Goal: Task Accomplishment & Management: Manage account settings

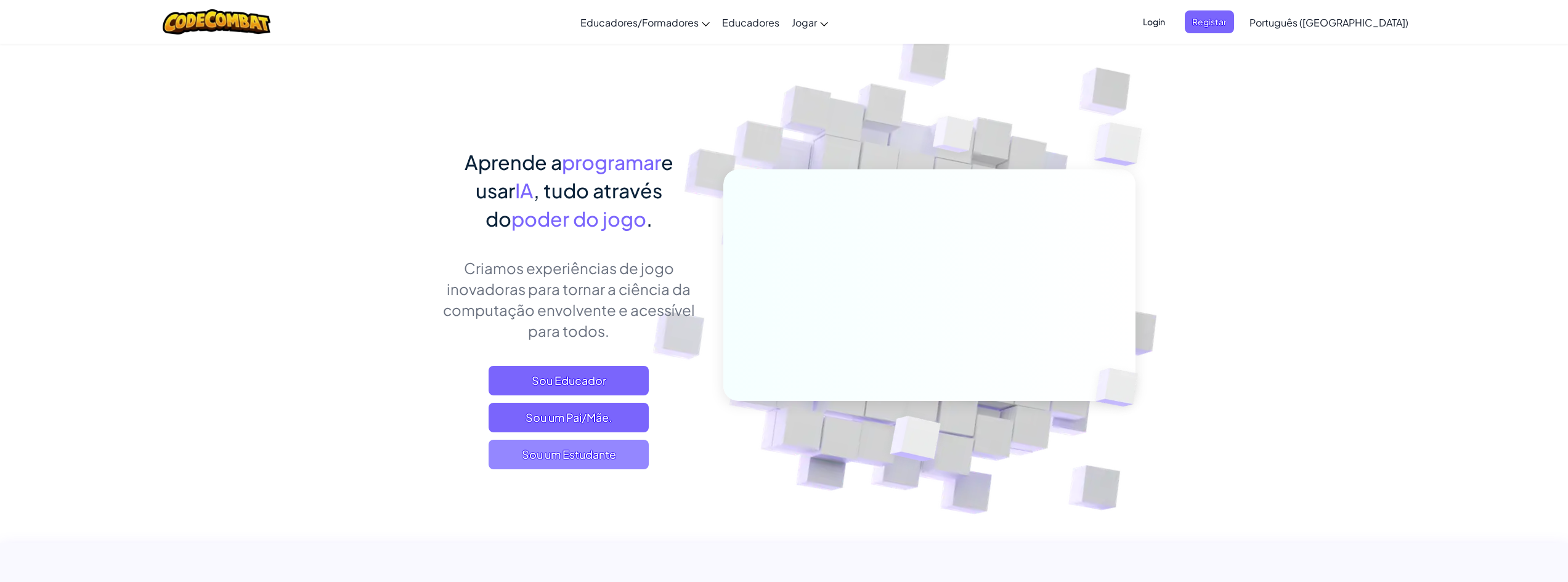
click at [598, 450] on span "Sou um Estudante" at bounding box center [569, 454] width 160 height 29
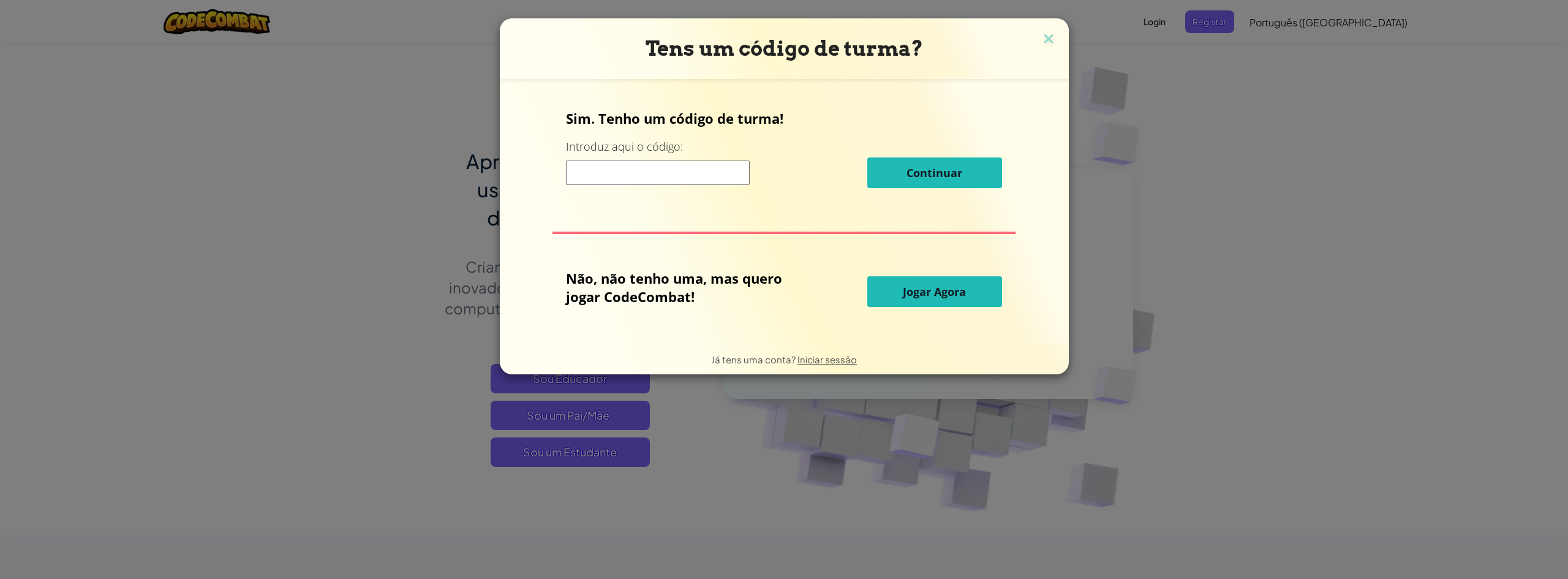
click at [628, 174] on input at bounding box center [657, 173] width 184 height 25
click at [900, 292] on button "Jogar Agora" at bounding box center [934, 292] width 135 height 31
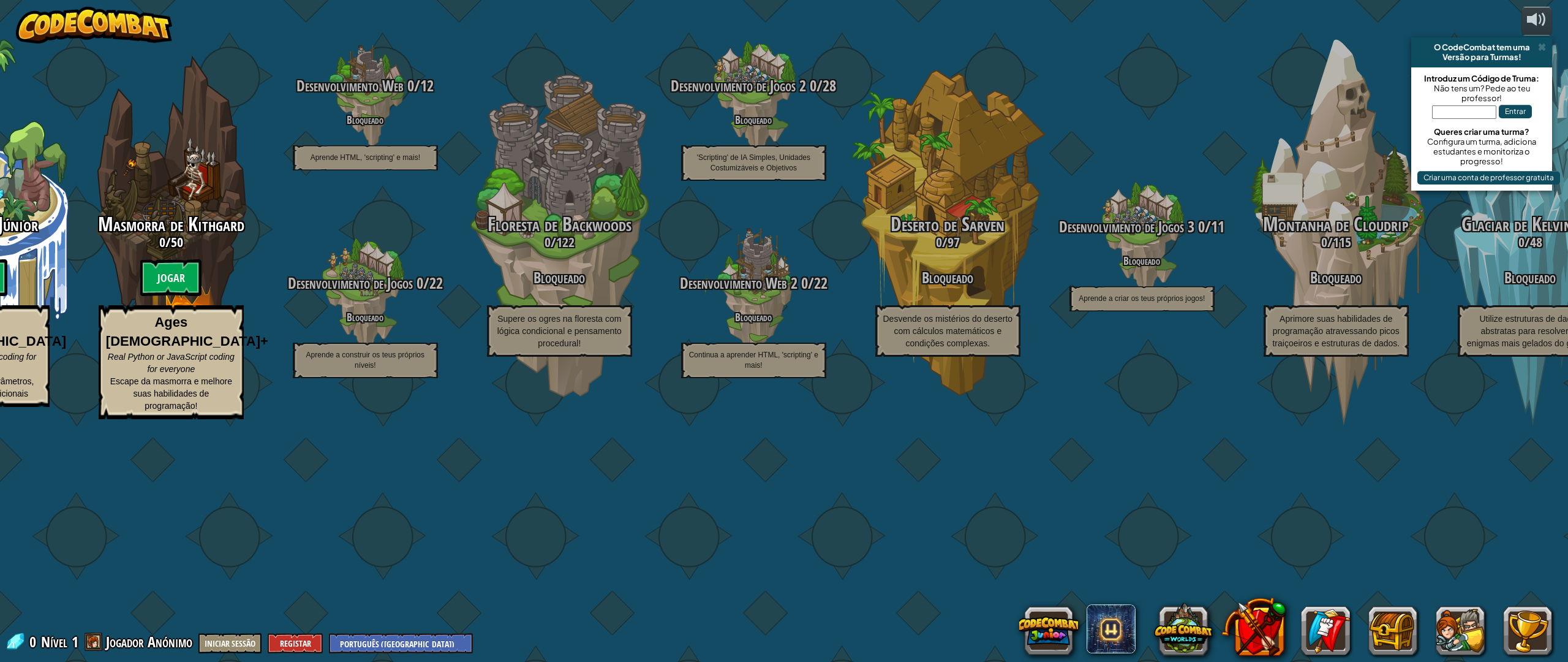
click at [1543, 43] on span at bounding box center [1541, 46] width 8 height 9
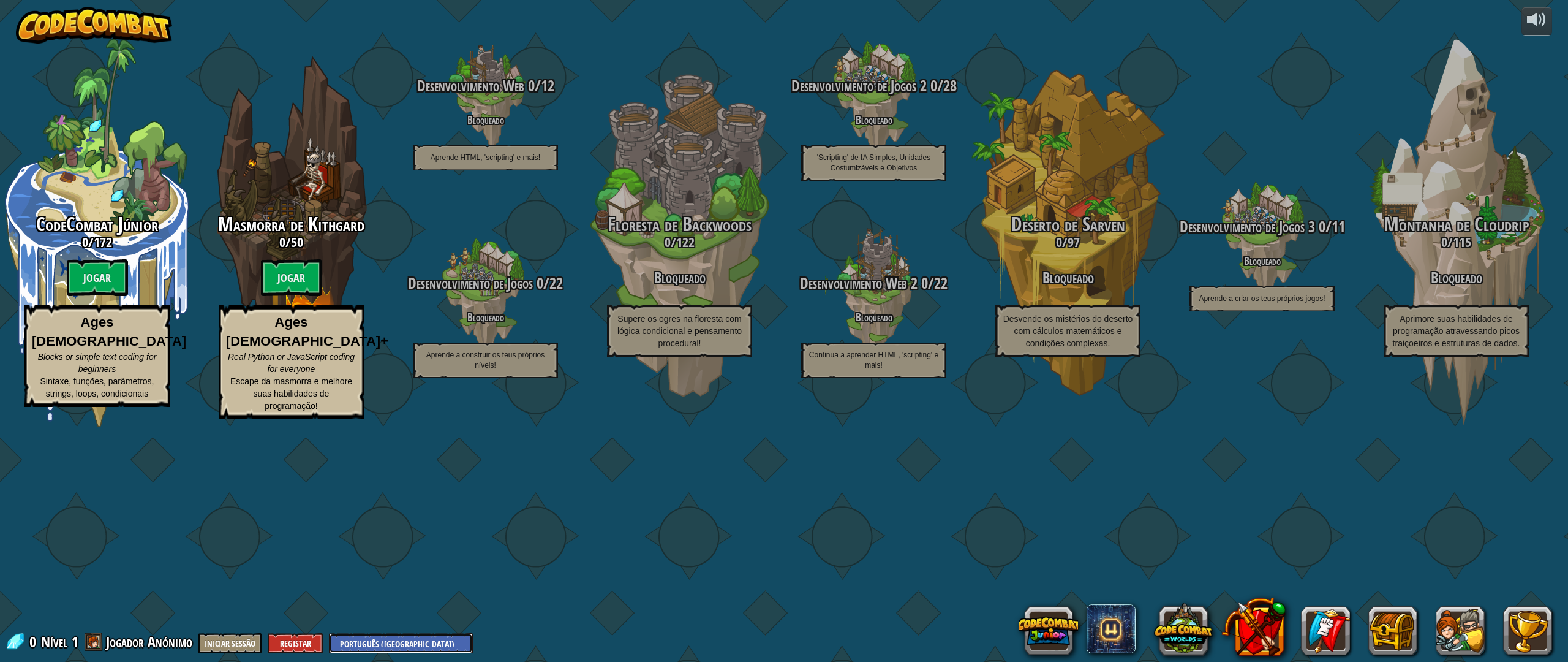
click at [395, 578] on select "English ([GEOGRAPHIC_DATA]) English ([GEOGRAPHIC_DATA]) 简体中文 繁體中文 русский españ…" at bounding box center [401, 643] width 144 height 21
select select "pt-BR"
click at [330, 578] on select "English ([GEOGRAPHIC_DATA]) English ([GEOGRAPHIC_DATA]) 简体中文 繁體中文 русский españ…" at bounding box center [401, 643] width 144 height 21
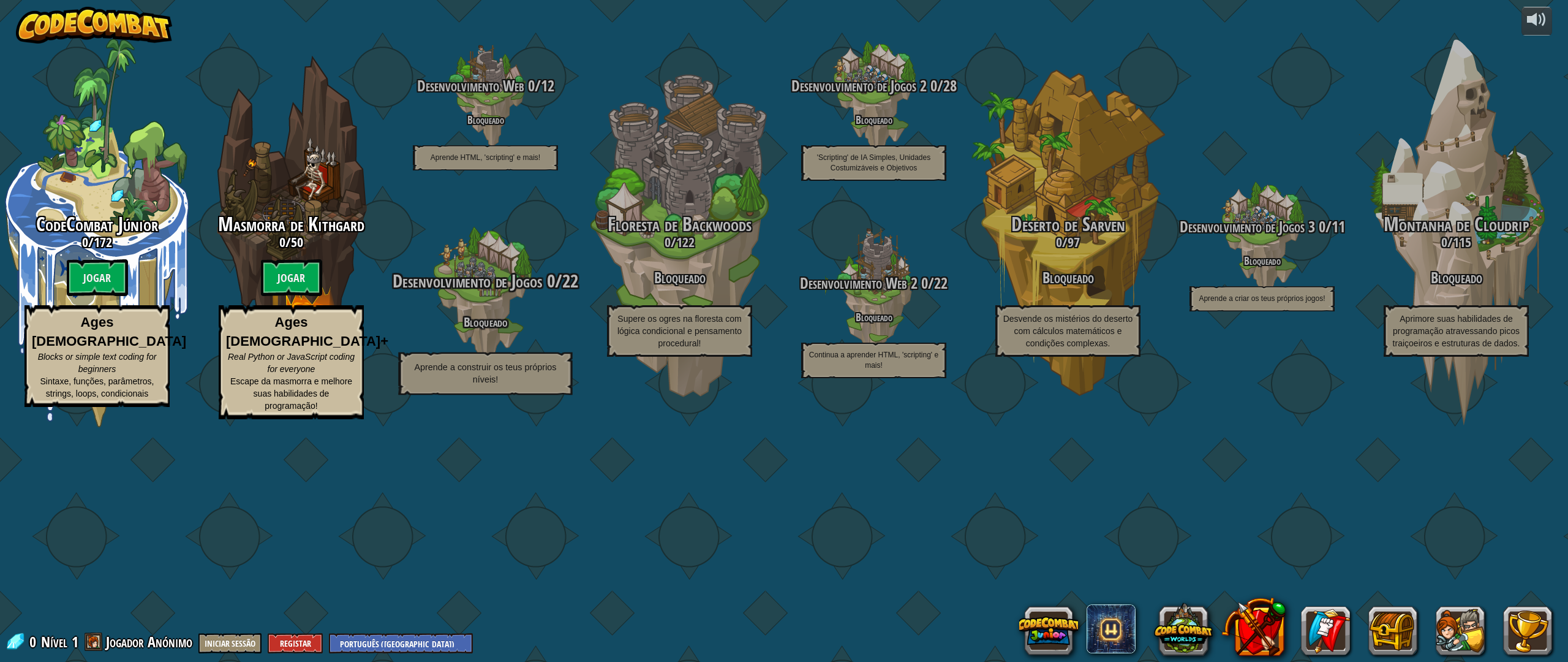
select select "pt-BR"
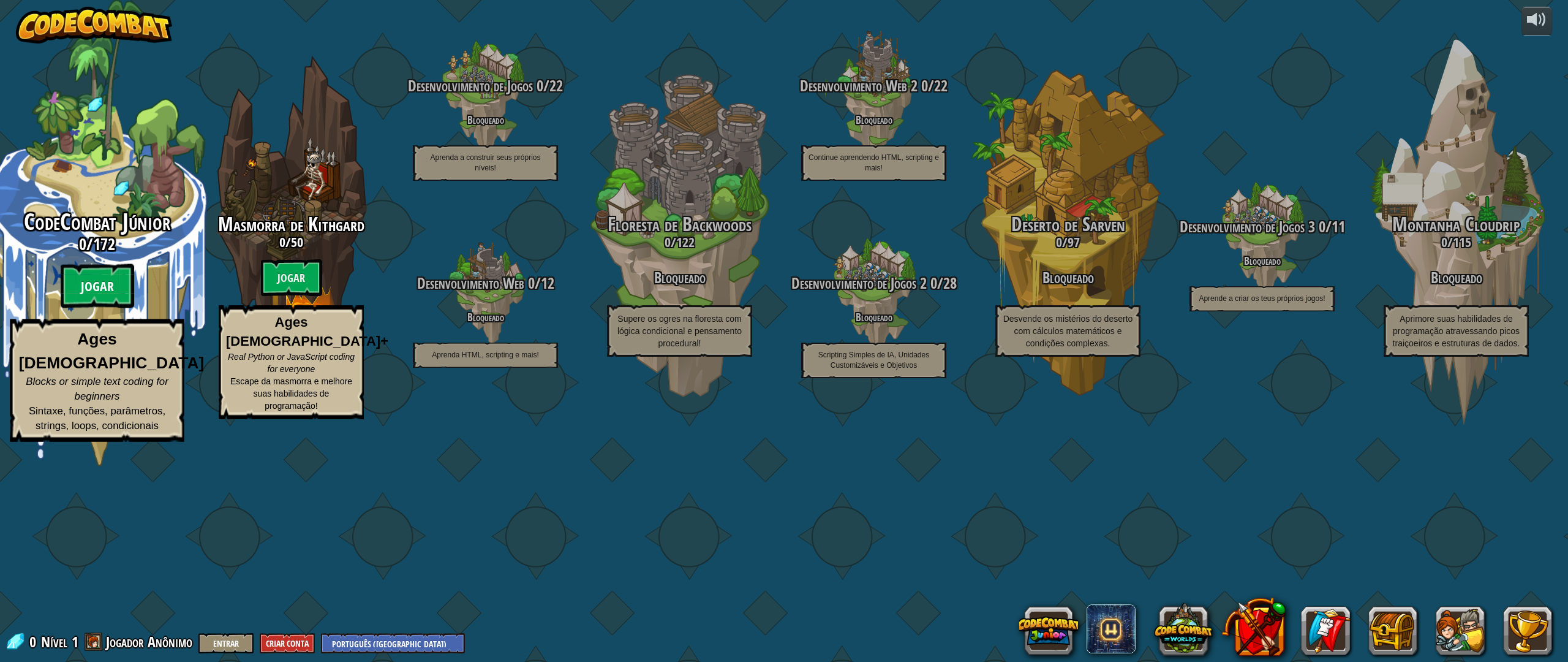
click at [98, 308] on btn "Jogar" at bounding box center [97, 287] width 74 height 44
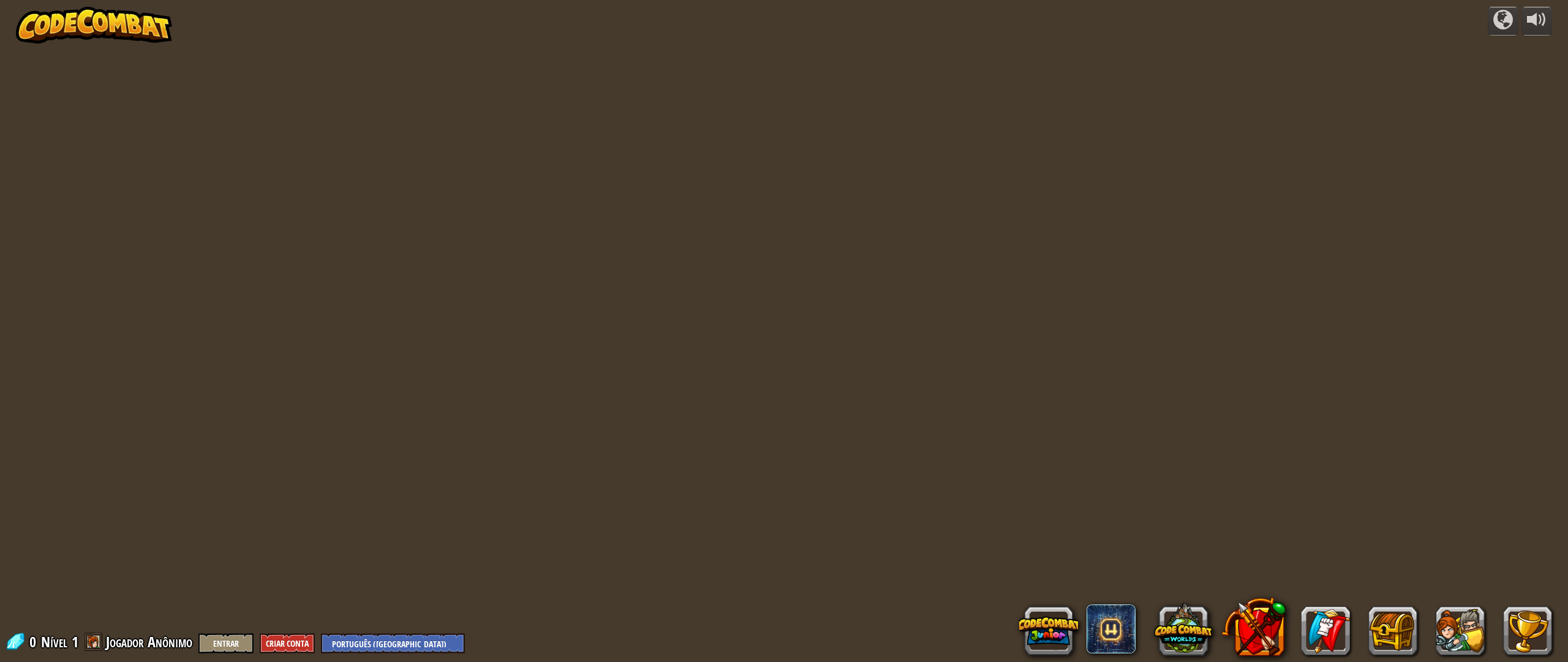
select select "pt-BR"
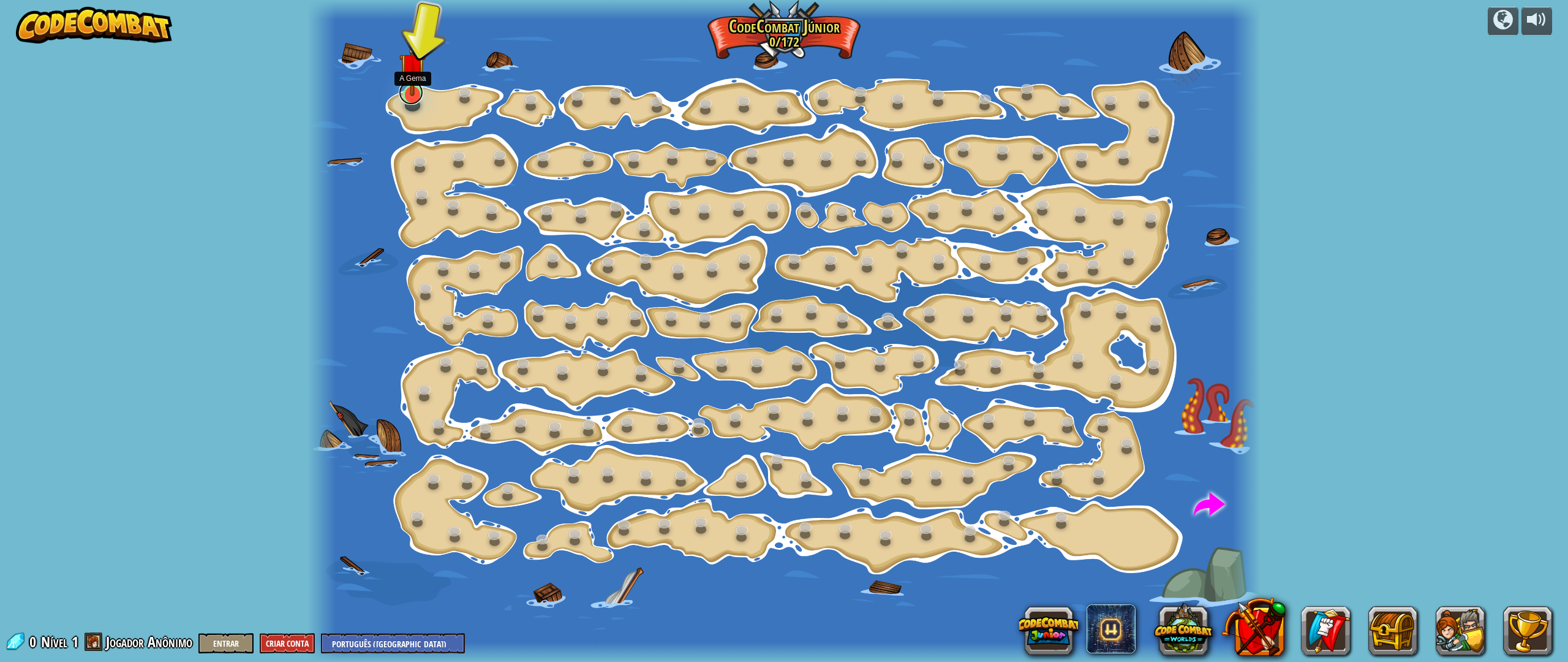
click at [411, 101] on link at bounding box center [410, 92] width 25 height 25
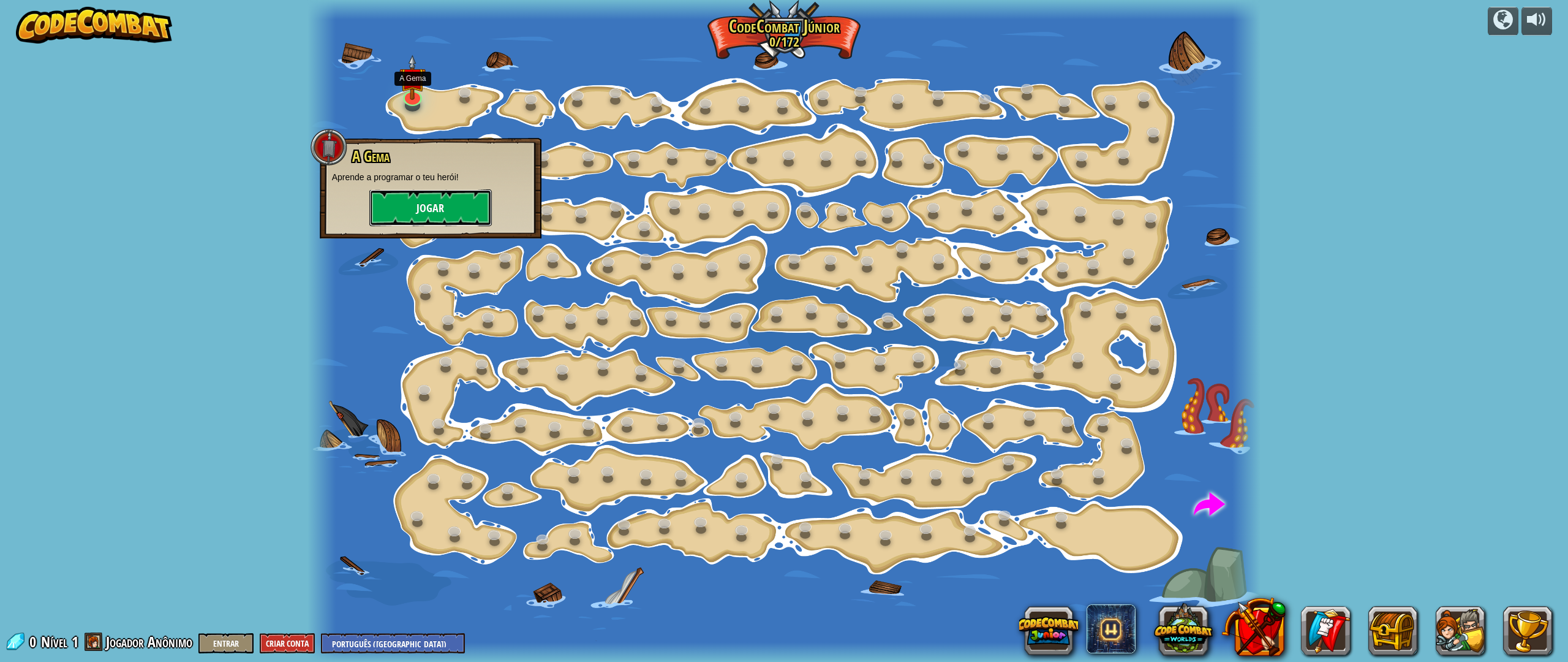
click at [448, 213] on button "Jogar" at bounding box center [430, 207] width 122 height 37
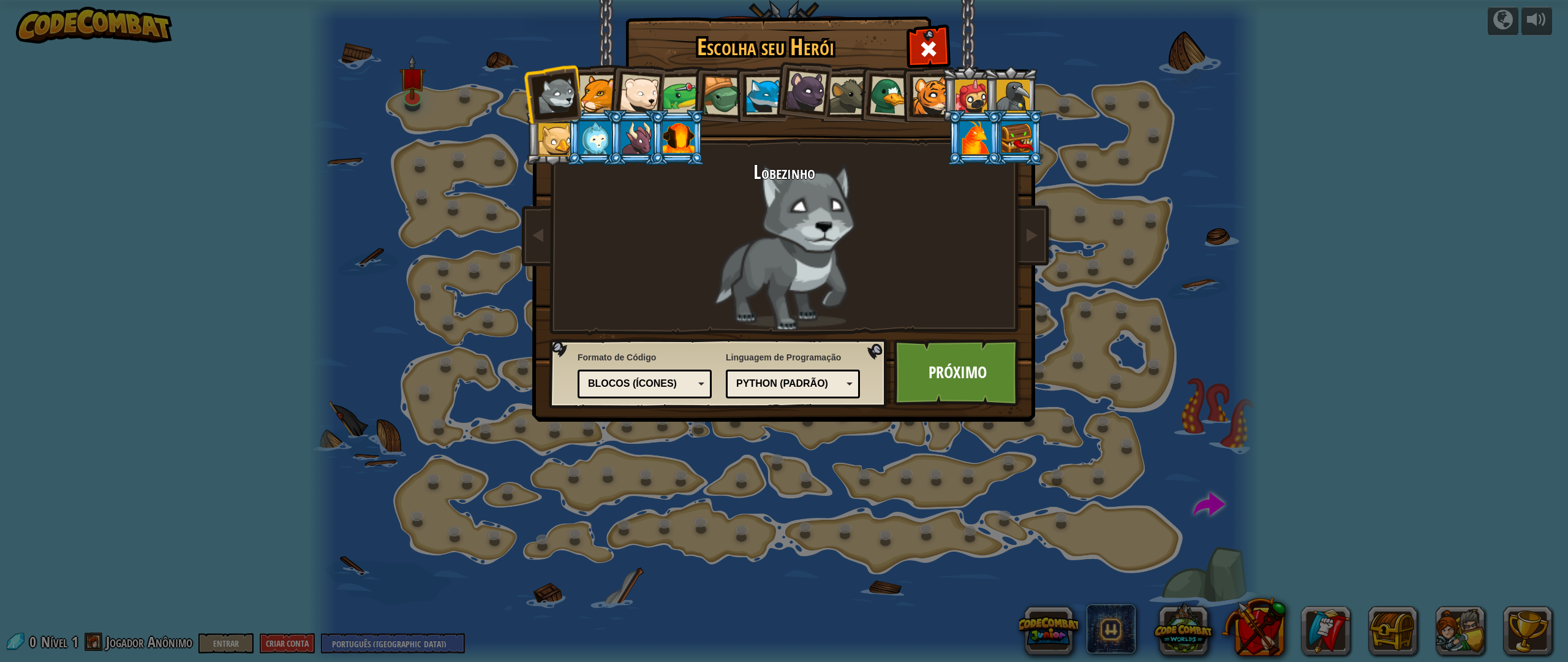
click at [599, 89] on div at bounding box center [598, 94] width 38 height 38
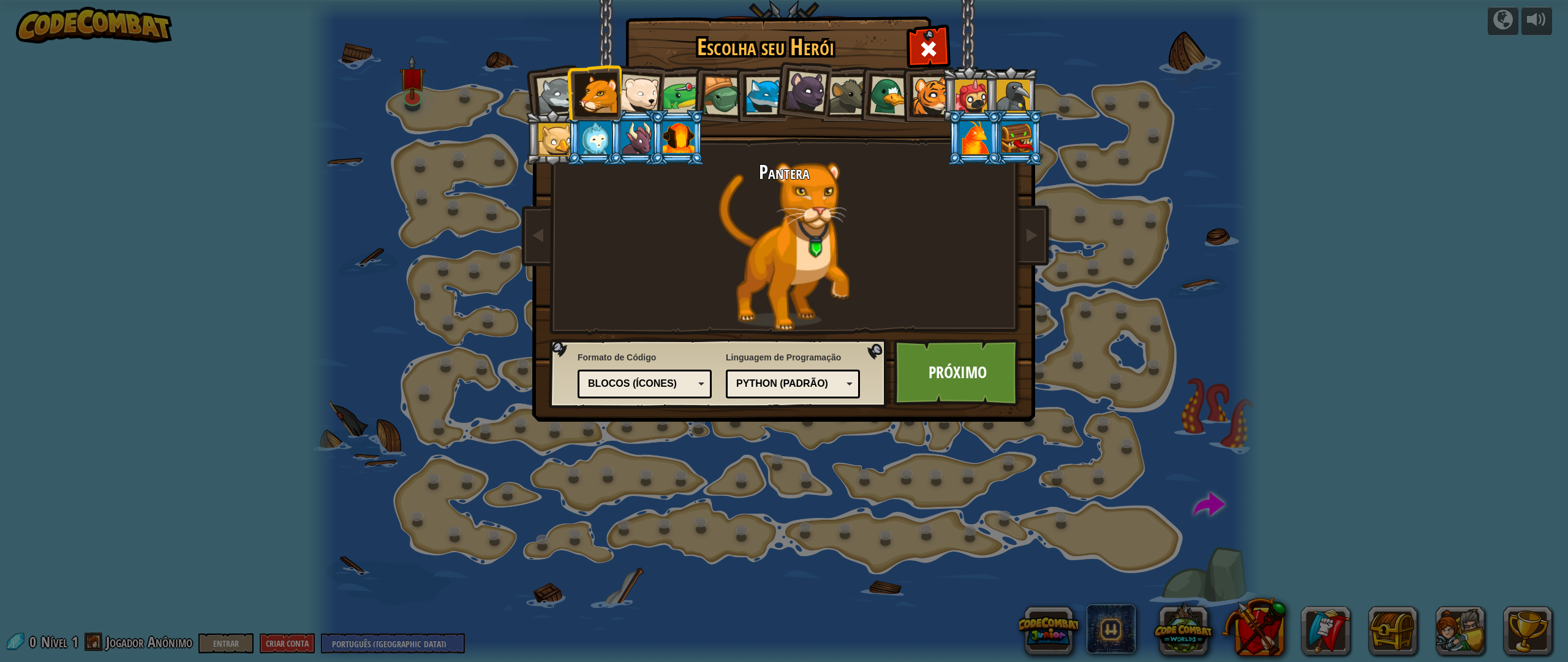
click at [632, 92] on div at bounding box center [639, 94] width 40 height 40
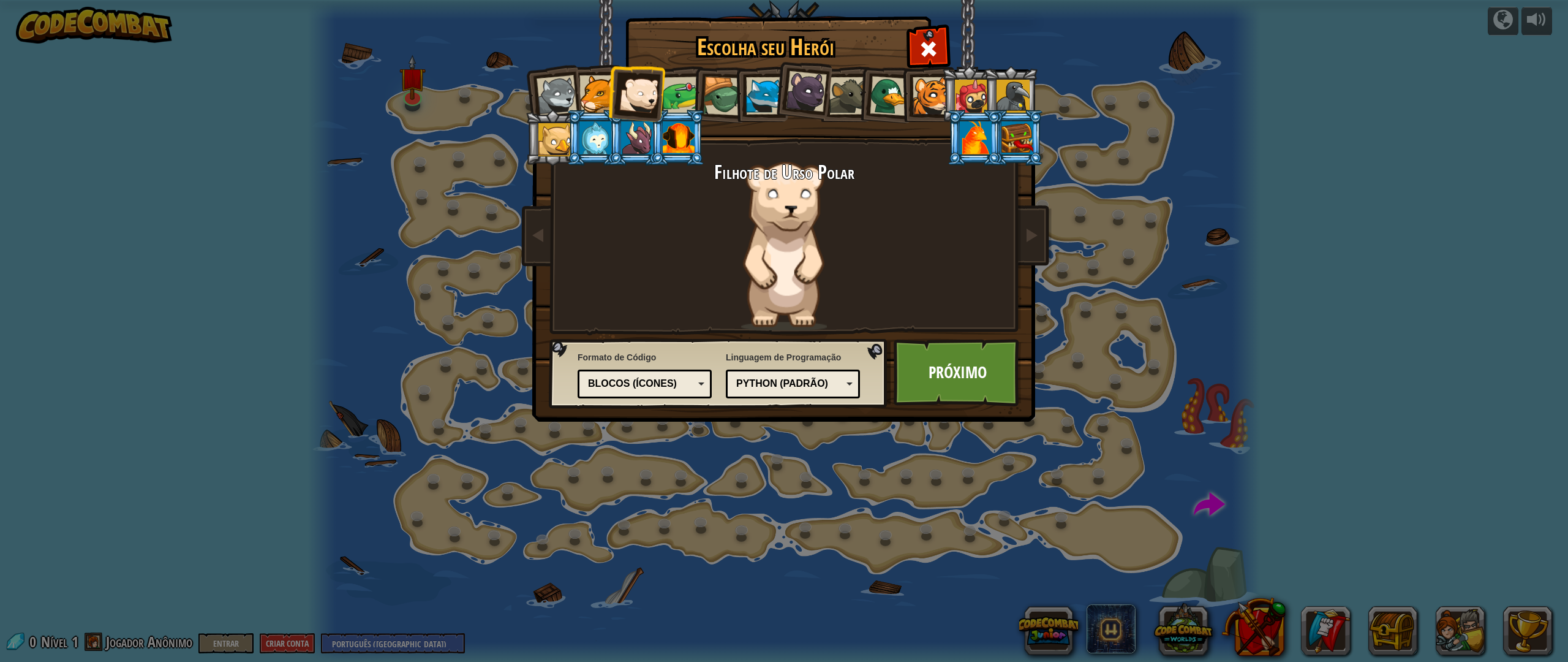
click at [682, 92] on div at bounding box center [681, 96] width 38 height 38
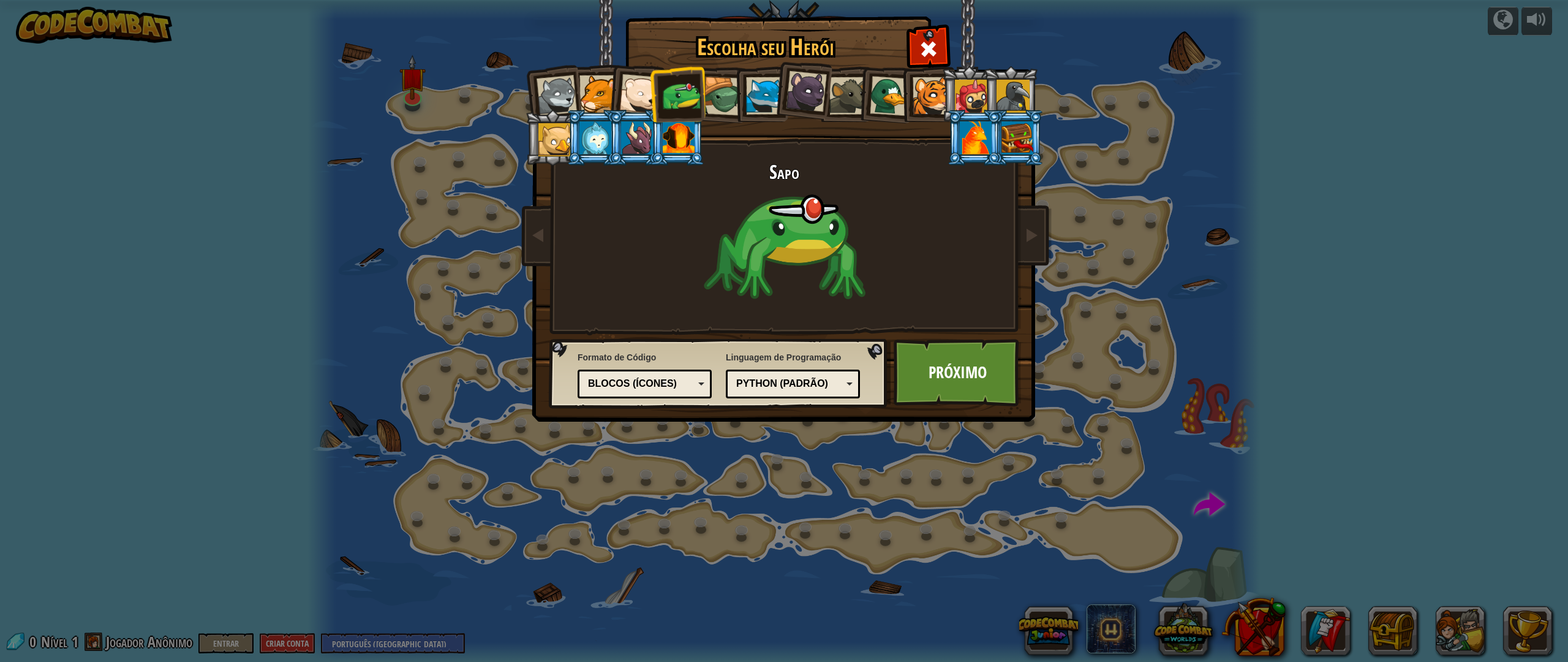
click at [722, 91] on div at bounding box center [722, 97] width 39 height 39
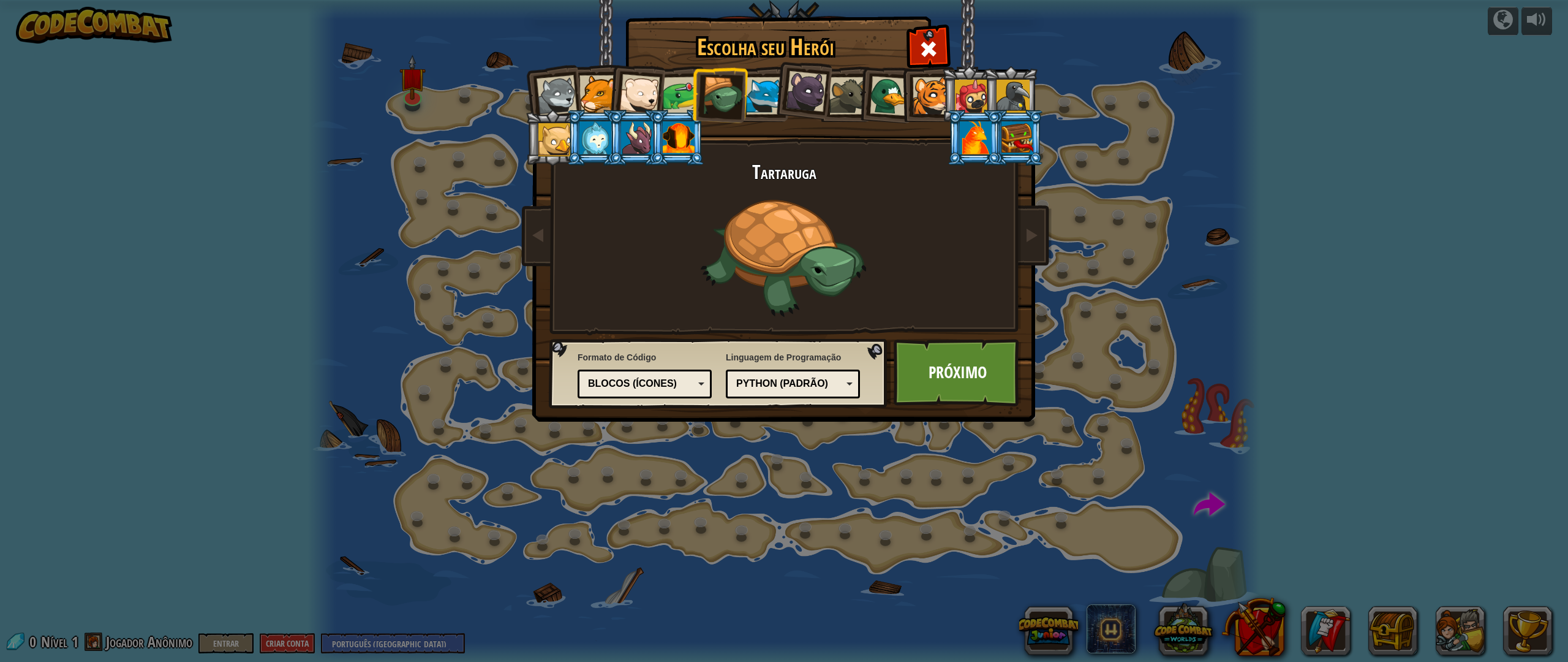
click at [769, 97] on div at bounding box center [764, 96] width 38 height 38
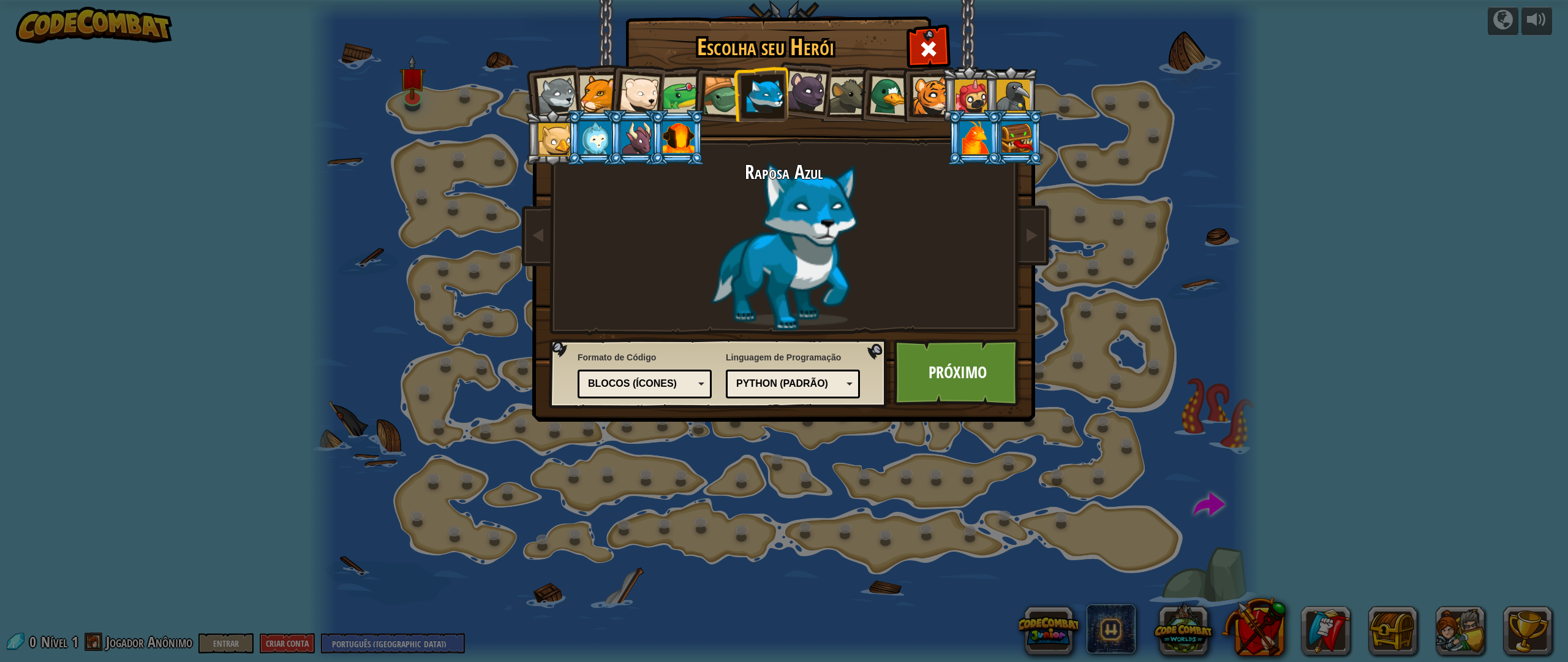
click at [815, 96] on div at bounding box center [806, 92] width 41 height 41
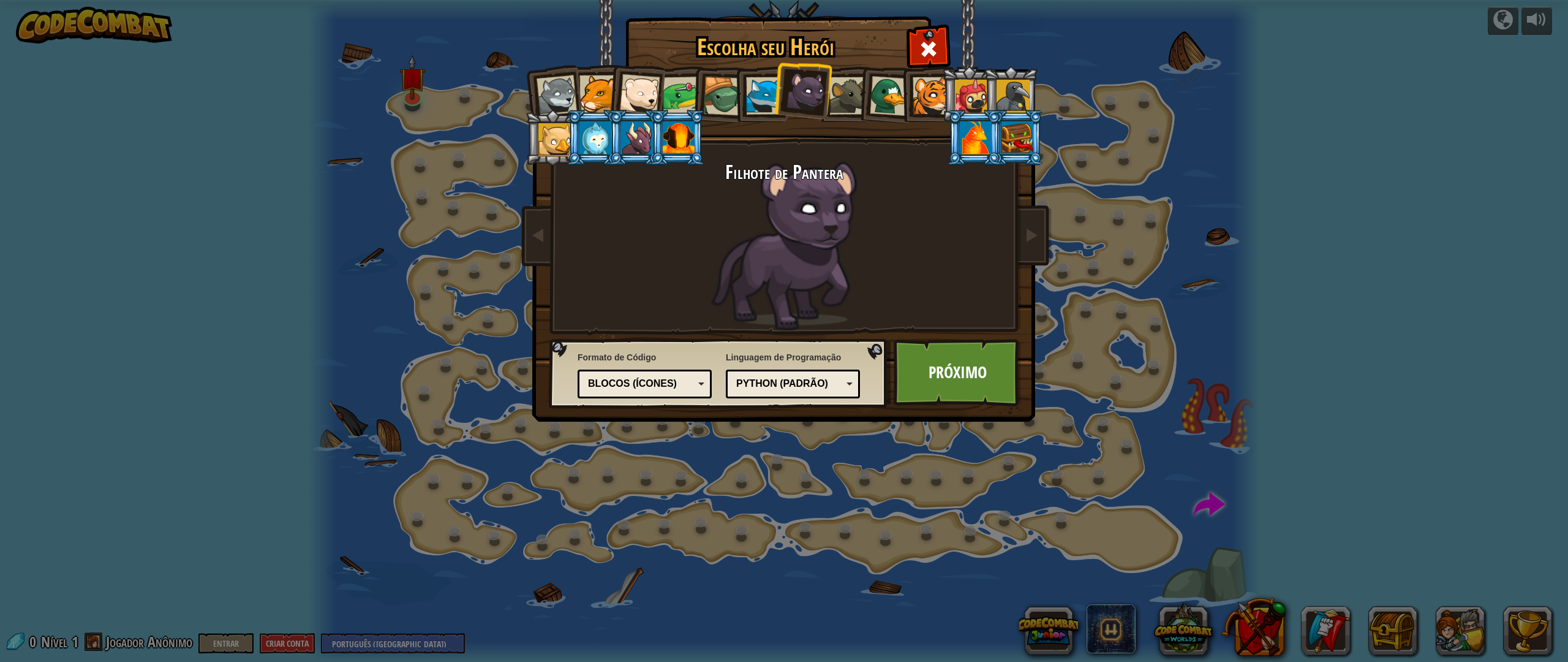
click at [842, 96] on div at bounding box center [848, 96] width 38 height 38
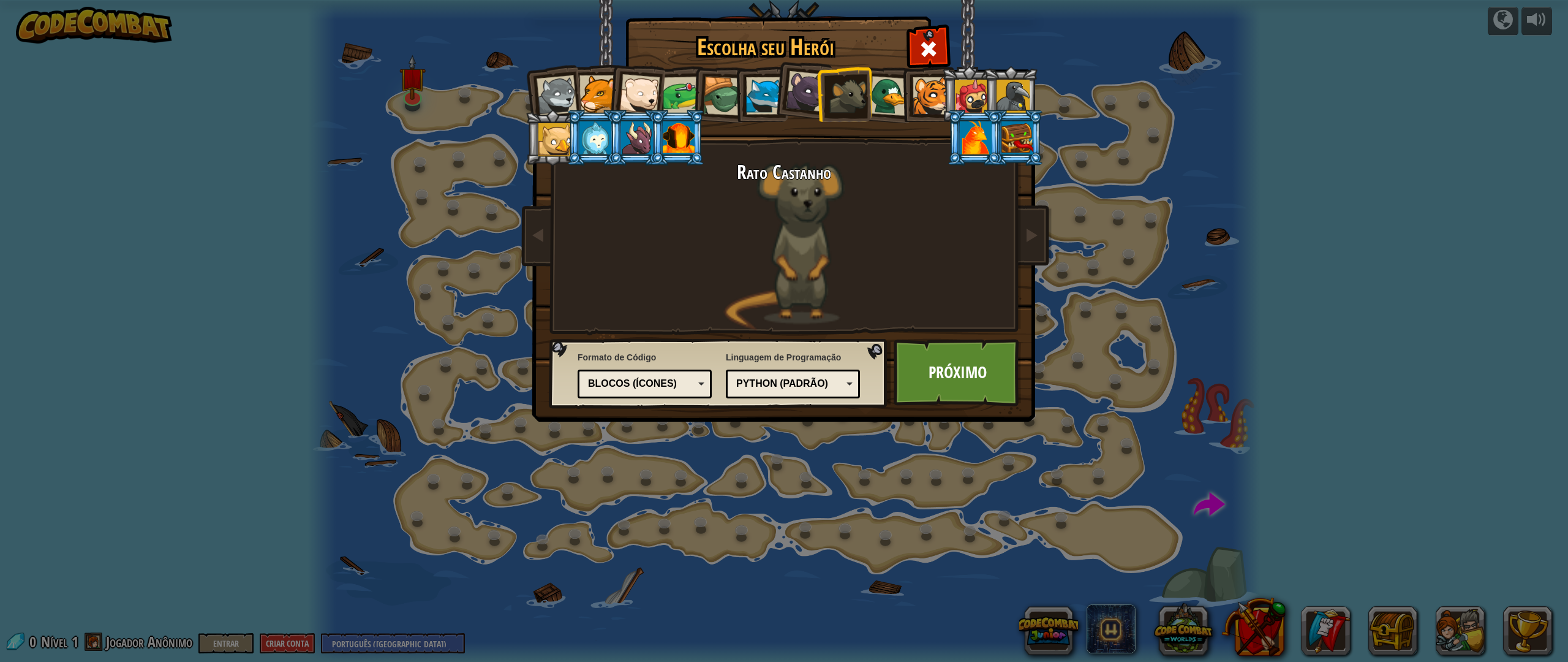
click at [883, 97] on div at bounding box center [889, 96] width 40 height 40
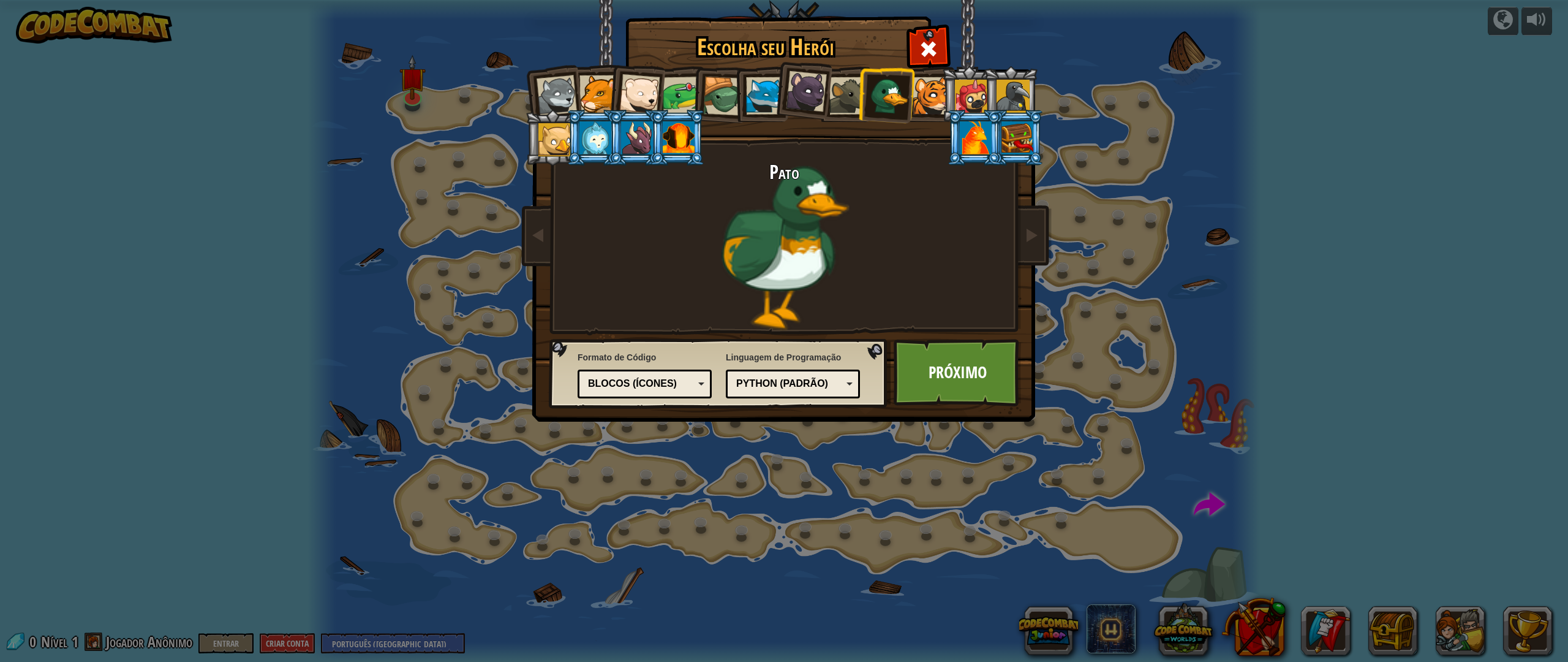
click at [926, 94] on div at bounding box center [931, 96] width 38 height 38
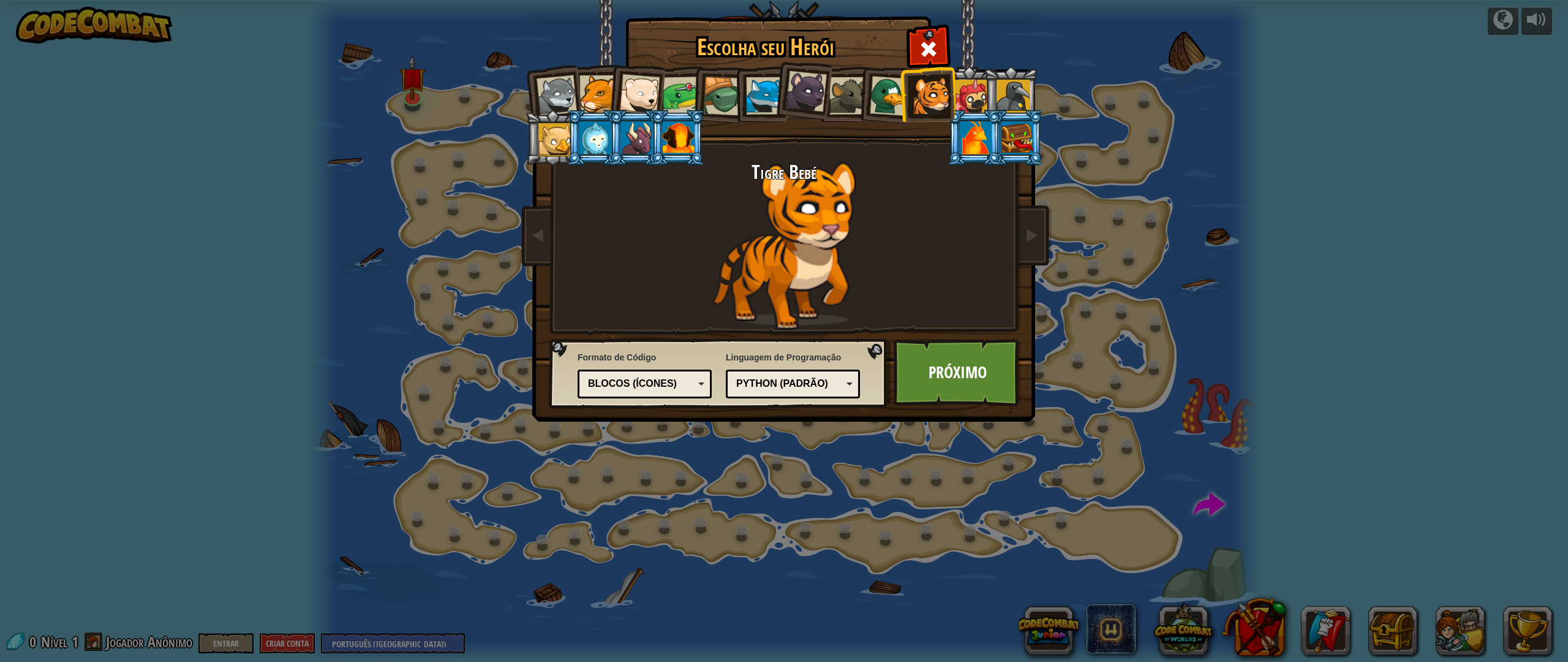
click at [965, 93] on div at bounding box center [971, 96] width 33 height 33
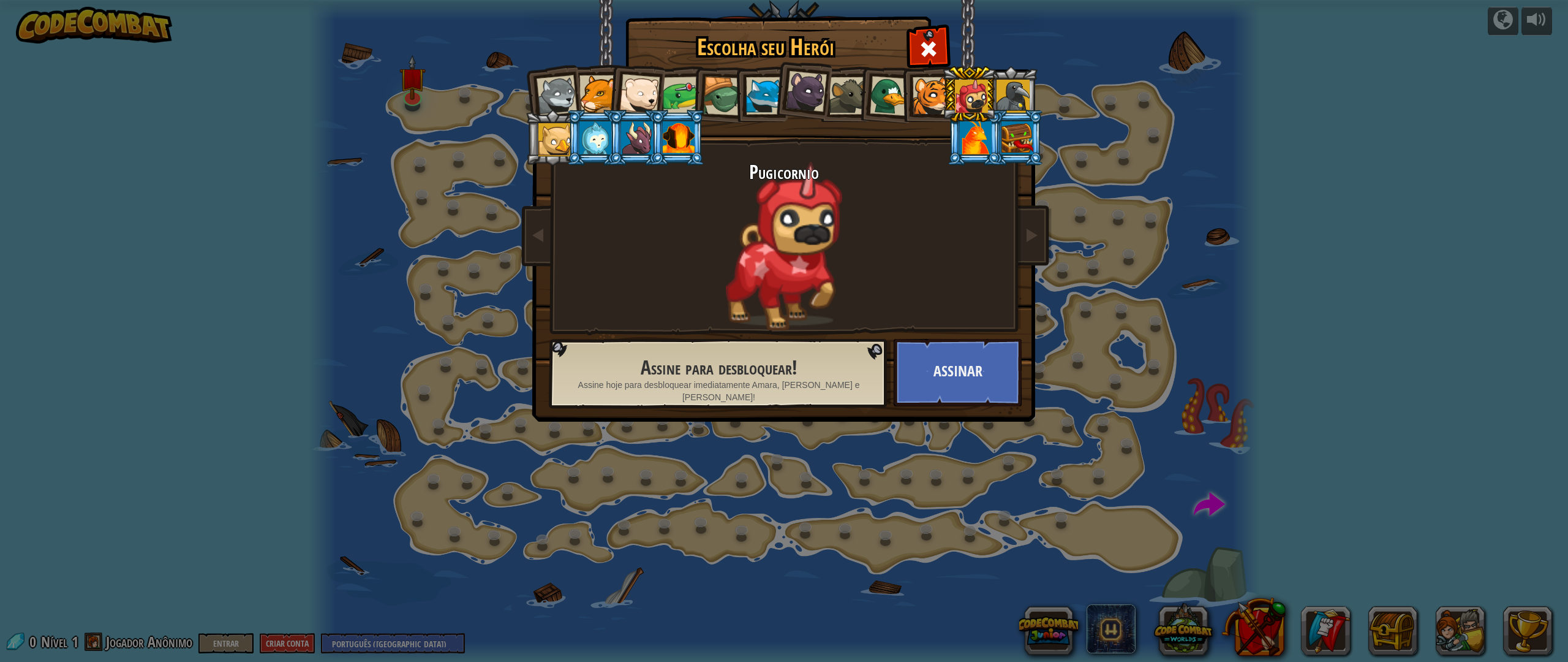
click at [1010, 94] on div at bounding box center [1012, 96] width 33 height 33
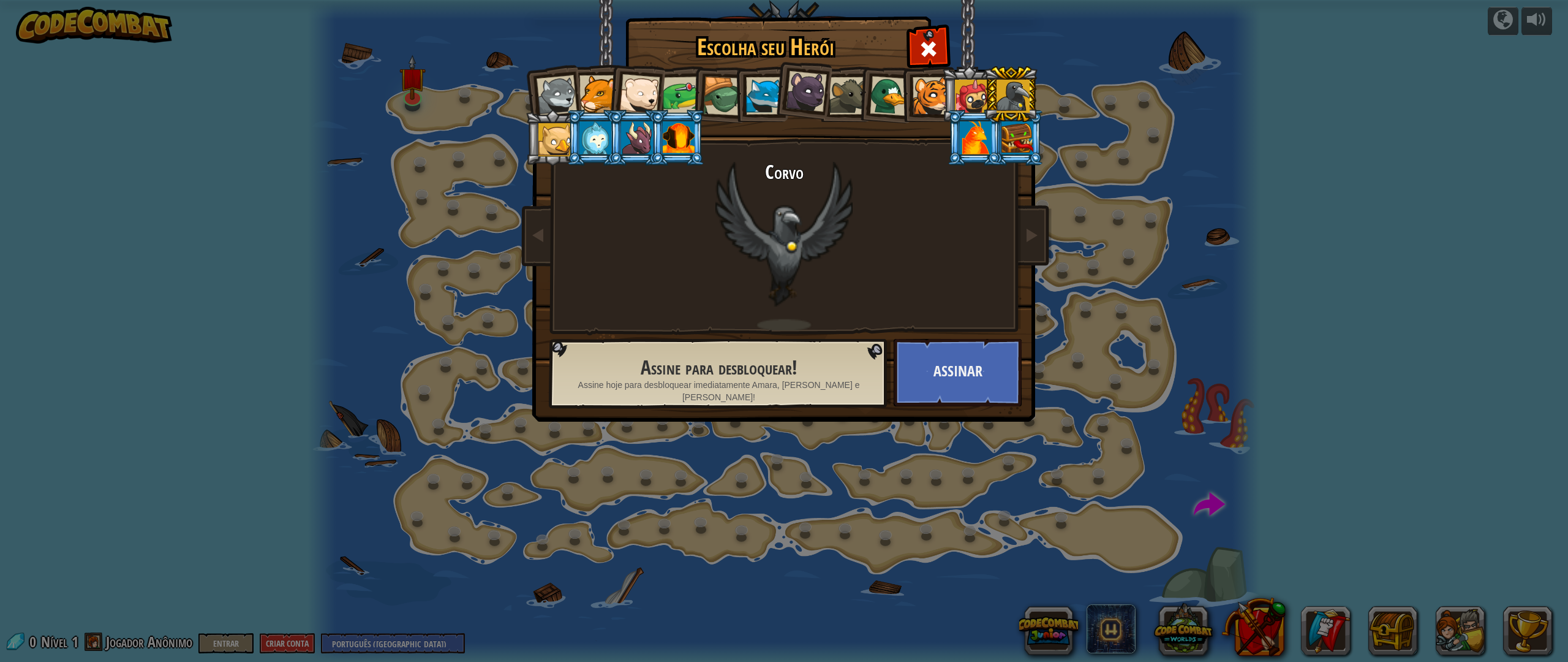
click at [540, 135] on div at bounding box center [555, 139] width 33 height 33
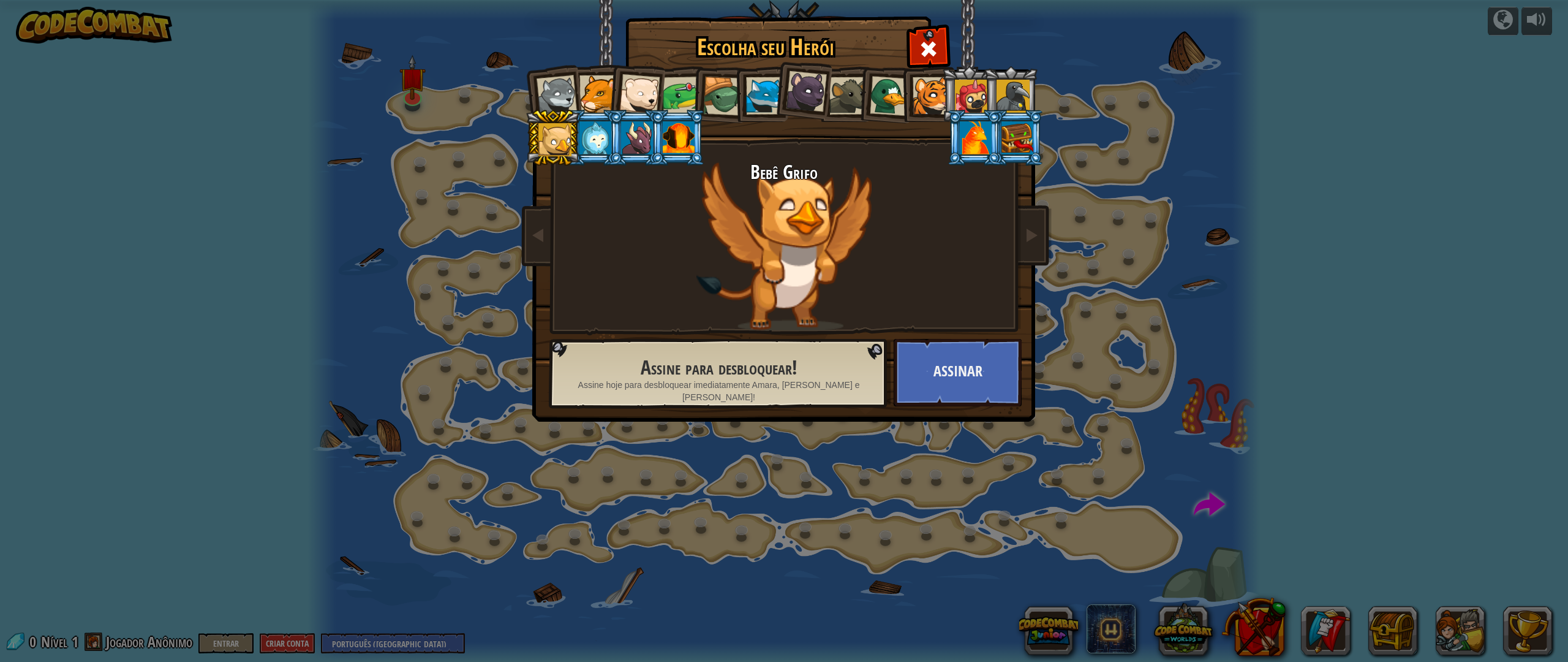
click at [724, 95] on div at bounding box center [722, 97] width 39 height 39
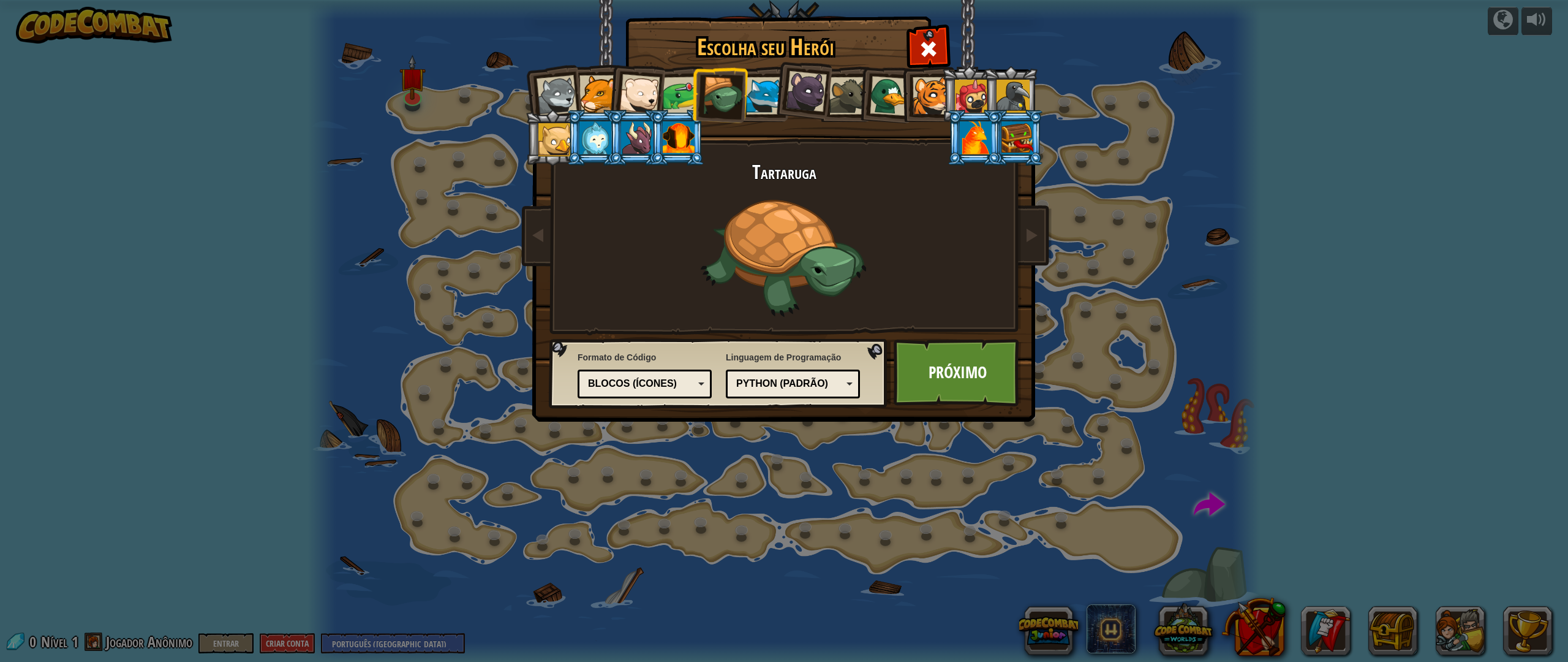
click at [767, 97] on div at bounding box center [764, 96] width 38 height 38
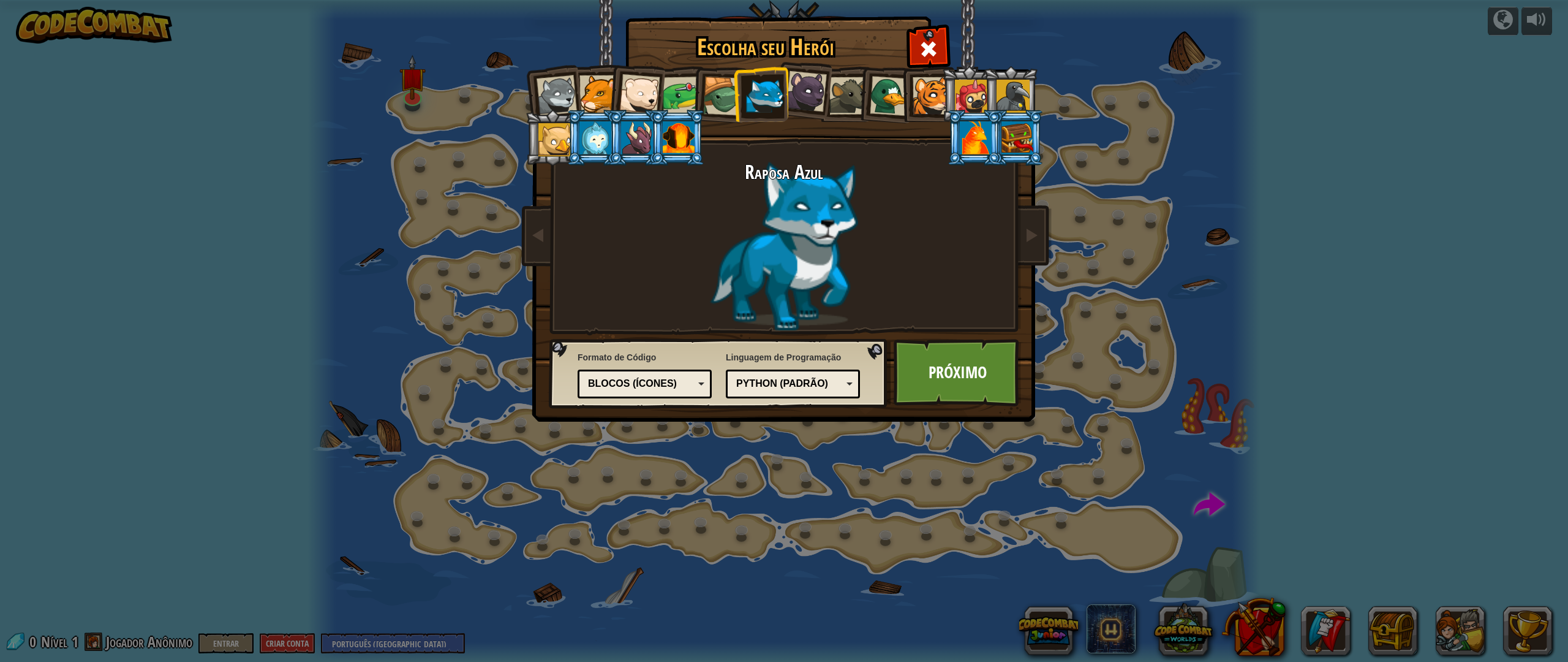
click at [805, 384] on div "Python (Padrão)" at bounding box center [789, 383] width 106 height 14
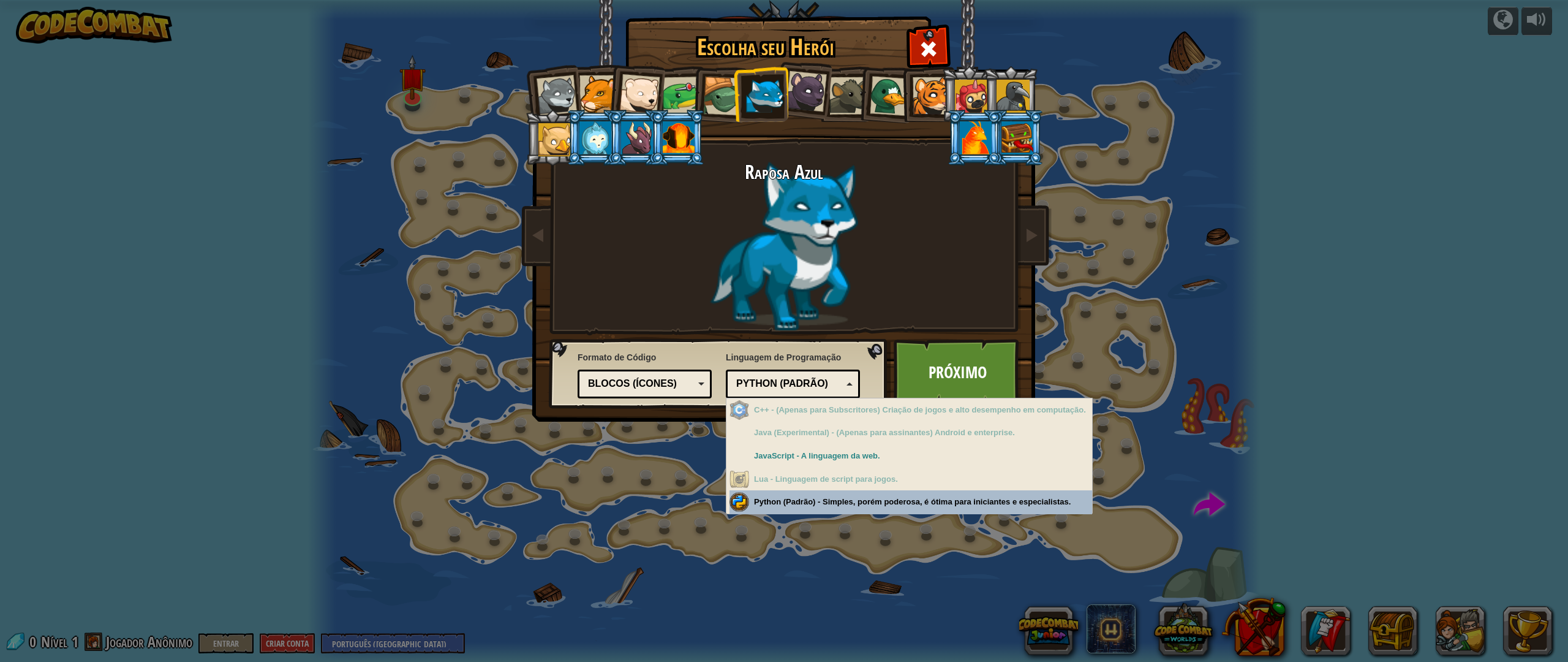
click at [938, 504] on div "Escolha seu Herói 0 Lobezinho Pantera Filhote de Urso Polar Sapo Tartaruga Rapo…" at bounding box center [784, 331] width 1568 height 662
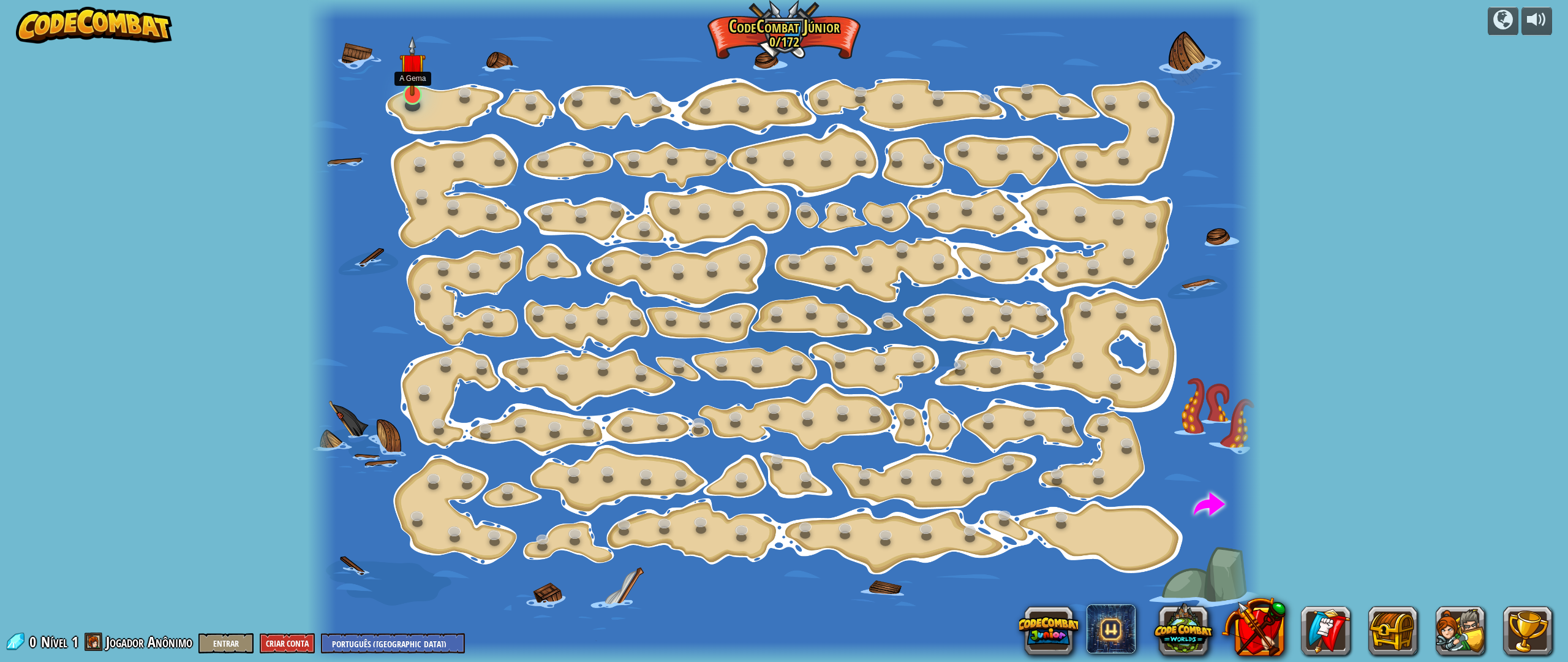
click at [409, 92] on img at bounding box center [412, 66] width 27 height 60
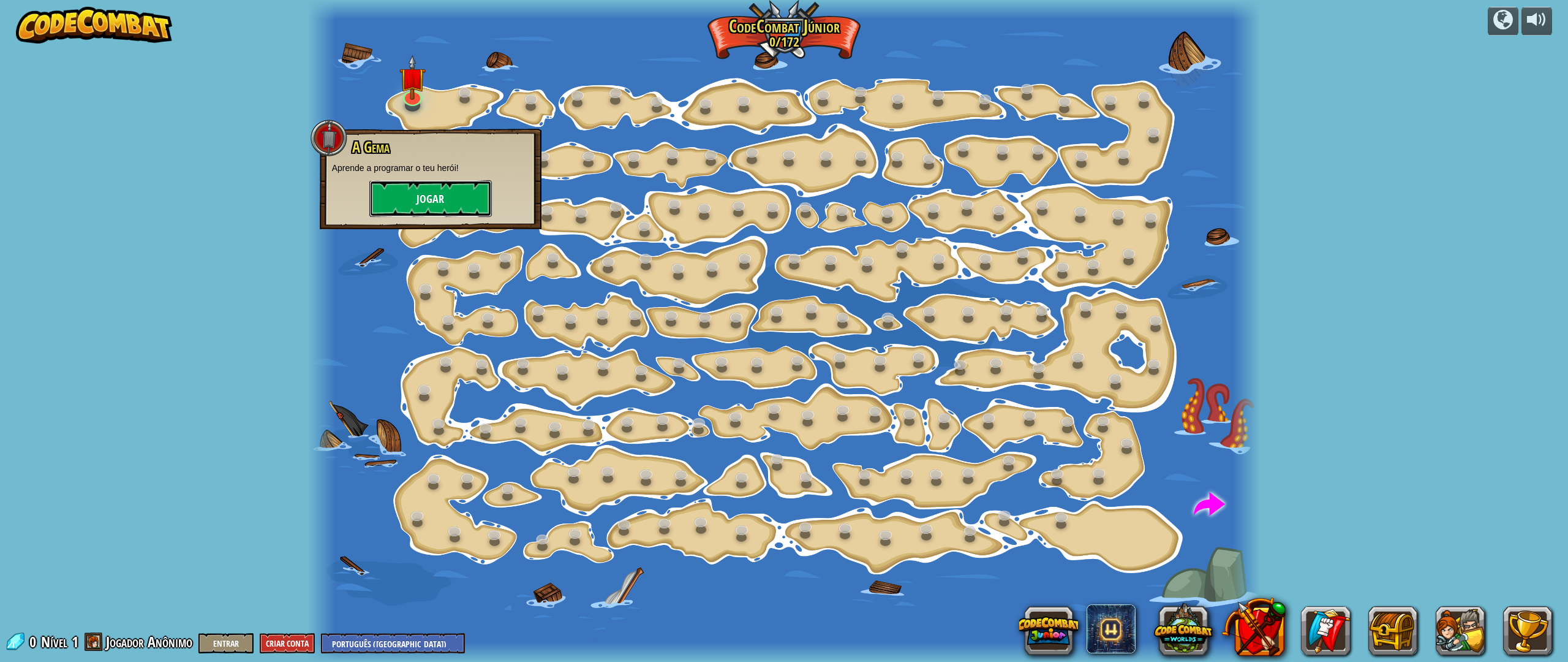
click at [445, 194] on button "Jogar" at bounding box center [430, 198] width 122 height 37
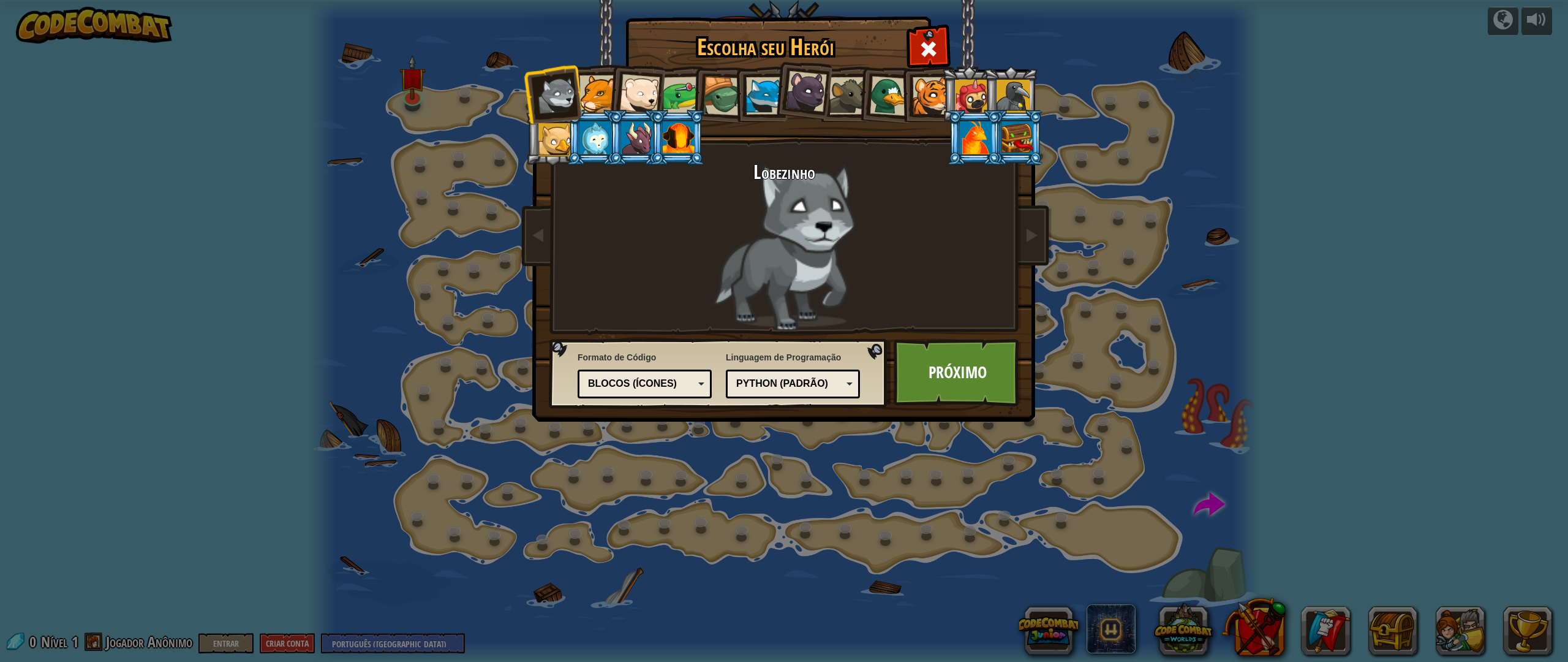
click at [774, 98] on li at bounding box center [801, 90] width 61 height 62
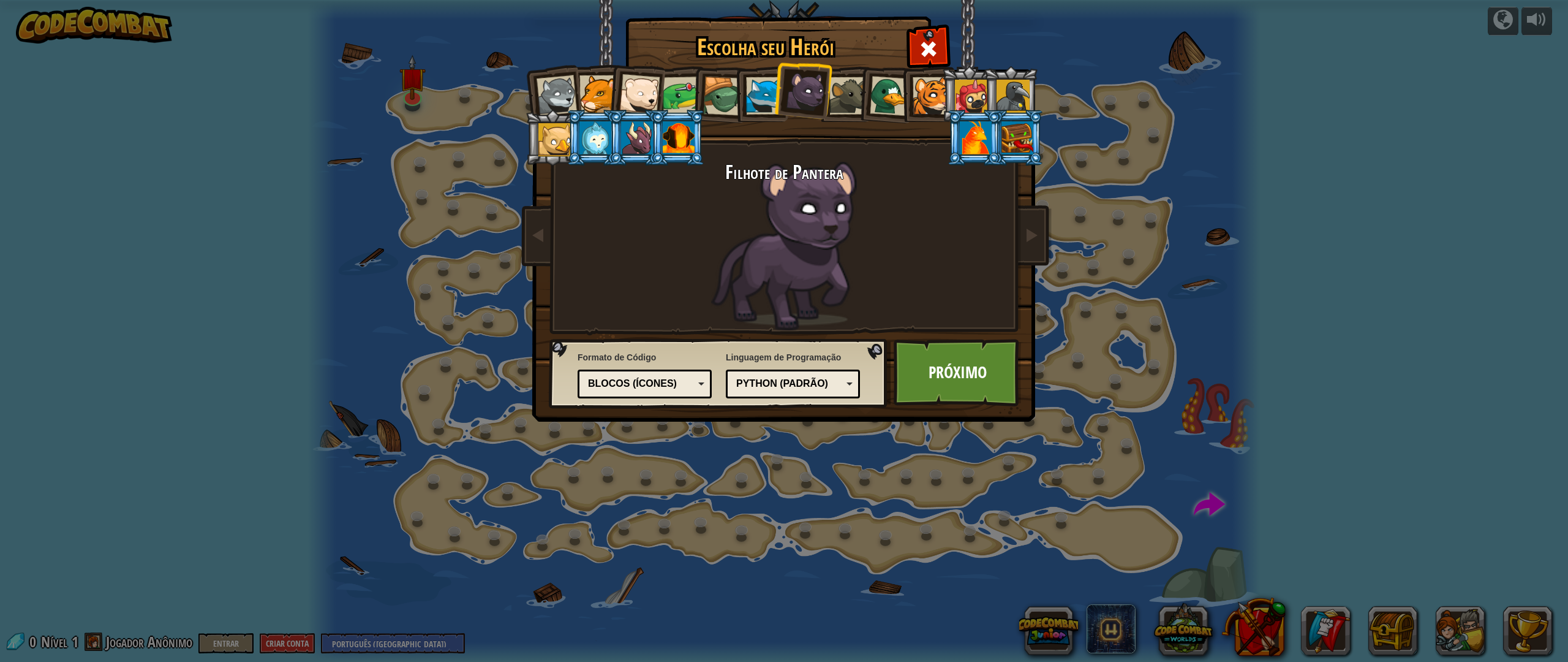
click at [772, 102] on div at bounding box center [764, 96] width 38 height 38
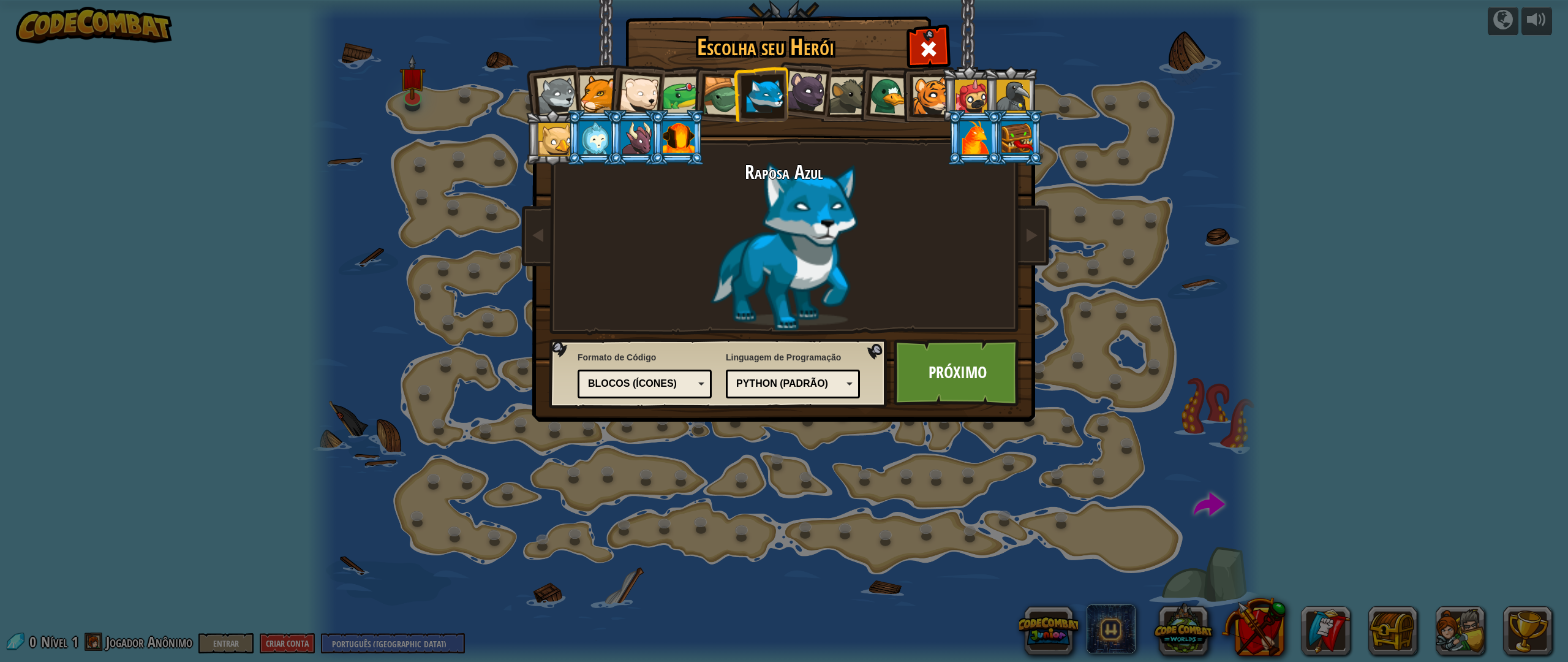
click at [644, 390] on div "Blocos (ícones)" at bounding box center [641, 383] width 106 height 14
click at [981, 130] on div at bounding box center [975, 138] width 32 height 33
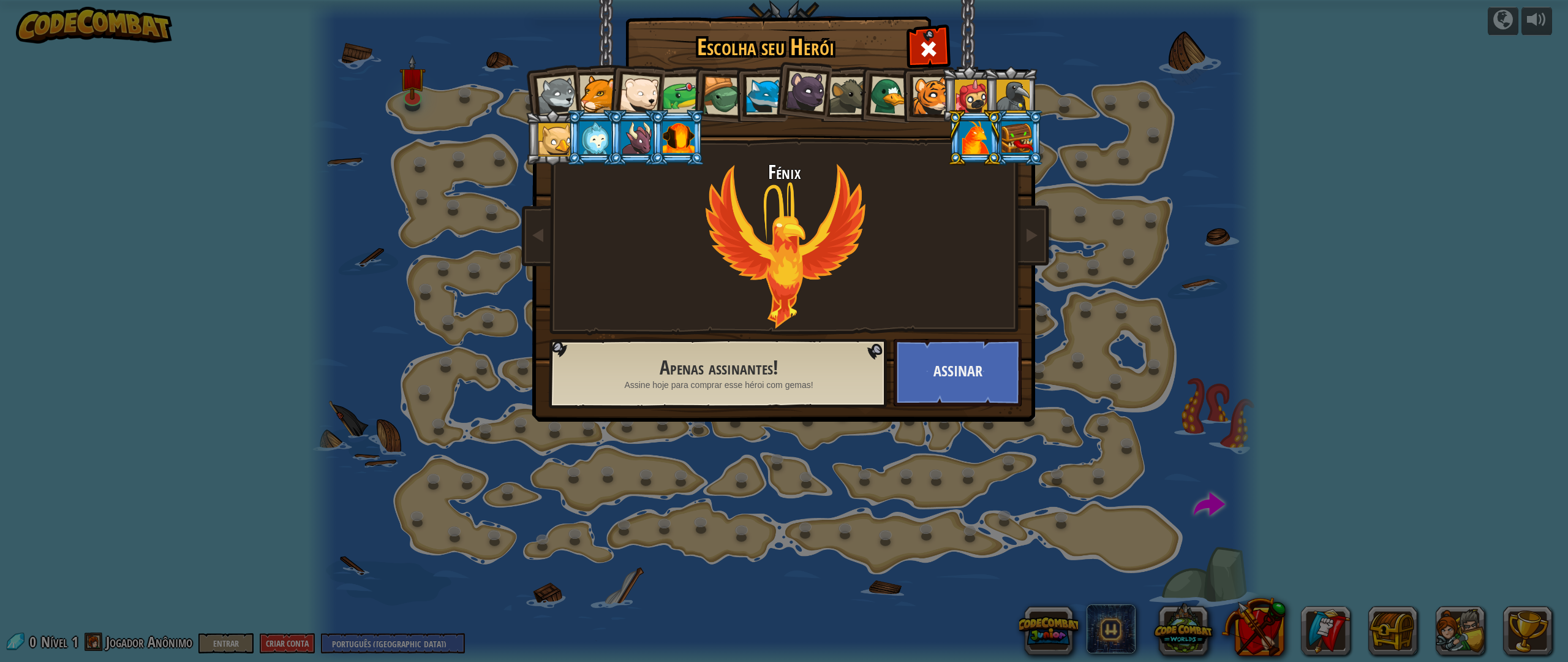
click at [1006, 138] on div at bounding box center [1017, 138] width 32 height 33
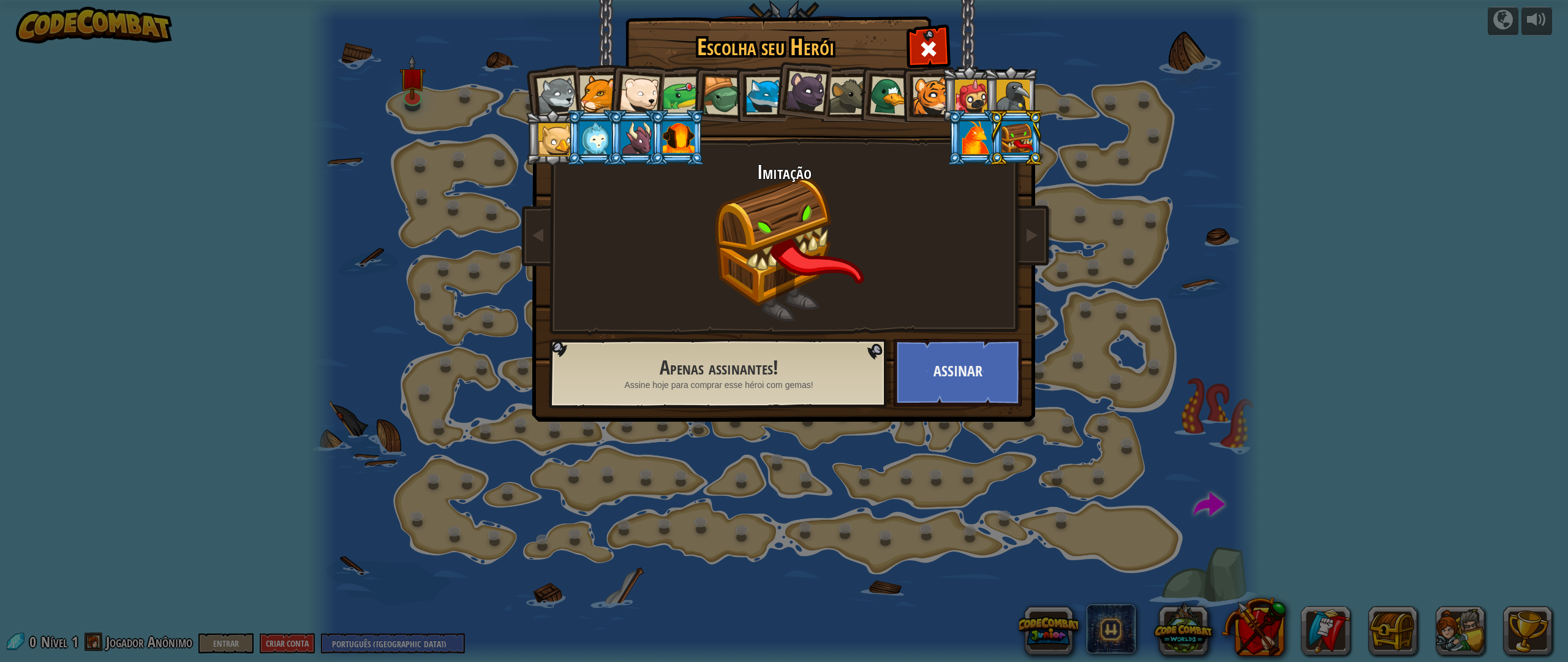
drag, startPoint x: 644, startPoint y: 141, endPoint x: 638, endPoint y: 145, distance: 7.2
click at [644, 142] on div at bounding box center [636, 138] width 32 height 33
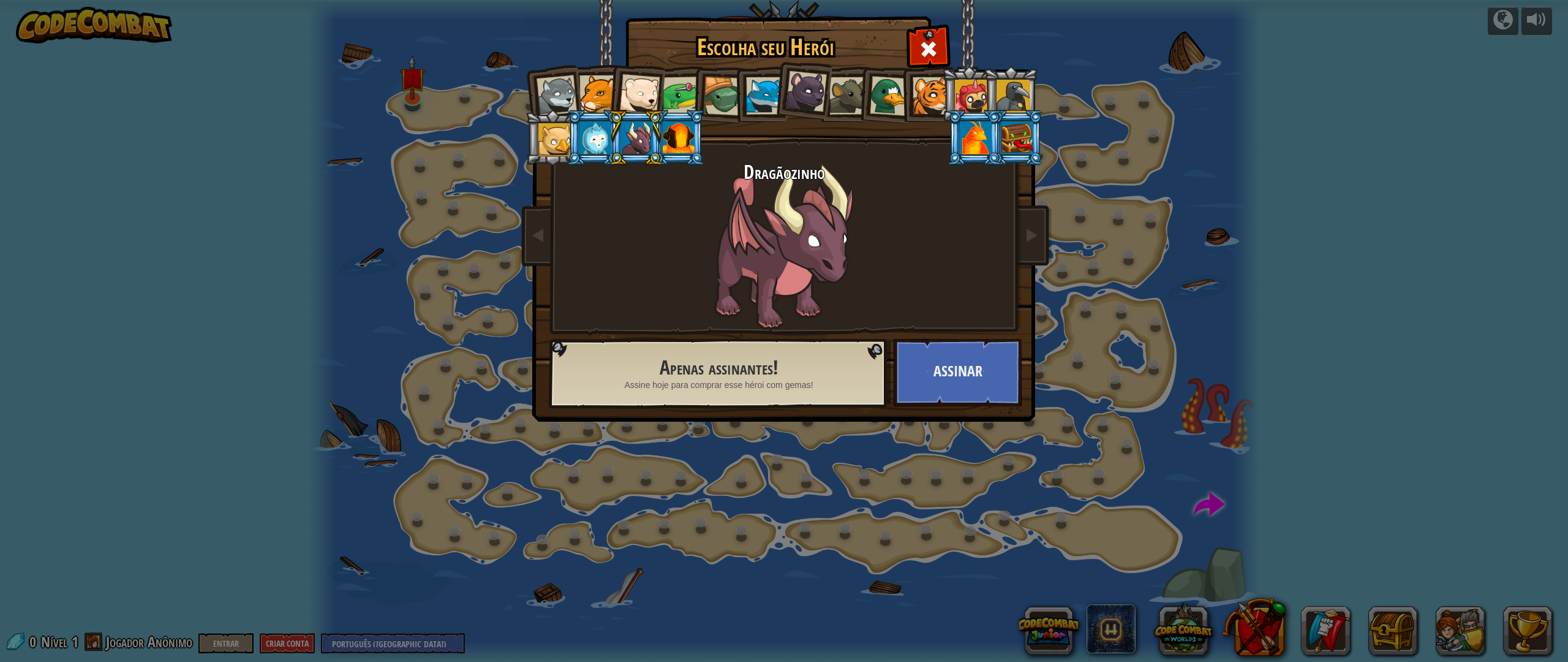
click at [595, 146] on div at bounding box center [595, 138] width 32 height 33
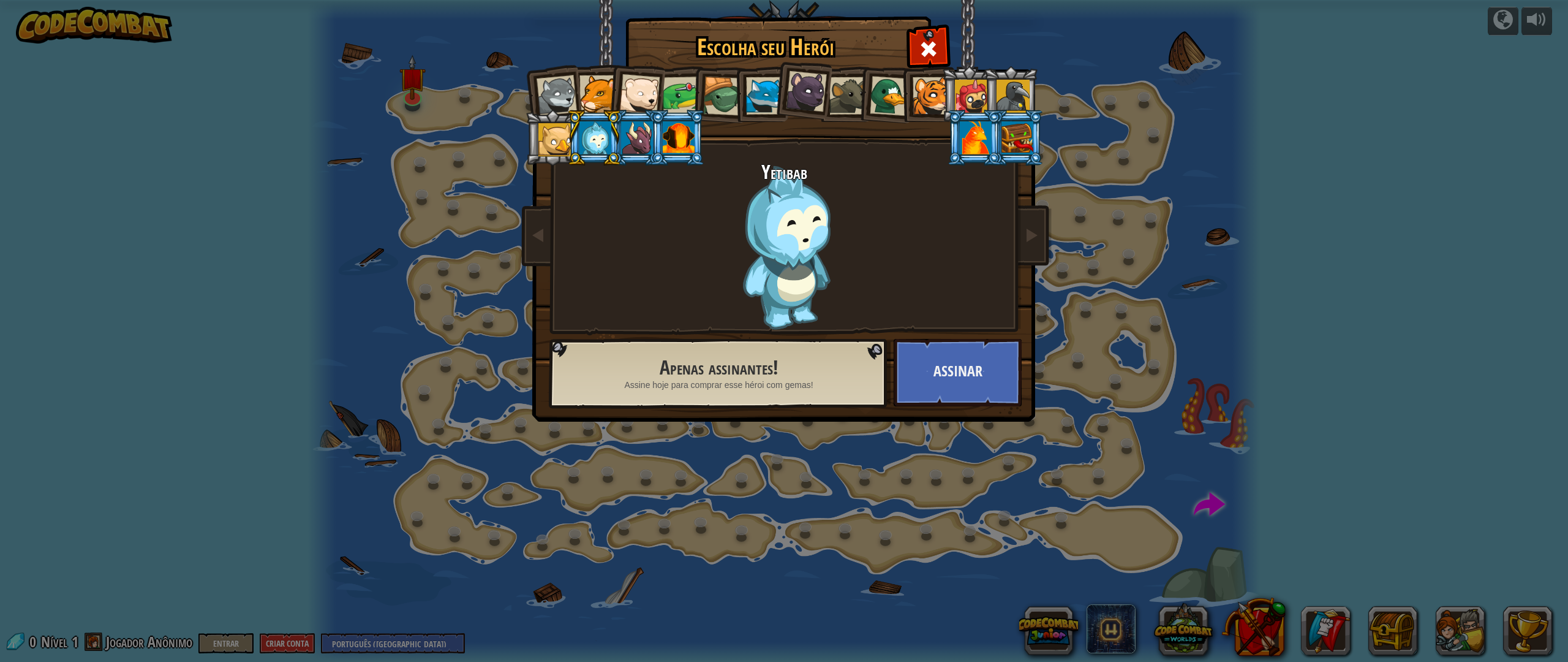
click at [564, 145] on div at bounding box center [555, 139] width 33 height 33
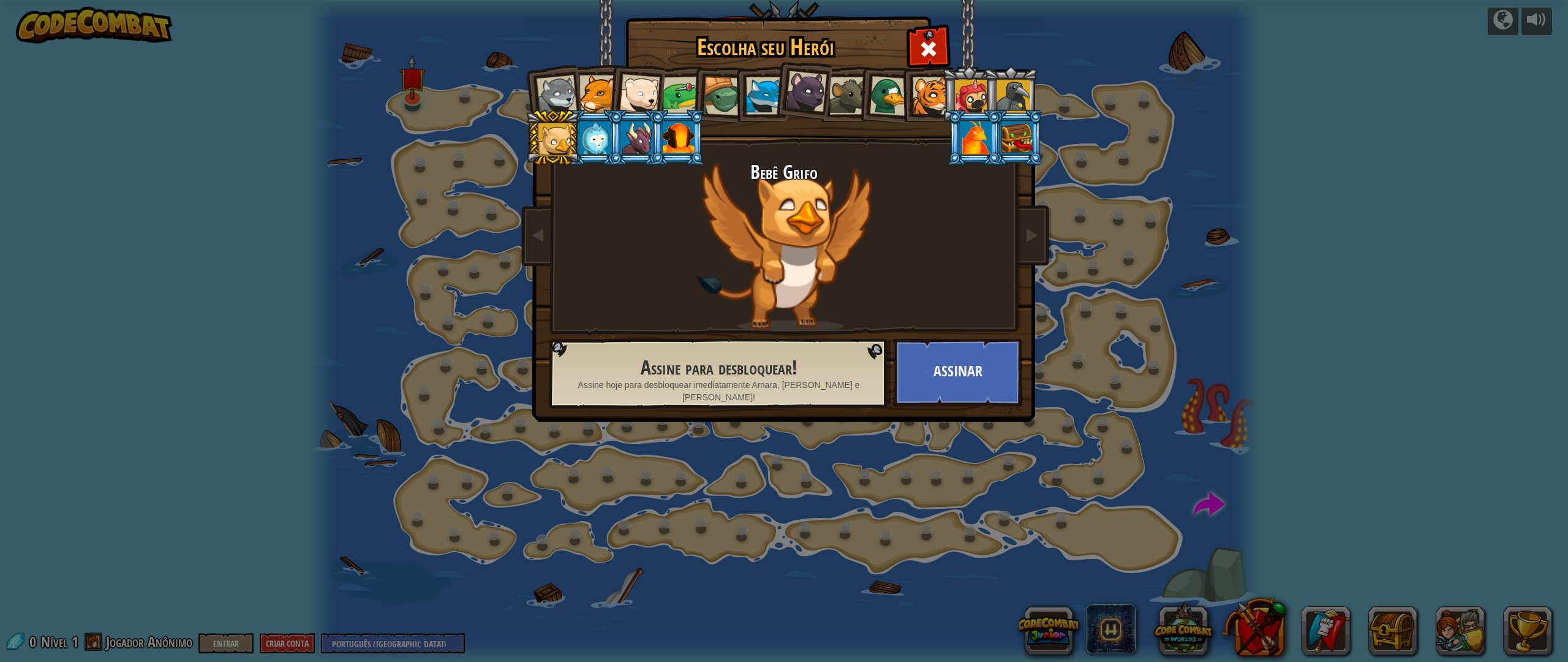
click at [954, 90] on li at bounding box center [969, 93] width 55 height 56
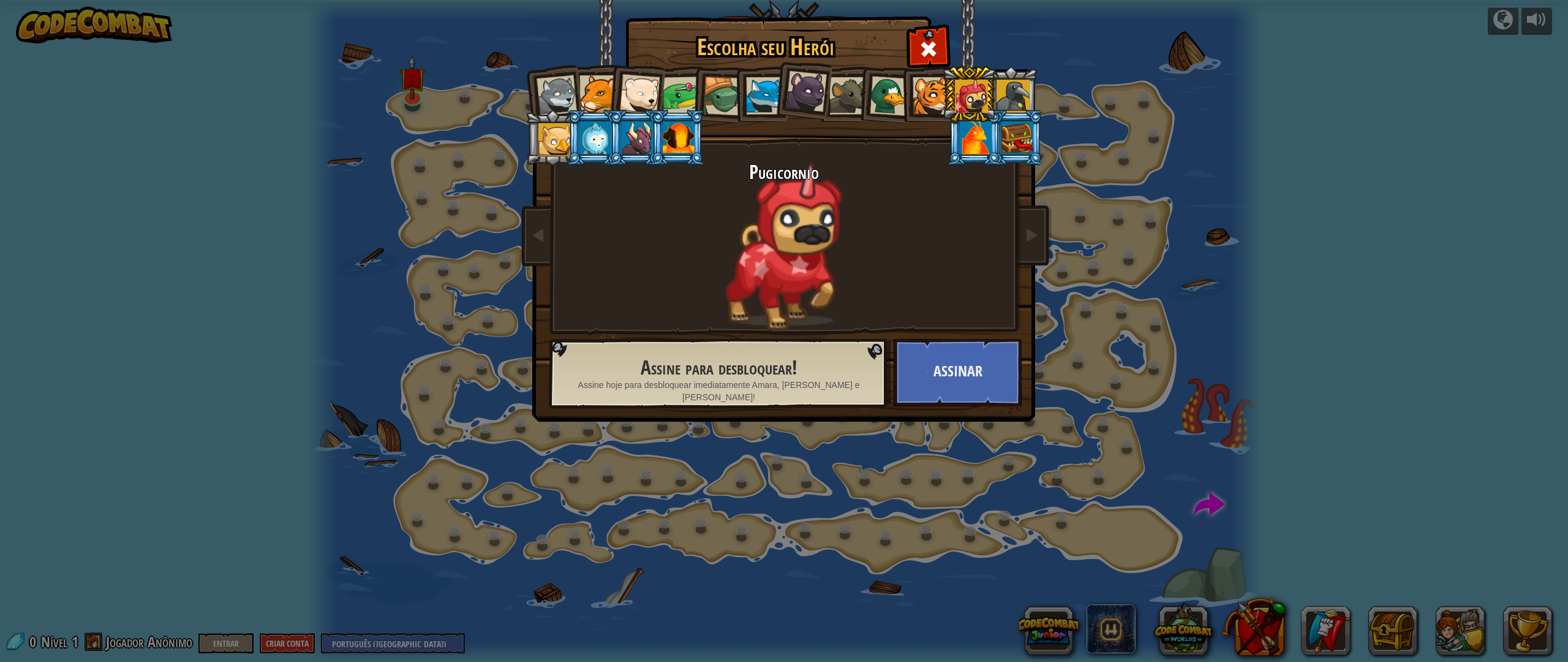
click at [769, 90] on div at bounding box center [764, 96] width 38 height 38
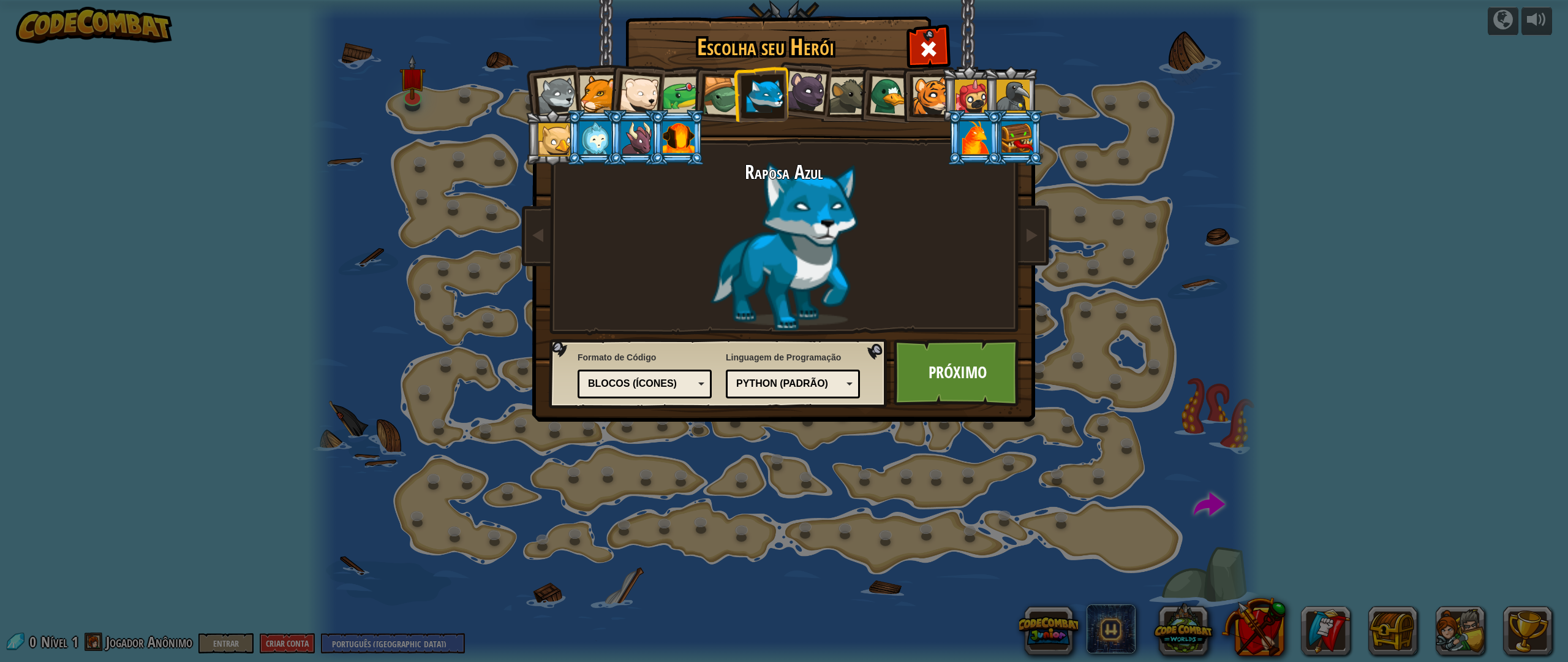
click at [681, 386] on div "Blocos (ícones)" at bounding box center [641, 383] width 106 height 14
click at [932, 381] on link "Próximo" at bounding box center [958, 372] width 128 height 68
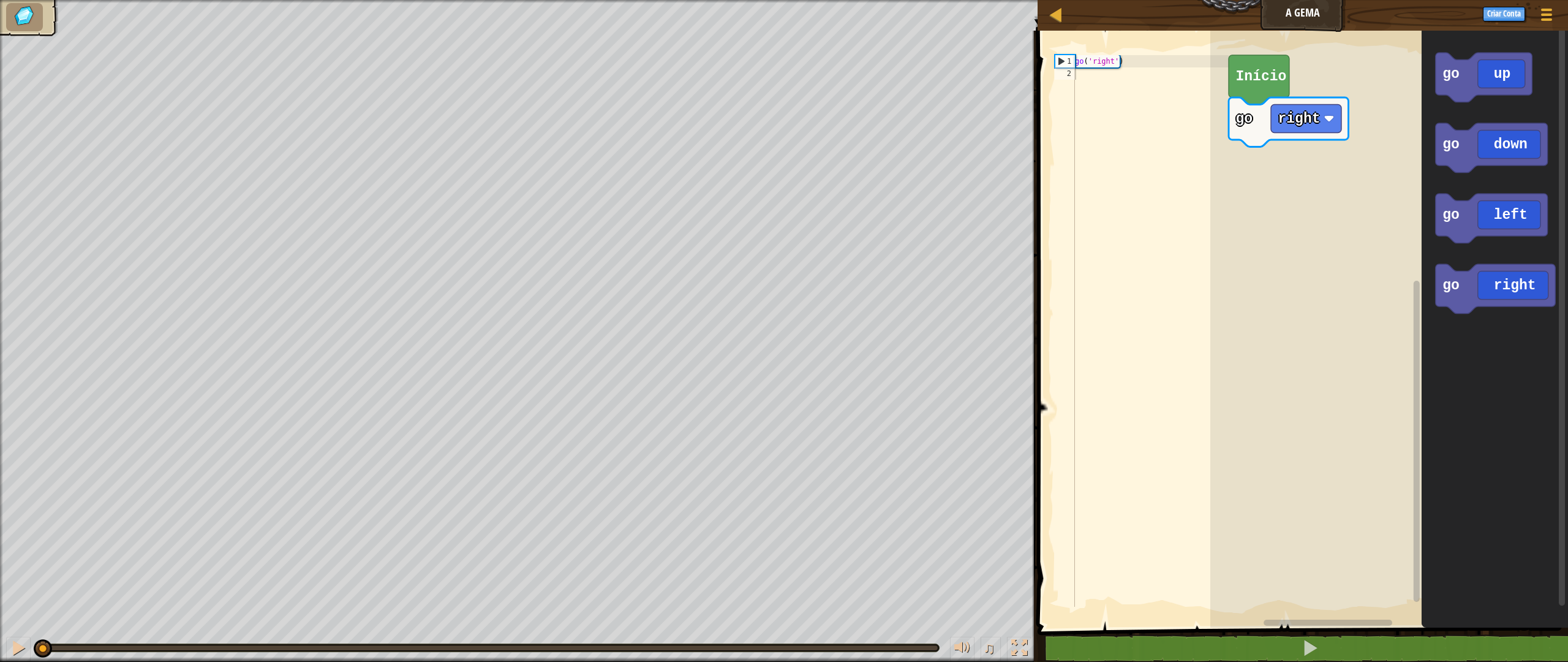
click at [1271, 71] on text "Início" at bounding box center [1260, 76] width 50 height 16
click at [1103, 70] on div "go ( 'right' )" at bounding box center [1150, 342] width 156 height 576
click at [1084, 65] on div "go ( 'right' )" at bounding box center [1150, 342] width 156 height 576
type textarea "go('right')"
click at [1117, 63] on div "go ( 'right' )" at bounding box center [1150, 342] width 156 height 576
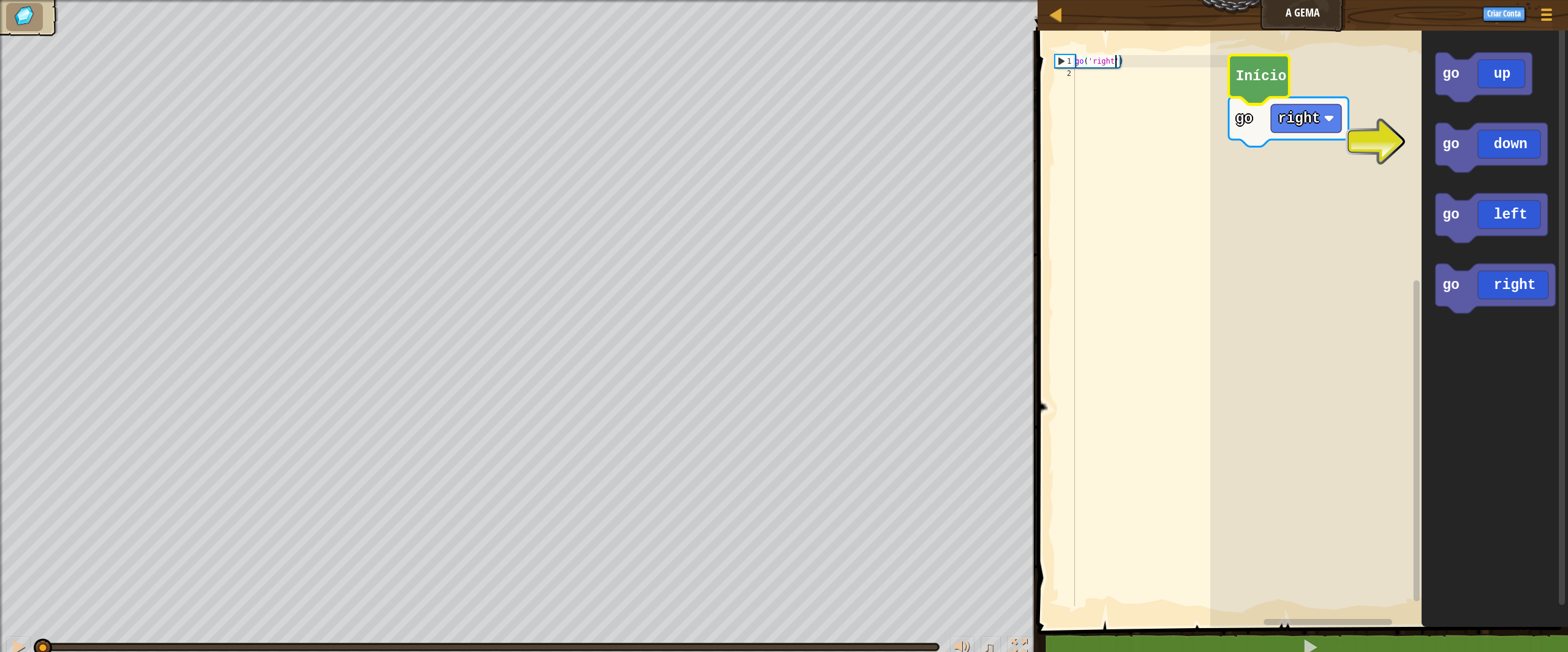
click at [1127, 63] on div "go ( 'right' )" at bounding box center [1150, 342] width 156 height 575
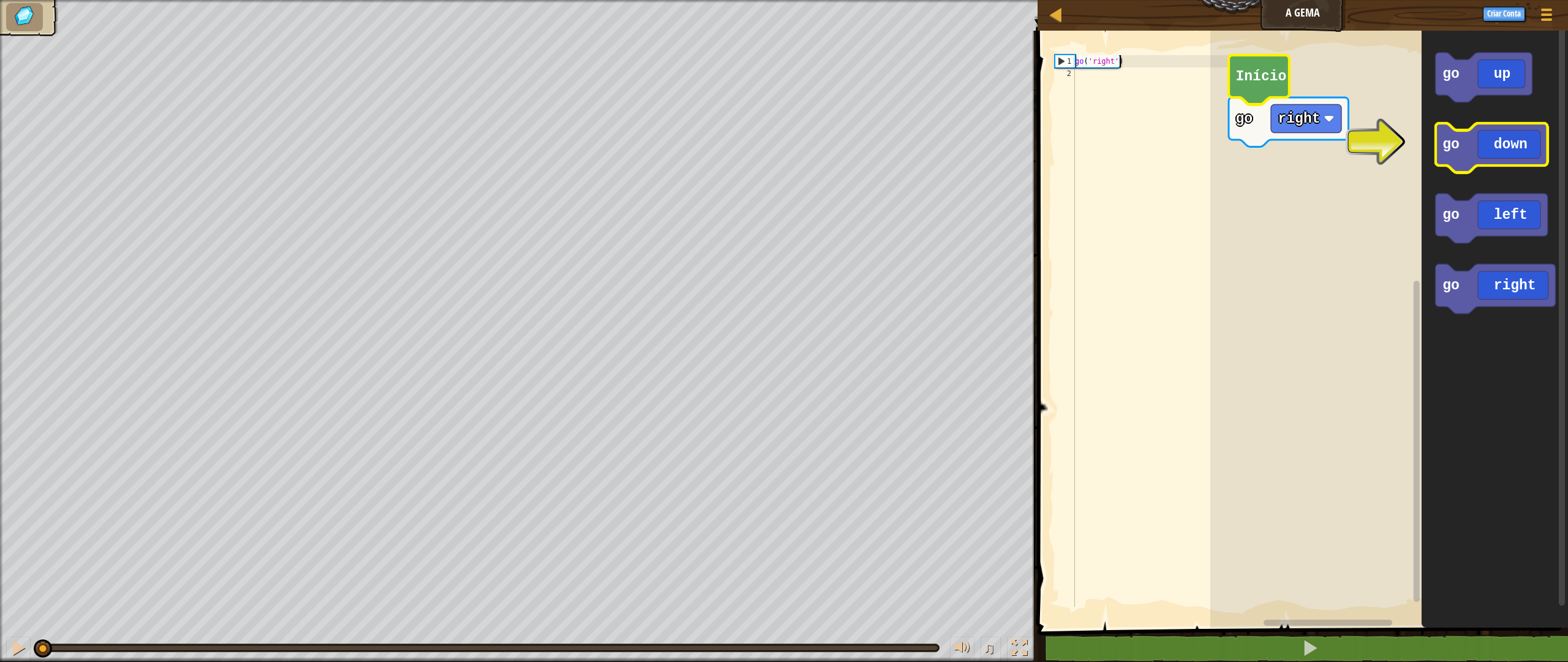
click at [1507, 153] on icon "Espaço de trabalho do Blockly" at bounding box center [1491, 148] width 112 height 50
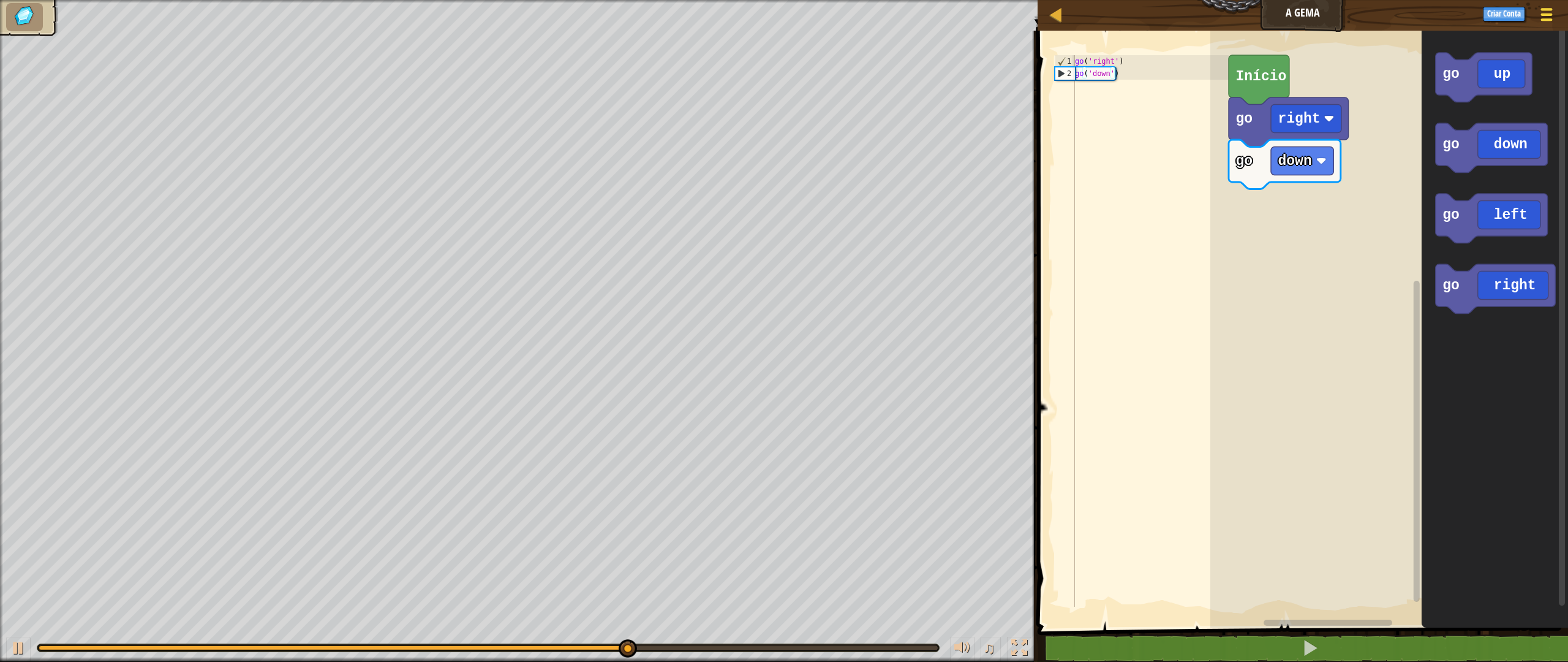
click at [1553, 18] on div at bounding box center [1545, 14] width 16 height 18
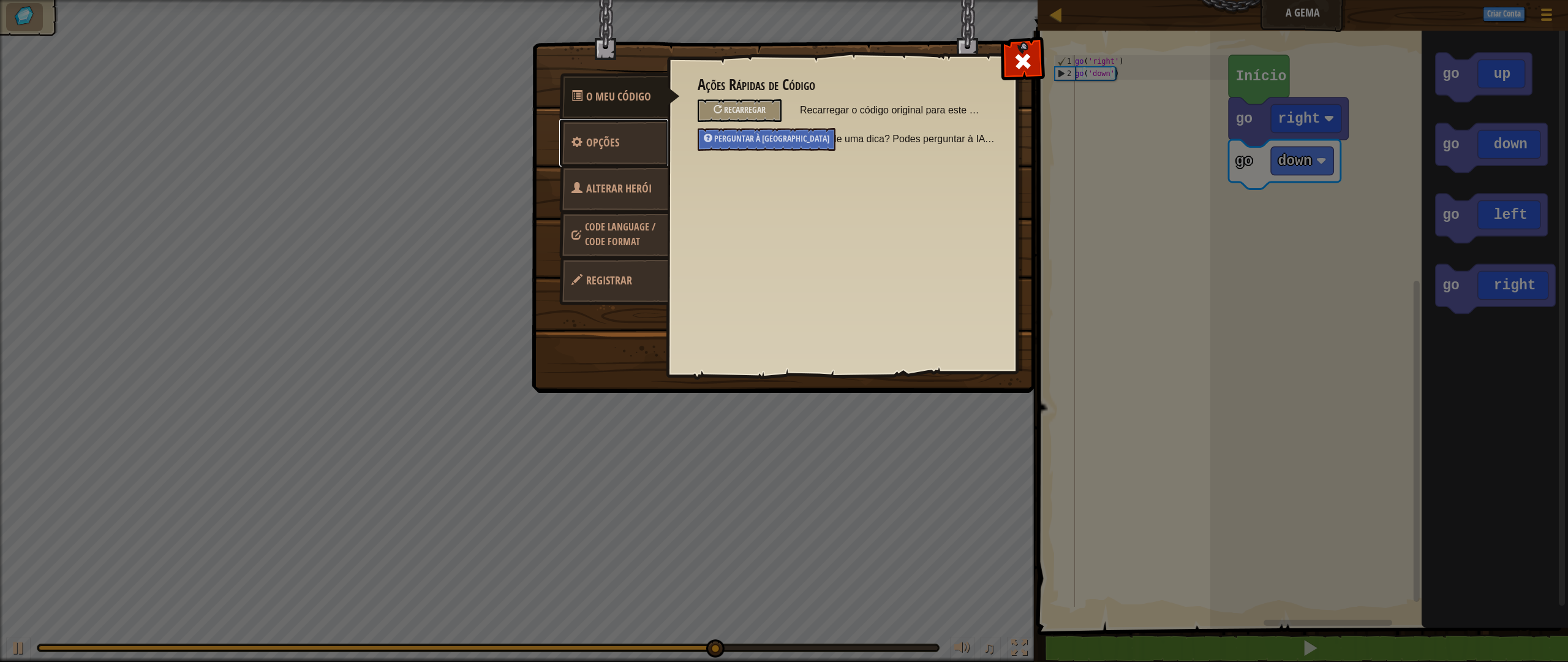
click at [602, 141] on span "Opções" at bounding box center [602, 143] width 33 height 15
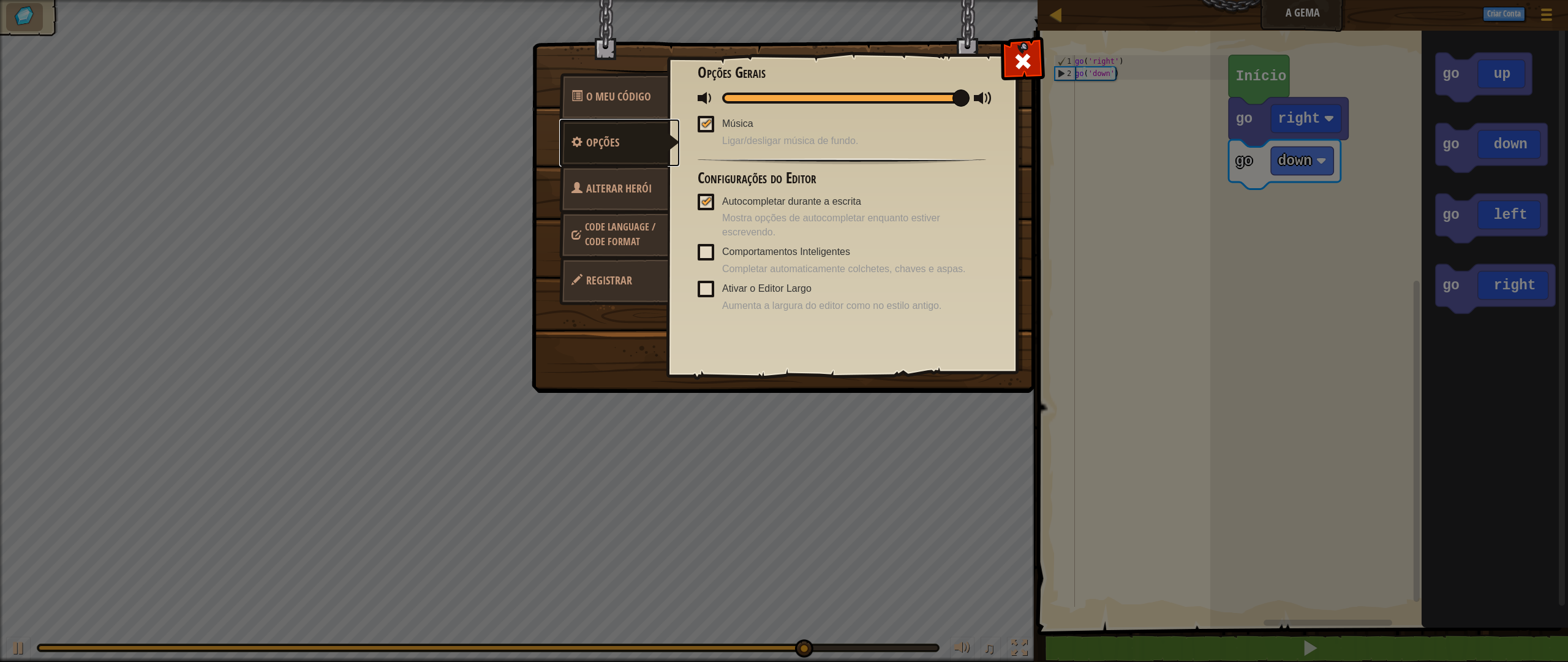
scroll to position [15, 0]
click at [634, 229] on span "Code Language / Code Format" at bounding box center [620, 233] width 70 height 28
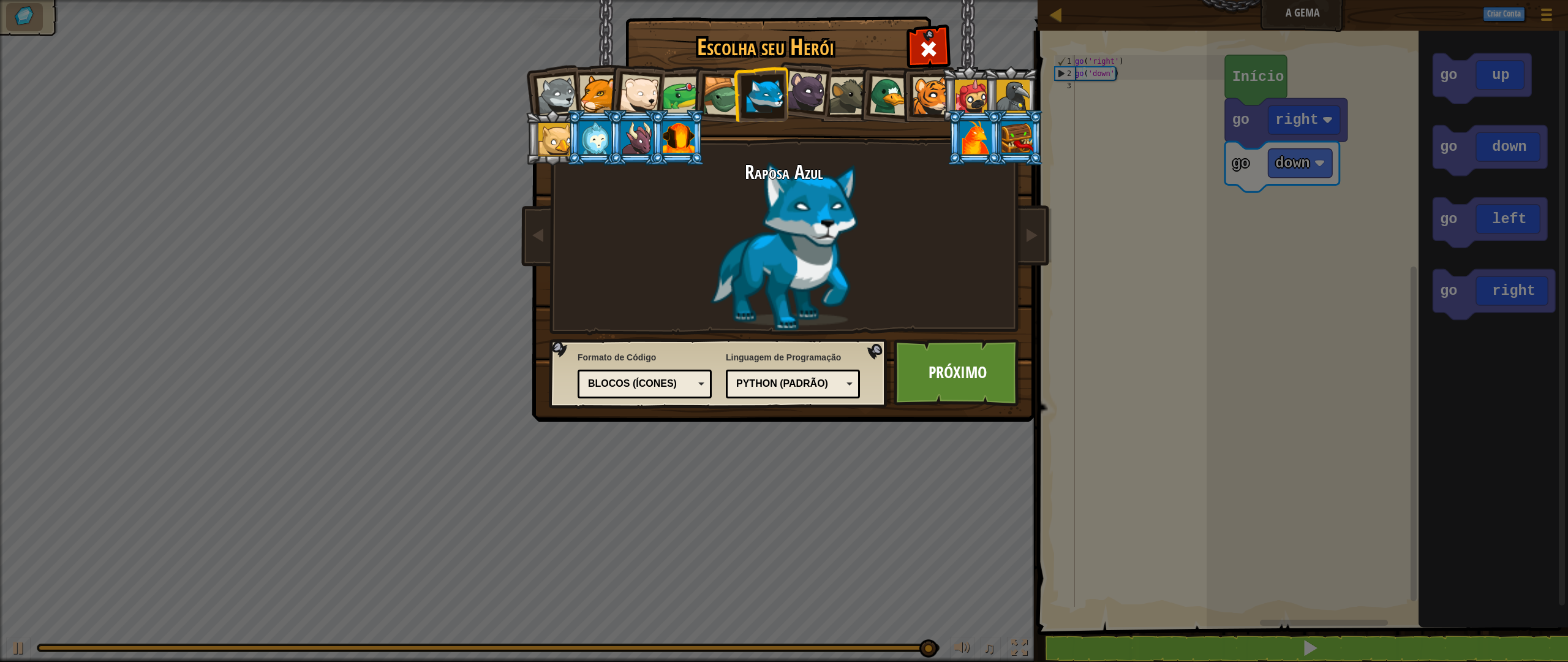
click at [668, 380] on div "Blocos (ícones)" at bounding box center [641, 383] width 106 height 14
click at [951, 379] on link "Próximo" at bounding box center [958, 372] width 128 height 68
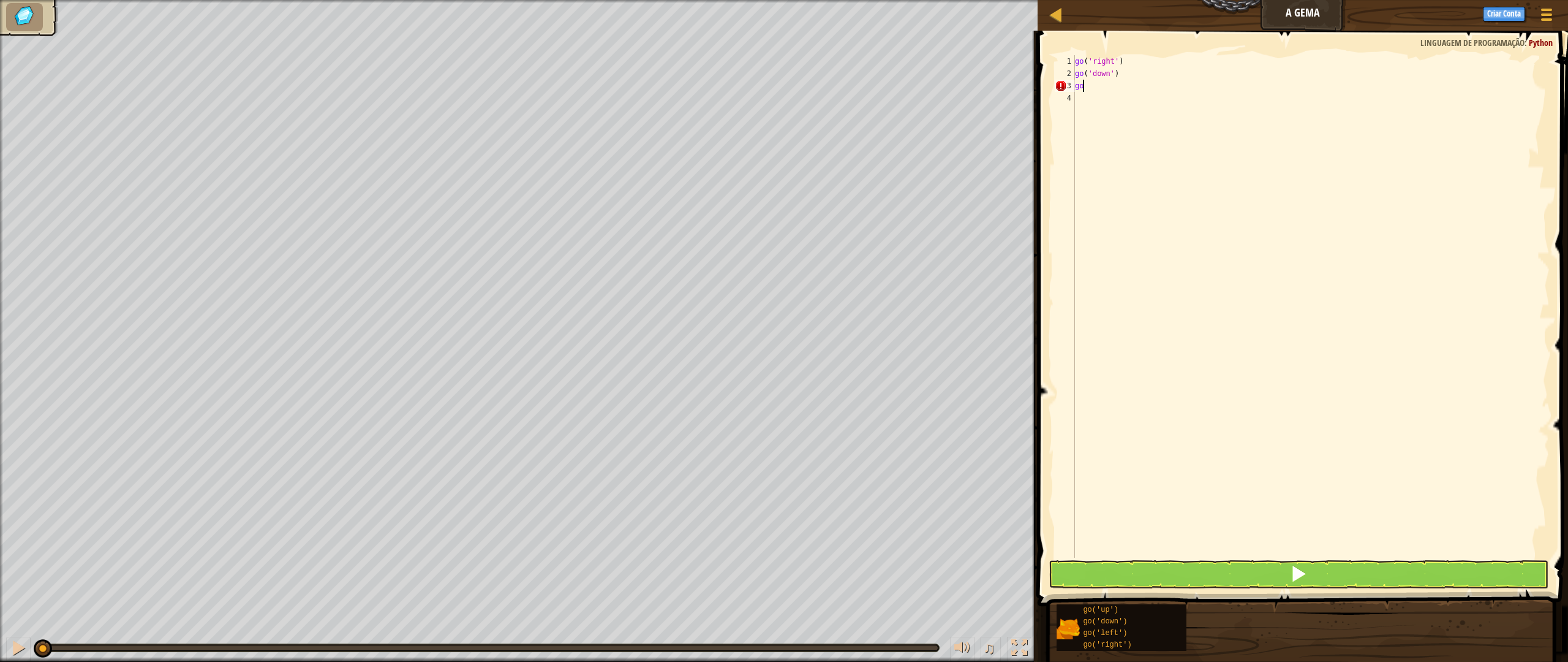
scroll to position [5, 0]
type textarea "g"
click at [1117, 65] on div "go ( 'right' ) go ( 'down' )" at bounding box center [1311, 318] width 477 height 527
type textarea "go('right')"
click at [1123, 62] on div "go ( 'right' ) go ( 'down' )" at bounding box center [1311, 318] width 477 height 527
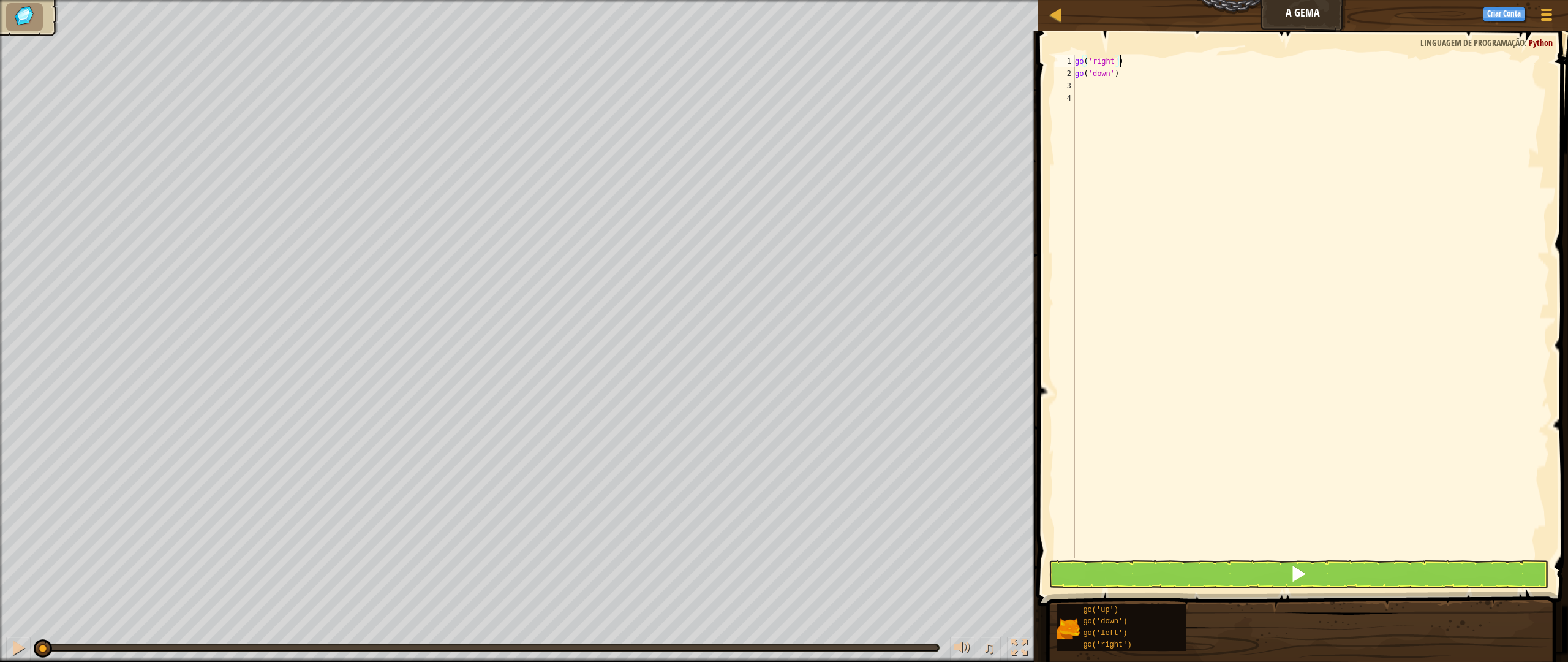
click at [1093, 87] on div "go ( 'right' ) go ( 'down' )" at bounding box center [1311, 318] width 477 height 527
type textarea "go"
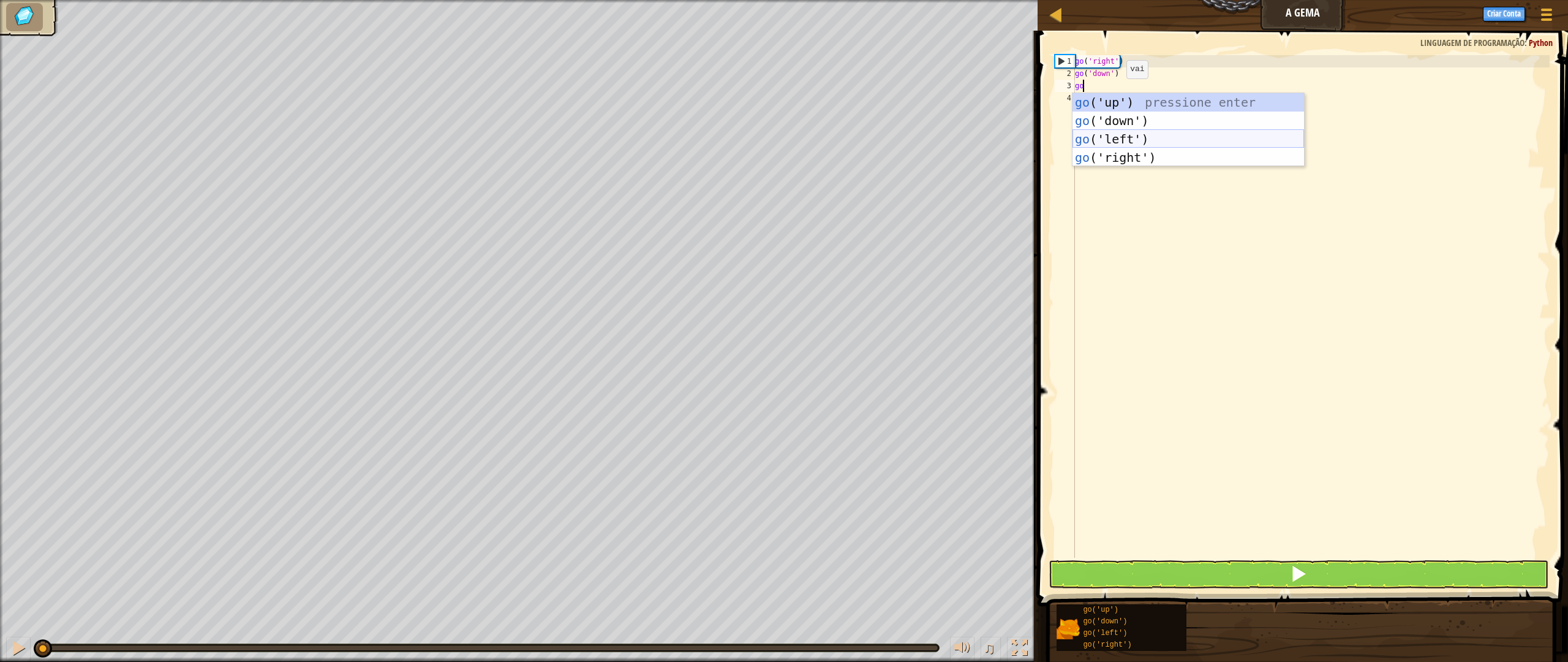
click at [1117, 139] on div "go ('up') pressione enter go ('down') pressione enter go ('left') pressione ent…" at bounding box center [1188, 148] width 232 height 110
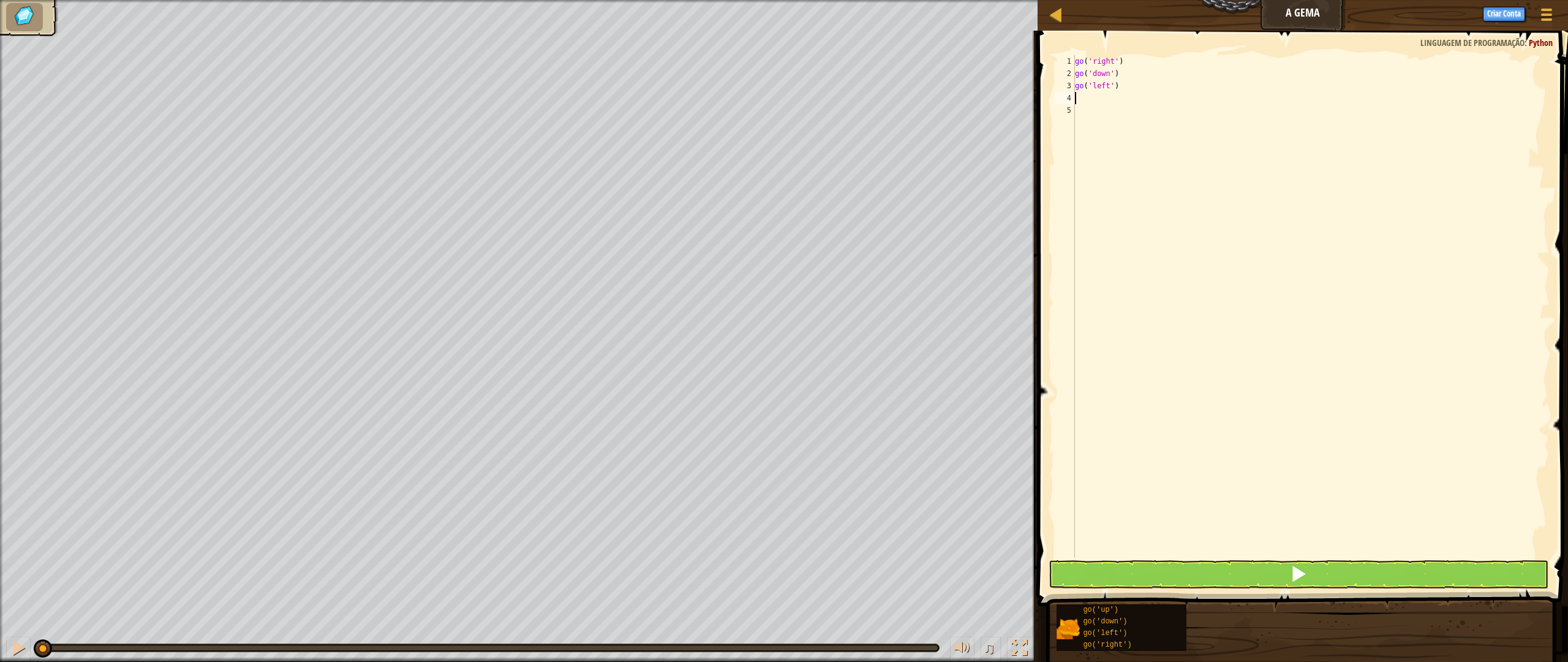
type textarea "g"
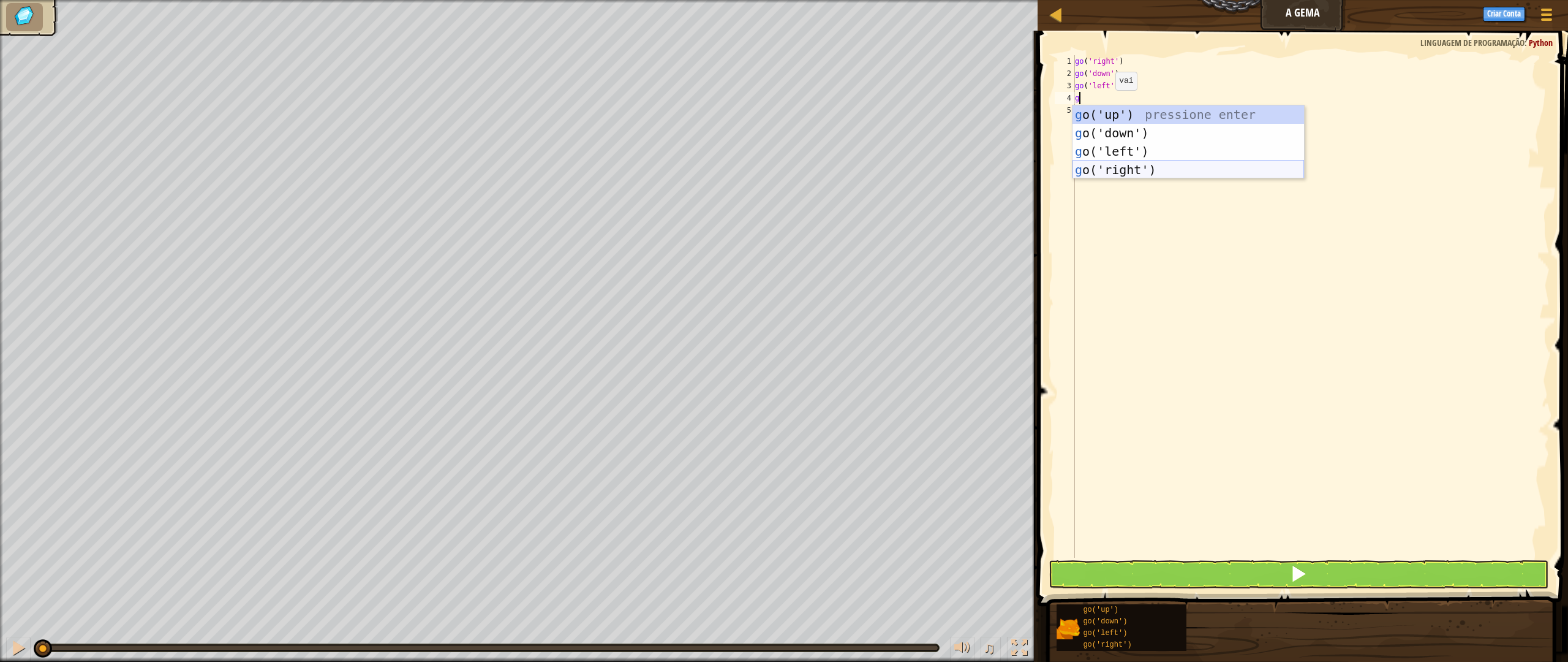
click at [1117, 165] on div "g o('up') pressione enter g o('down') pressione enter g o('left') pressione ent…" at bounding box center [1188, 160] width 232 height 110
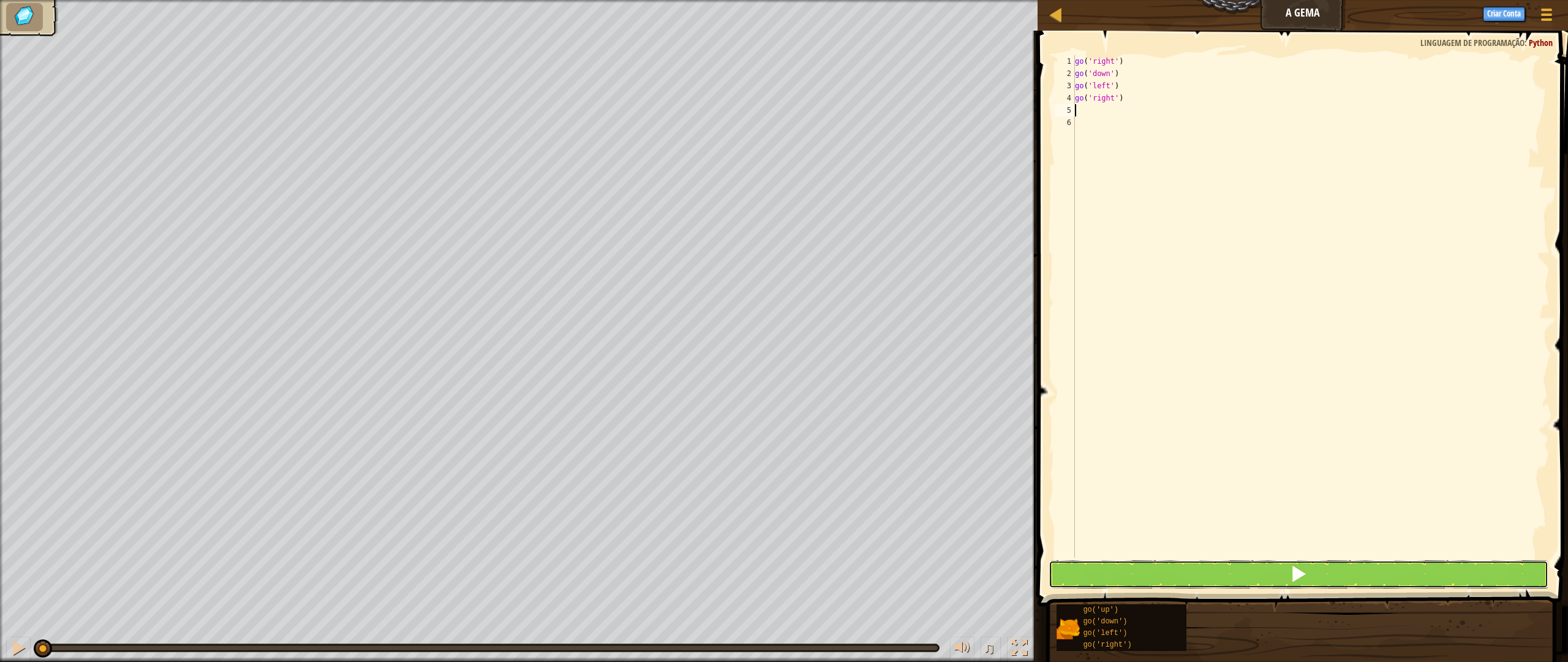
click at [1322, 575] on button at bounding box center [1298, 574] width 499 height 28
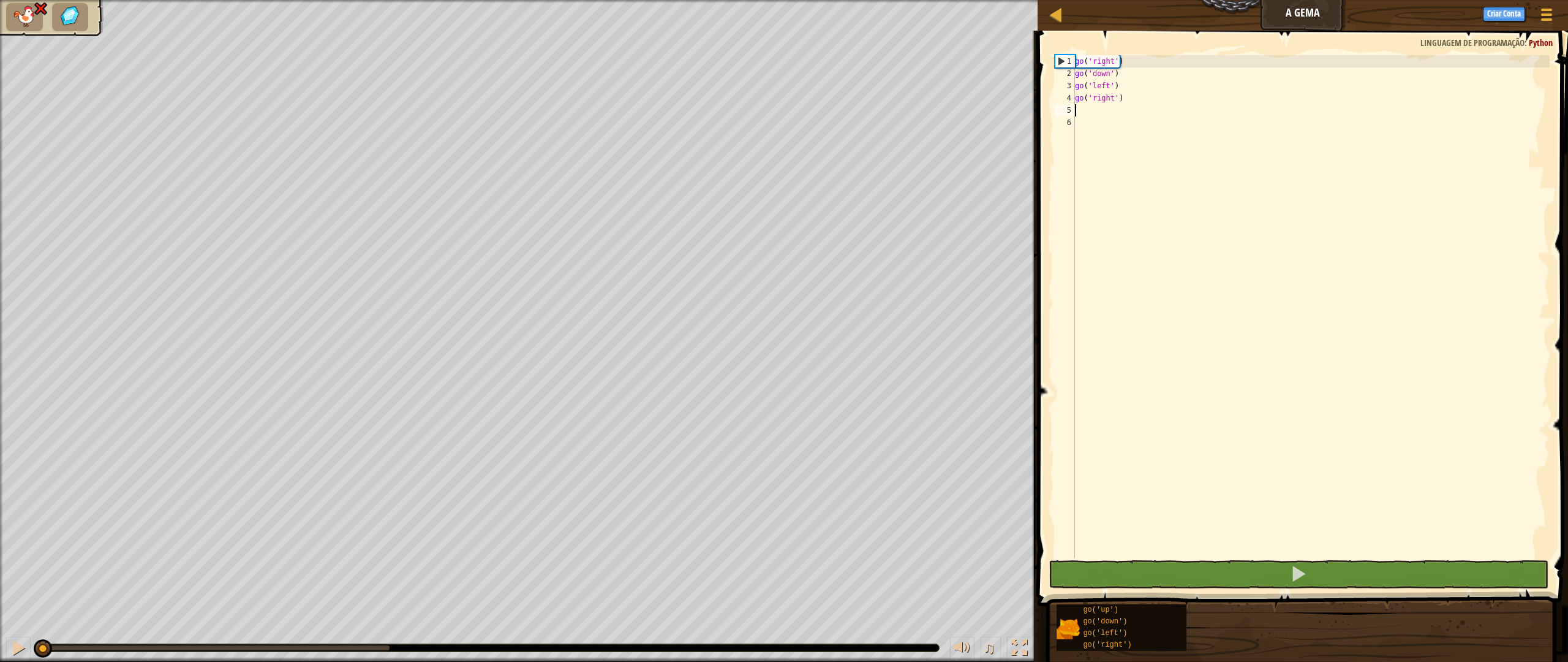
drag, startPoint x: 384, startPoint y: 647, endPoint x: 0, endPoint y: 661, distance: 384.3
click at [0, 578] on div "♫" at bounding box center [518, 644] width 1037 height 37
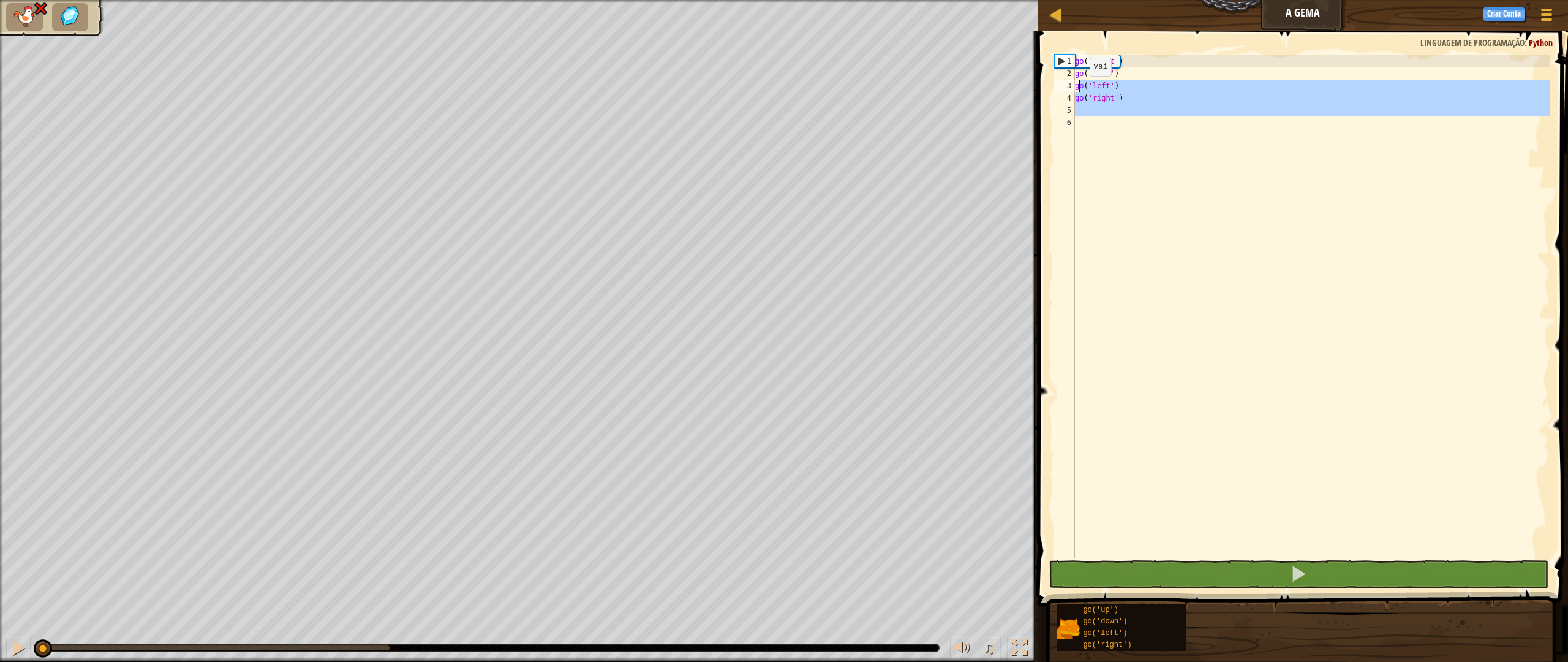
drag, startPoint x: 1143, startPoint y: 145, endPoint x: 1042, endPoint y: 48, distance: 140.0
click at [1044, 50] on div "1 2 3 4 5 6 go ( 'right' ) go ( 'down' ) go ( 'left' ) go ( 'right' ) ההההההההה…" at bounding box center [1300, 342] width 534 height 612
type textarea "go('right') go('down')"
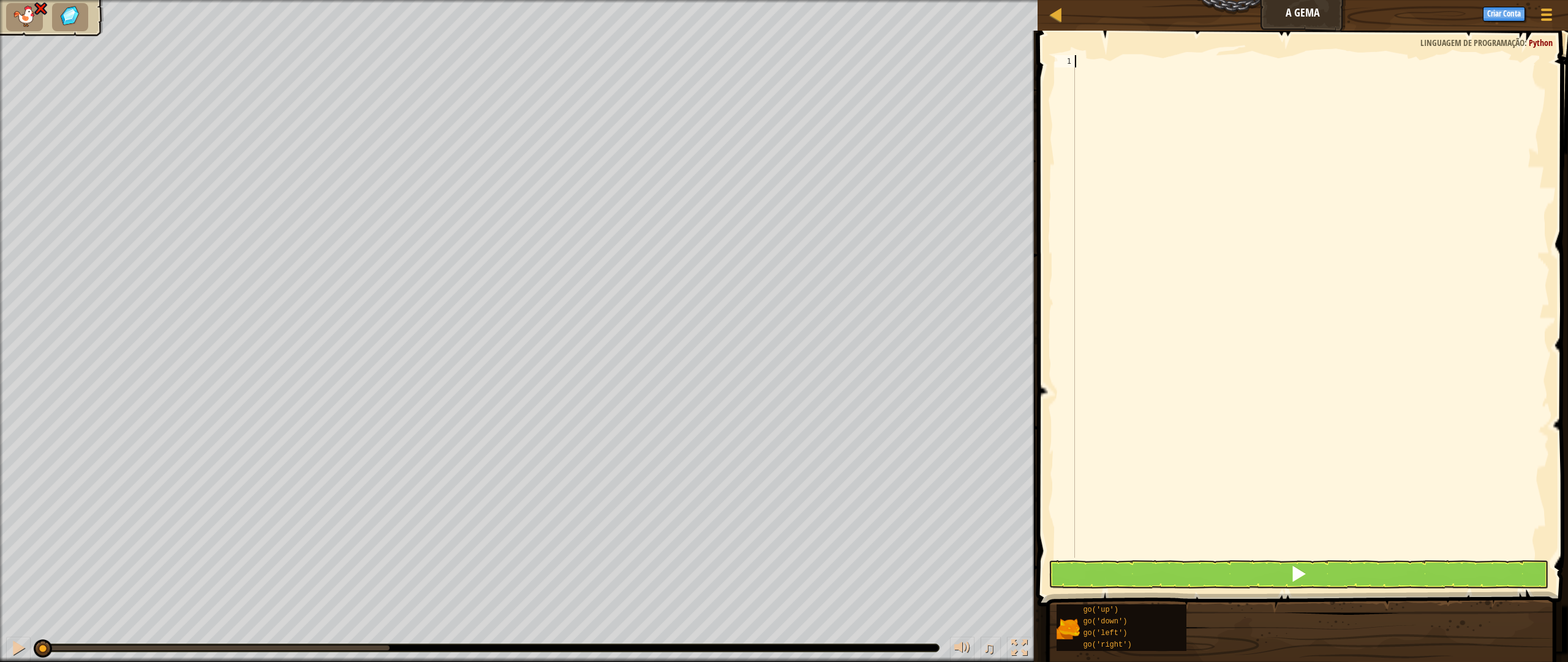
type textarea "go"
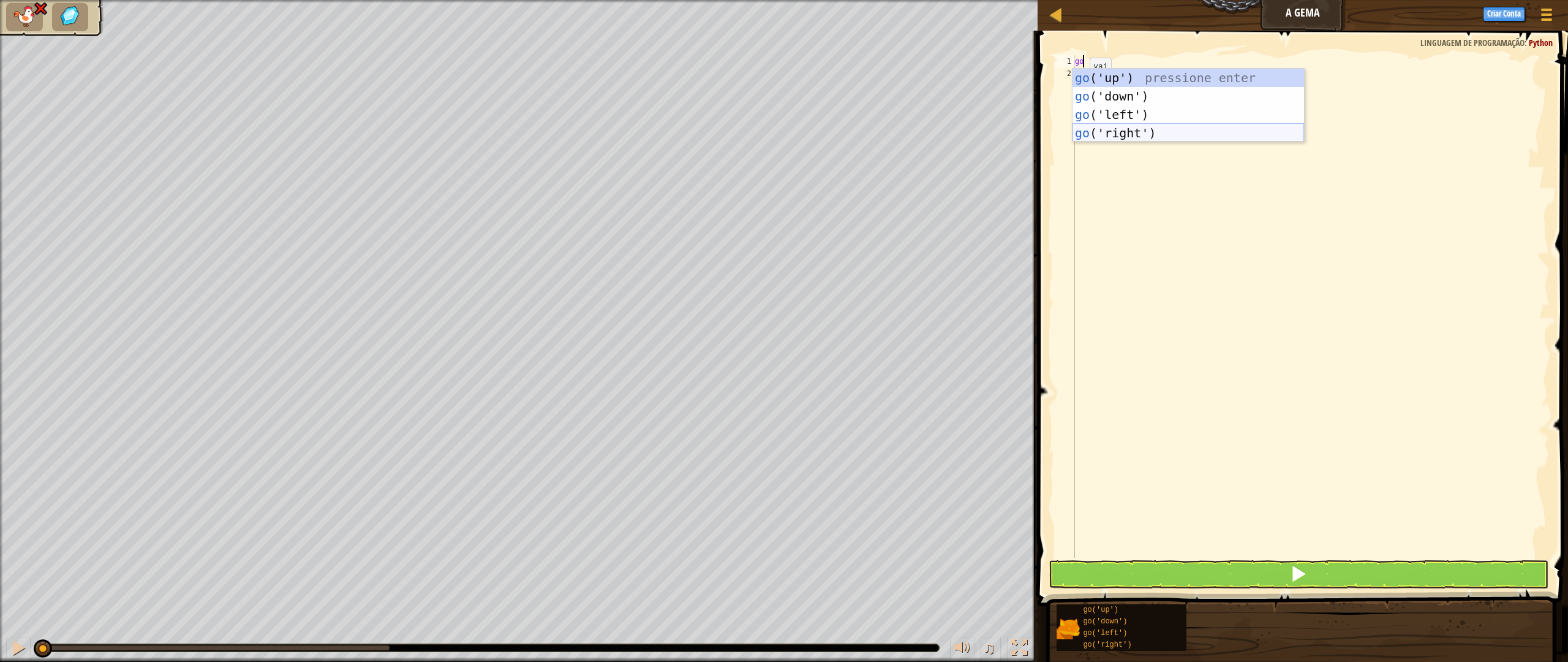
click at [1141, 131] on div "go ('up') pressione enter go ('down') pressione enter go ('left') pressione ent…" at bounding box center [1188, 123] width 232 height 110
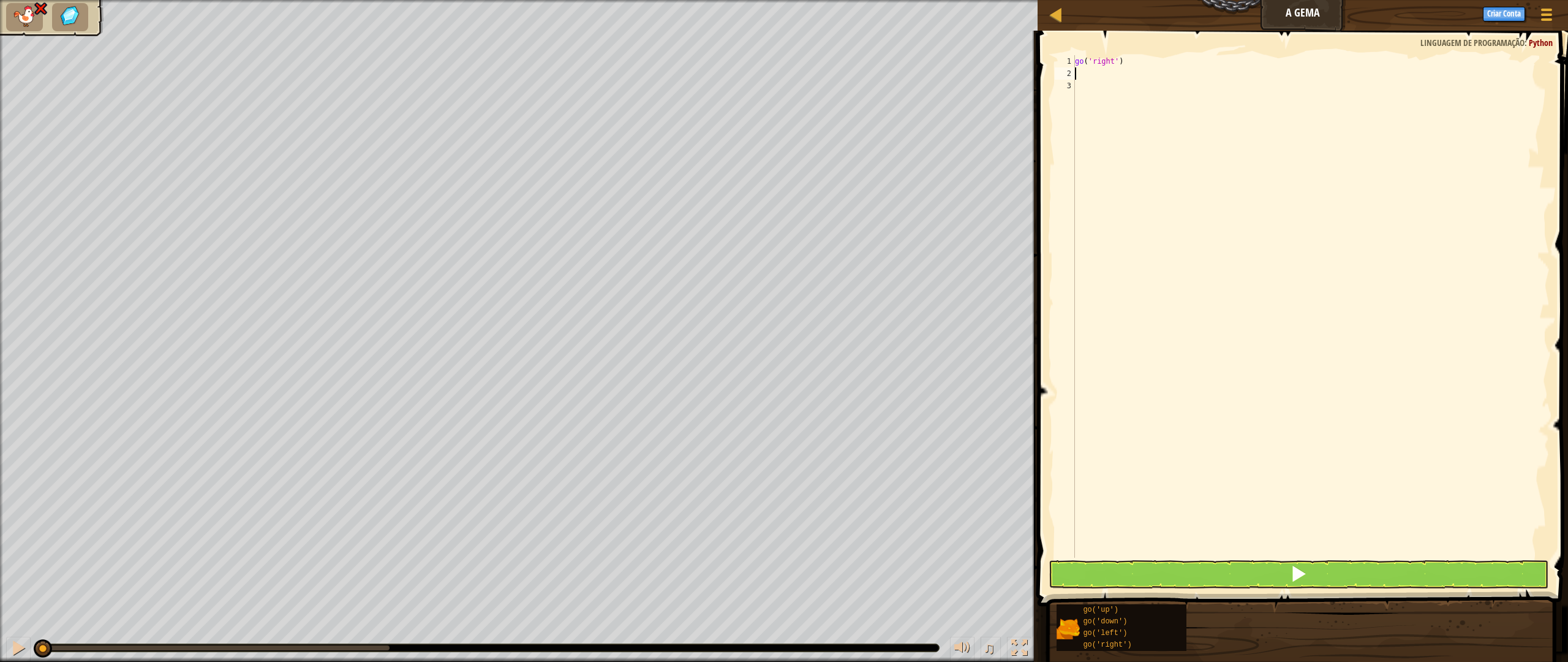
type textarea "go"
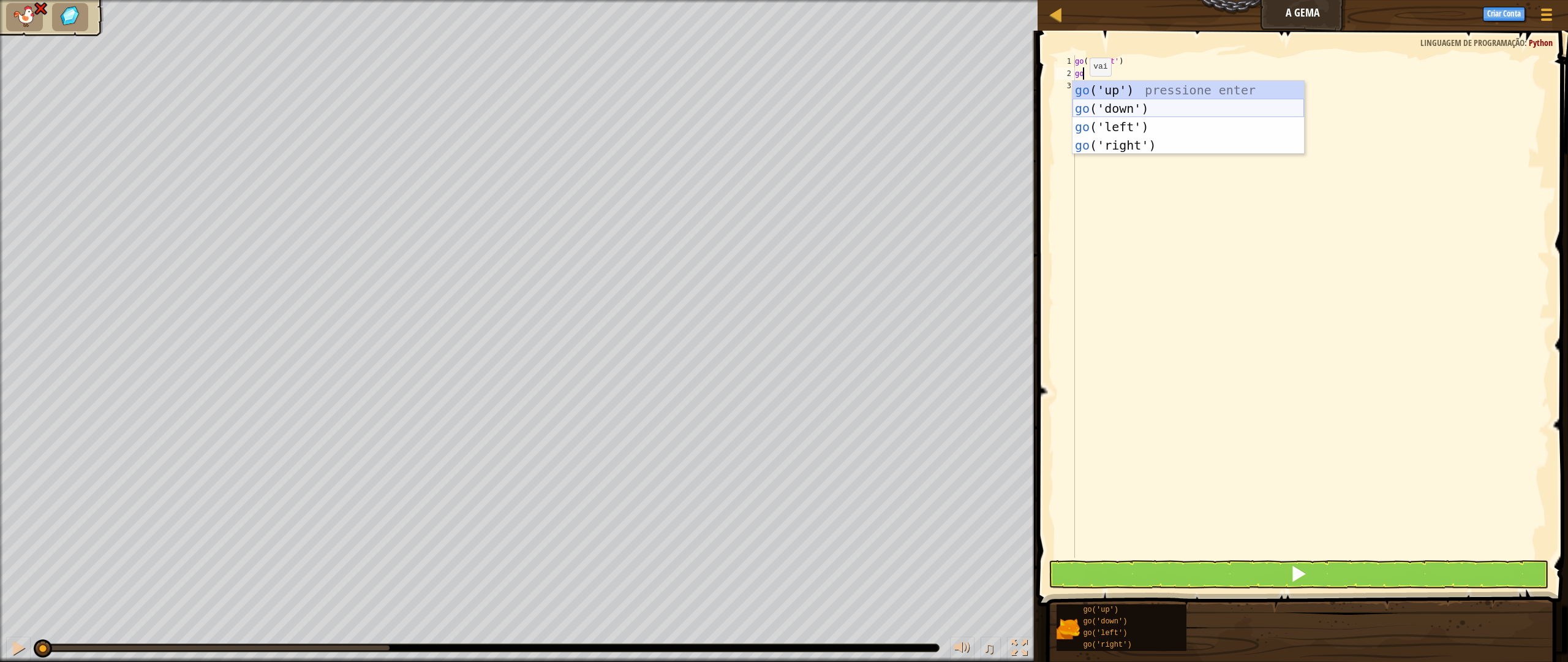
click at [1139, 105] on div "go ('up') pressione enter go ('down') pressione enter go ('left') pressione ent…" at bounding box center [1188, 136] width 232 height 110
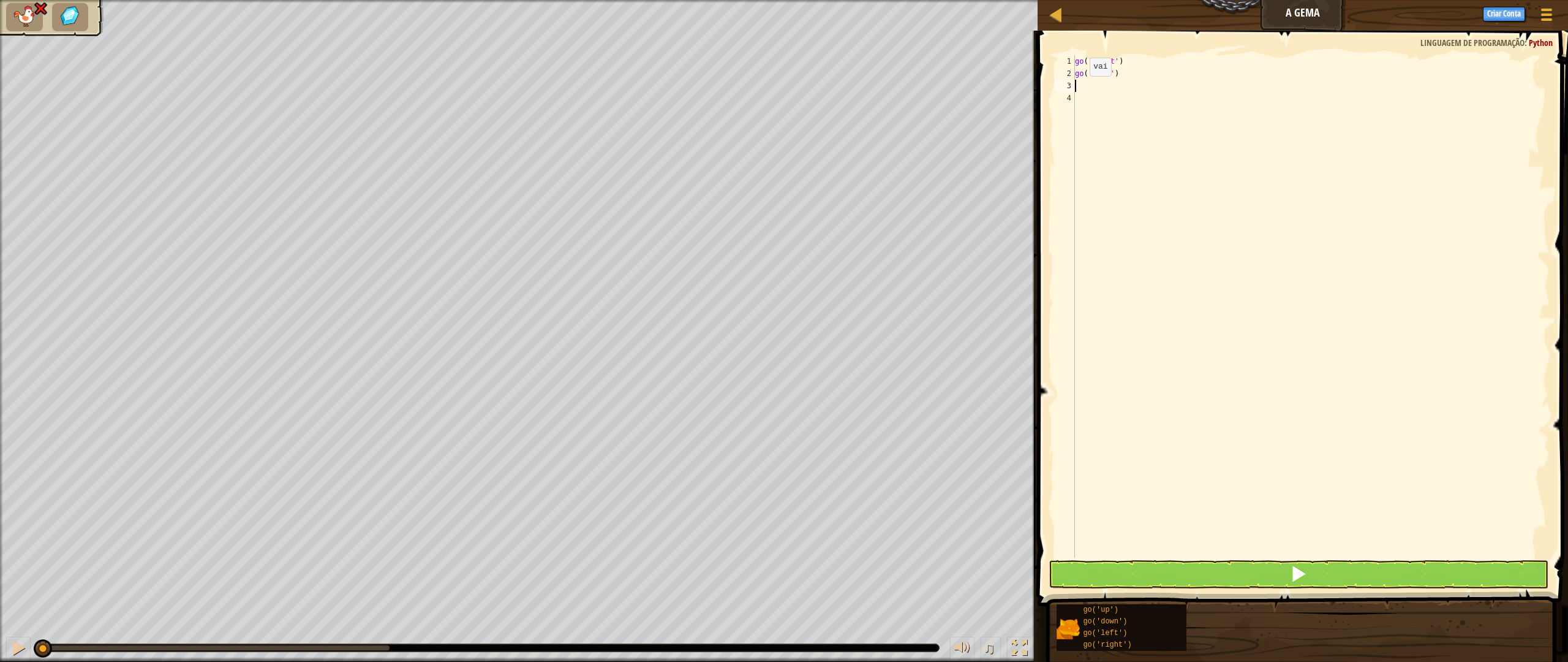
type textarea "go"
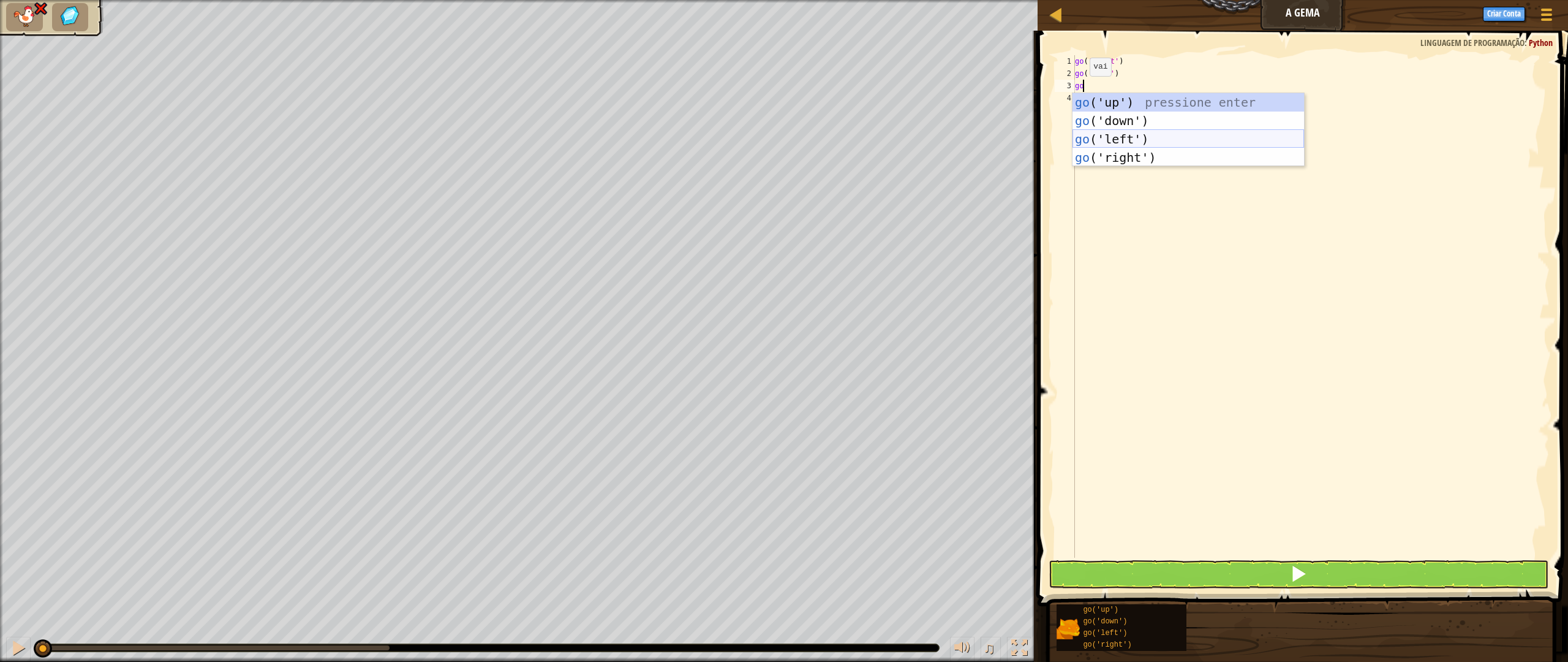
click at [1108, 135] on div "go ('up') pressione enter go ('down') pressione enter go ('left') pressione ent…" at bounding box center [1188, 148] width 232 height 110
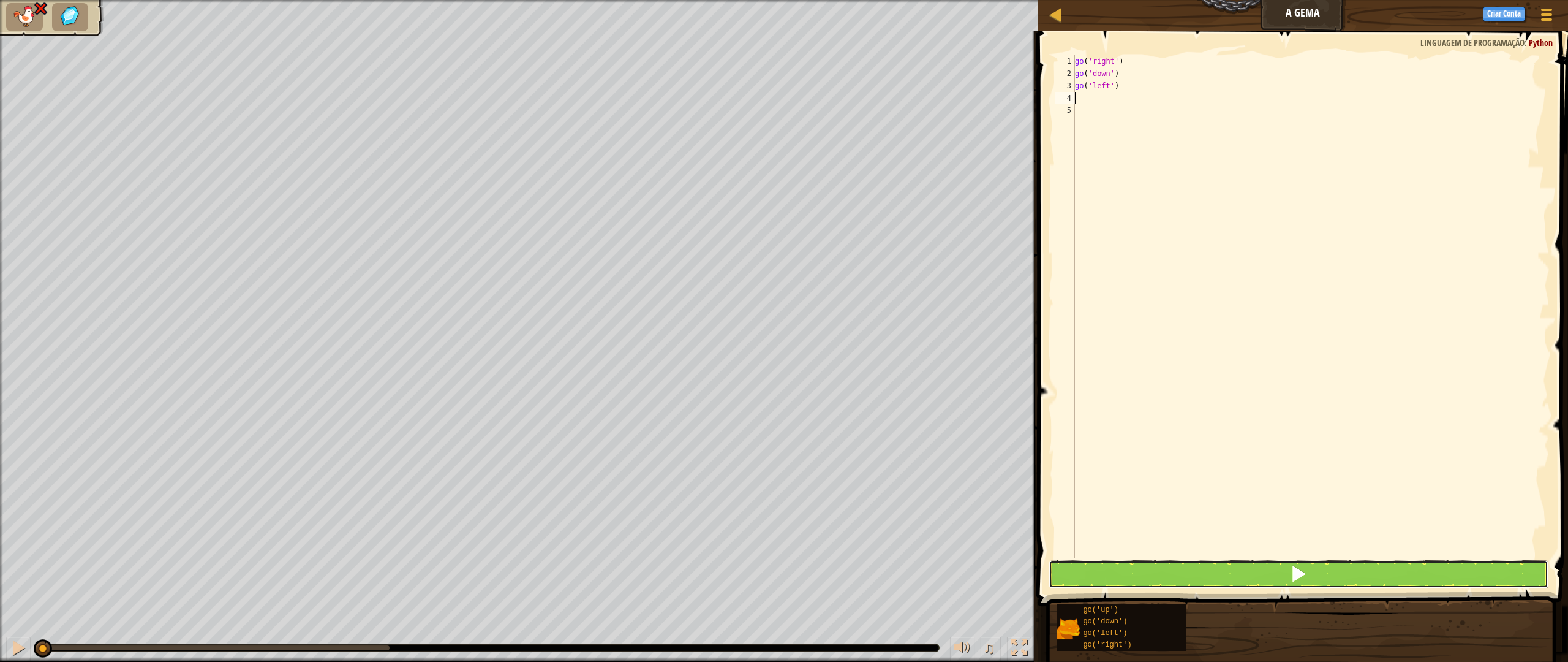
click at [1271, 573] on button at bounding box center [1298, 574] width 499 height 28
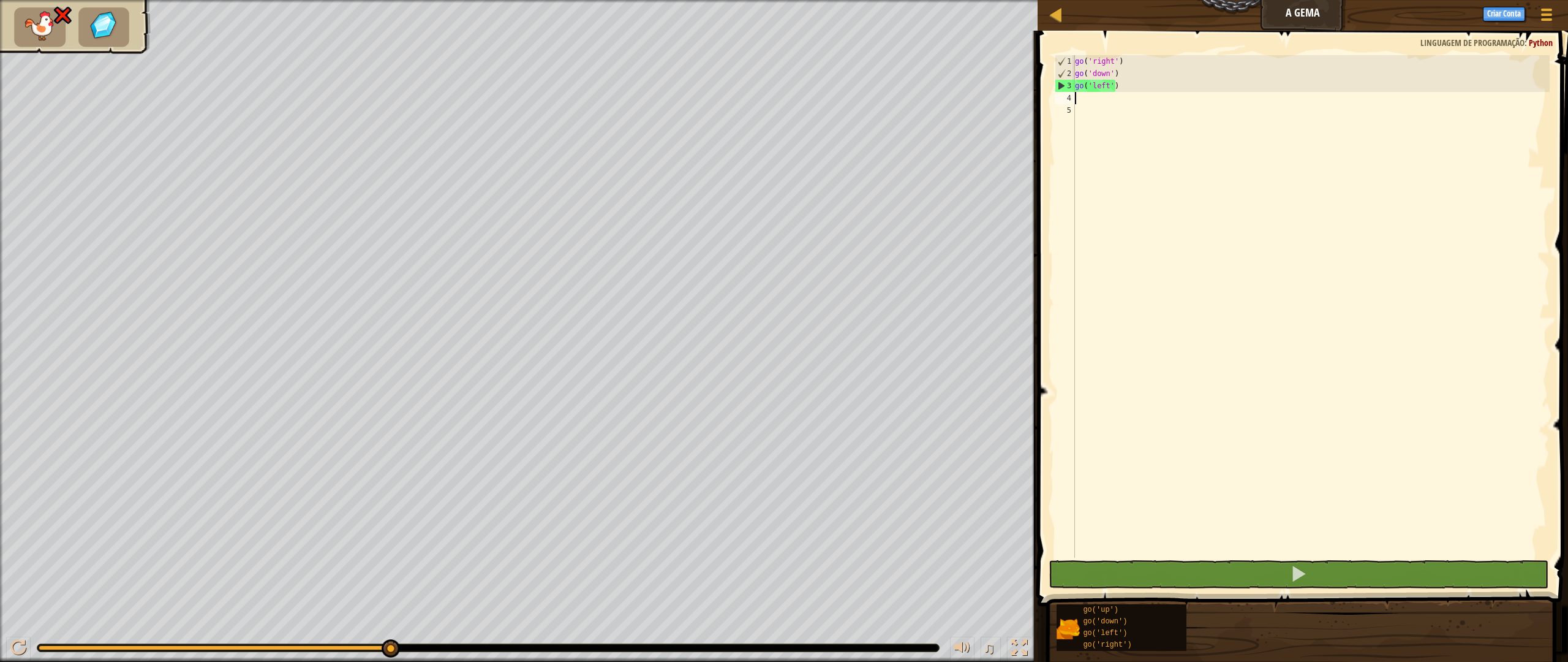
click at [1095, 106] on div "go ( 'right' ) go ( 'down' ) go ( 'left' )" at bounding box center [1311, 318] width 477 height 527
click at [1093, 98] on div "go ( 'right' ) go ( 'down' ) go ( 'left' )" at bounding box center [1311, 318] width 477 height 527
drag, startPoint x: 239, startPoint y: 655, endPoint x: 96, endPoint y: 650, distance: 143.1
click at [14, 578] on div "♫" at bounding box center [518, 644] width 1037 height 37
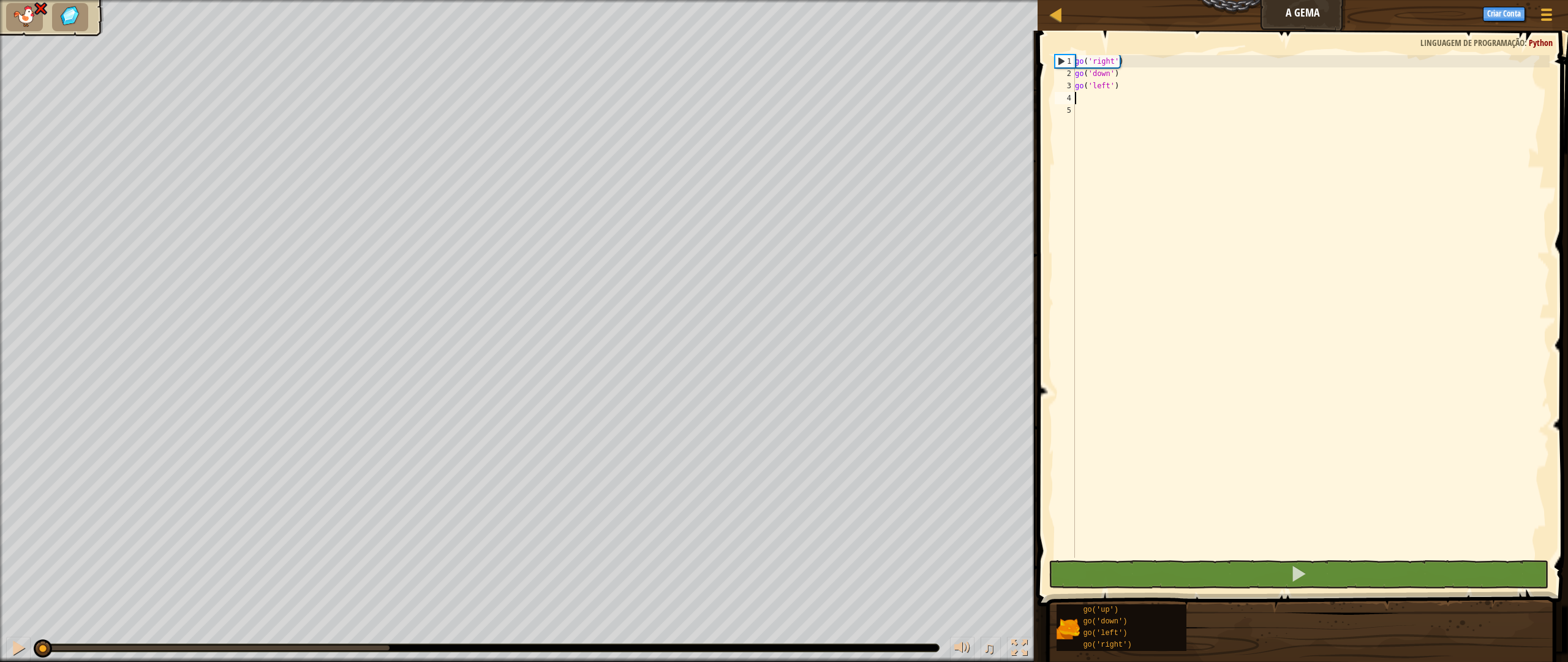
drag, startPoint x: 387, startPoint y: 649, endPoint x: 4, endPoint y: 653, distance: 383.0
click at [0, 578] on div "♫" at bounding box center [518, 644] width 1037 height 37
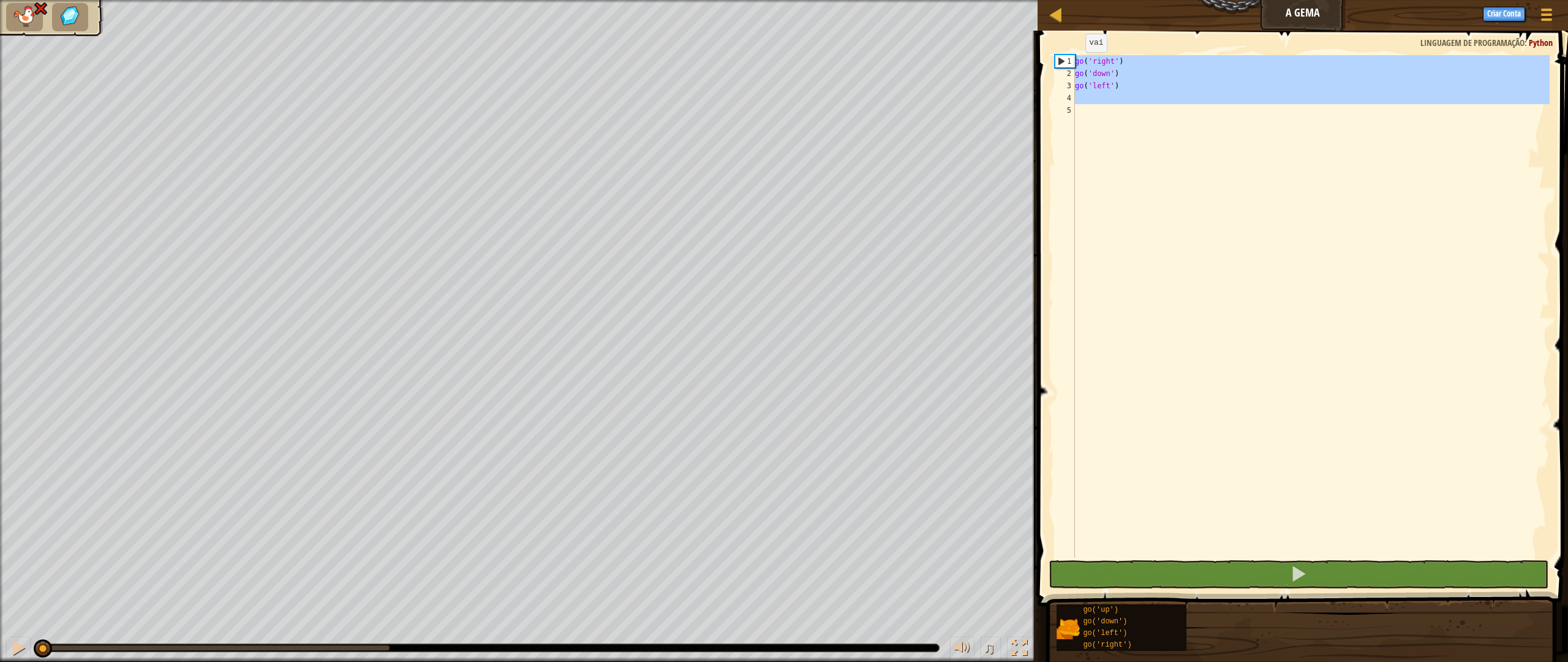
drag, startPoint x: 1084, startPoint y: 77, endPoint x: 1084, endPoint y: 56, distance: 21.0
click at [1077, 59] on div "go ( 'right' ) go ( 'down' ) go ( 'left' )" at bounding box center [1311, 318] width 477 height 527
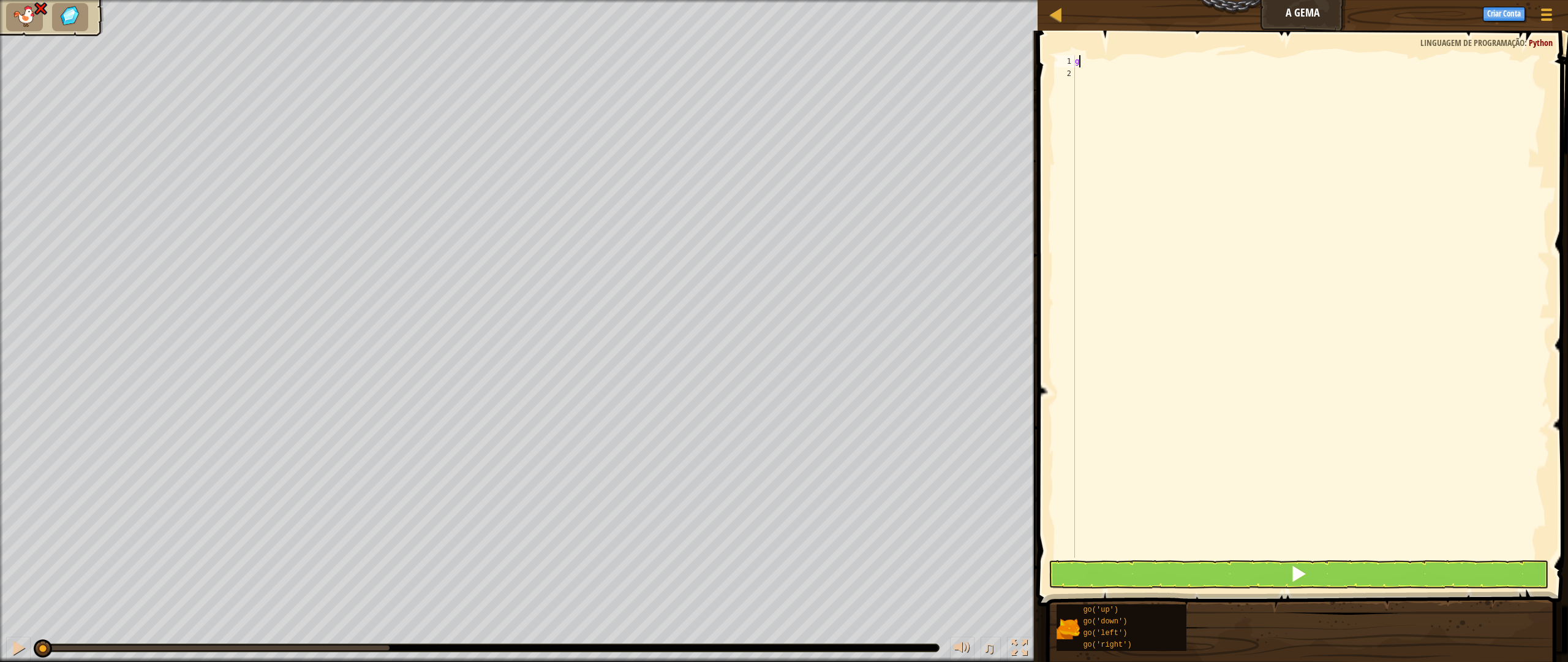
type textarea "go"
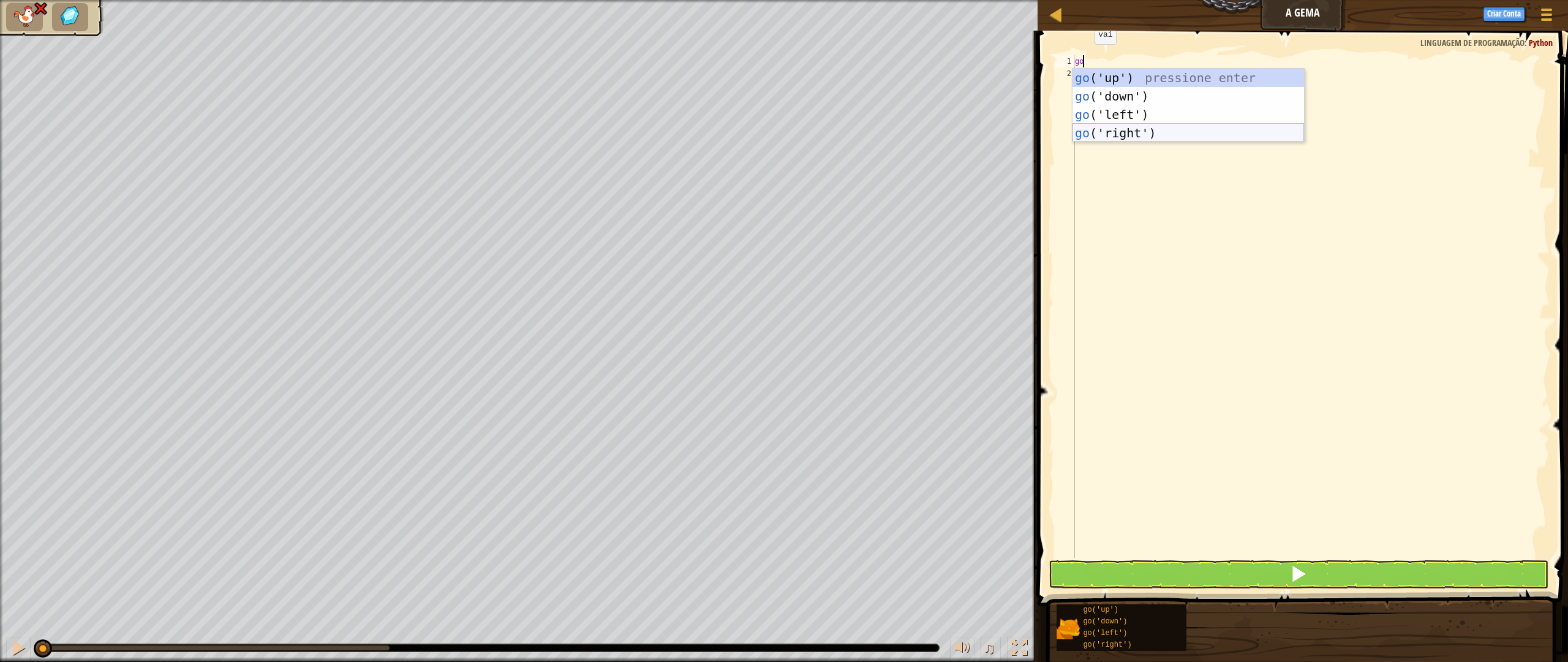
click at [1129, 128] on div "go ('up') pressione enter go ('down') pressione enter go ('left') pressione ent…" at bounding box center [1188, 123] width 232 height 110
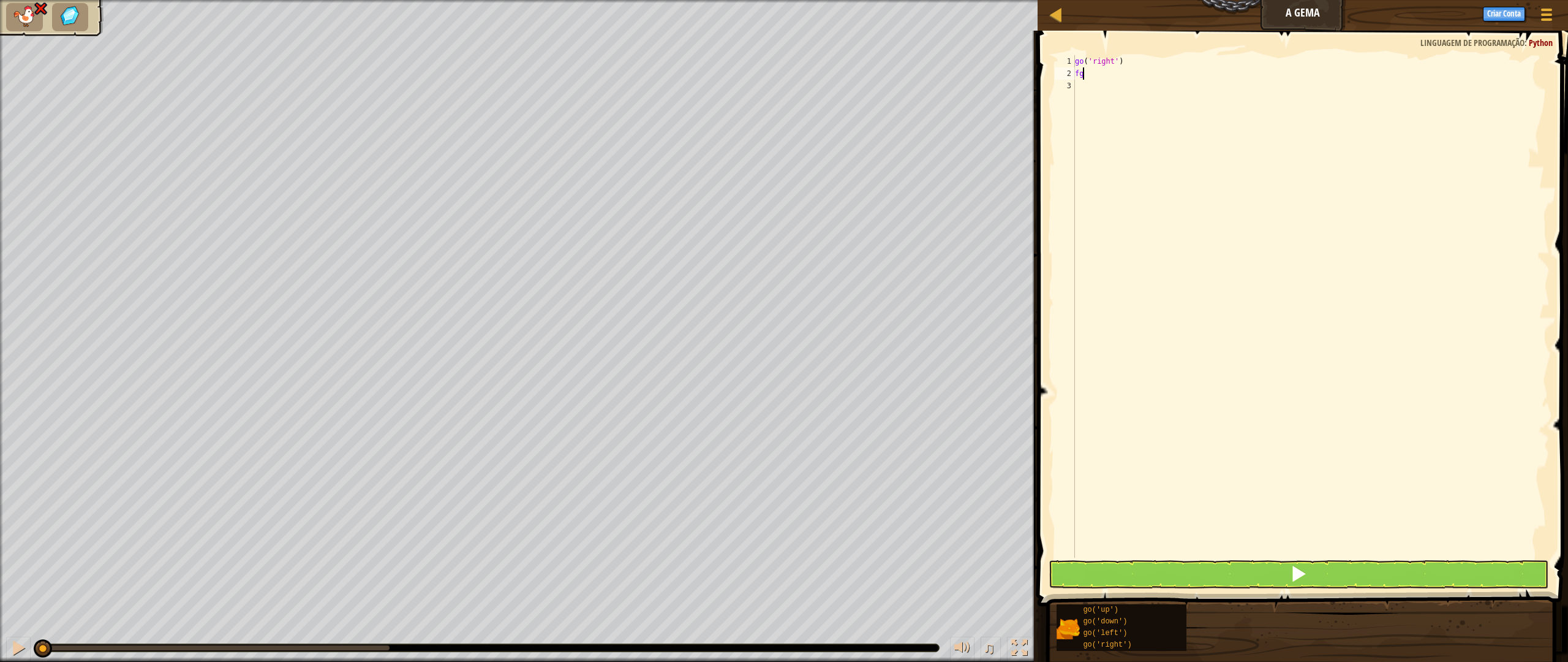
type textarea "f"
type textarea "g"
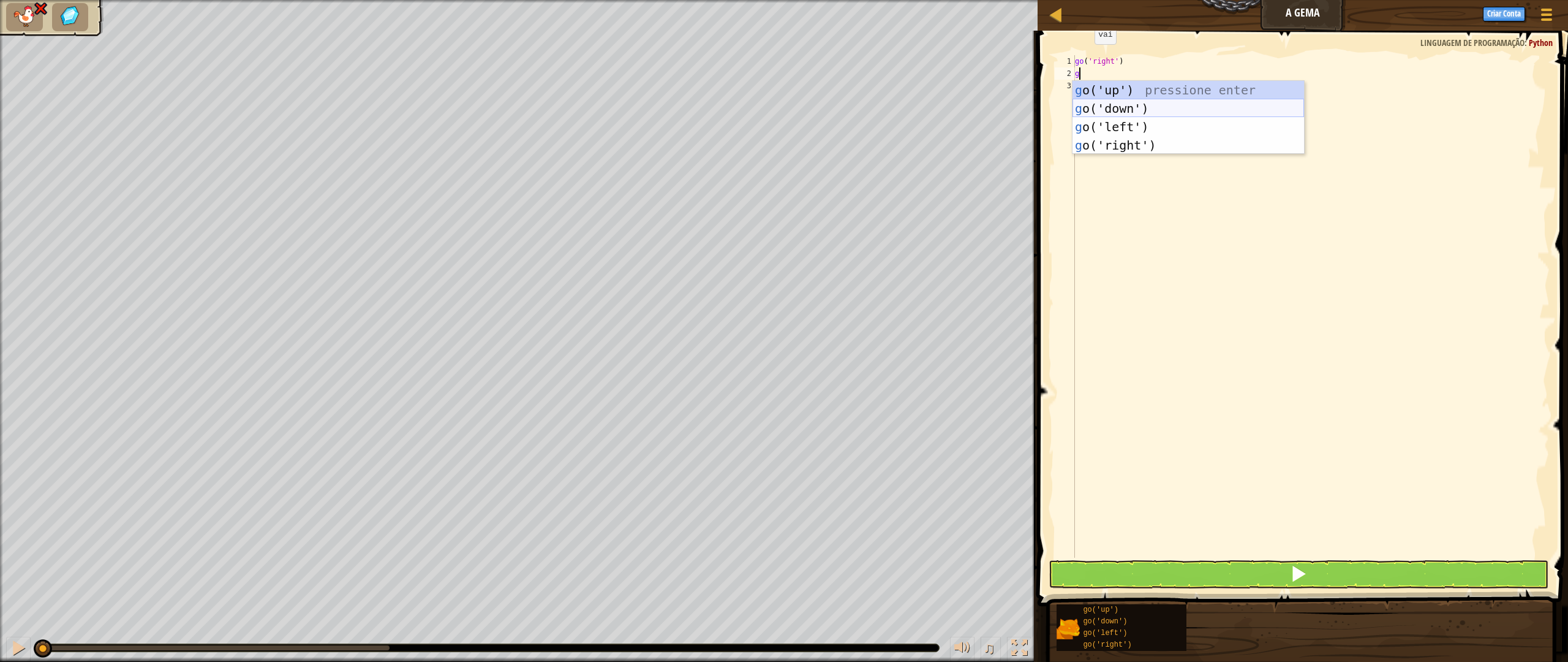
click at [1114, 109] on div "g o('up') pressione enter g o('down') pressione enter g o('left') pressione ent…" at bounding box center [1188, 136] width 232 height 110
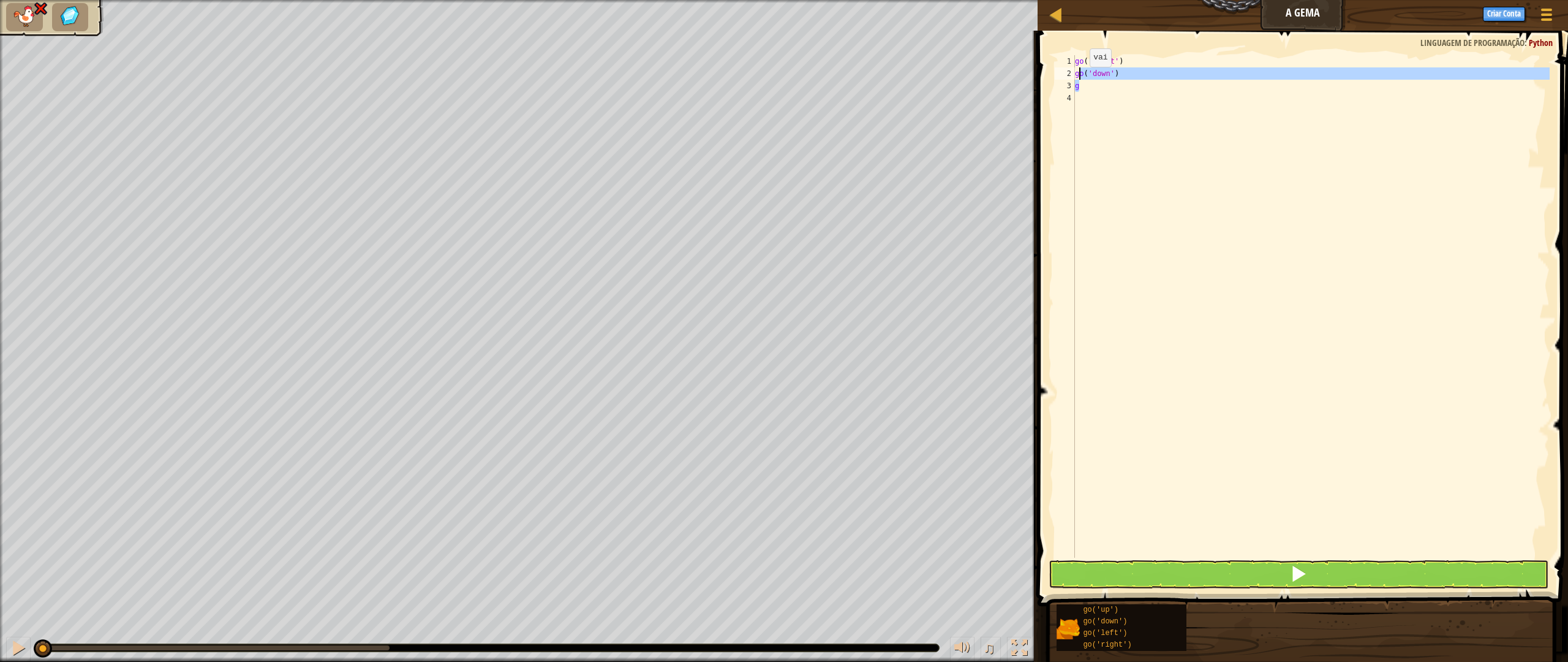
drag, startPoint x: 1093, startPoint y: 86, endPoint x: 1074, endPoint y: 63, distance: 29.8
click at [1074, 63] on div "g 1 2 3 4 go ( 'right' ) go ( 'down' ) g הההההההההההההההההההההההההההההההההההההה…" at bounding box center [1300, 305] width 498 height 502
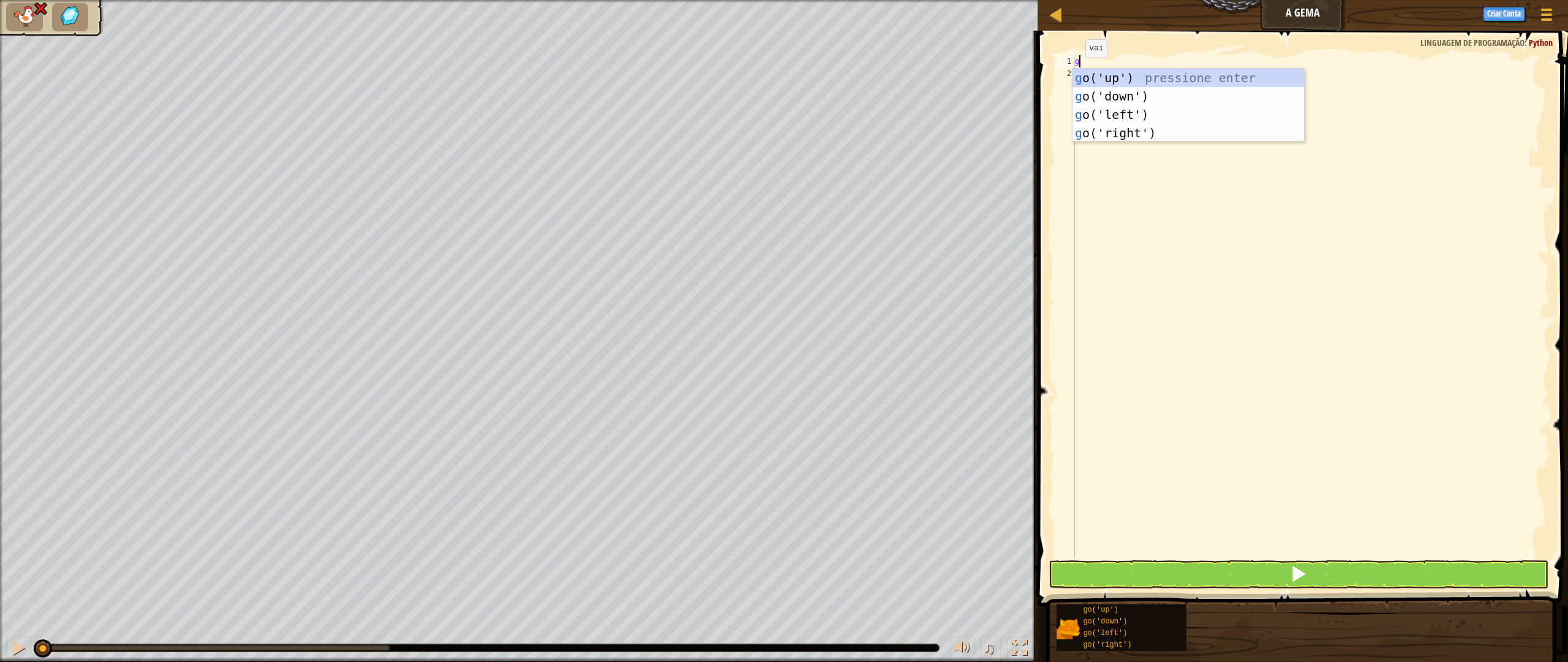
type textarea "go"
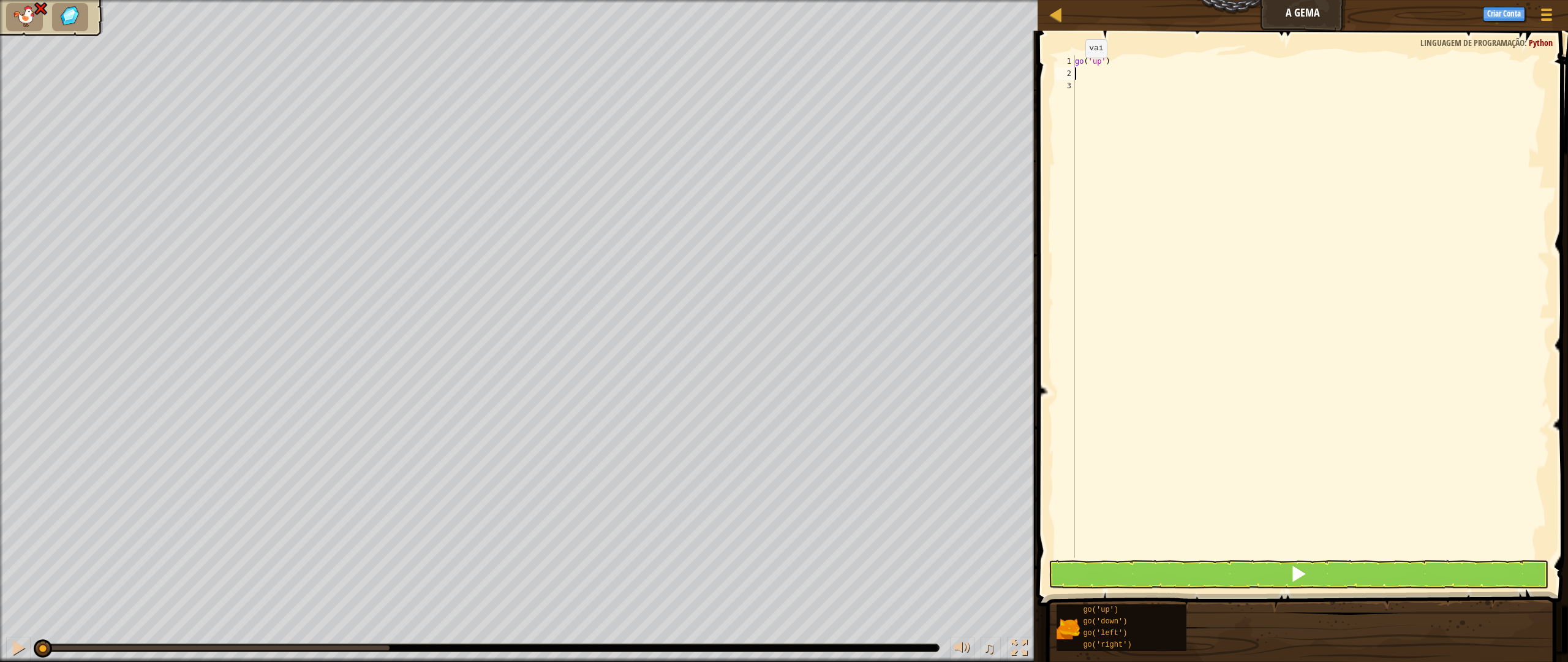
type textarea "go"
click at [1249, 570] on button at bounding box center [1298, 574] width 499 height 28
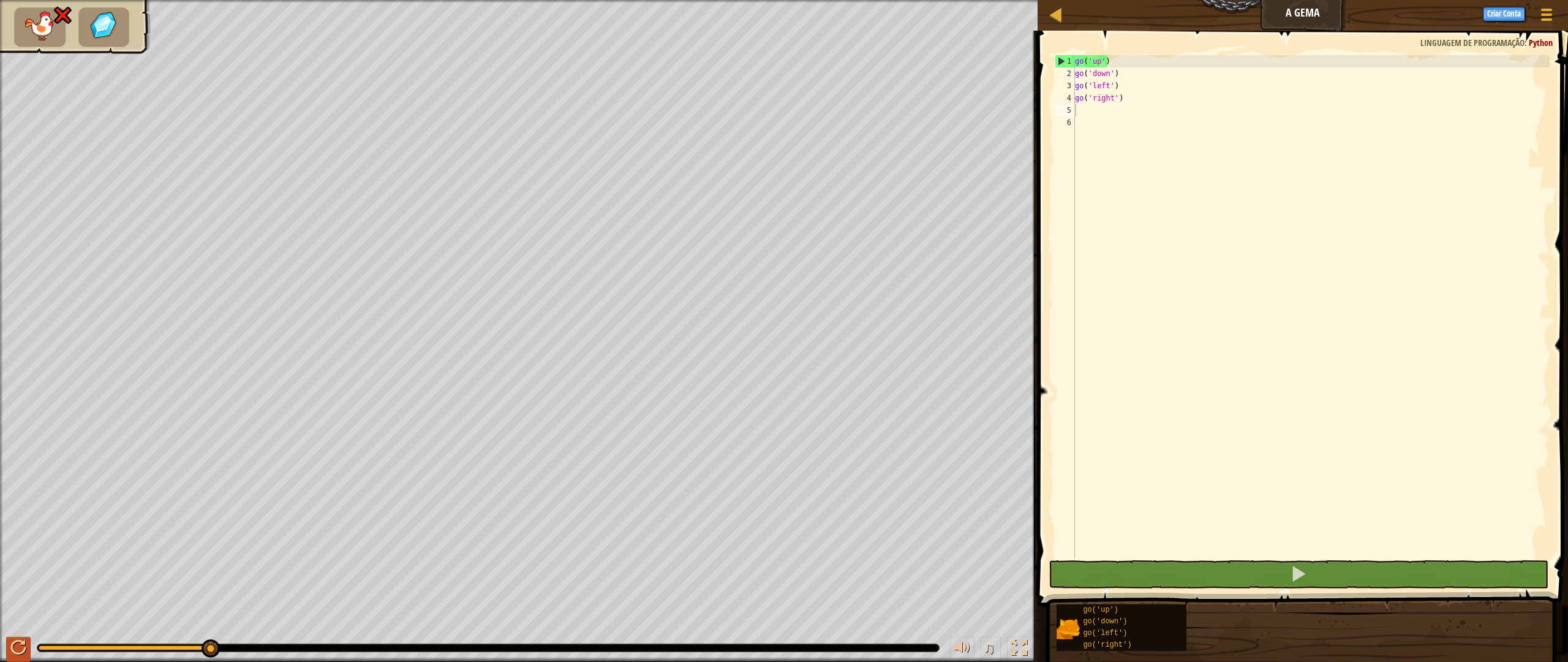
drag, startPoint x: 81, startPoint y: 639, endPoint x: 8, endPoint y: 644, distance: 73.2
click at [0, 578] on div "♫" at bounding box center [518, 644] width 1037 height 37
drag, startPoint x: 209, startPoint y: 646, endPoint x: 6, endPoint y: 655, distance: 203.2
click at [0, 578] on div "♫" at bounding box center [518, 644] width 1037 height 37
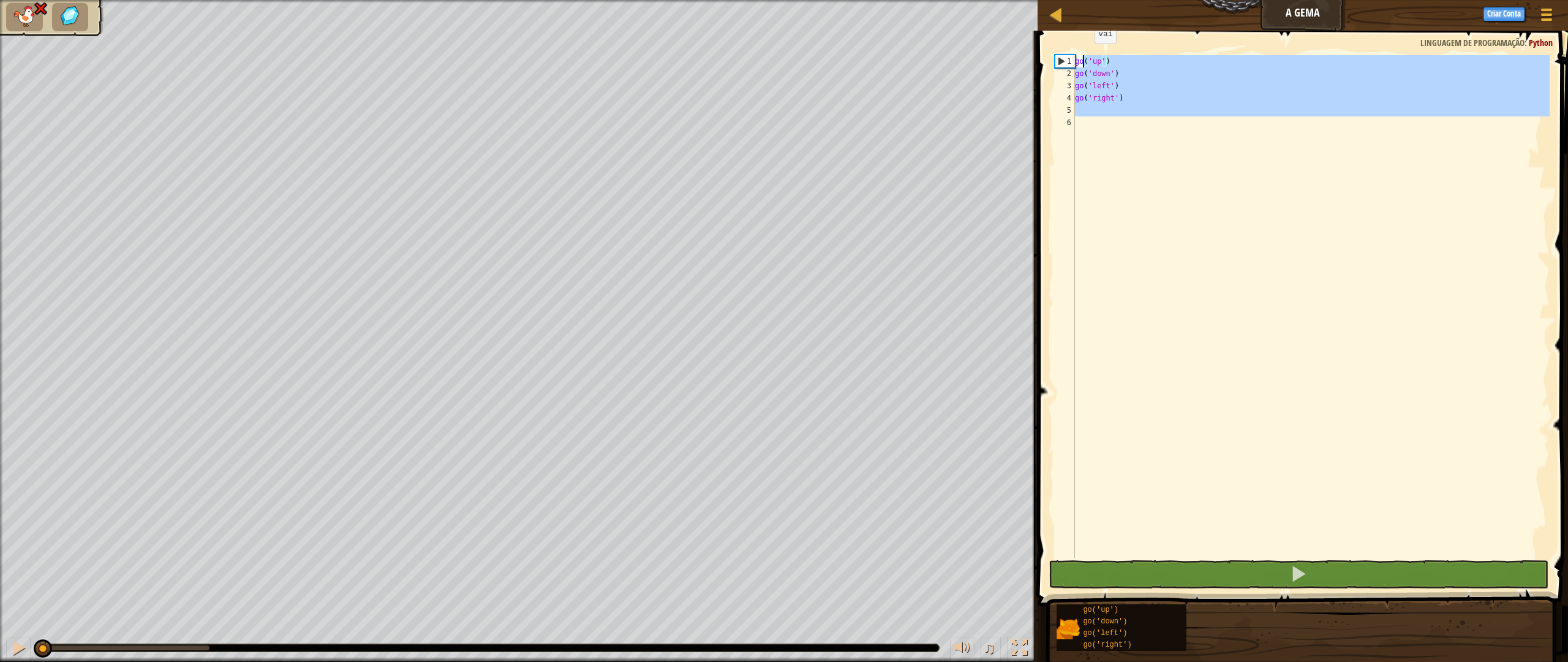
drag, startPoint x: 1164, startPoint y: 118, endPoint x: 1084, endPoint y: 56, distance: 101.2
click at [1084, 56] on div "go ( 'up' ) go ( 'down' ) go ( 'left' ) go ( 'right' )" at bounding box center [1311, 318] width 477 height 527
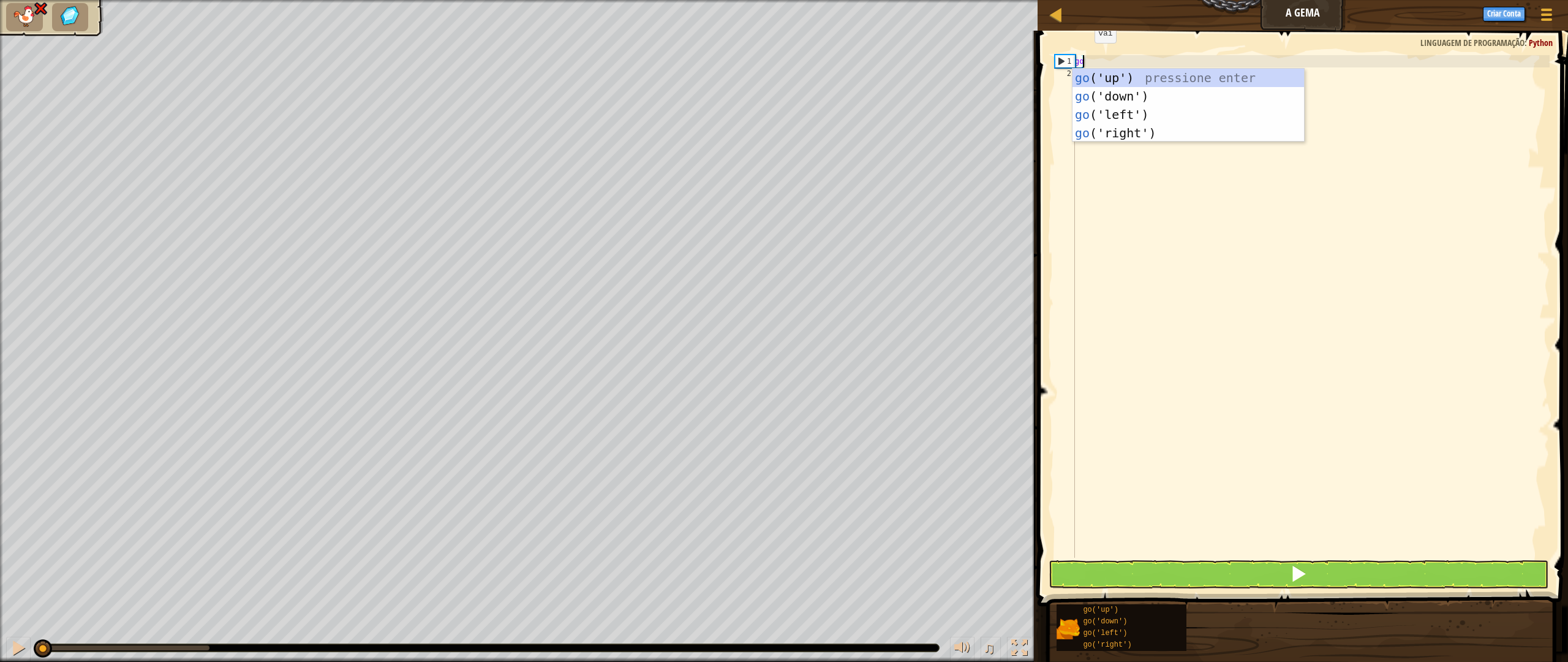
type textarea "g"
type textarea "go"
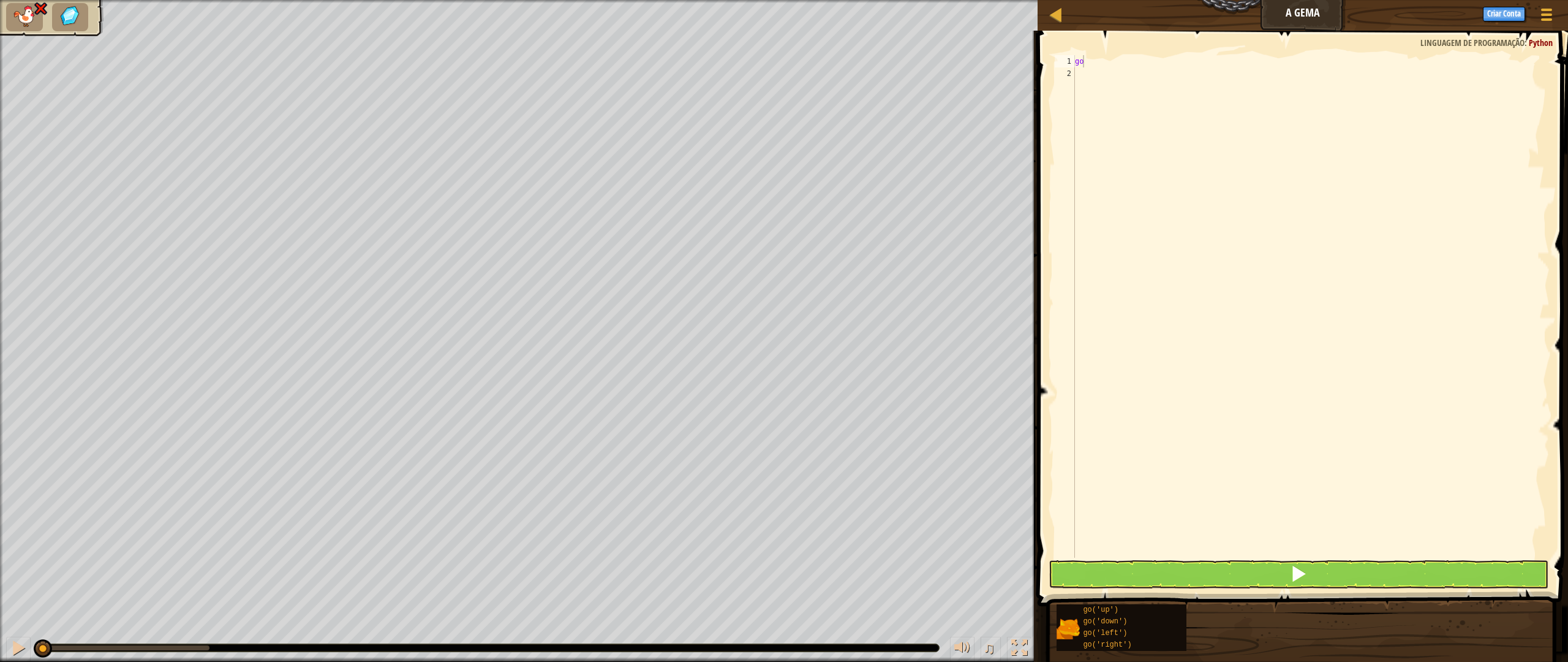
drag, startPoint x: 67, startPoint y: 640, endPoint x: 124, endPoint y: 645, distance: 57.2
click at [121, 578] on div "♫" at bounding box center [518, 644] width 1037 height 37
drag, startPoint x: 150, startPoint y: 651, endPoint x: 161, endPoint y: 644, distance: 13.0
click at [184, 578] on div "♫" at bounding box center [518, 644] width 1037 height 37
drag, startPoint x: 161, startPoint y: 644, endPoint x: 129, endPoint y: 645, distance: 32.0
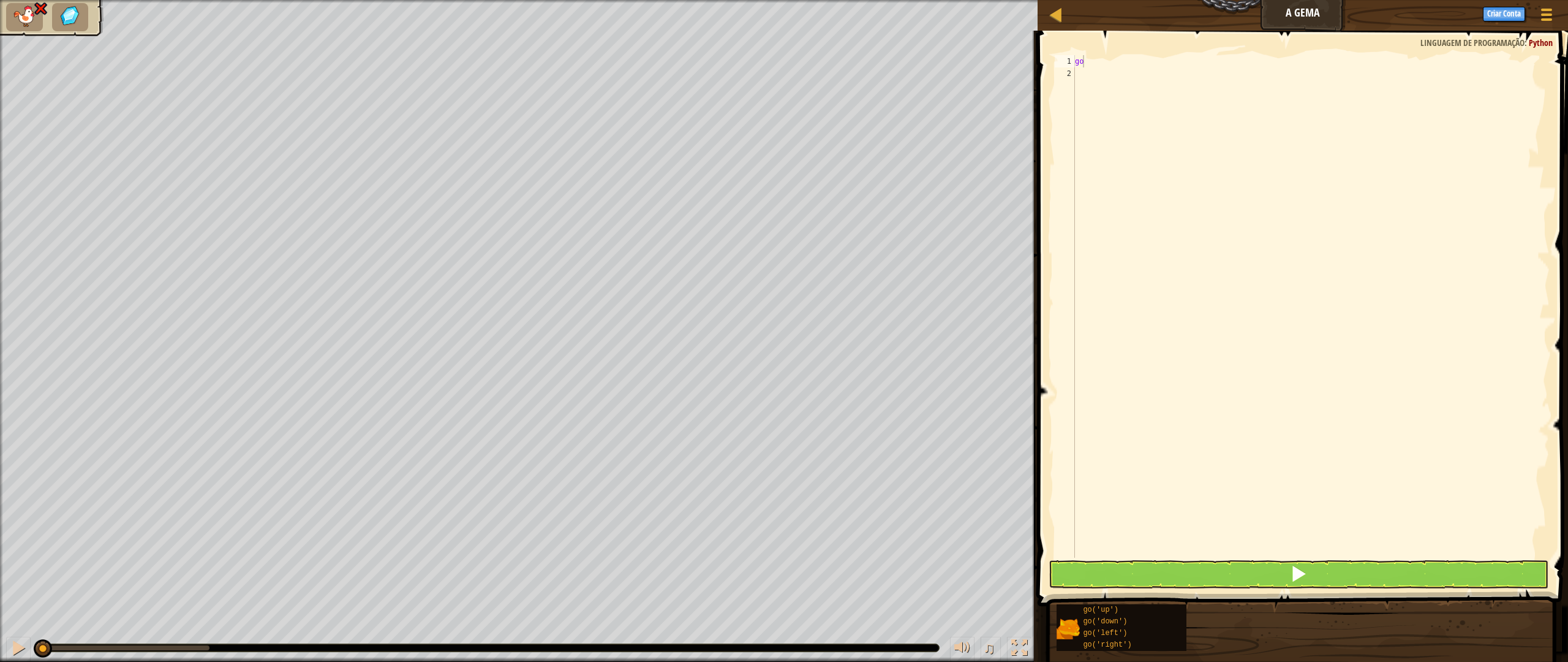
click at [197, 578] on div at bounding box center [488, 647] width 901 height 8
drag, startPoint x: 45, startPoint y: 648, endPoint x: 3, endPoint y: 648, distance: 42.0
click at [3, 578] on div "♫" at bounding box center [518, 644] width 1037 height 37
click at [1136, 88] on div "go" at bounding box center [1311, 318] width 477 height 527
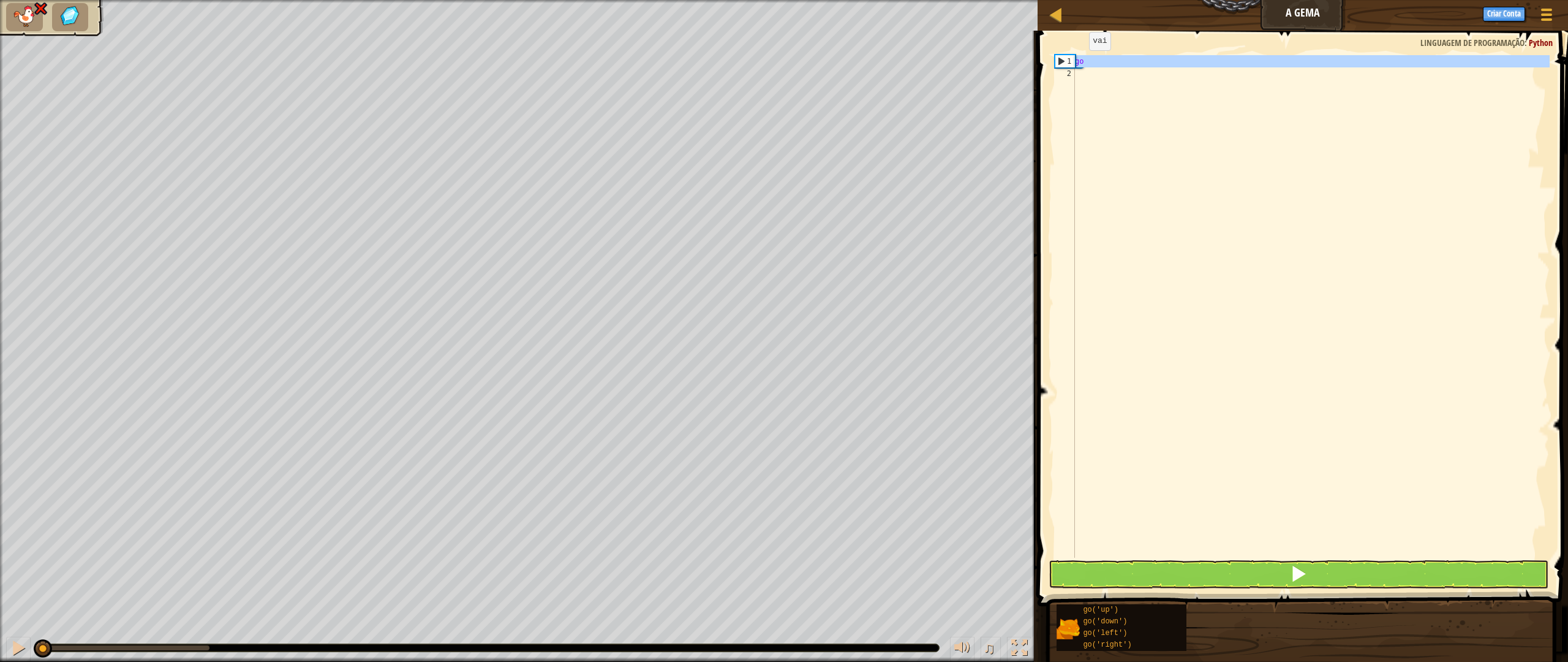
drag, startPoint x: 1105, startPoint y: 83, endPoint x: 1070, endPoint y: 58, distance: 43.0
click at [1070, 58] on div "1 2 go הההההההההההההההההההההההההההההההההההההההההההההההההההההההההההההההההההההההה…" at bounding box center [1300, 305] width 498 height 502
type textarea "go"
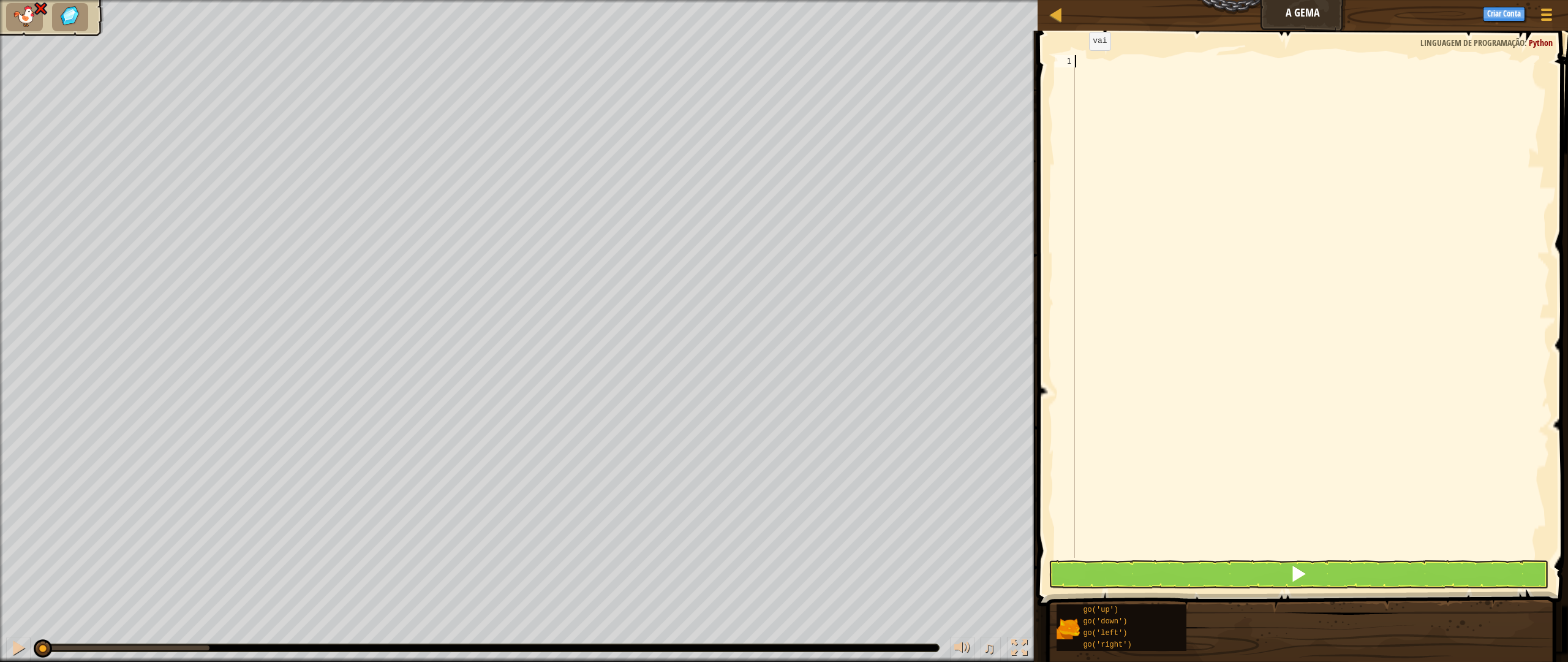
type textarea "go"
click at [1112, 141] on div "go" at bounding box center [1311, 318] width 477 height 527
drag, startPoint x: 1096, startPoint y: 68, endPoint x: 1076, endPoint y: 62, distance: 20.9
click at [1076, 62] on div "go" at bounding box center [1311, 318] width 477 height 527
type textarea "go"
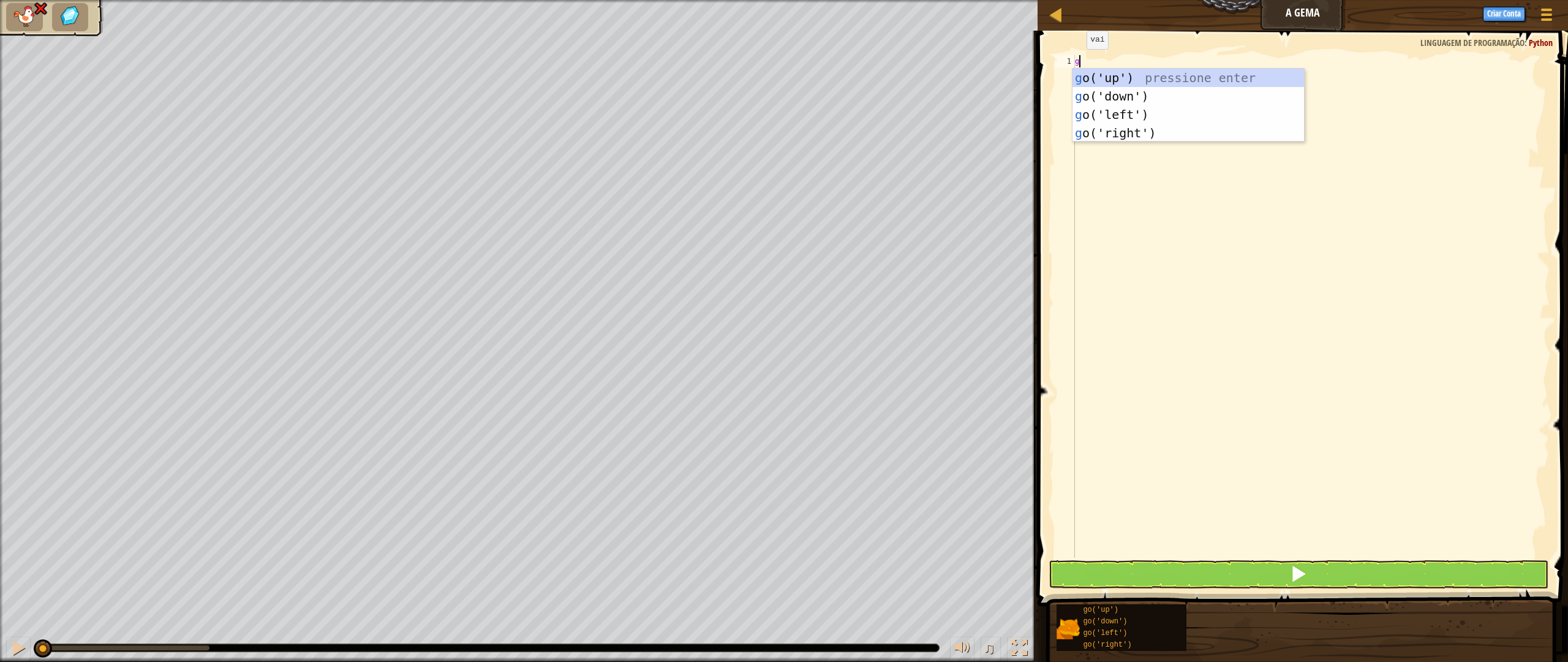
type textarea "go"
click at [1095, 132] on div "go ('up') pressione enter go ('down') pressione enter go ('left') pressione ent…" at bounding box center [1188, 123] width 232 height 110
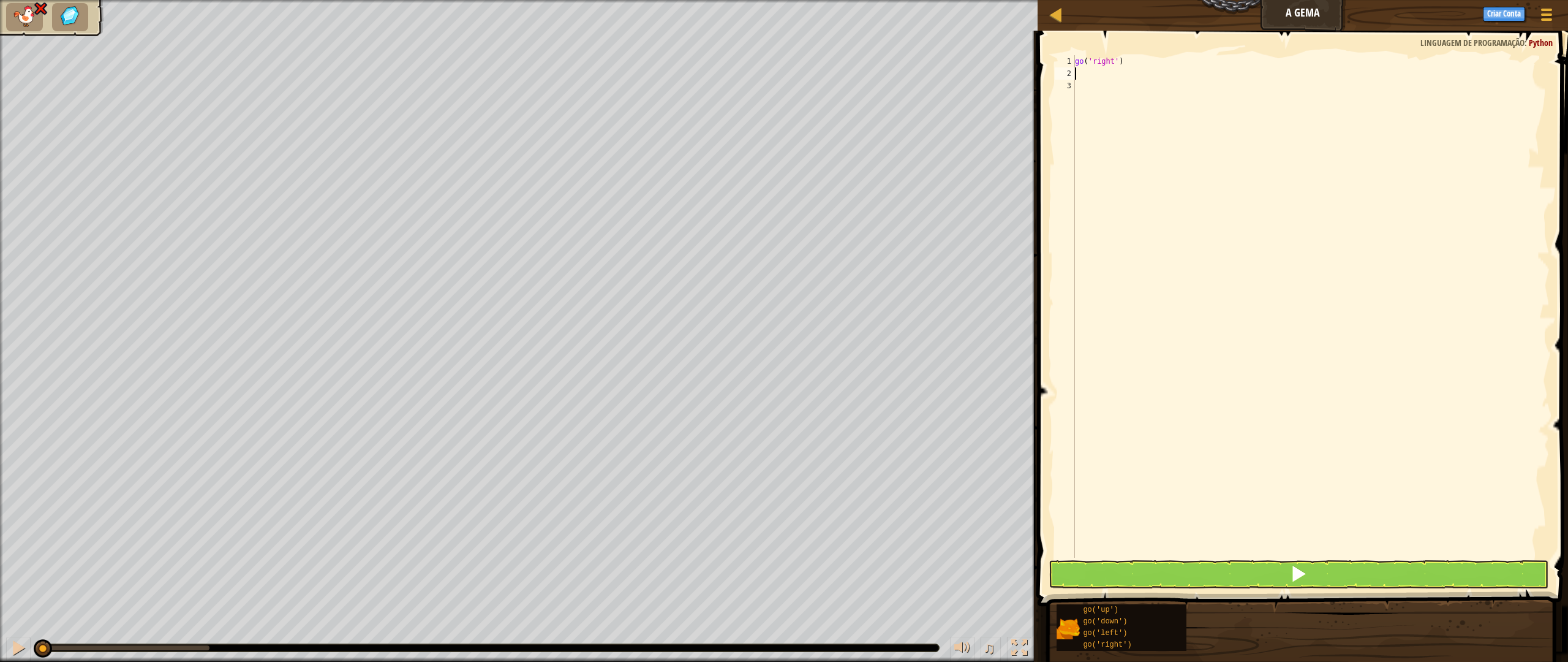
type textarea "go"
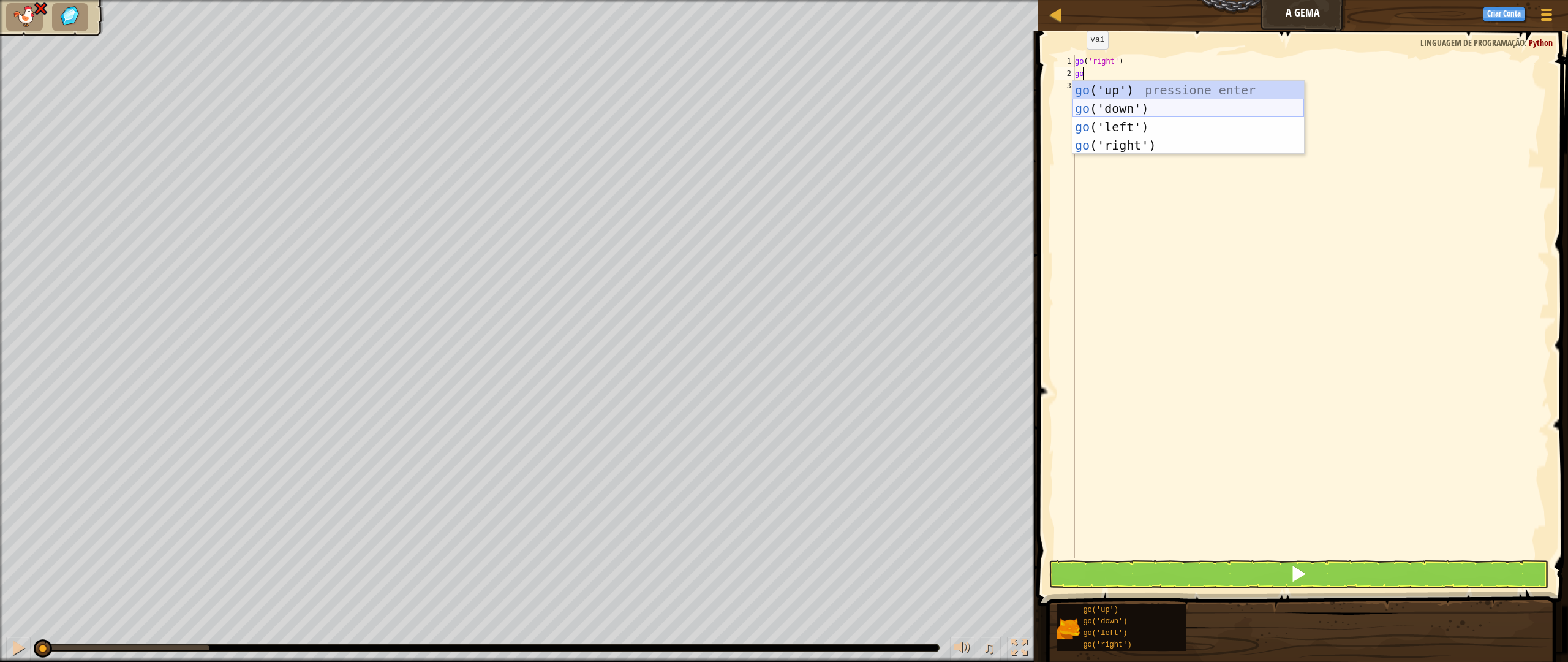
click at [1125, 109] on div "go ('up') pressione enter go ('down') pressione enter go ('left') pressione ent…" at bounding box center [1188, 136] width 232 height 110
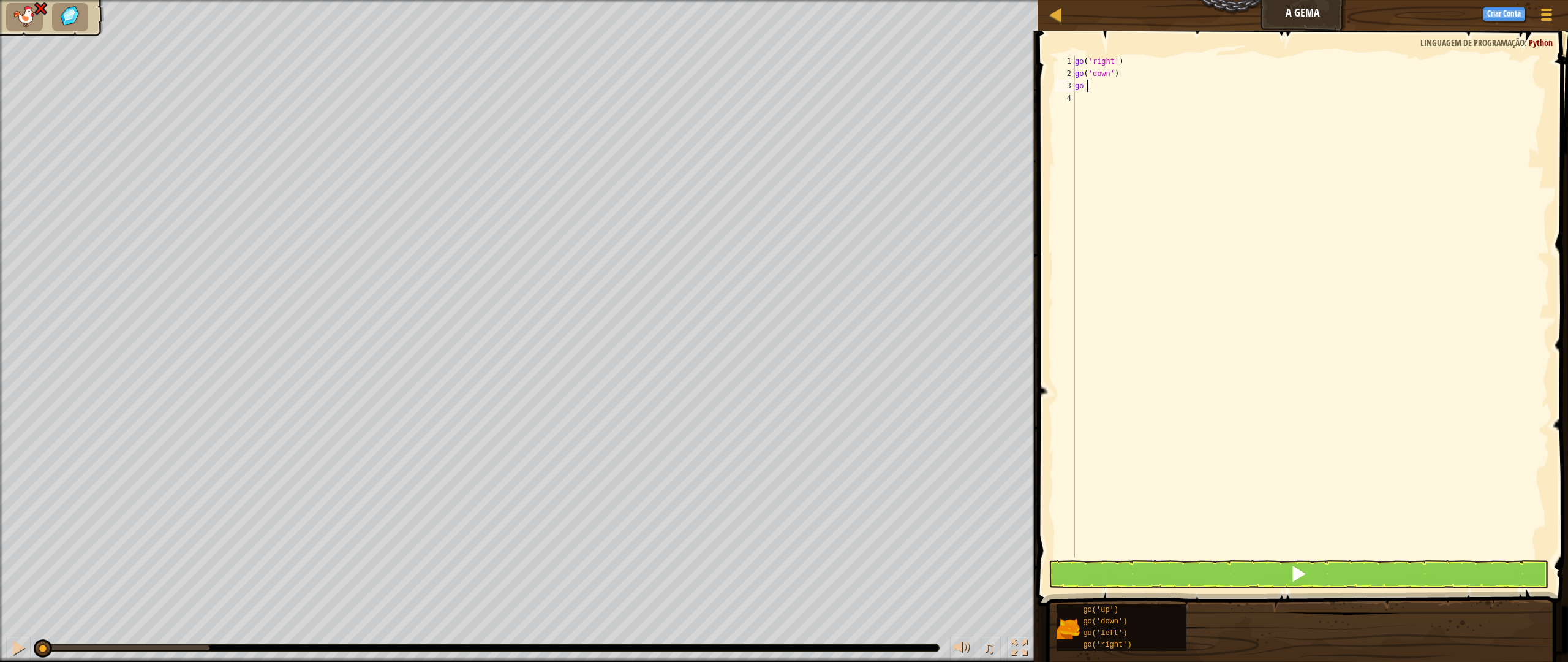
type textarea "go r"
click at [1122, 109] on div "go(' r ight') pressione enter" at bounding box center [1200, 121] width 232 height 55
click at [1247, 572] on button at bounding box center [1298, 574] width 499 height 28
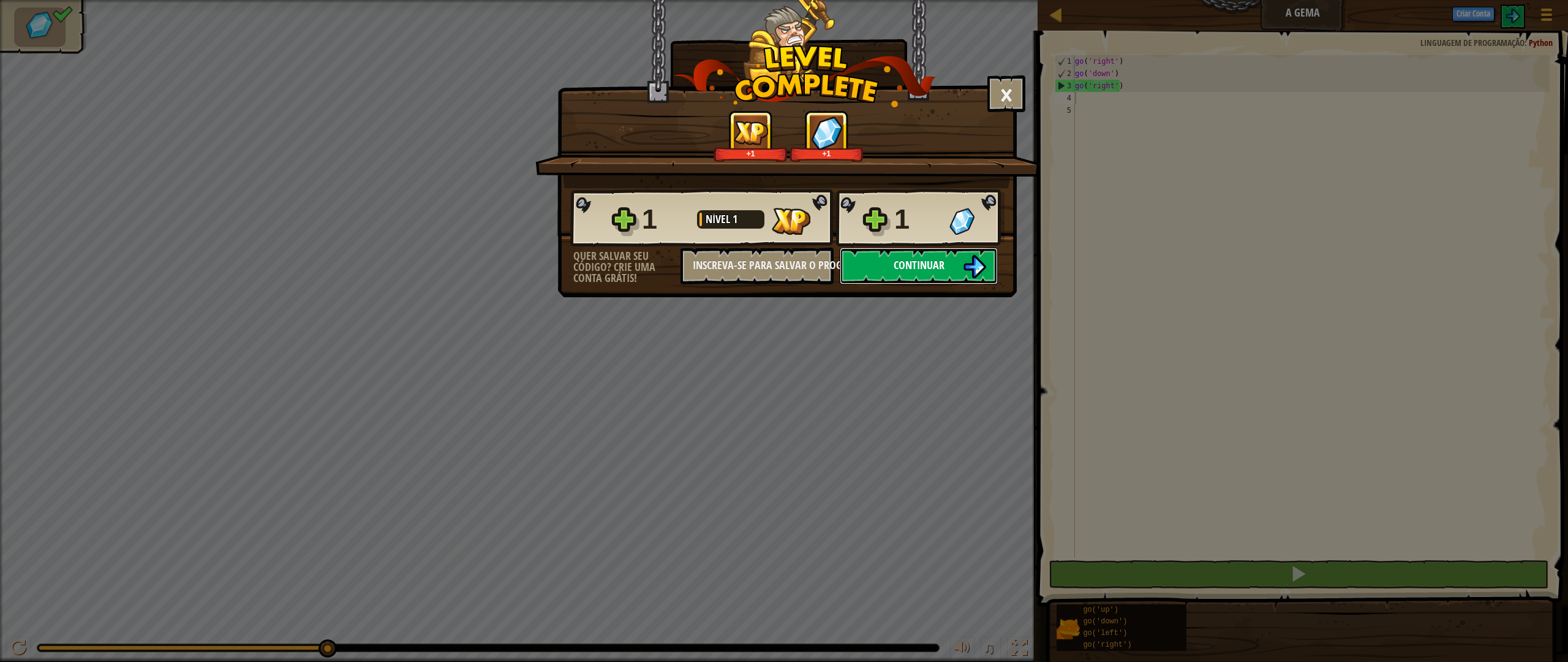
click at [902, 275] on button "Continuar" at bounding box center [918, 265] width 158 height 37
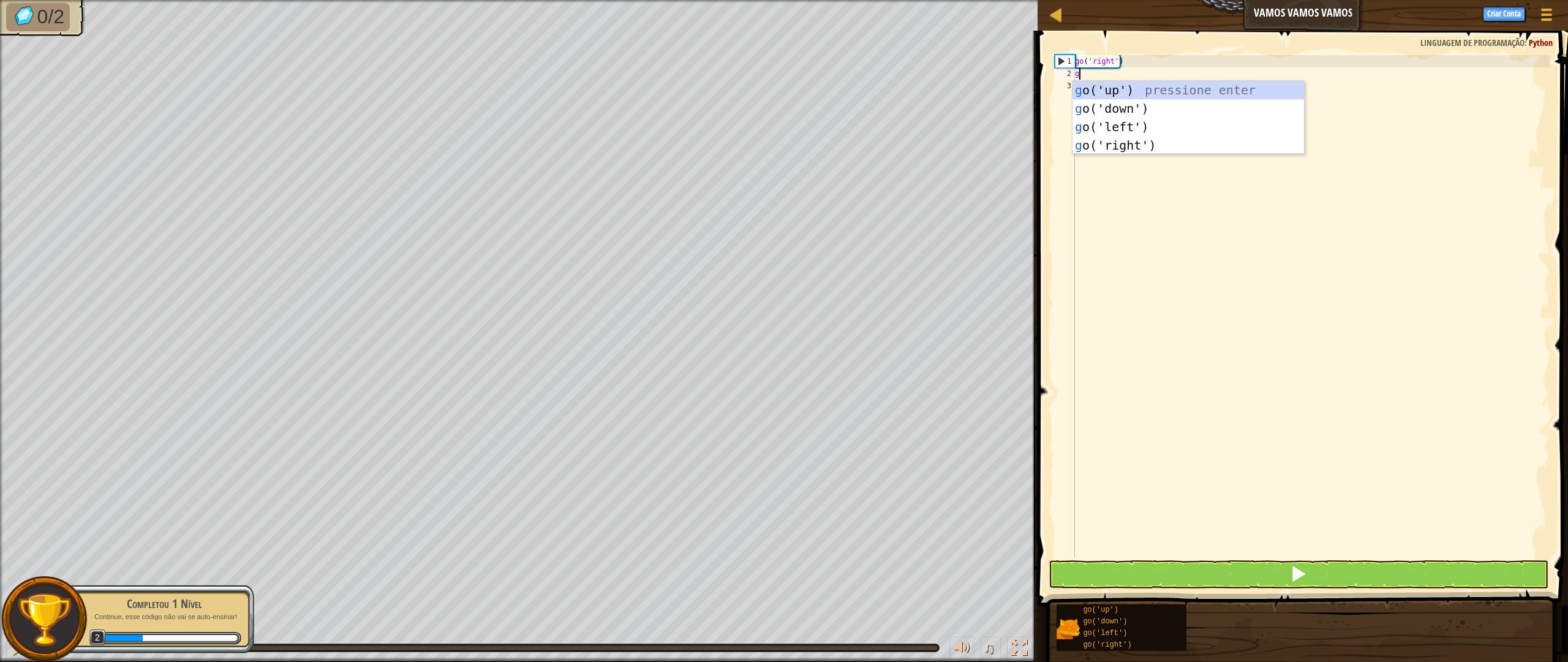
type textarea "go"
click at [1114, 146] on div "go ('up') pressione enter go ('down') pressione enter go ('left') pressione ent…" at bounding box center [1188, 136] width 232 height 110
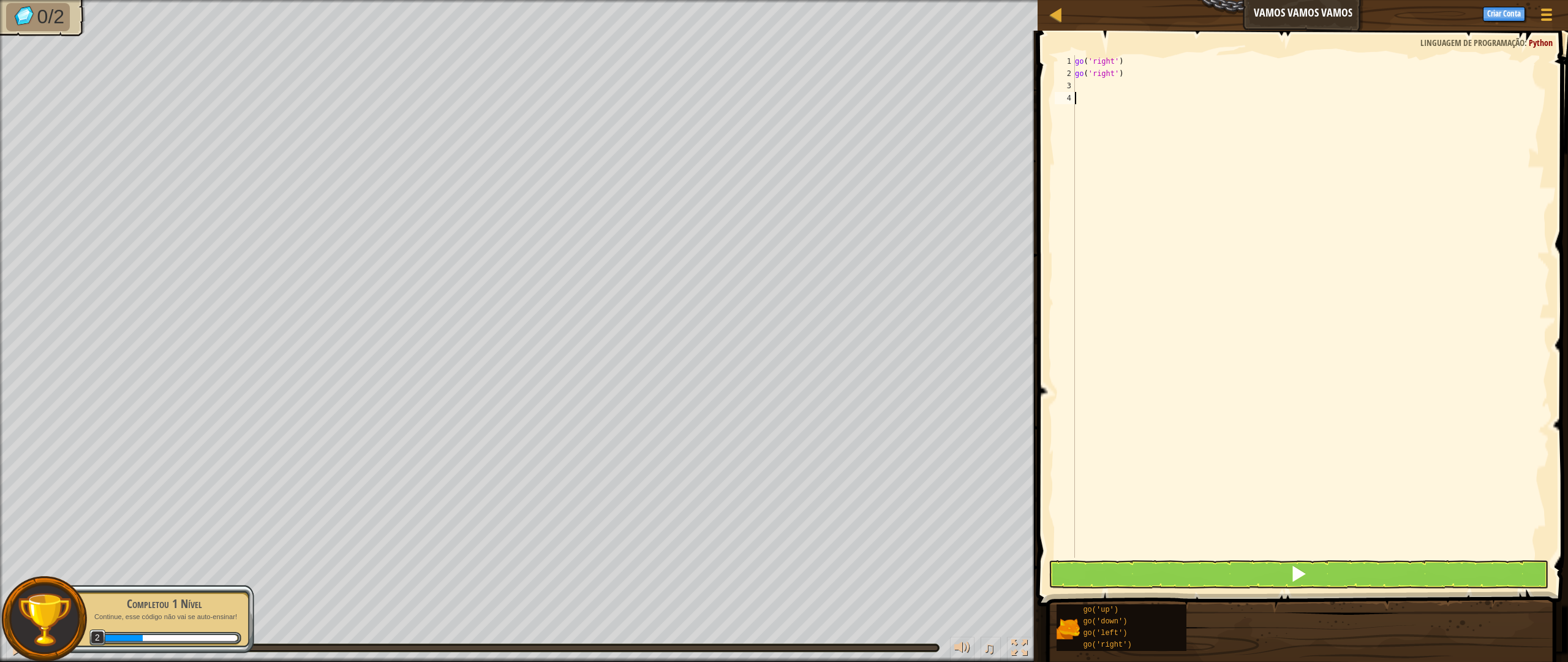
drag, startPoint x: 1118, startPoint y: 103, endPoint x: 1078, endPoint y: 55, distance: 62.5
click at [1078, 56] on div "go ( 'right' ) go ( 'right' )" at bounding box center [1311, 318] width 477 height 527
type textarea "go('right') go('right')"
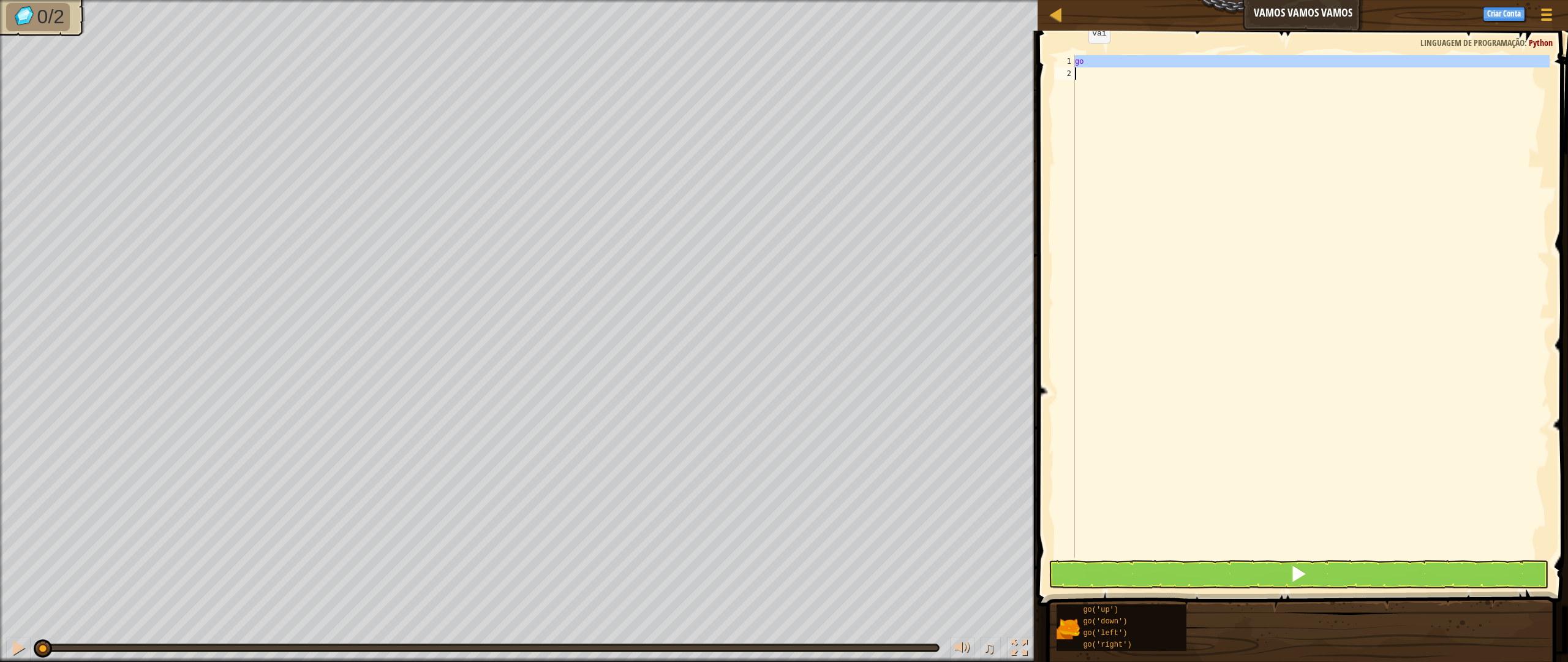
type textarea "go"
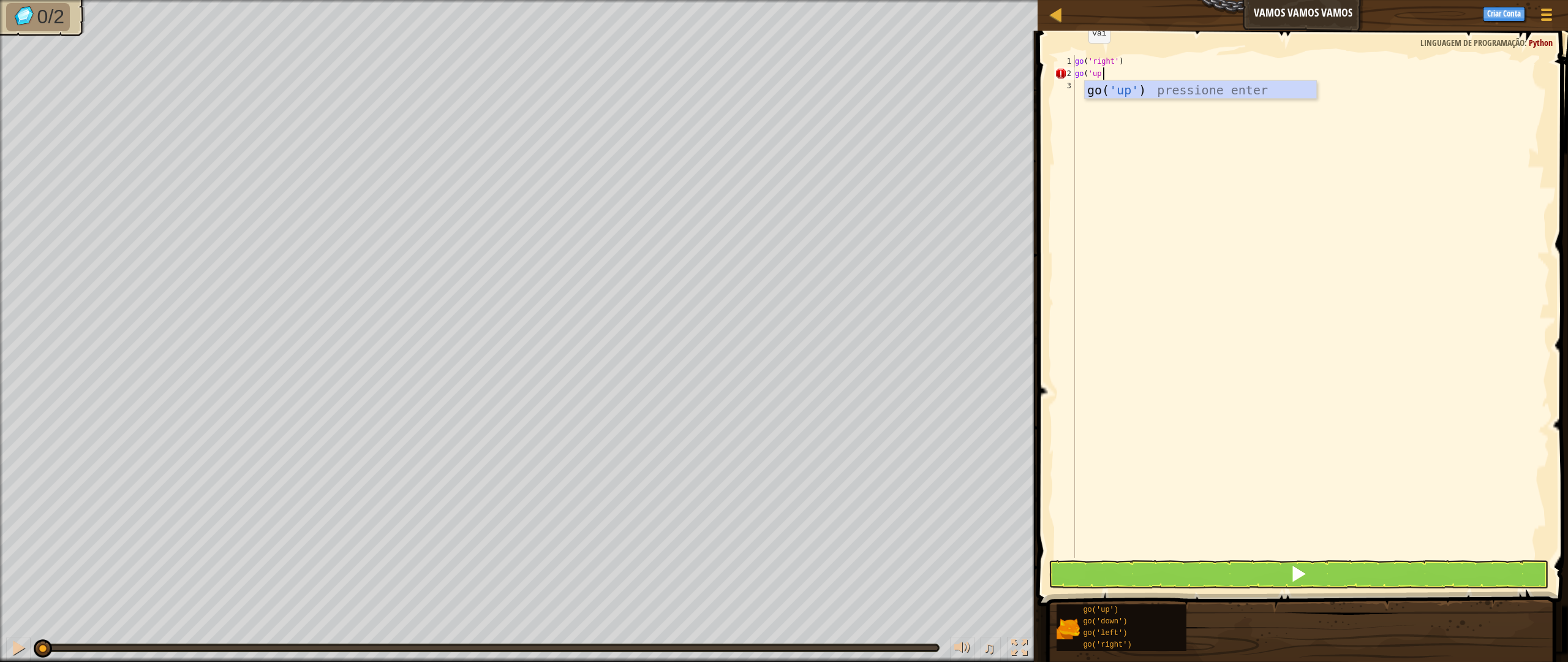
scroll to position [5, 2]
type textarea "go('up')"
type textarea "go"
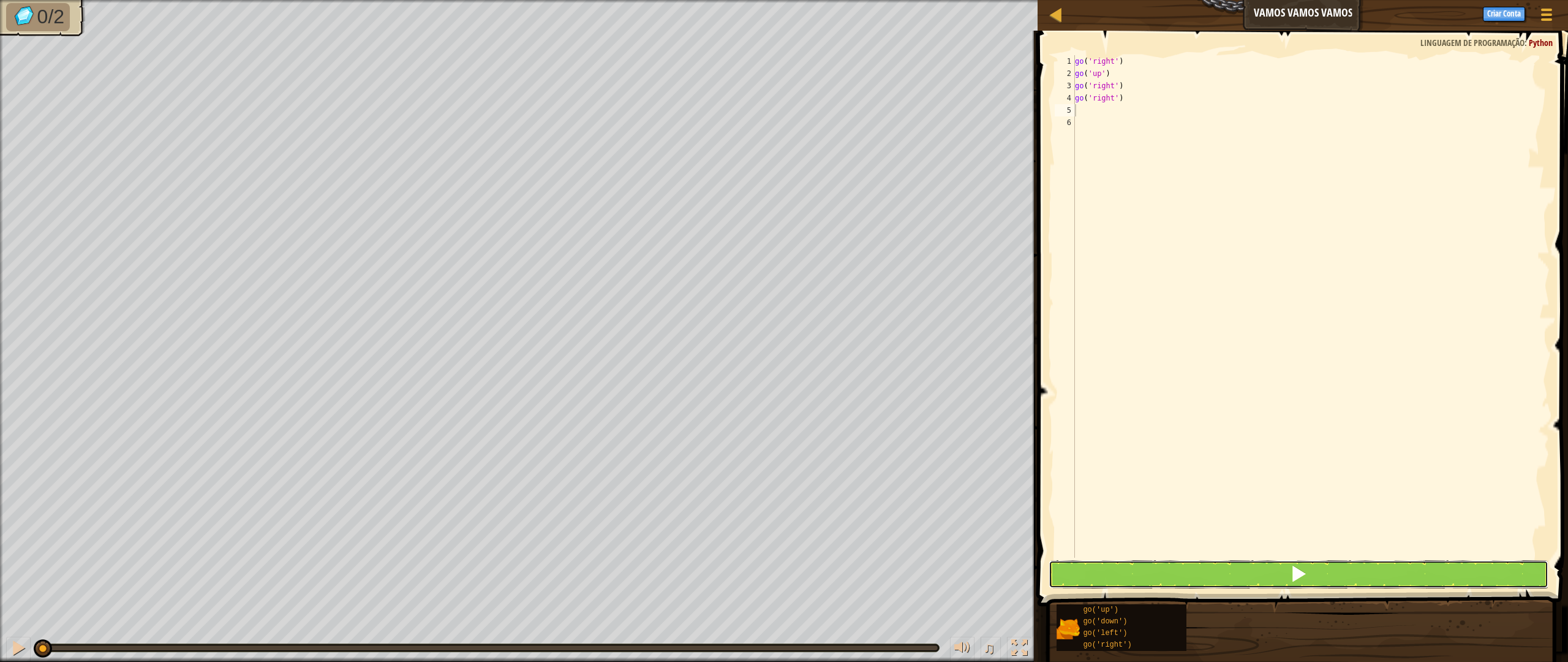
click at [1197, 569] on button at bounding box center [1298, 574] width 499 height 28
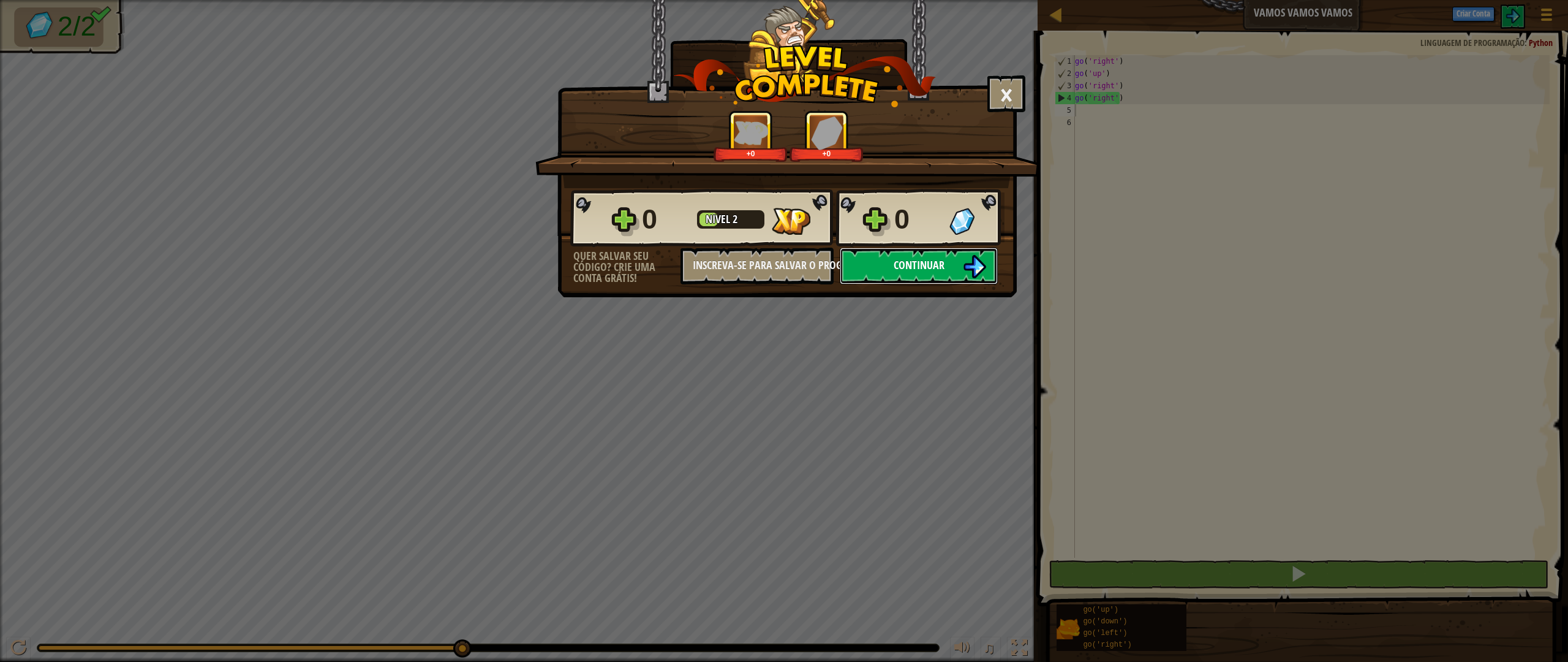
click at [916, 263] on span "Continuar" at bounding box center [918, 265] width 50 height 15
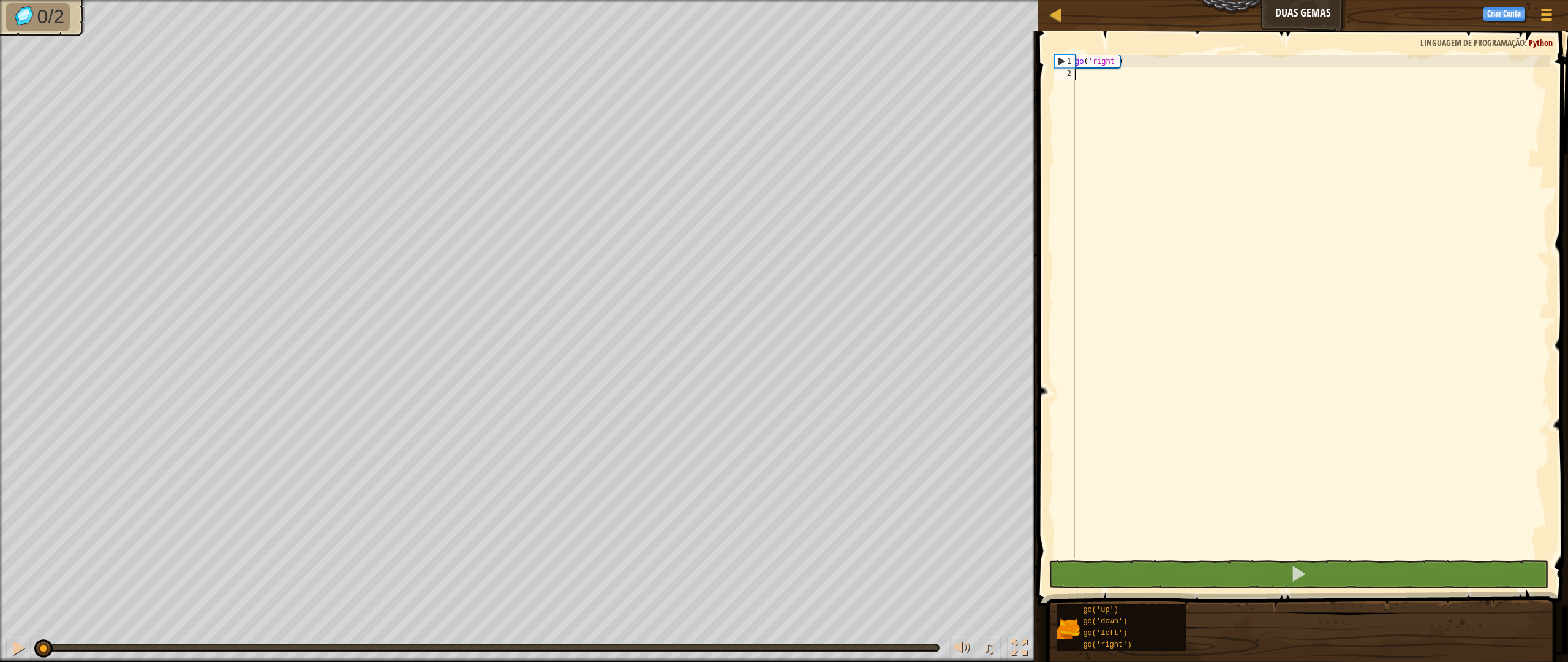
click at [1108, 79] on div "go ( 'right' )" at bounding box center [1311, 318] width 477 height 527
type textarea "go"
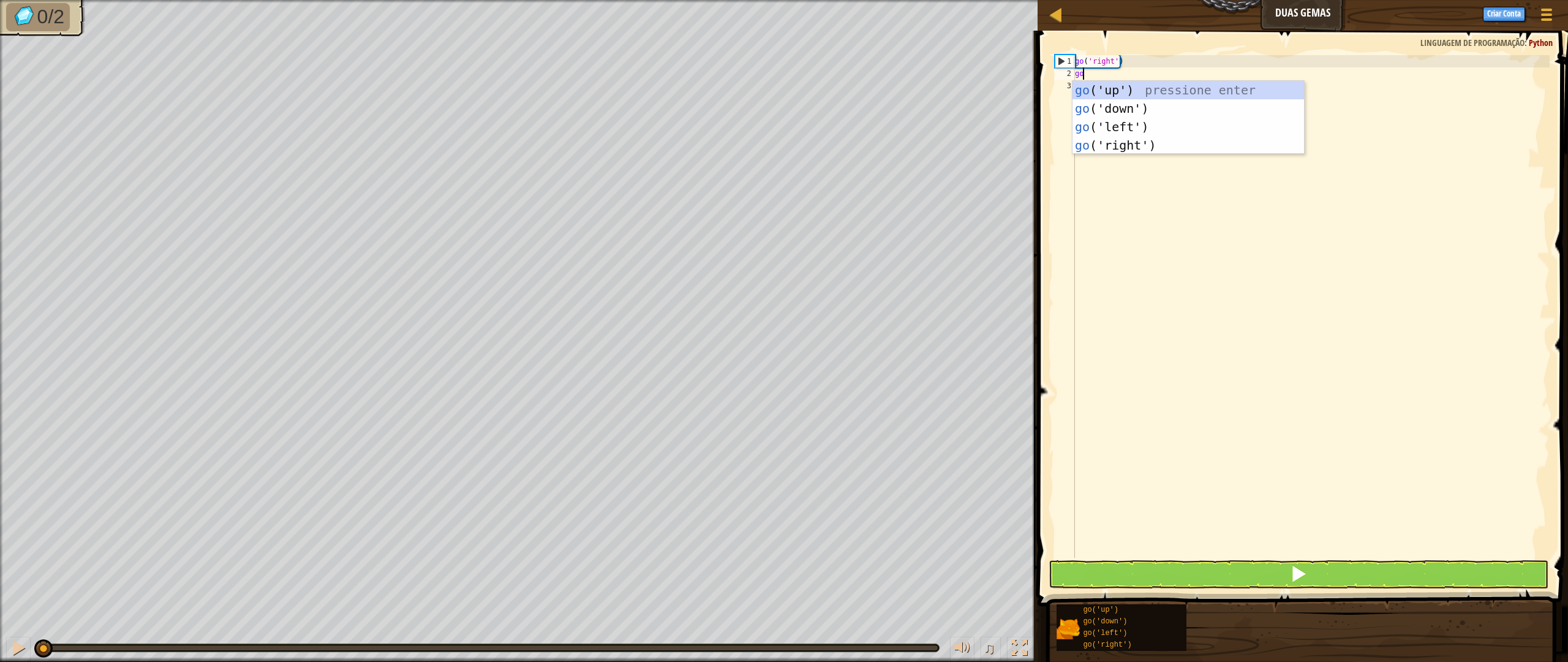
scroll to position [5, 0]
click at [1105, 146] on div "go ('up') pressione enter go ('down') pressione enter go ('left') pressione ent…" at bounding box center [1188, 136] width 232 height 110
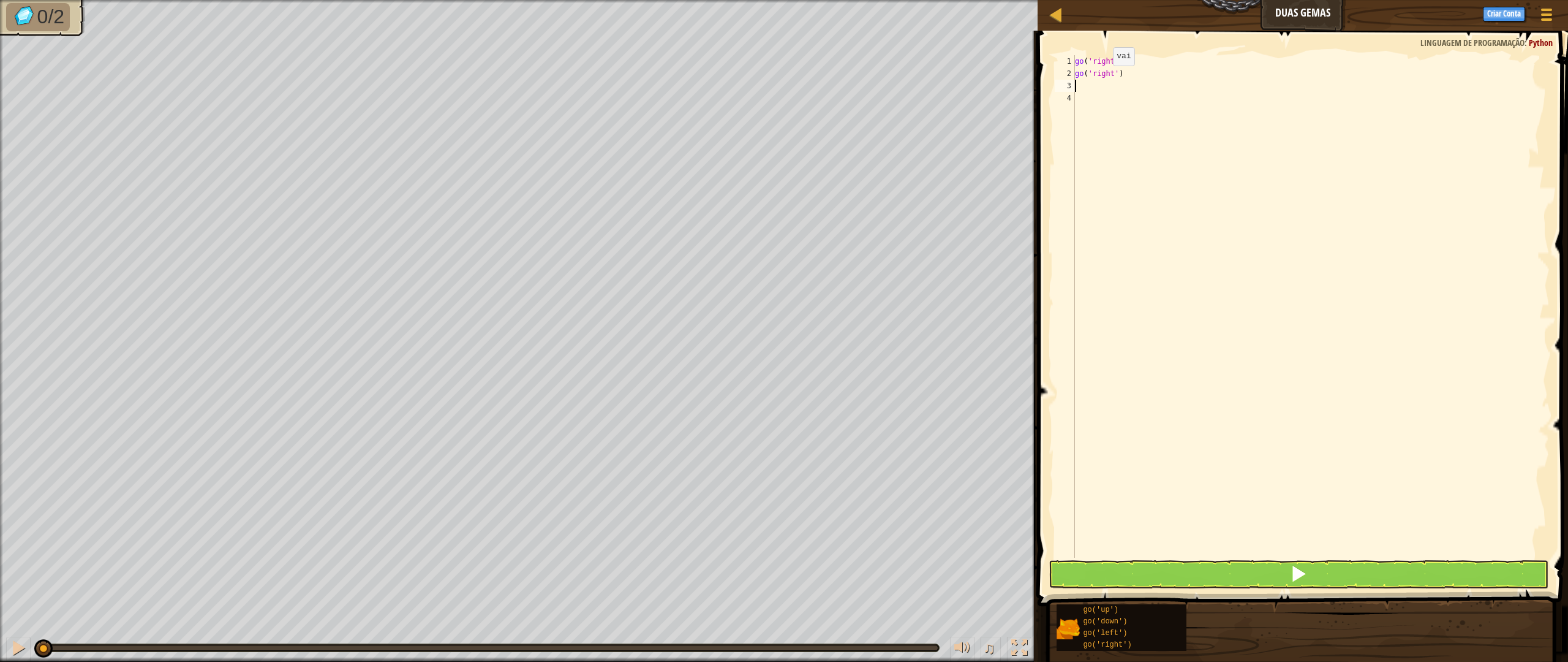
type textarea "go"
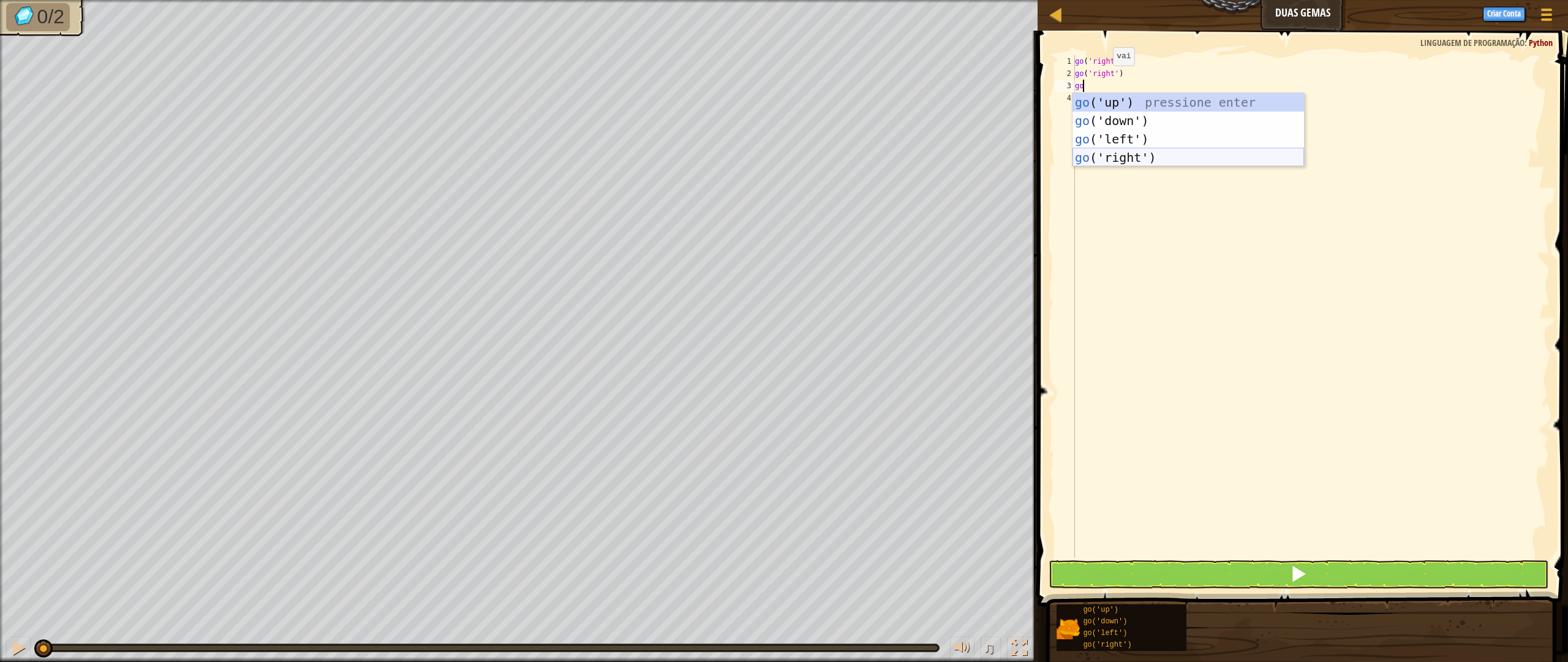
click at [1125, 158] on div "go ('up') pressione enter go ('down') pressione enter go ('left') pressione ent…" at bounding box center [1188, 148] width 232 height 110
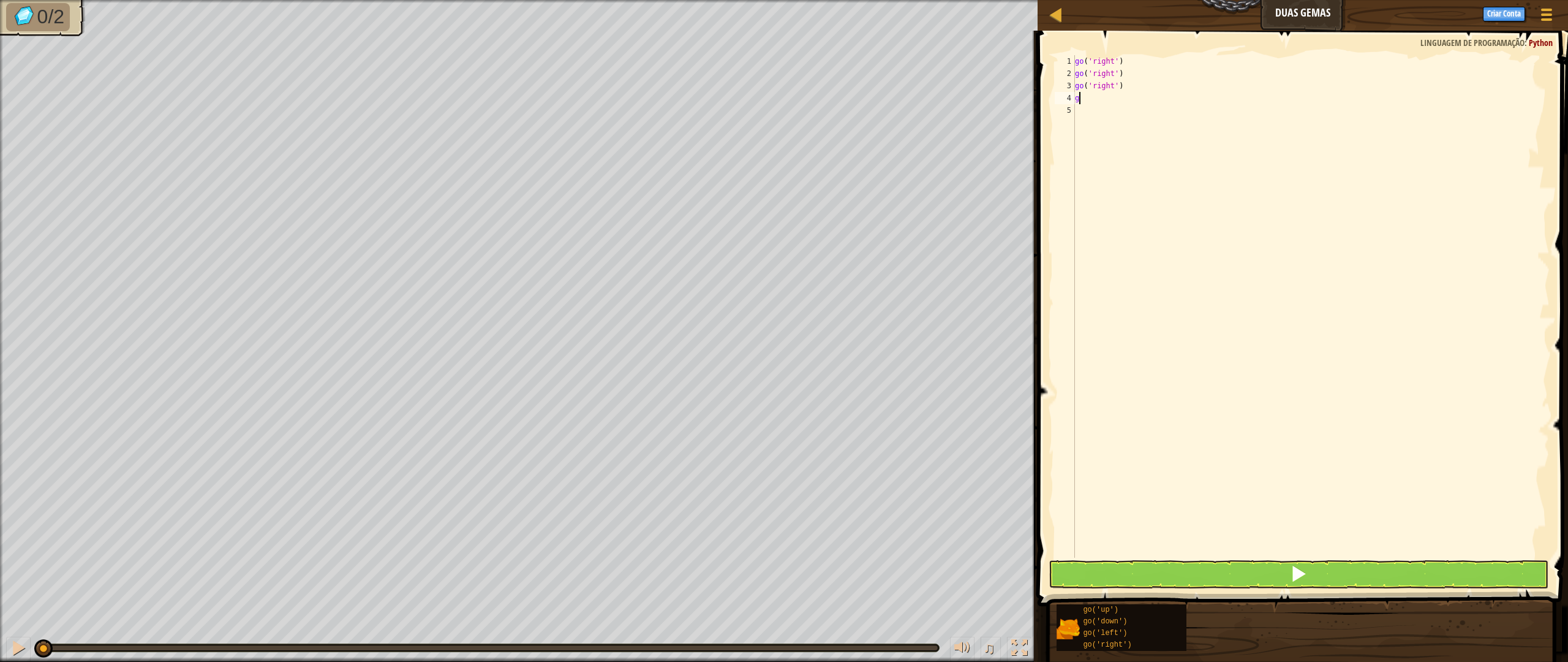
type textarea "go"
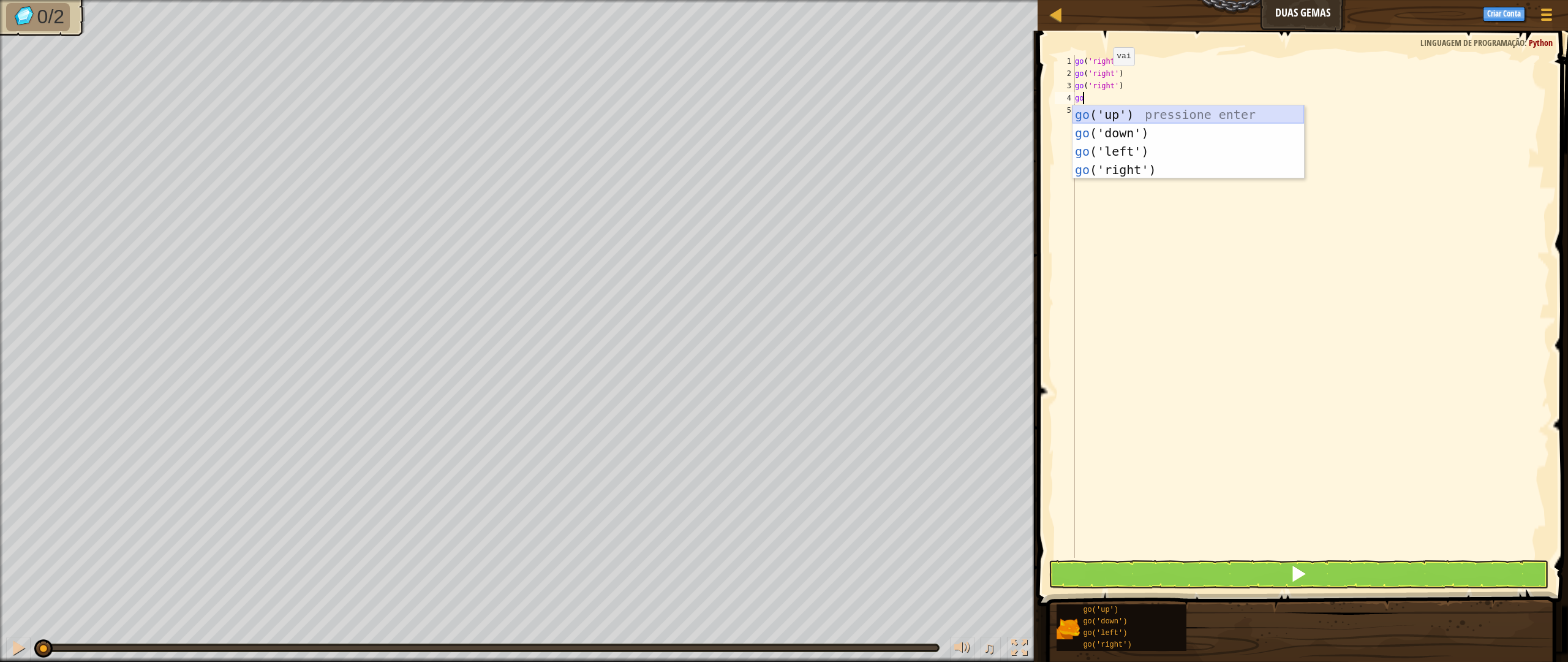
click at [1119, 115] on div "go ('up') pressione enter go ('down') pressione enter go ('left') pressione ent…" at bounding box center [1188, 160] width 232 height 110
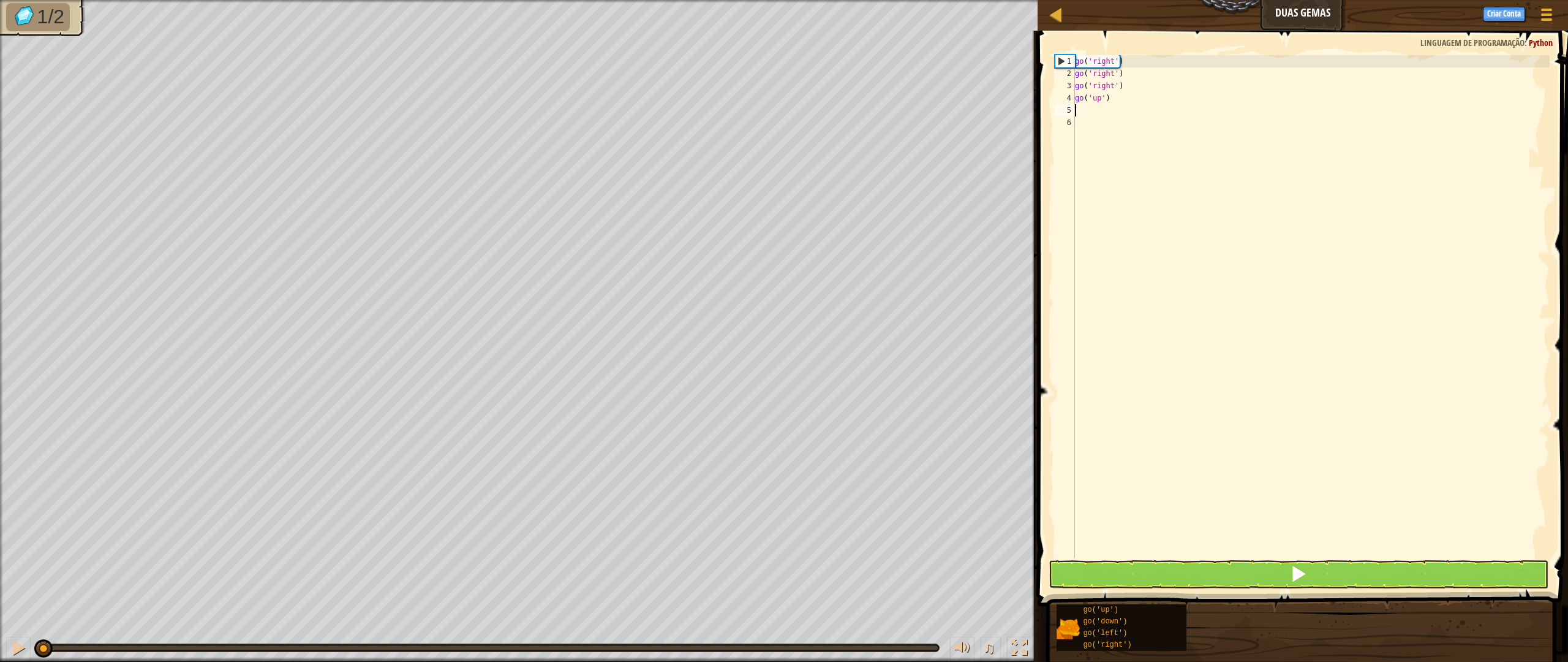
type textarea "go"
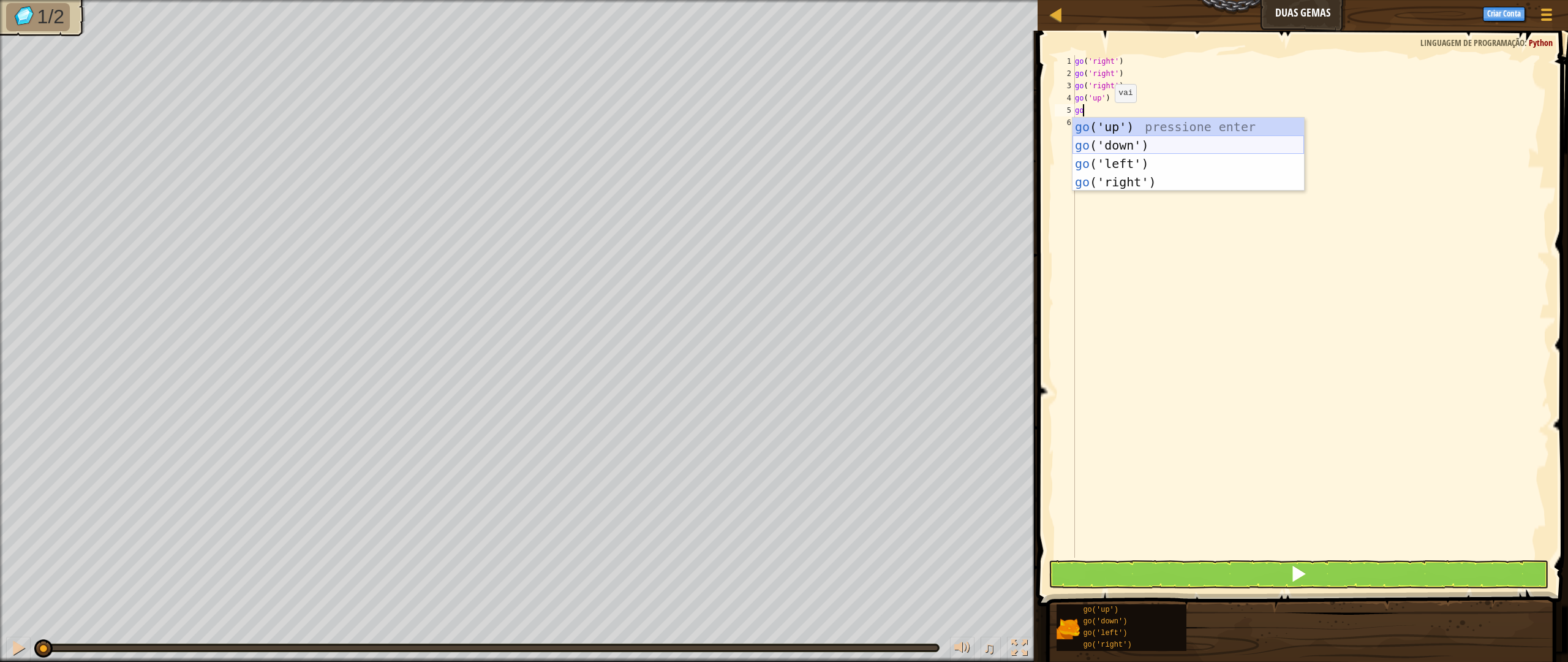
click at [1111, 144] on div "go ('up') pressione enter go ('down') pressione enter go ('left') pressione ent…" at bounding box center [1188, 173] width 232 height 110
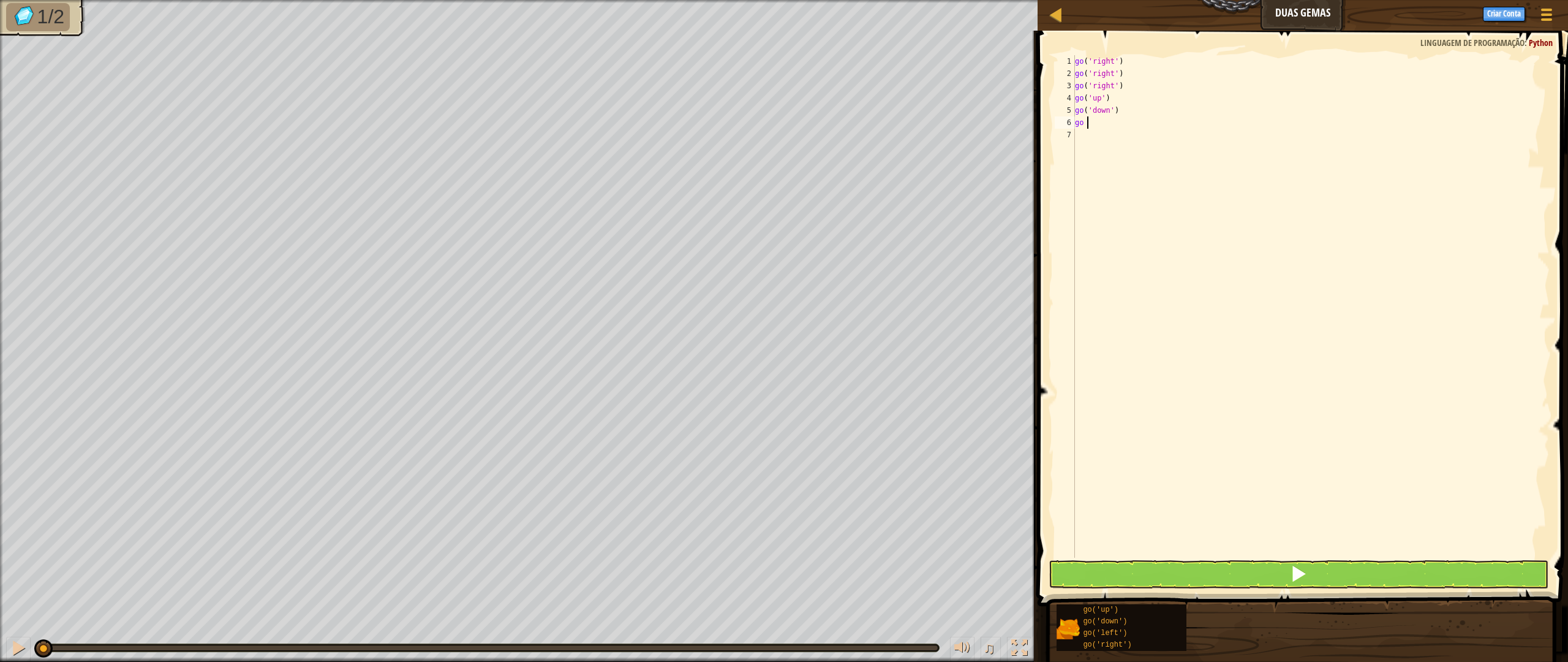
type textarea "go do"
click at [1119, 141] on div "go(' do wn') pressione enter" at bounding box center [1200, 157] width 232 height 55
click at [1313, 578] on button at bounding box center [1298, 574] width 499 height 28
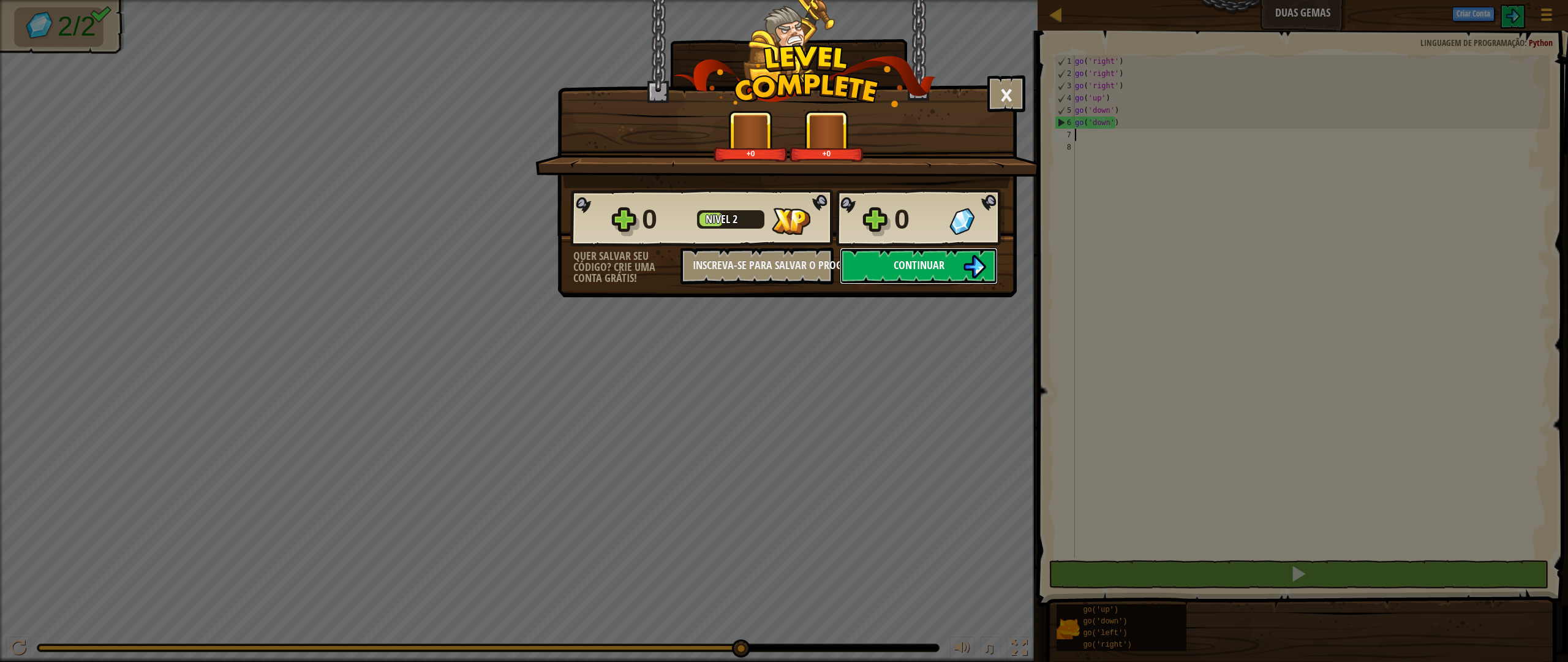
click at [928, 273] on button "Continuar" at bounding box center [918, 265] width 158 height 37
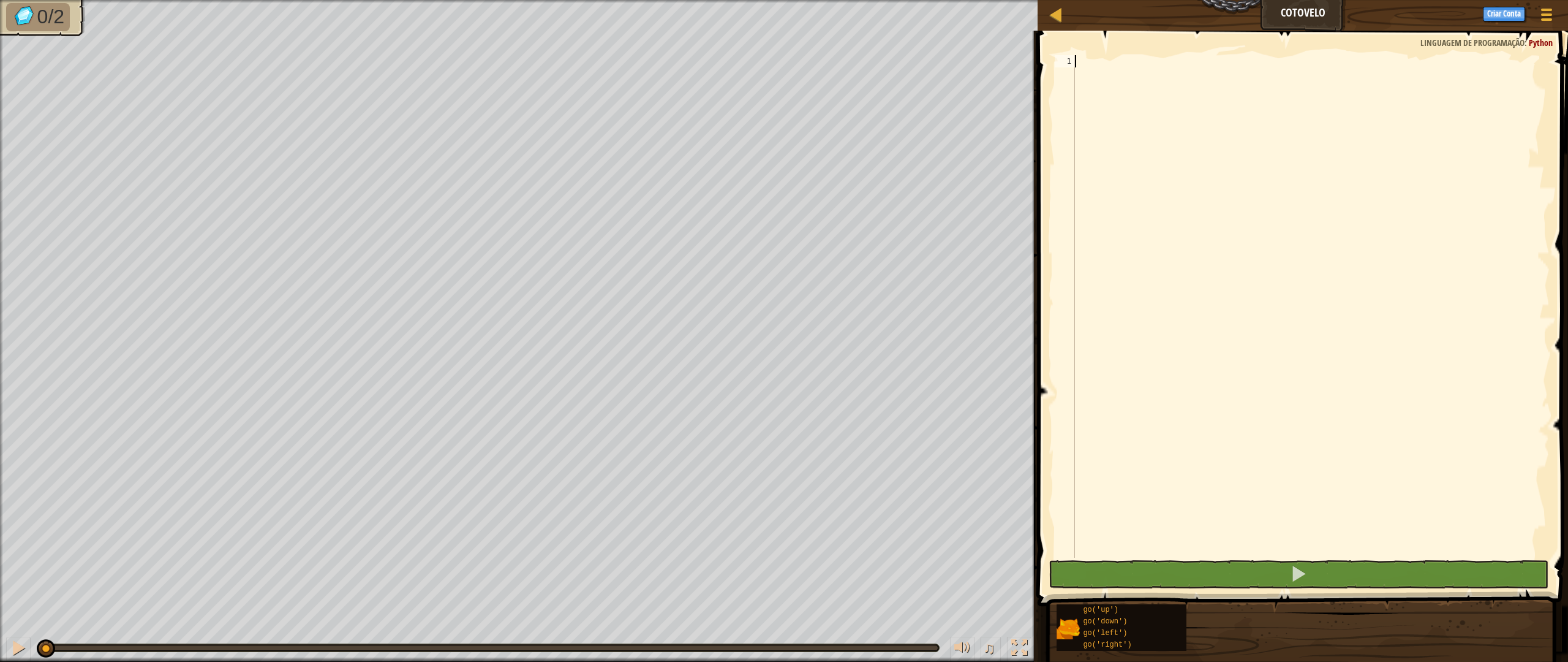
type textarea "go"
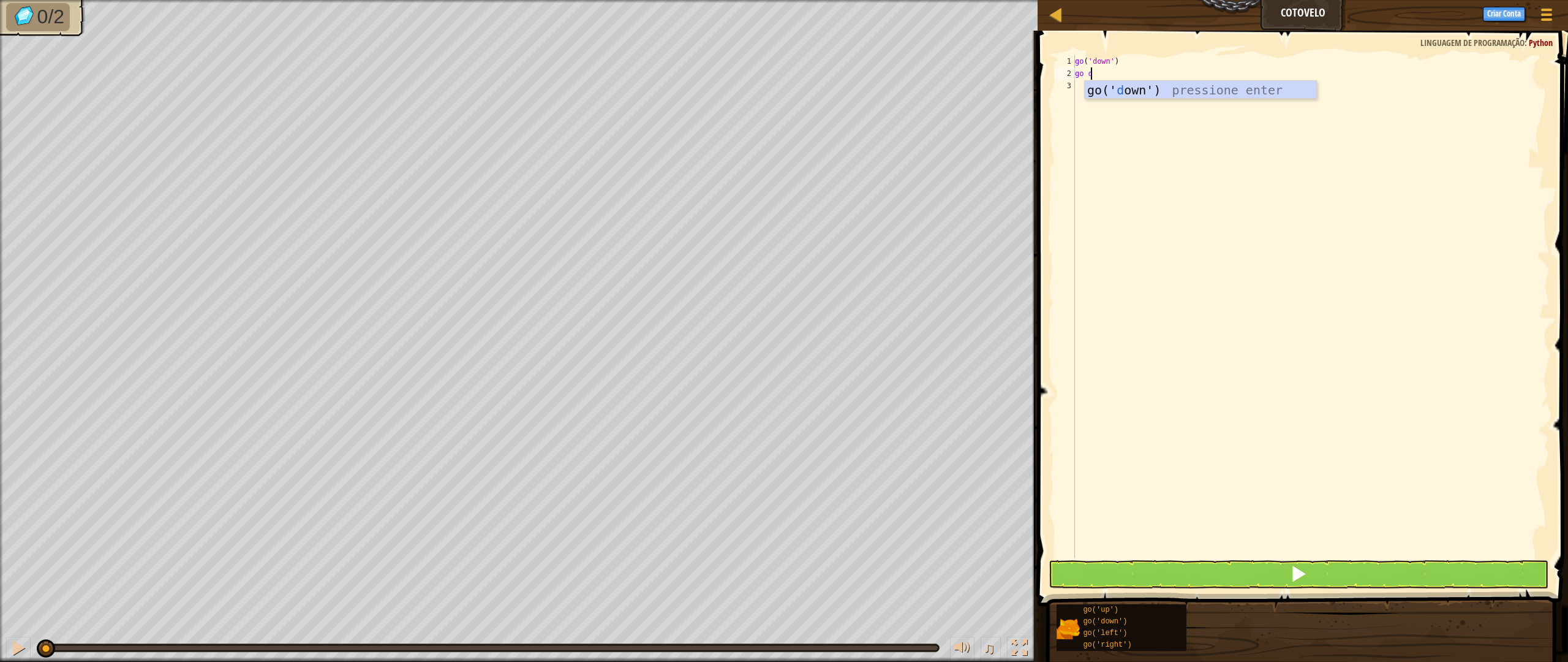
type textarea "go do"
type textarea "g"
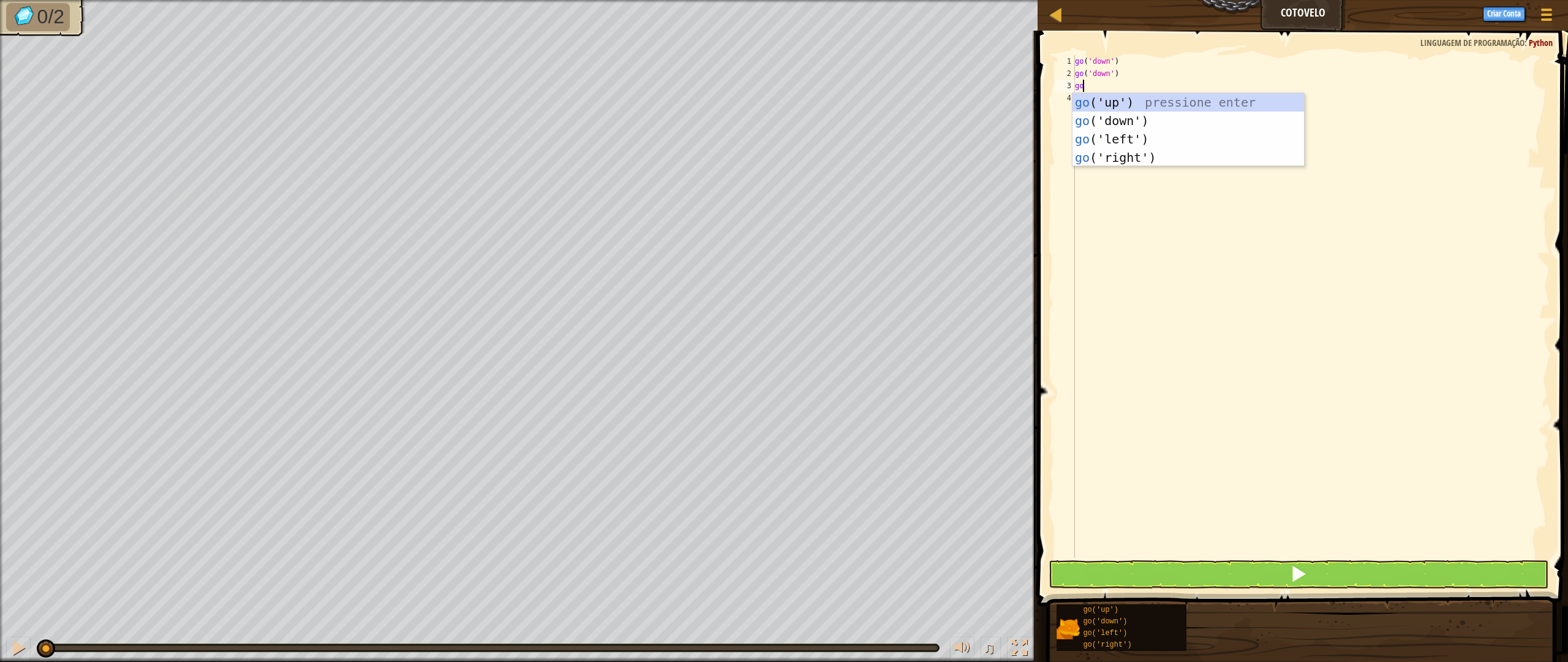
type textarea "gol"
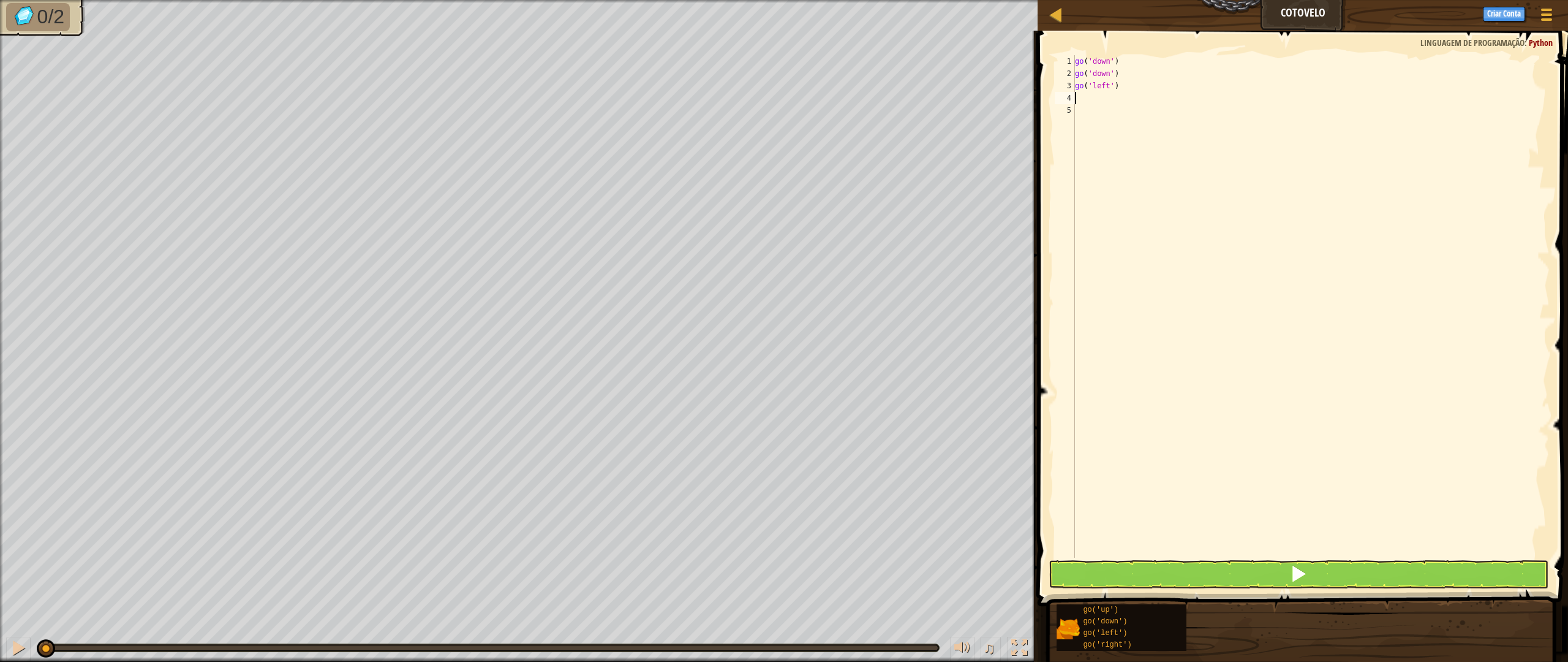
click at [1276, 564] on div "1 2 3 4 5 go ( 'down' ) go ( 'down' ) go ( 'left' ) ההההההההההההההההההההההההההה…" at bounding box center [1300, 342] width 534 height 612
click at [1274, 571] on button at bounding box center [1298, 574] width 499 height 28
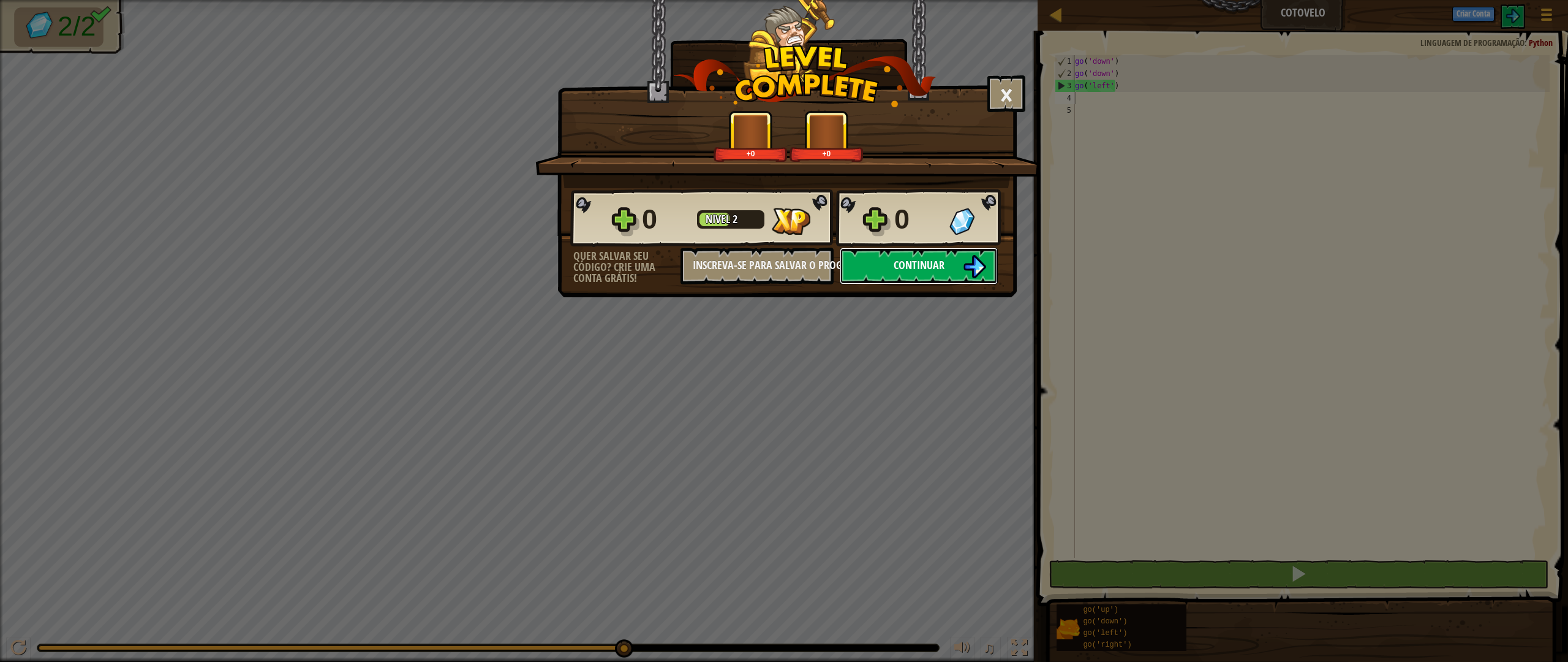
click at [916, 267] on span "Continuar" at bounding box center [918, 265] width 50 height 15
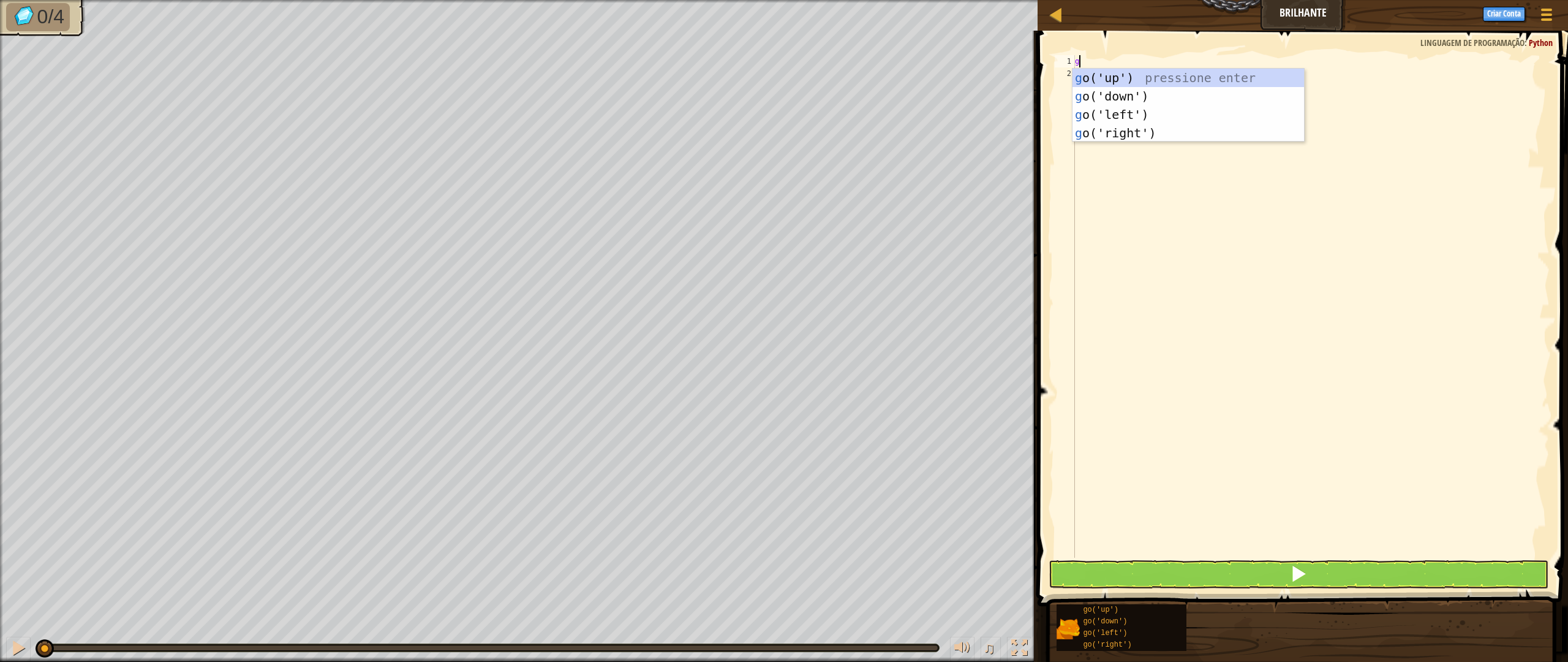
scroll to position [5, 0]
type textarea "gol"
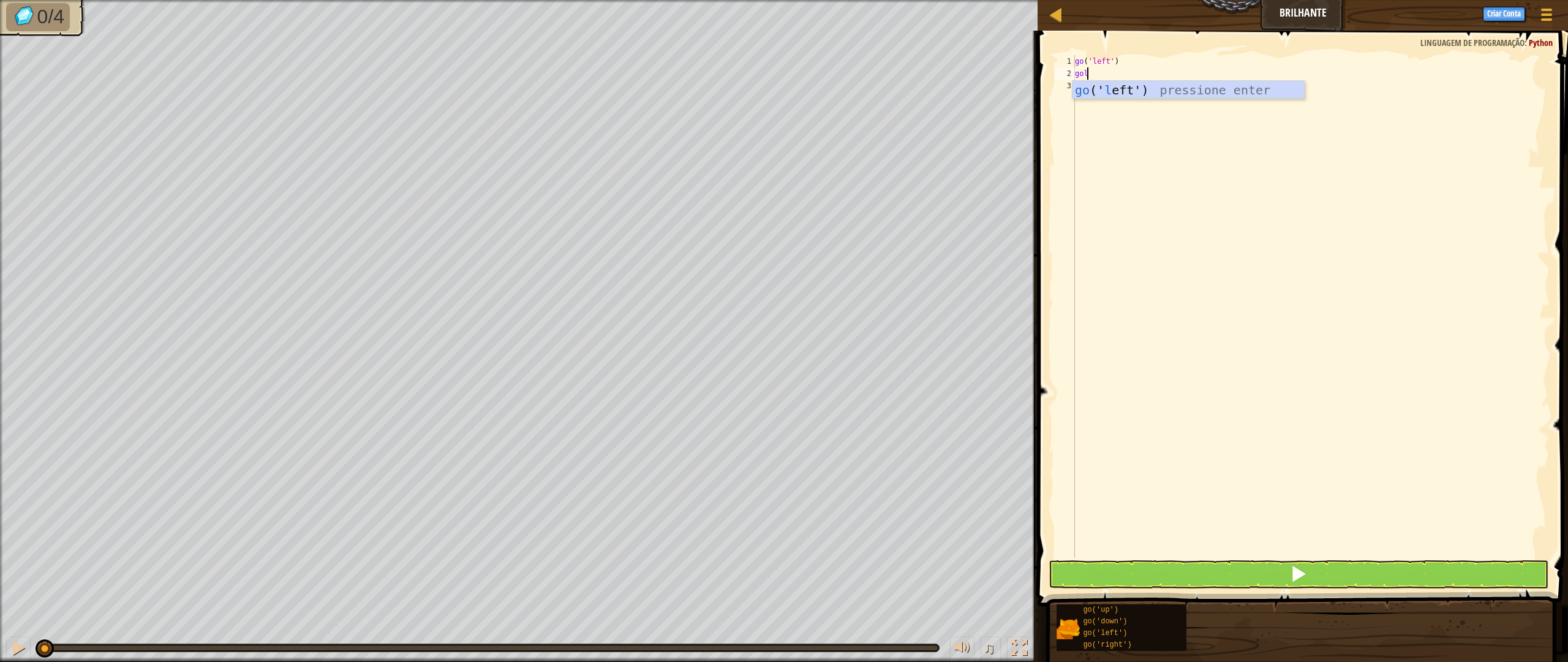
type textarea "gole"
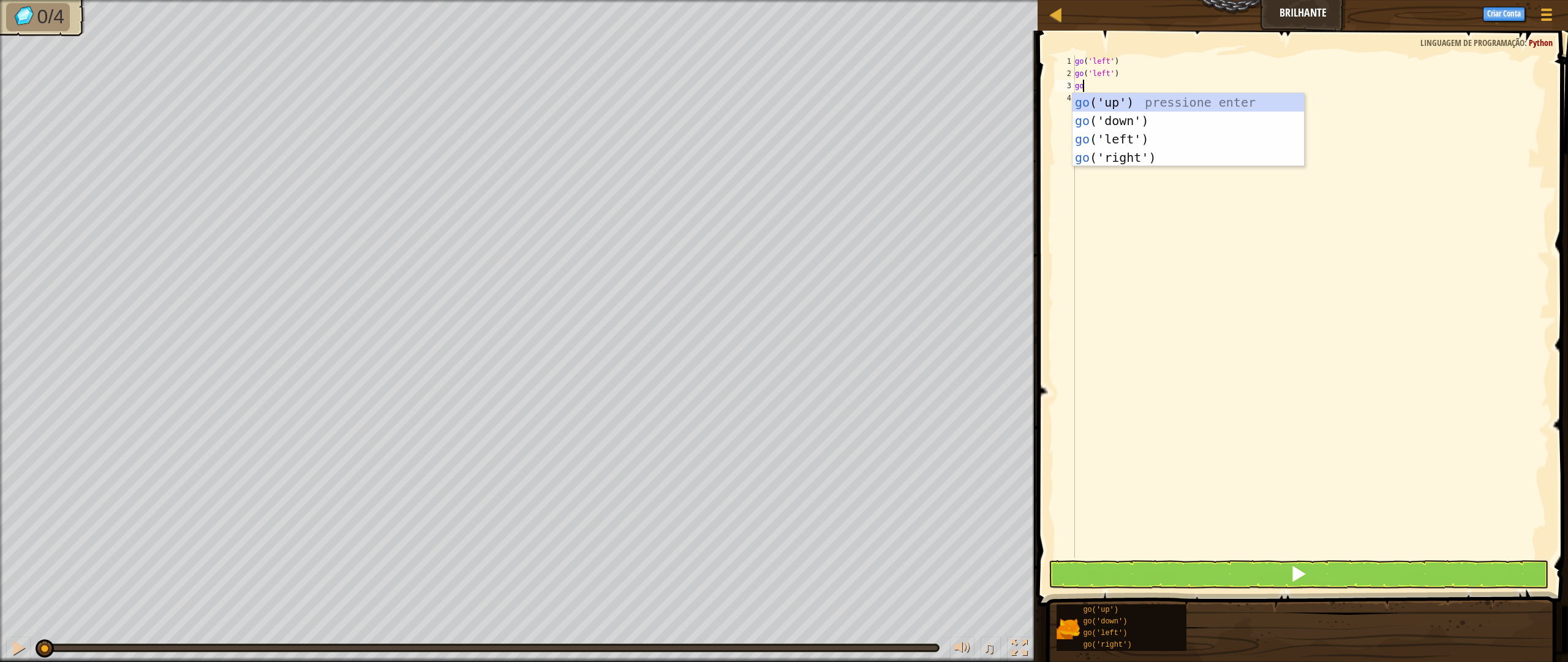
type textarea "[DEMOGRAPHIC_DATA]"
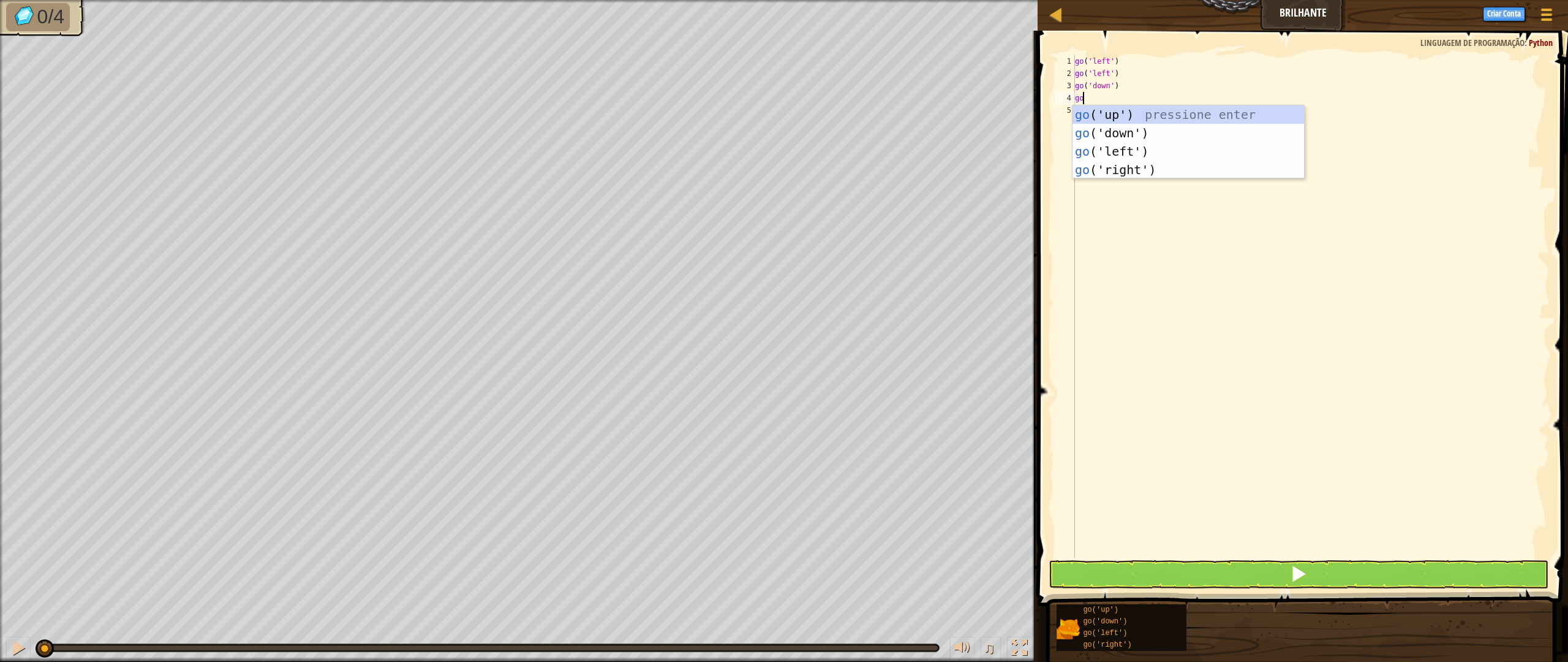
type textarea "gor"
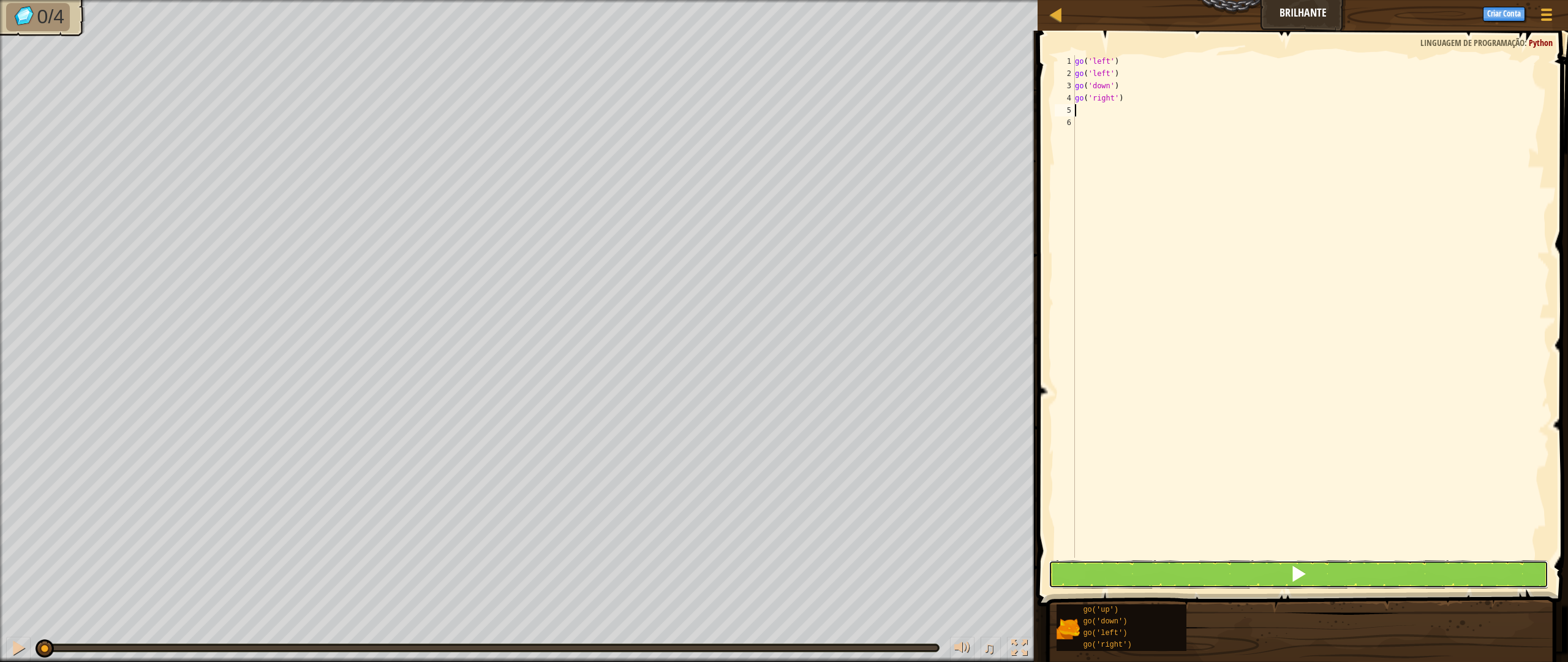
click at [1296, 570] on span at bounding box center [1298, 573] width 17 height 17
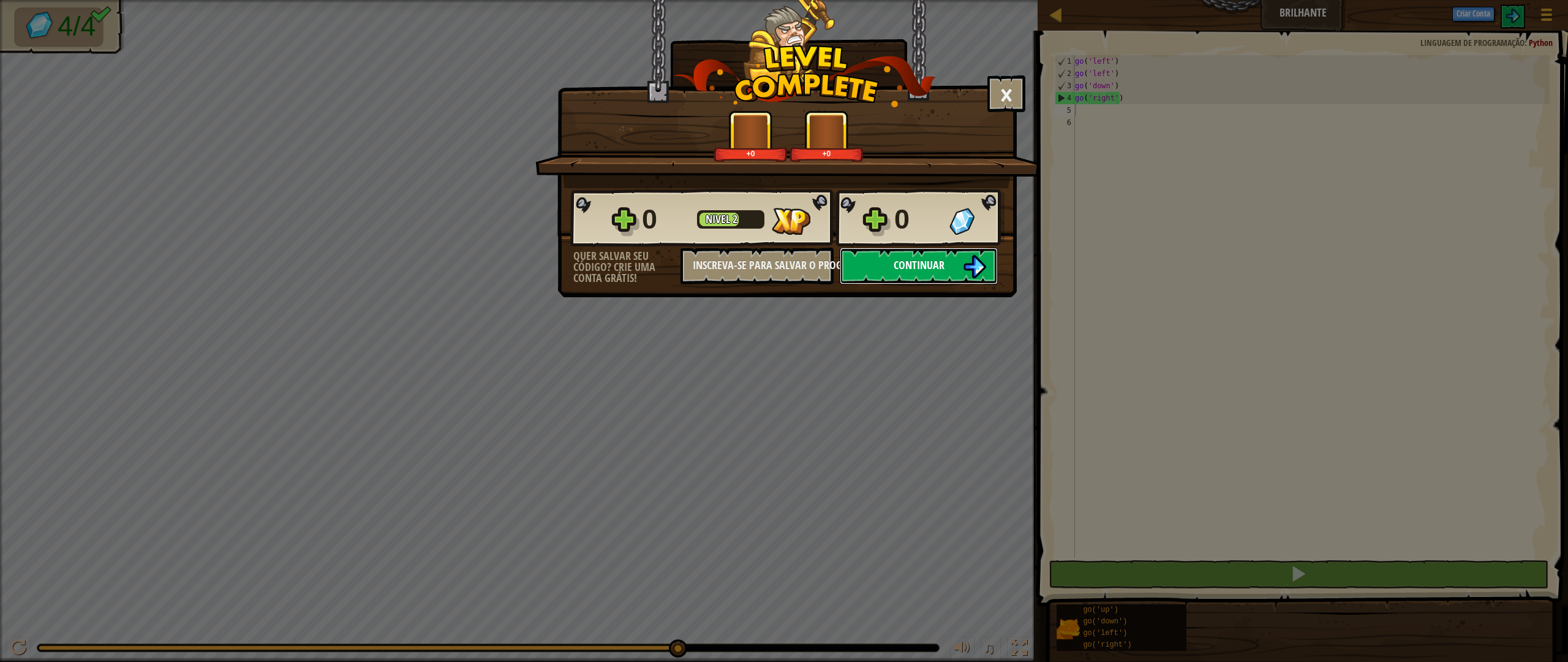
click at [905, 276] on button "Continuar" at bounding box center [918, 265] width 158 height 37
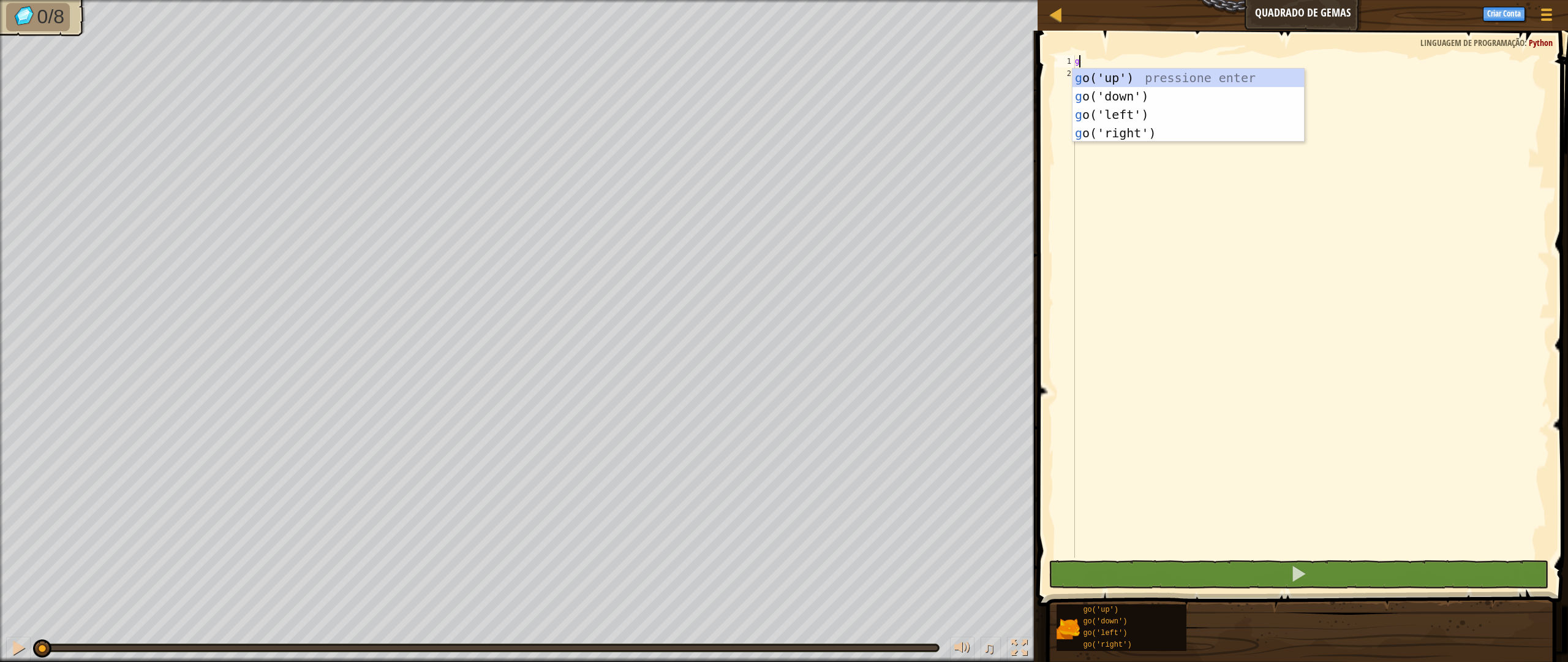
scroll to position [5, 0]
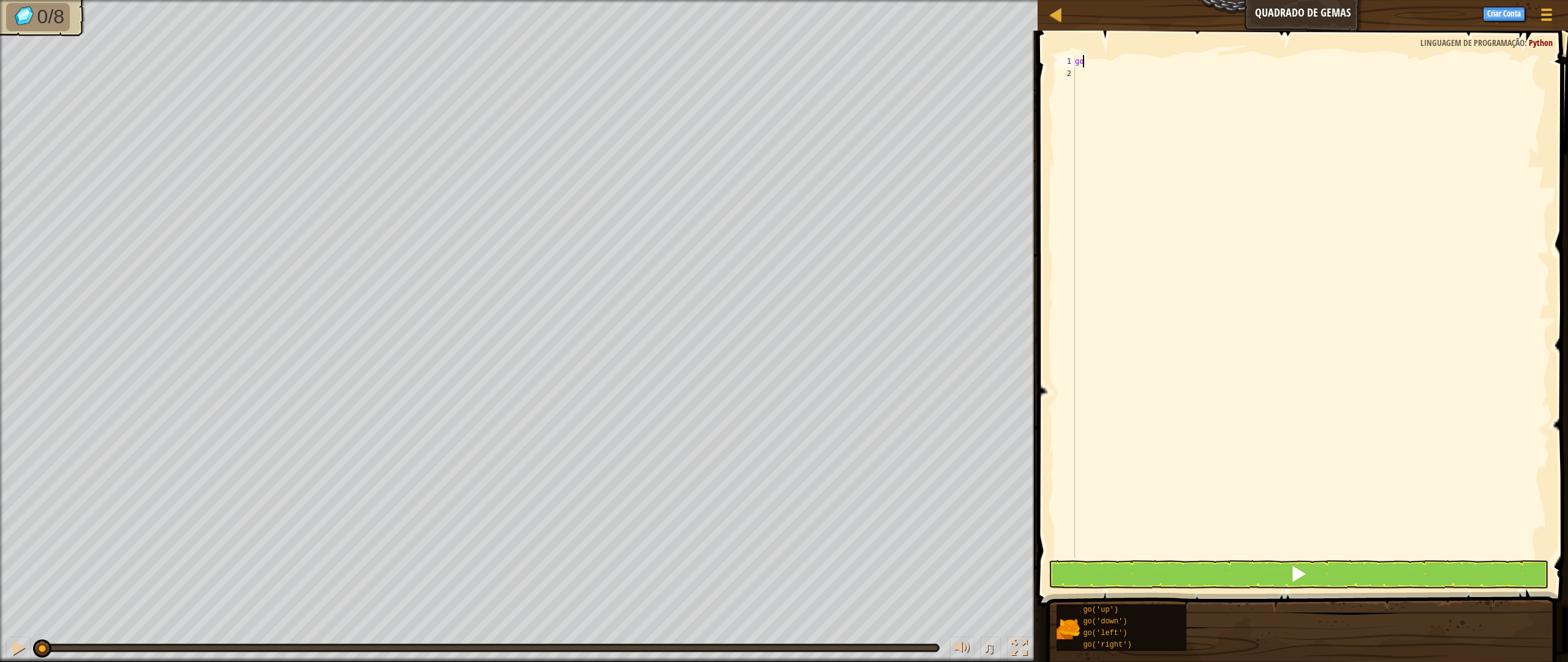
type textarea "g"
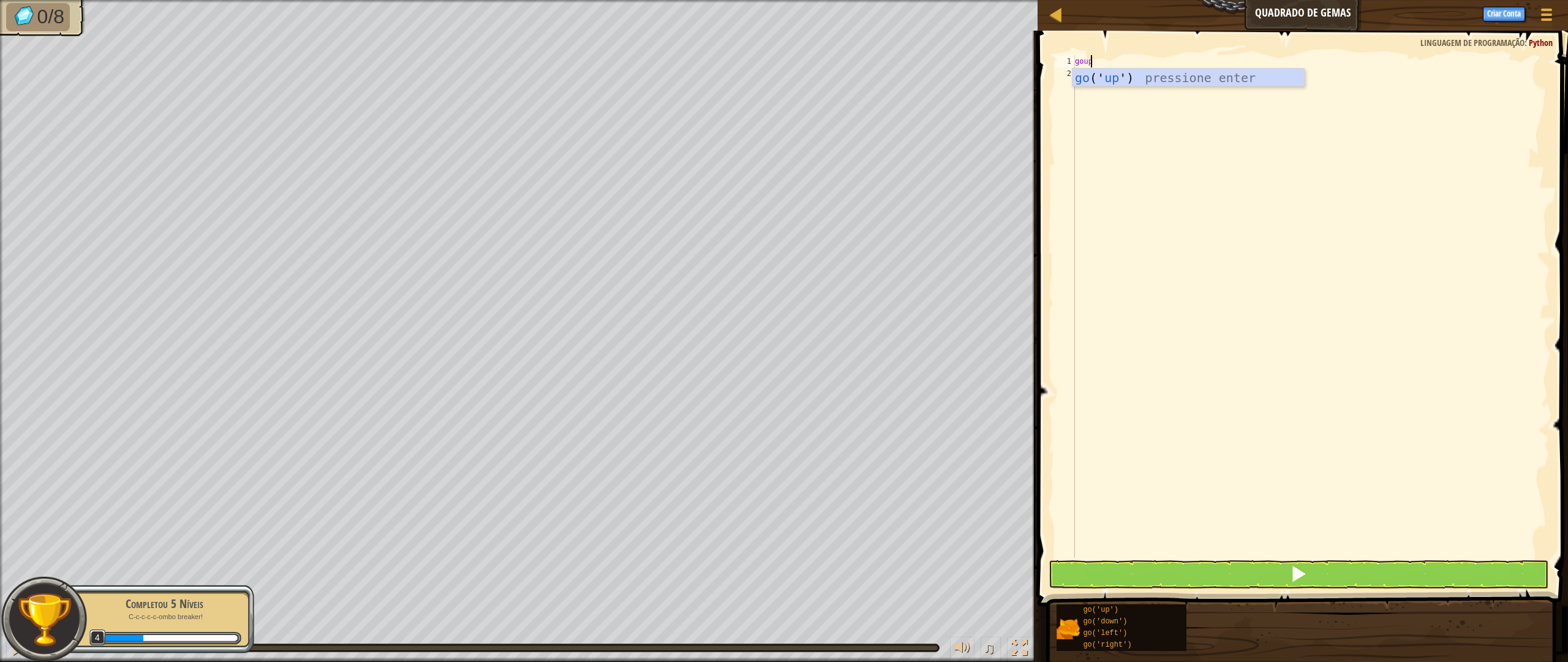
type textarea "goup"
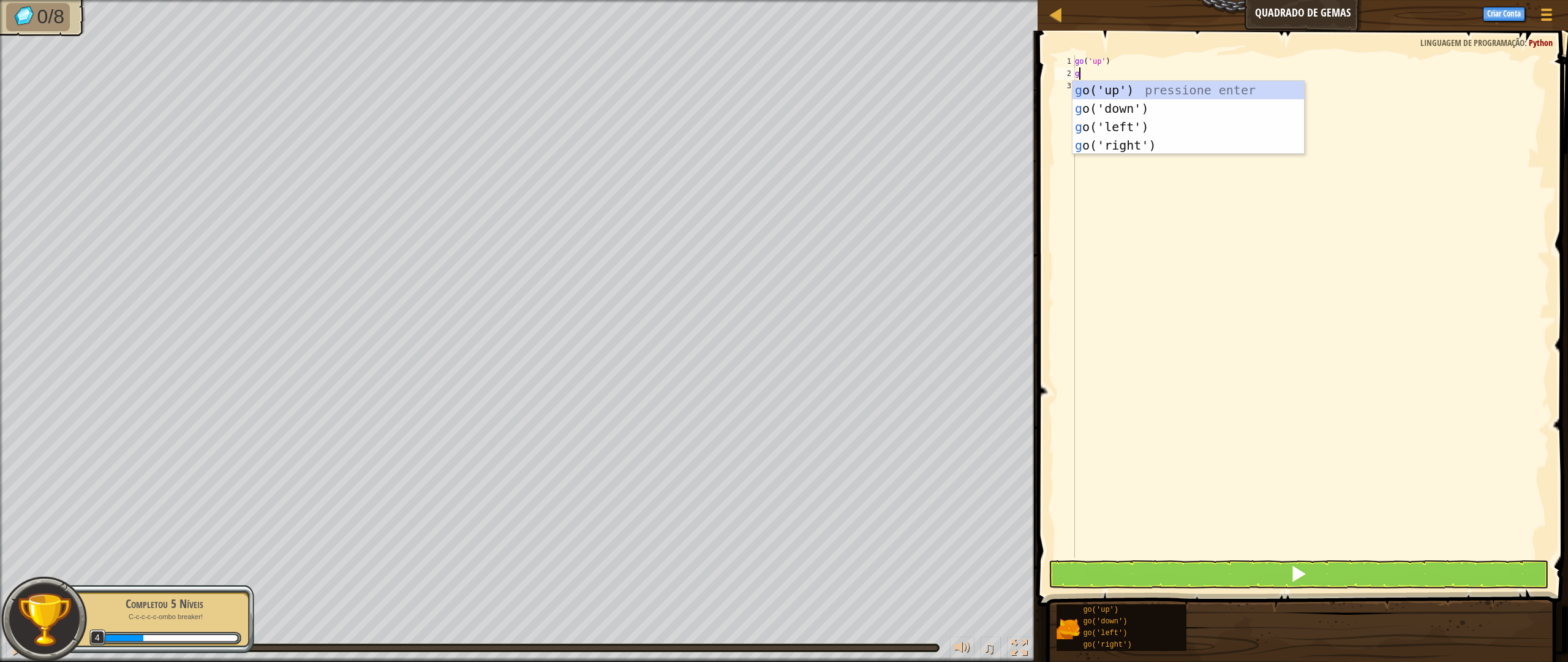
type textarea "go"
click at [1119, 148] on div "go ('up') pressione enter go ('down') pressione enter go ('left') pressione ent…" at bounding box center [1188, 136] width 232 height 110
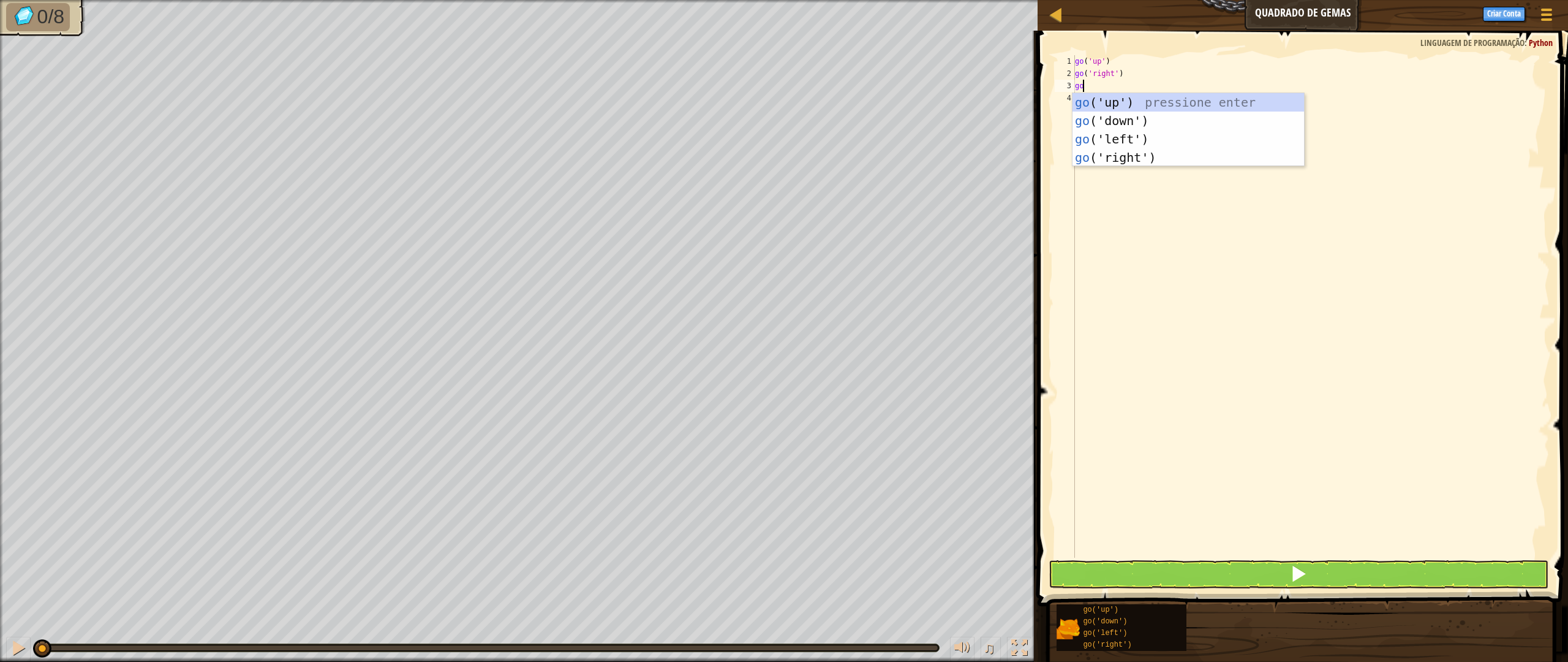
type textarea "[DEMOGRAPHIC_DATA]"
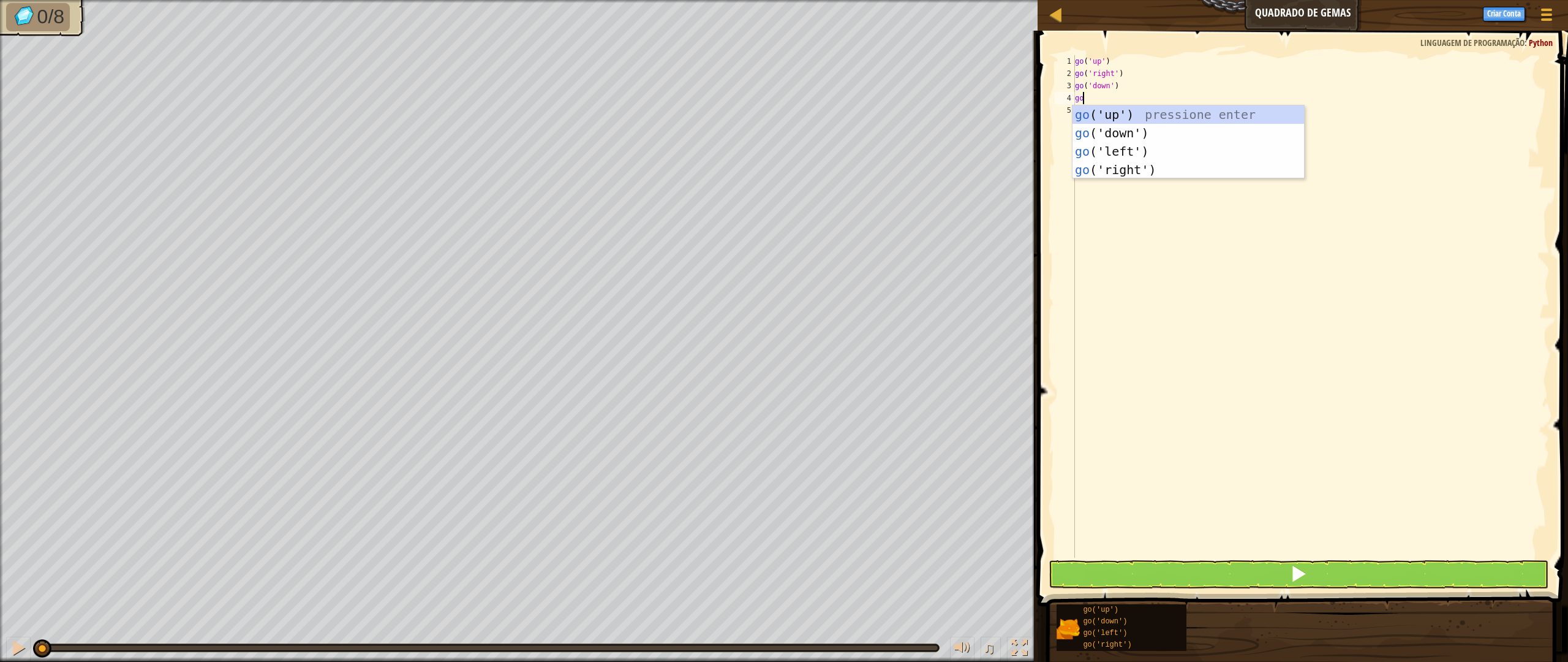
type textarea "[DEMOGRAPHIC_DATA]"
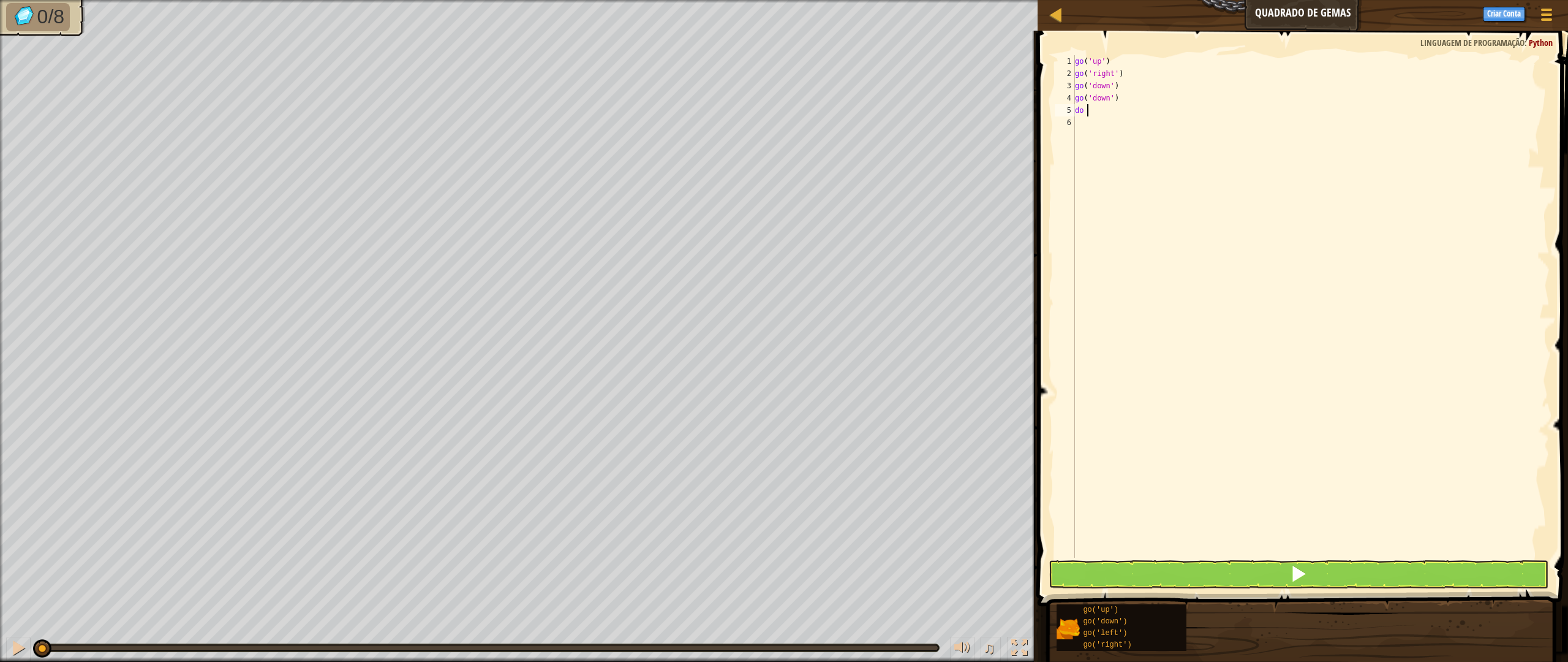
type textarea "do l"
drag, startPoint x: 1082, startPoint y: 109, endPoint x: 1065, endPoint y: 114, distance: 17.7
click at [1065, 113] on div "1 2 3 4 5 6 7 go ( 'up' ) go ( 'right' ) go ( 'down' ) go ( 'down' ) do go ( 'l…" at bounding box center [1300, 305] width 498 height 502
type textarea "go('left')"
click at [1098, 130] on div "go ( 'up' ) go ( 'right' ) go ( 'down' ) go ( 'down' ) go ( 'left' )" at bounding box center [1311, 318] width 477 height 527
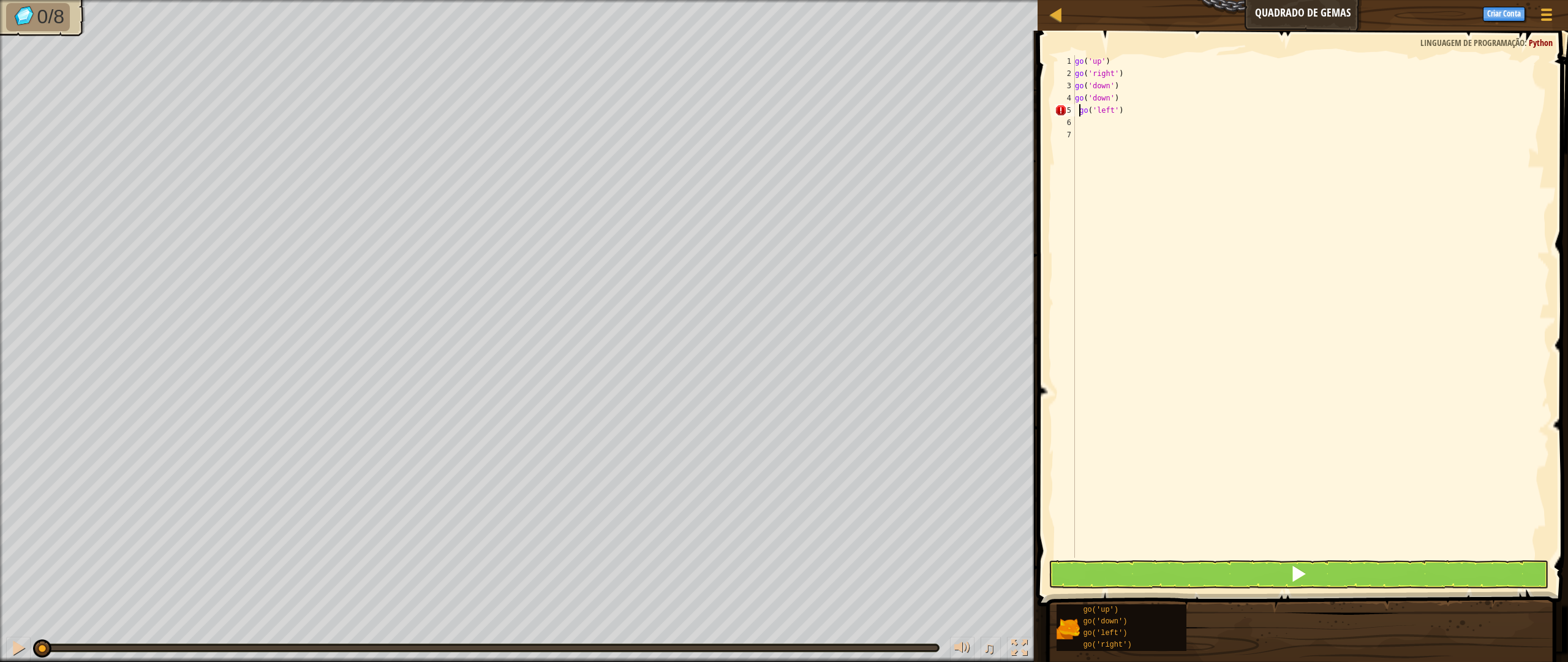
click at [1079, 109] on div "go ( 'up' ) go ( 'right' ) go ( 'down' ) go ( 'down' ) go ( 'left' )" at bounding box center [1311, 318] width 477 height 527
type textarea "go('left')"
click at [1220, 154] on div "go ( 'up' ) go ( 'right' ) go ( 'down' ) go ( 'down' ) go ( 'left' )" at bounding box center [1311, 318] width 477 height 527
click at [1098, 126] on div "go ( 'up' ) go ( 'right' ) go ( 'down' ) go ( 'down' ) go ( 'left' )" at bounding box center [1311, 318] width 477 height 527
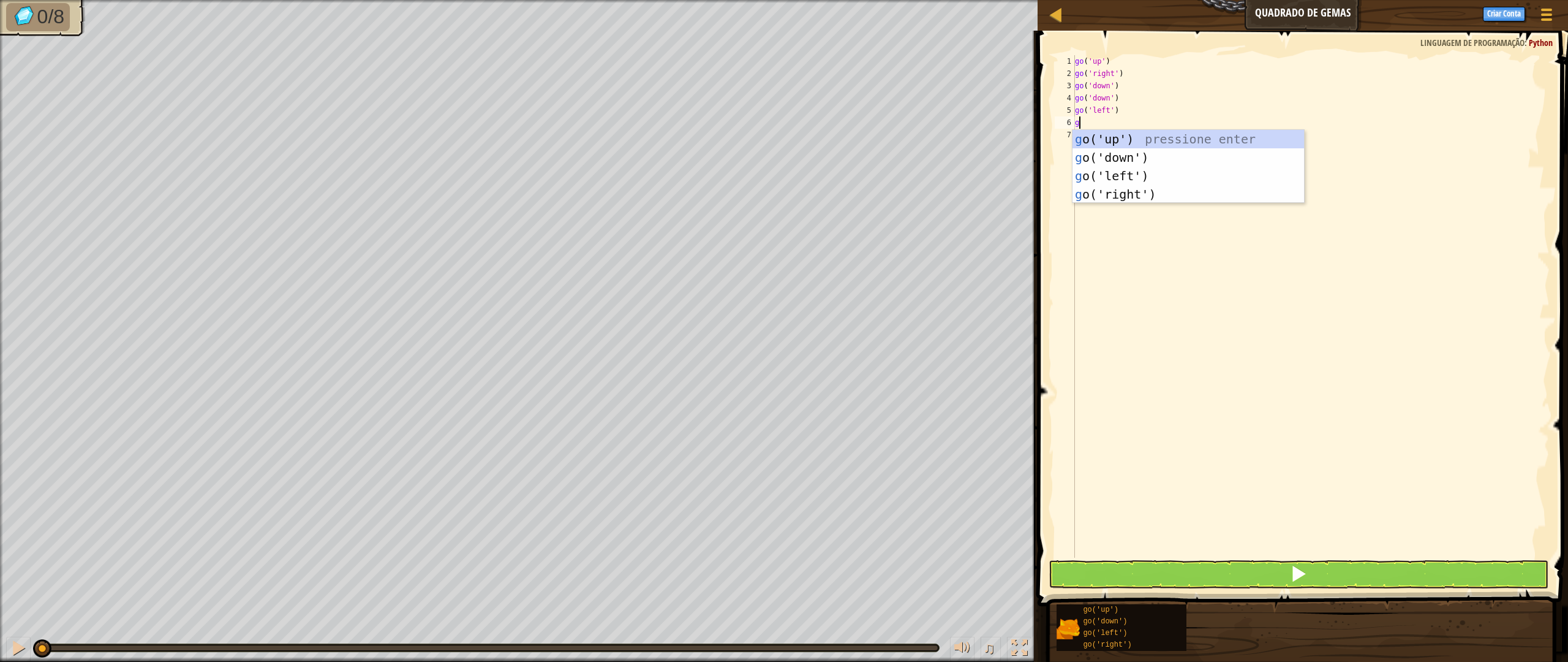
type textarea "go"
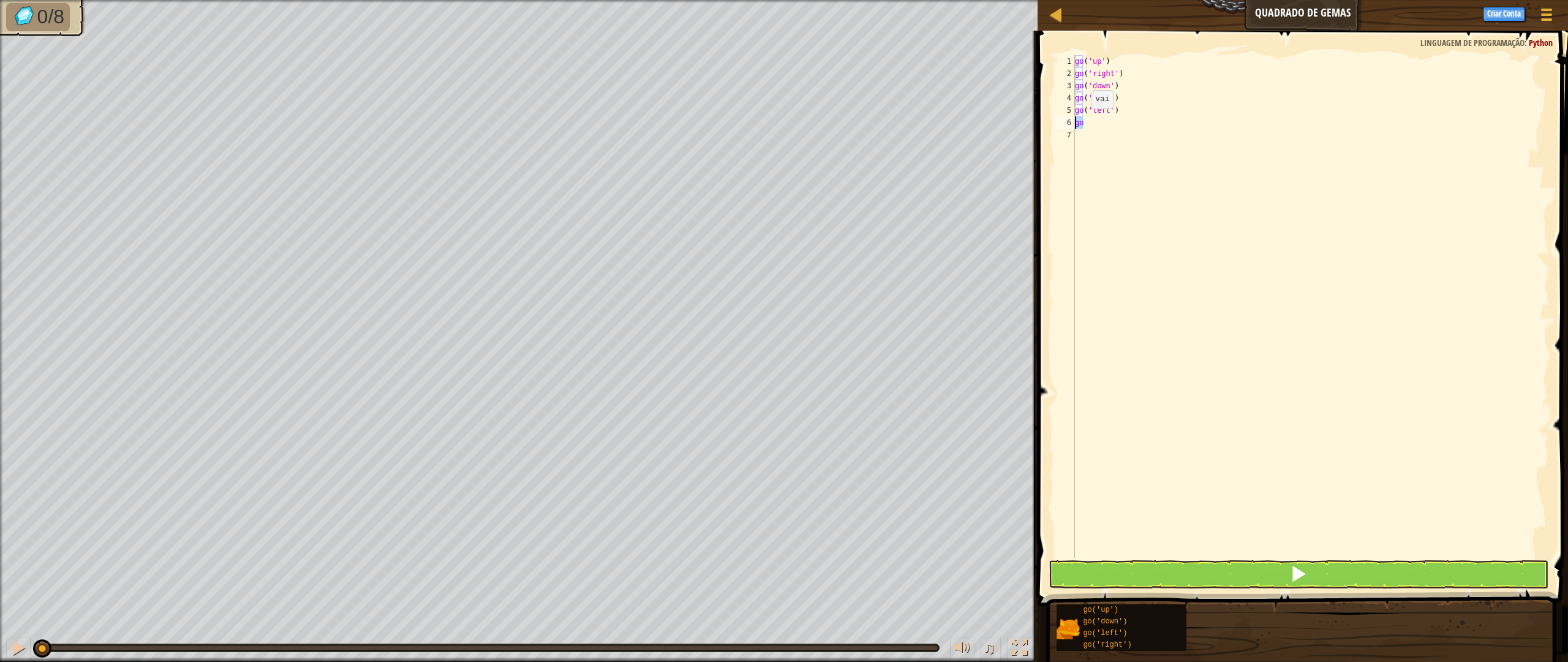
drag, startPoint x: 1123, startPoint y: 120, endPoint x: 1063, endPoint y: 121, distance: 60.0
click at [1063, 121] on div "go 1 2 3 4 5 6 7 go ( 'up' ) go ( 'right' ) go ( 'down' ) go ( 'down' ) go ( 'l…" at bounding box center [1300, 305] width 498 height 502
click at [1087, 158] on div "go ( 'up' ) go ( 'right' ) go ( 'down' ) go ( 'down' ) go ( 'left' ) go" at bounding box center [1311, 318] width 477 height 527
click at [1087, 128] on div "go ( 'up' ) go ( 'right' ) go ( 'down' ) go ( 'down' ) go ( 'left' ) go" at bounding box center [1311, 318] width 477 height 527
type textarea "g"
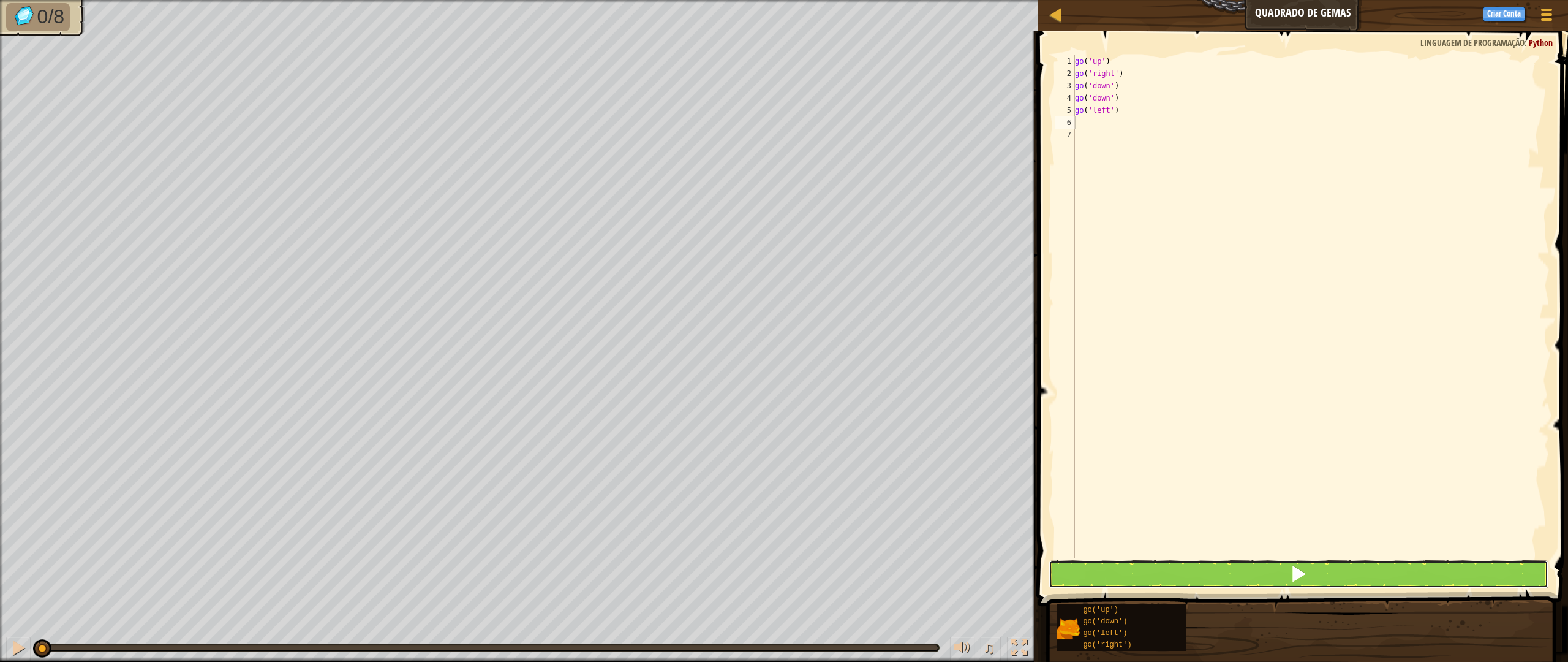
click at [1278, 578] on button at bounding box center [1298, 574] width 499 height 28
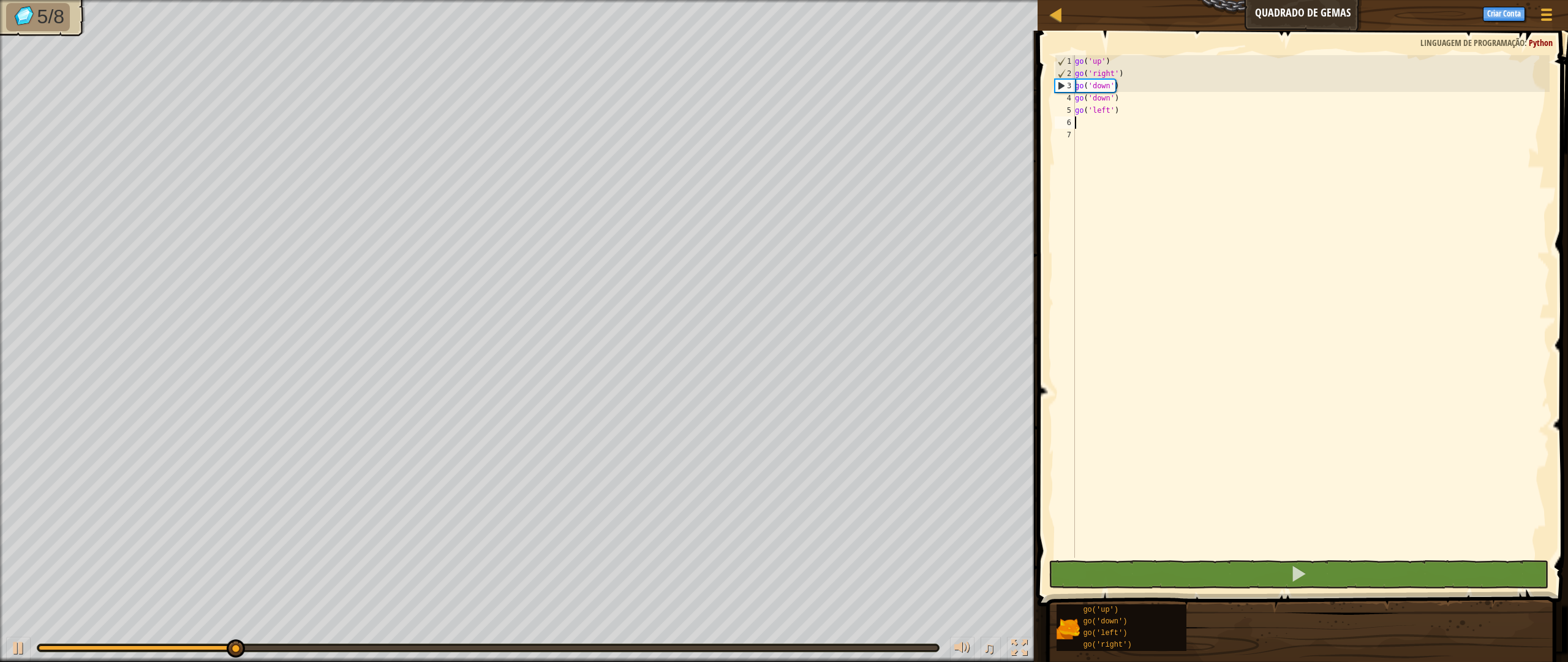
click at [1088, 124] on div "go ( 'up' ) go ( 'right' ) go ( 'down' ) go ( 'down' ) go ( 'left' )" at bounding box center [1311, 318] width 477 height 527
type textarea "go"
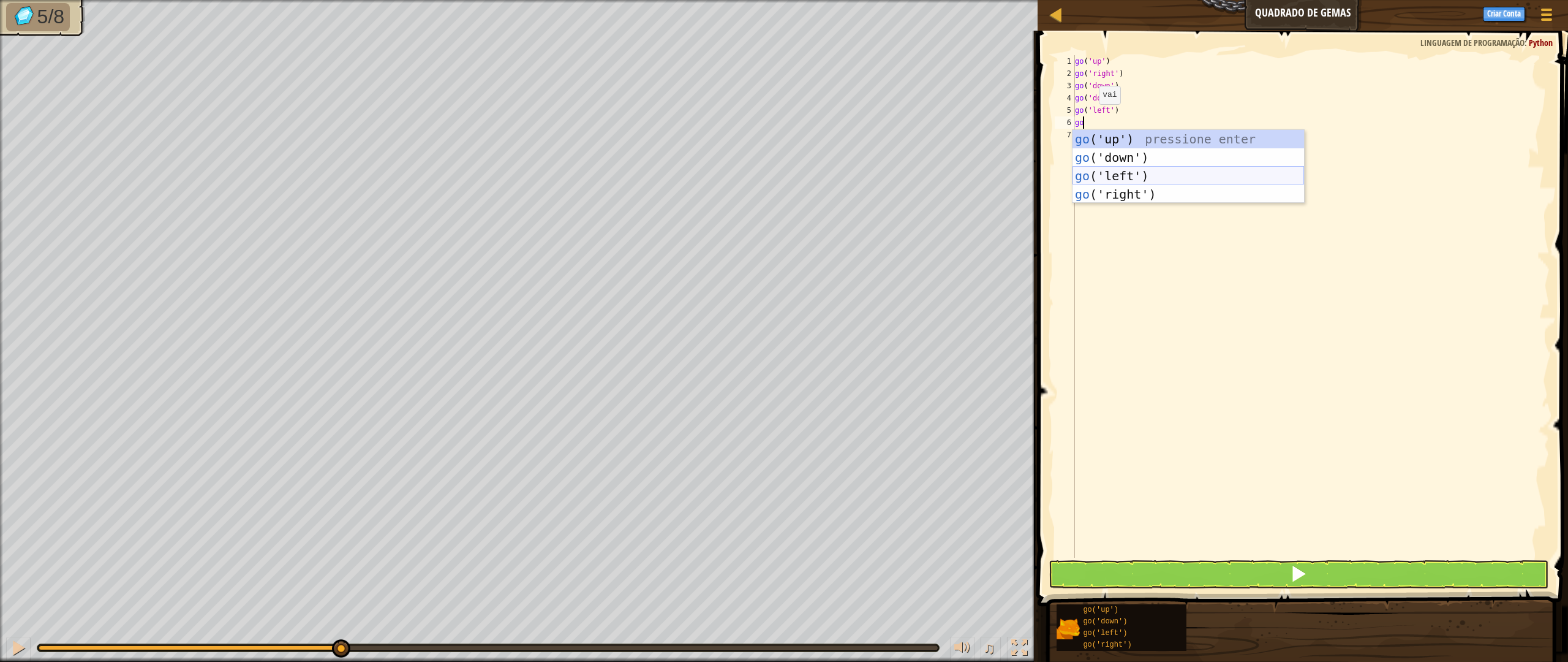
click at [1111, 172] on div "go ('up') pressione enter go ('down') pressione enter go ('left') pressione ent…" at bounding box center [1188, 185] width 232 height 110
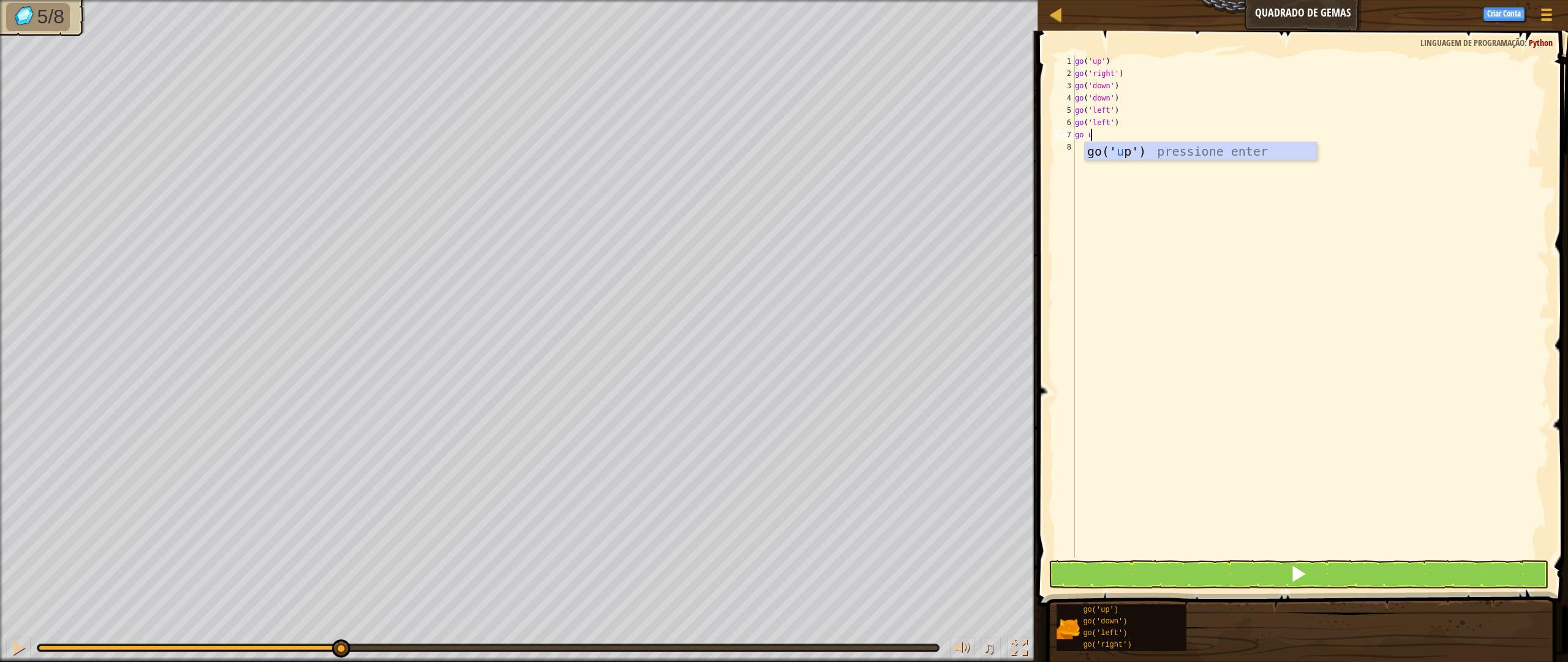
type textarea "go up"
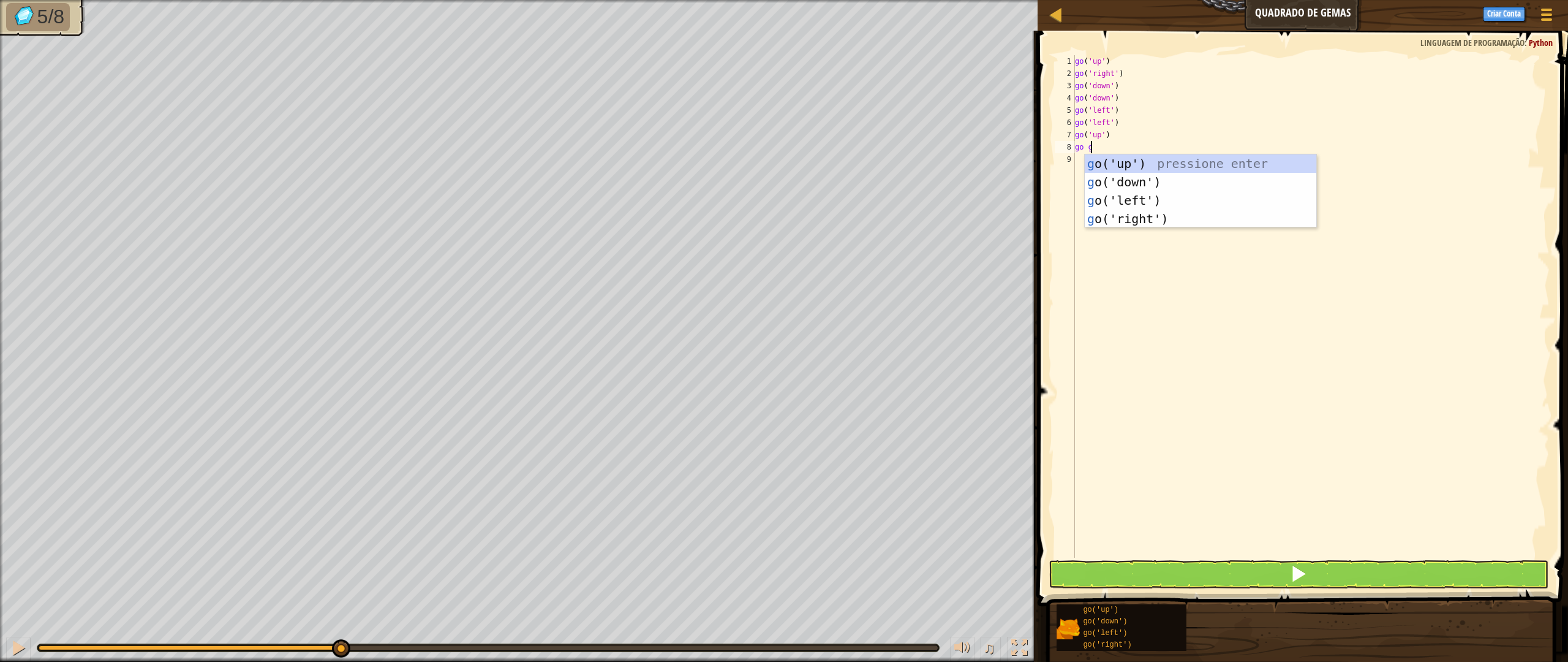
scroll to position [5, 1]
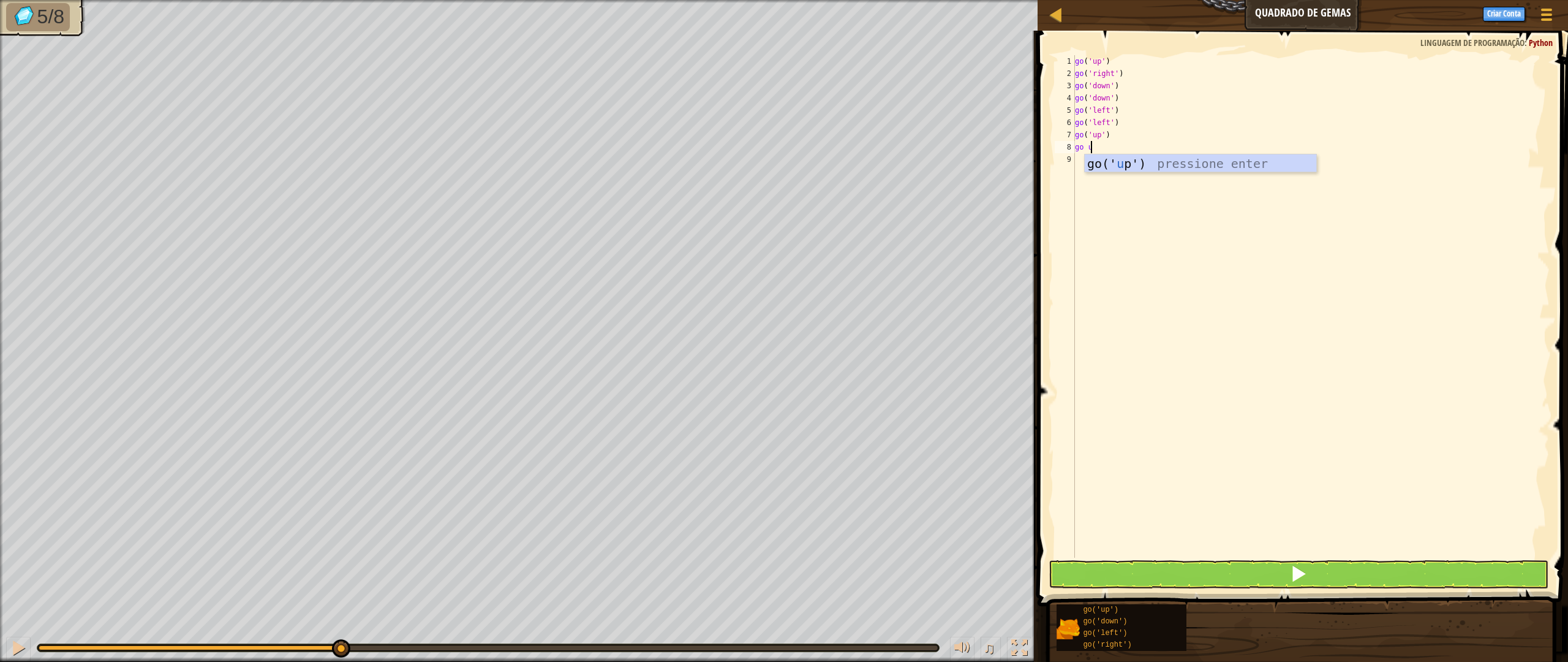
type textarea "go up"
click at [1412, 573] on button at bounding box center [1298, 574] width 499 height 28
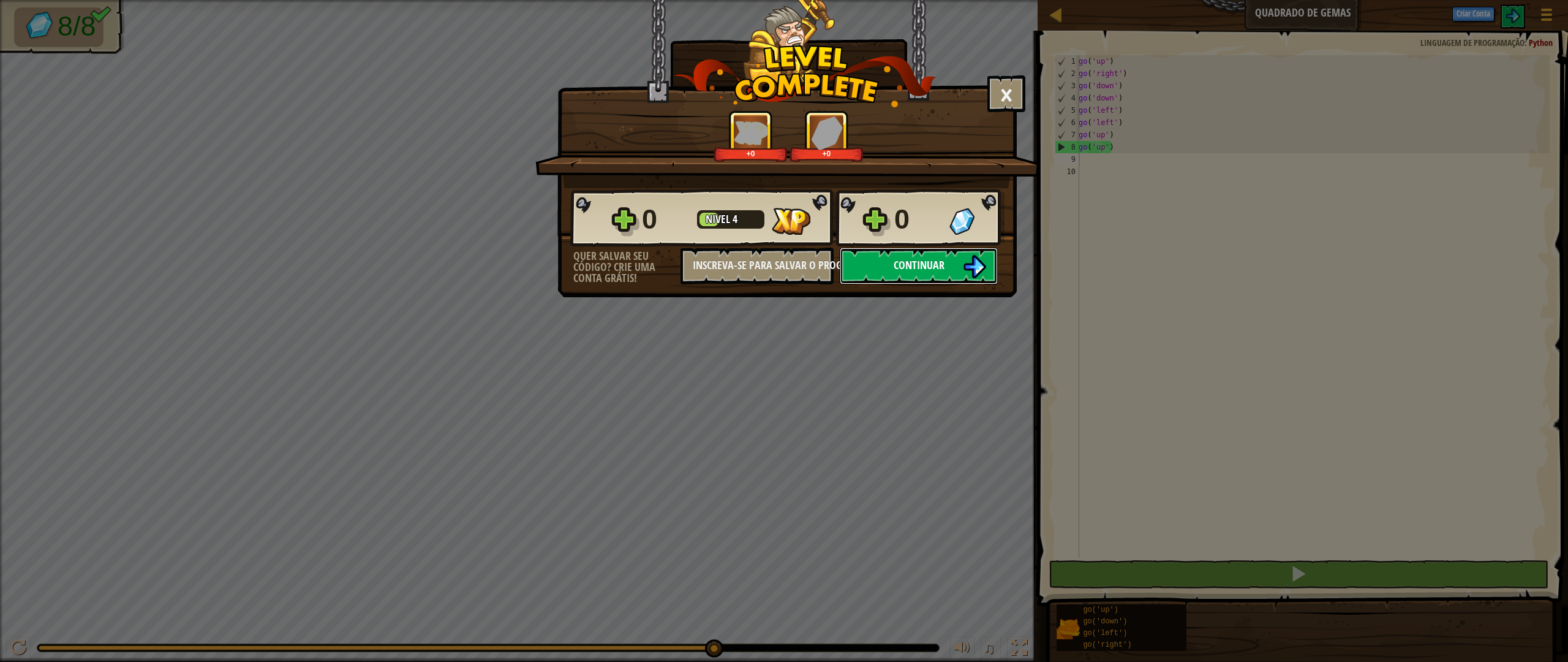
click at [953, 267] on button "Continuar" at bounding box center [918, 265] width 158 height 37
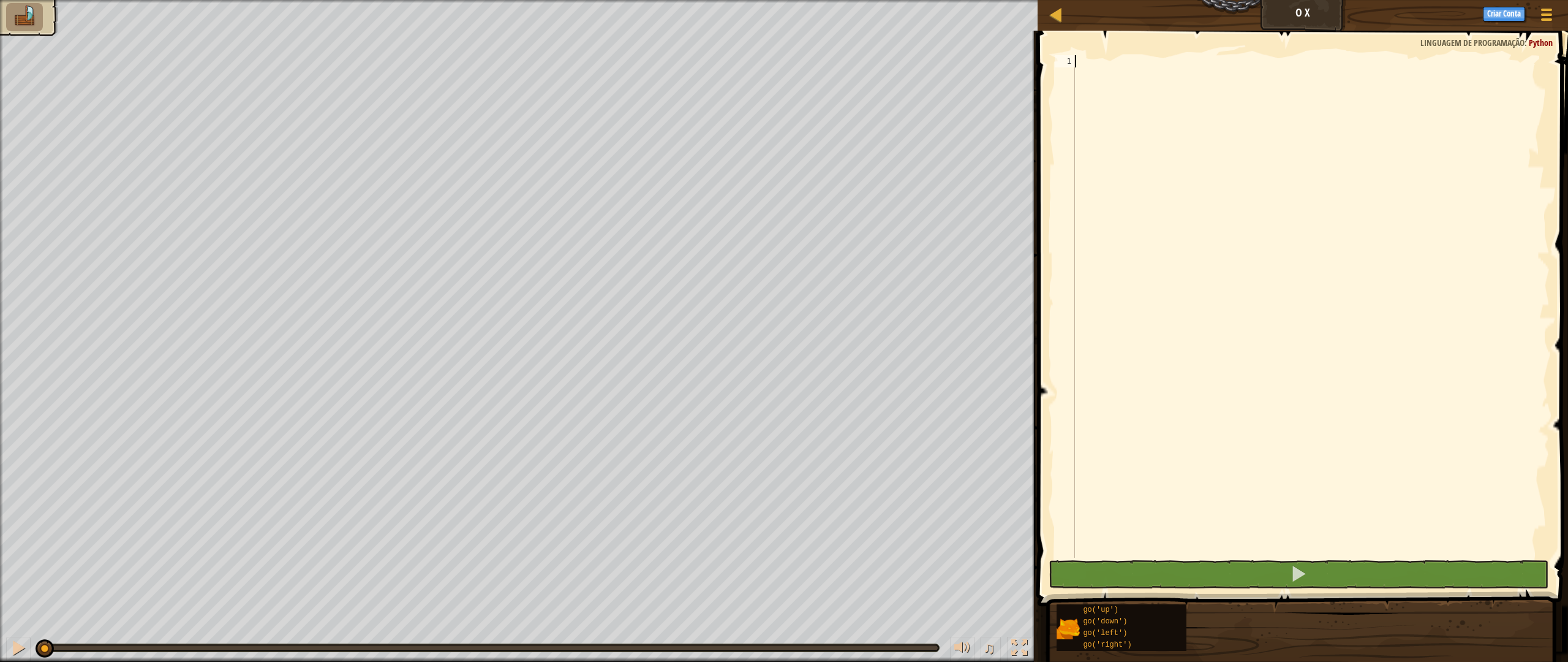
scroll to position [5, 0]
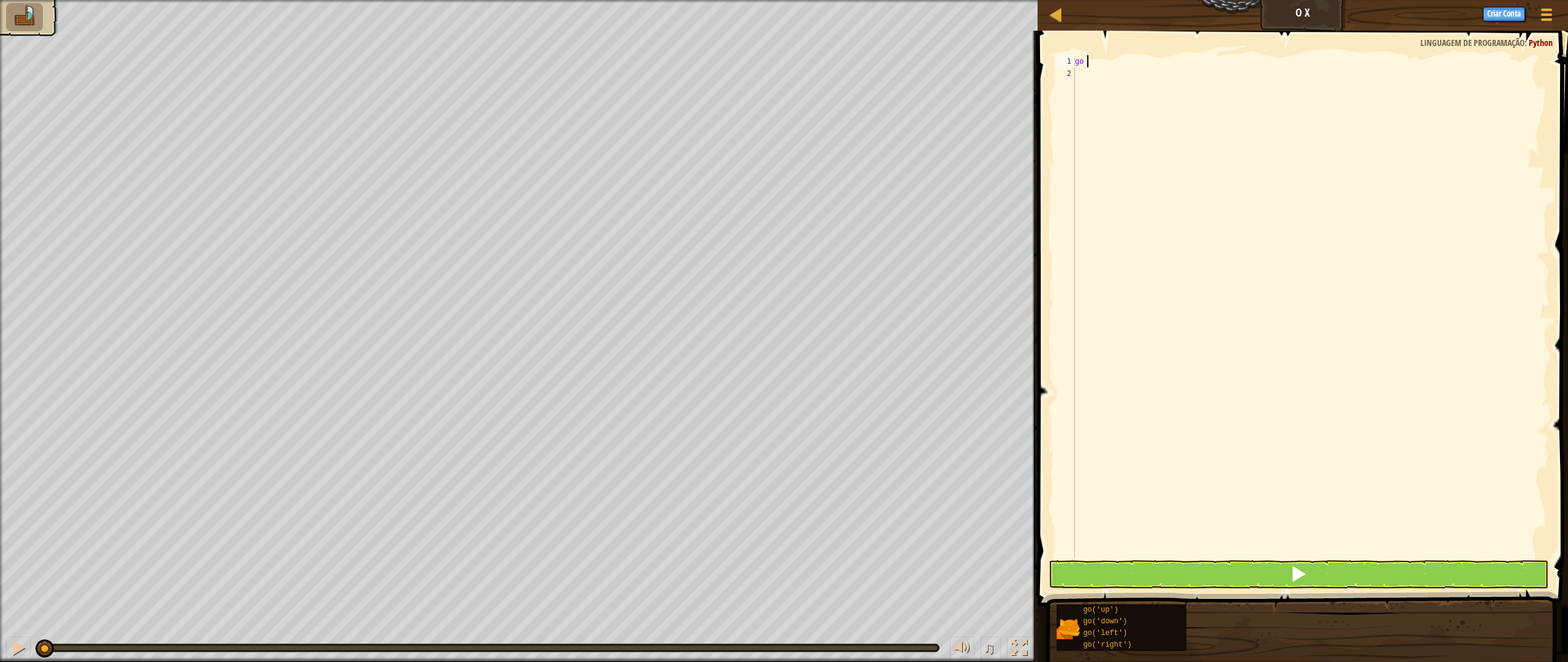
type textarea "go up"
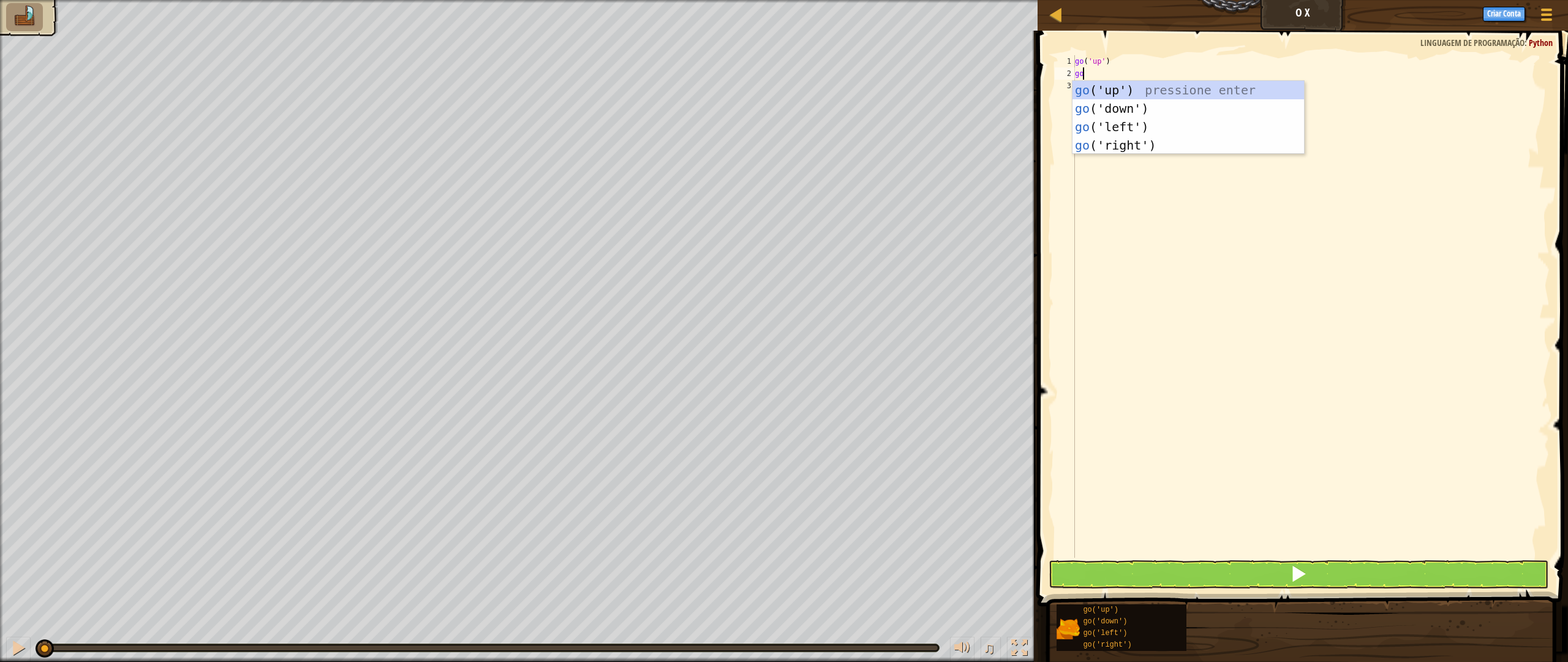
type textarea "go r"
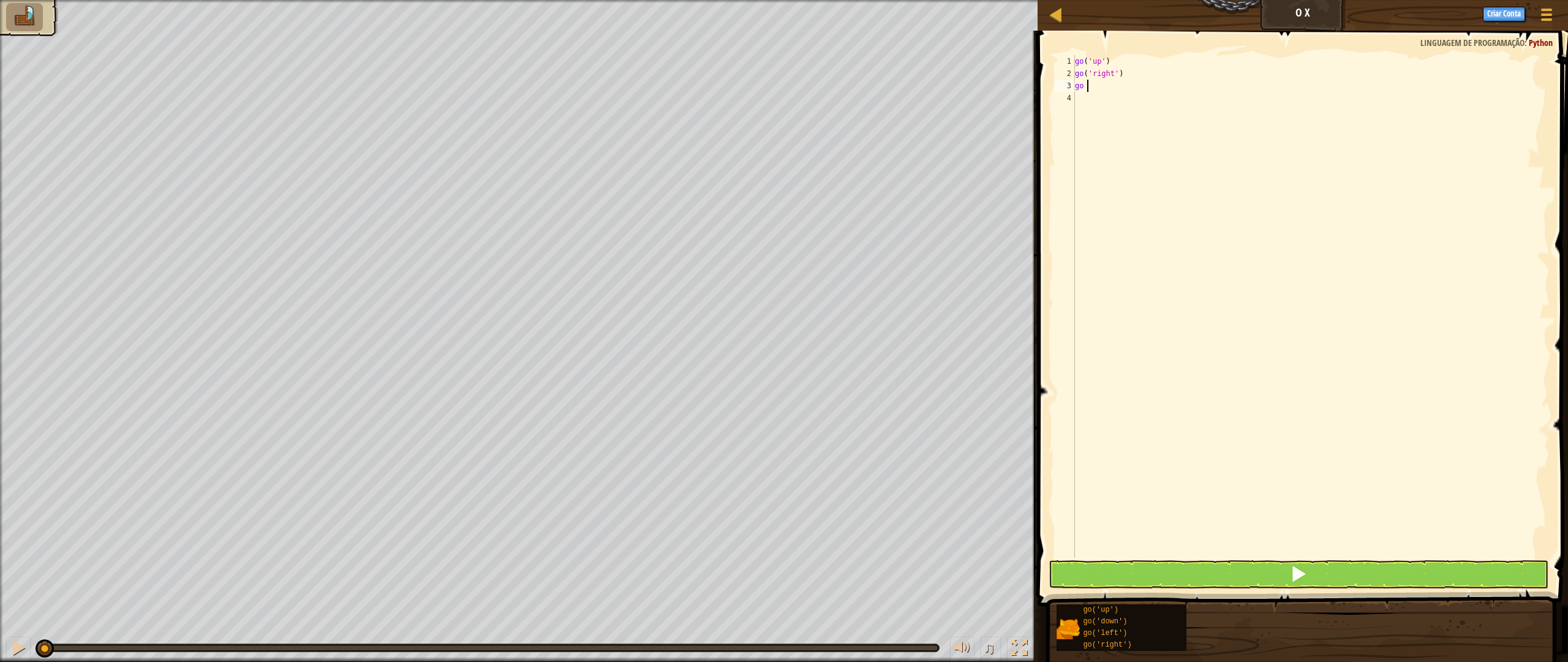
type textarea "go ri"
drag, startPoint x: 1388, startPoint y: 577, endPoint x: 1505, endPoint y: 557, distance: 118.7
click at [1388, 577] on button at bounding box center [1298, 574] width 499 height 28
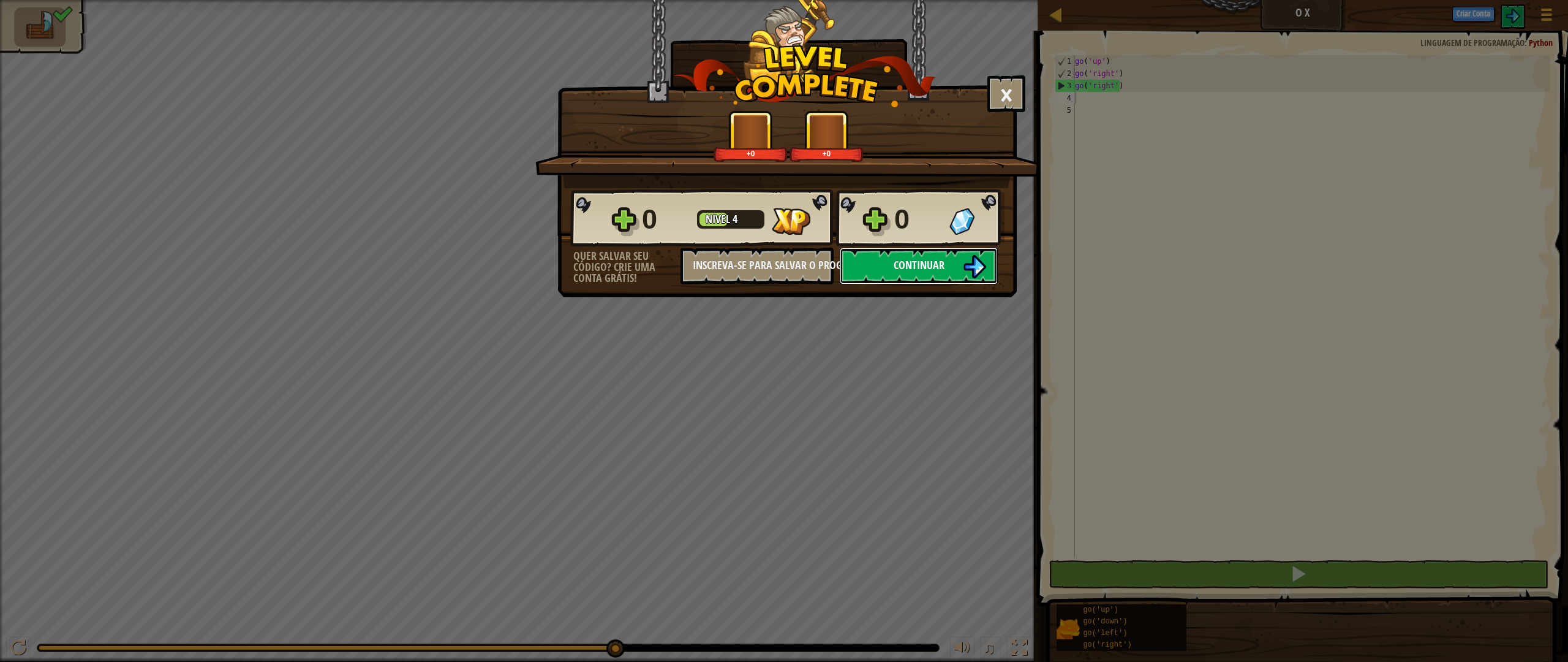
click at [921, 269] on span "Continuar" at bounding box center [918, 265] width 50 height 15
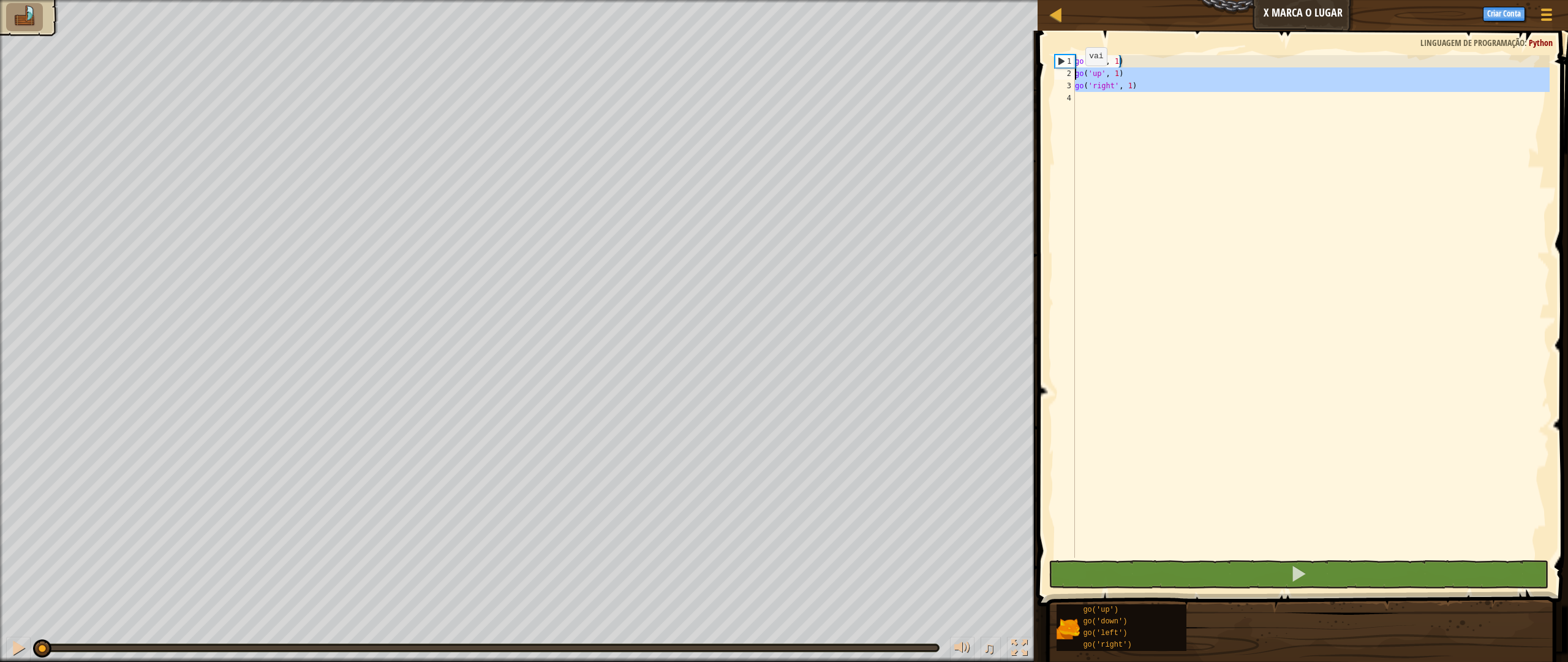
drag, startPoint x: 1126, startPoint y: 142, endPoint x: 1076, endPoint y: 62, distance: 94.3
click at [1071, 63] on div "1 2 3 4 go ( 'up' , 1 ) go ( 'up' , 1 ) go ( 'right' , 1 ) הההההההההההההההההההה…" at bounding box center [1300, 305] width 498 height 502
click at [1071, 62] on div "1" at bounding box center [1064, 61] width 20 height 12
type textarea "go('up', 1)"
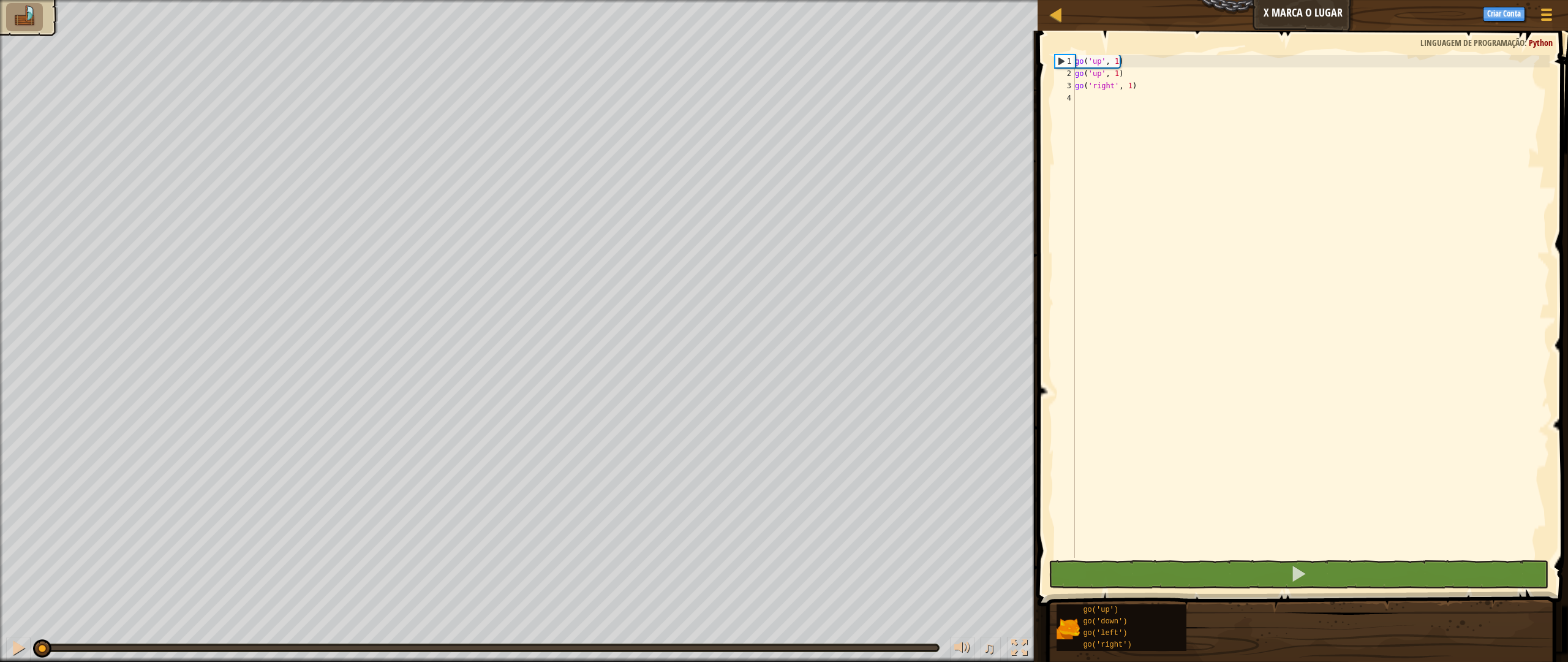
click at [1100, 112] on div "go ( 'up' , 1 ) go ( 'up' , 1 ) go ( 'right' , 1 )" at bounding box center [1311, 318] width 477 height 527
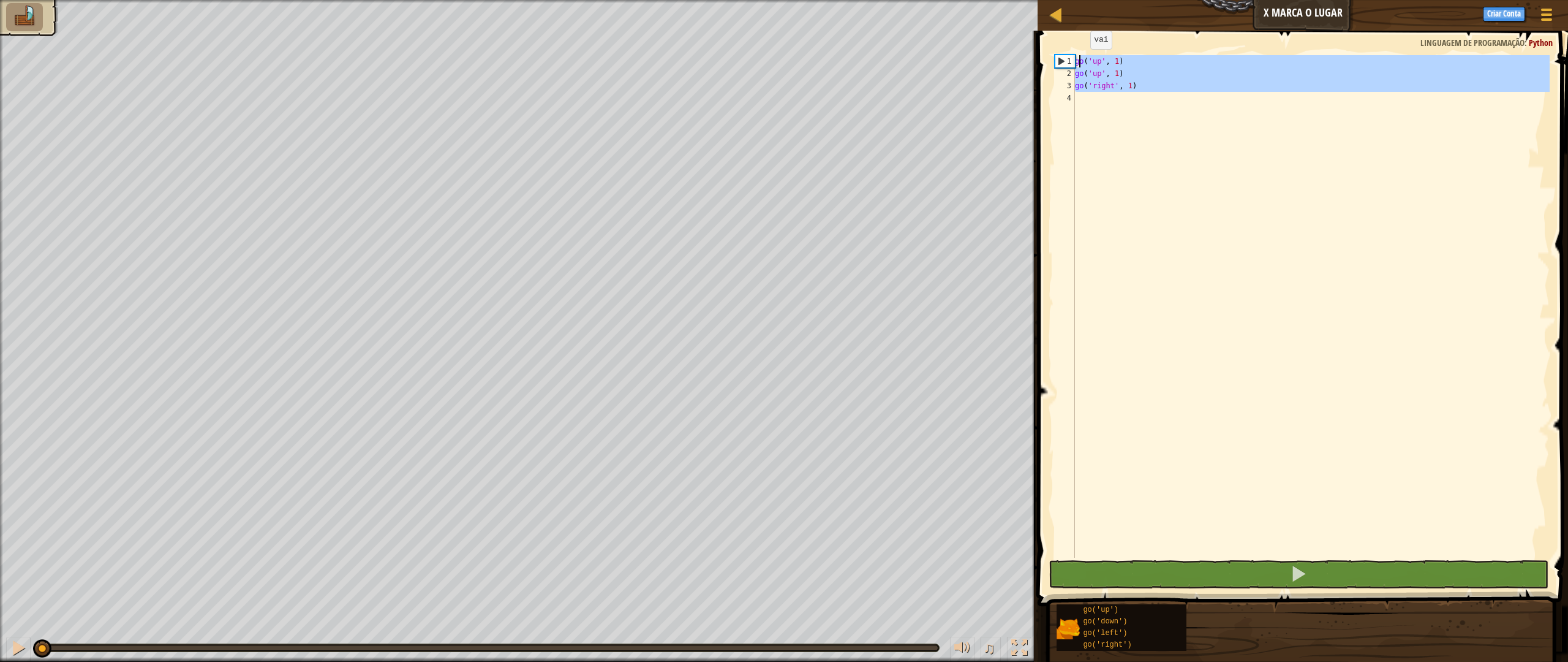
drag, startPoint x: 1114, startPoint y: 121, endPoint x: 1079, endPoint y: 59, distance: 71.2
click at [1079, 59] on div "go ( 'up' , 1 ) go ( 'up' , 1 ) go ( 'right' , 1 )" at bounding box center [1311, 318] width 477 height 527
type textarea "g"
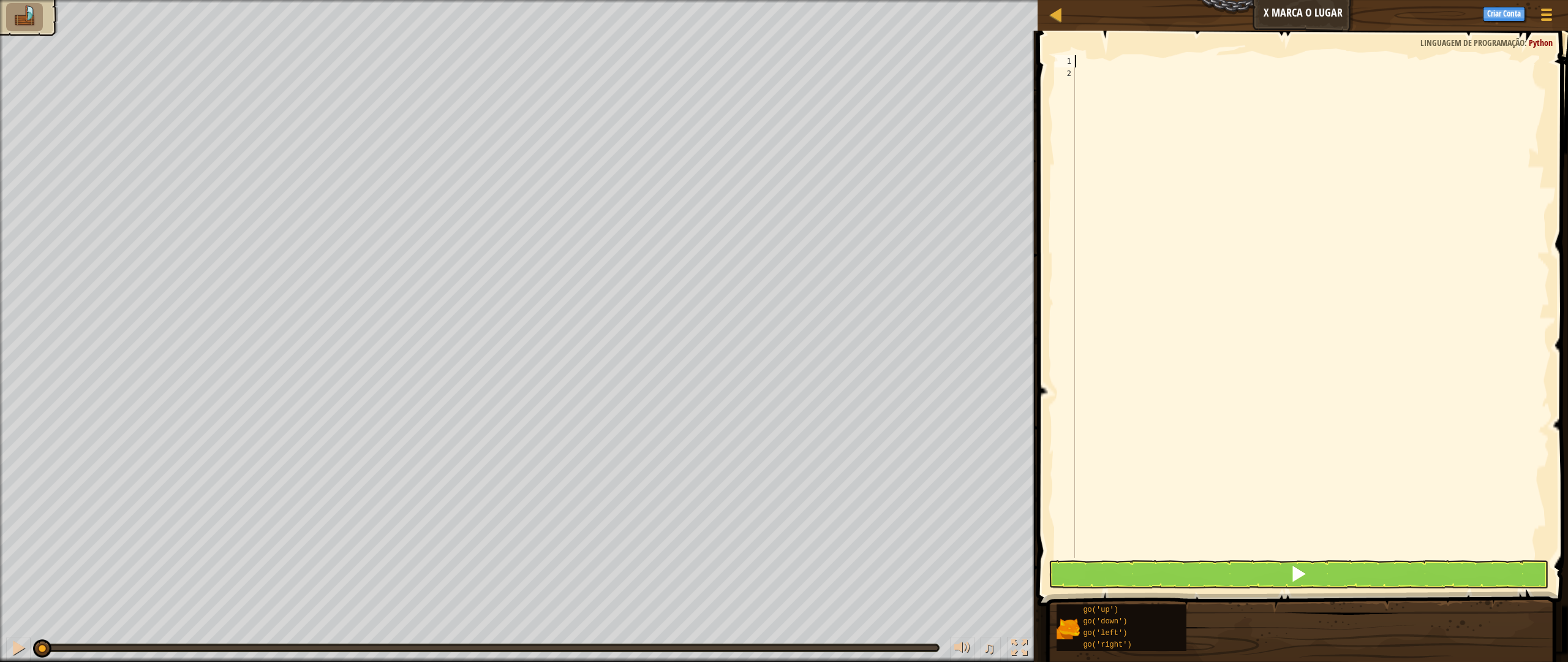
scroll to position [5, 0]
type textarea "go up"
type textarea "go ri"
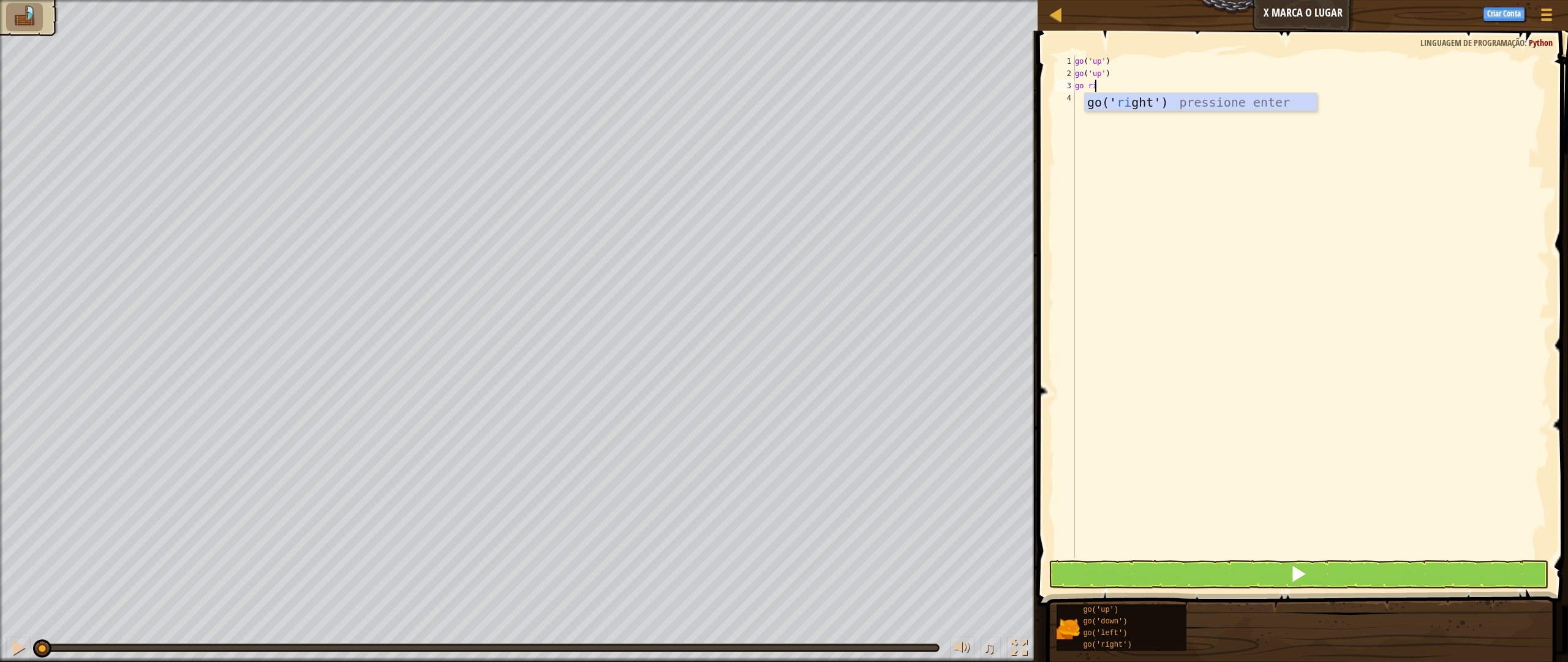
scroll to position [5, 0]
type textarea "go ri"
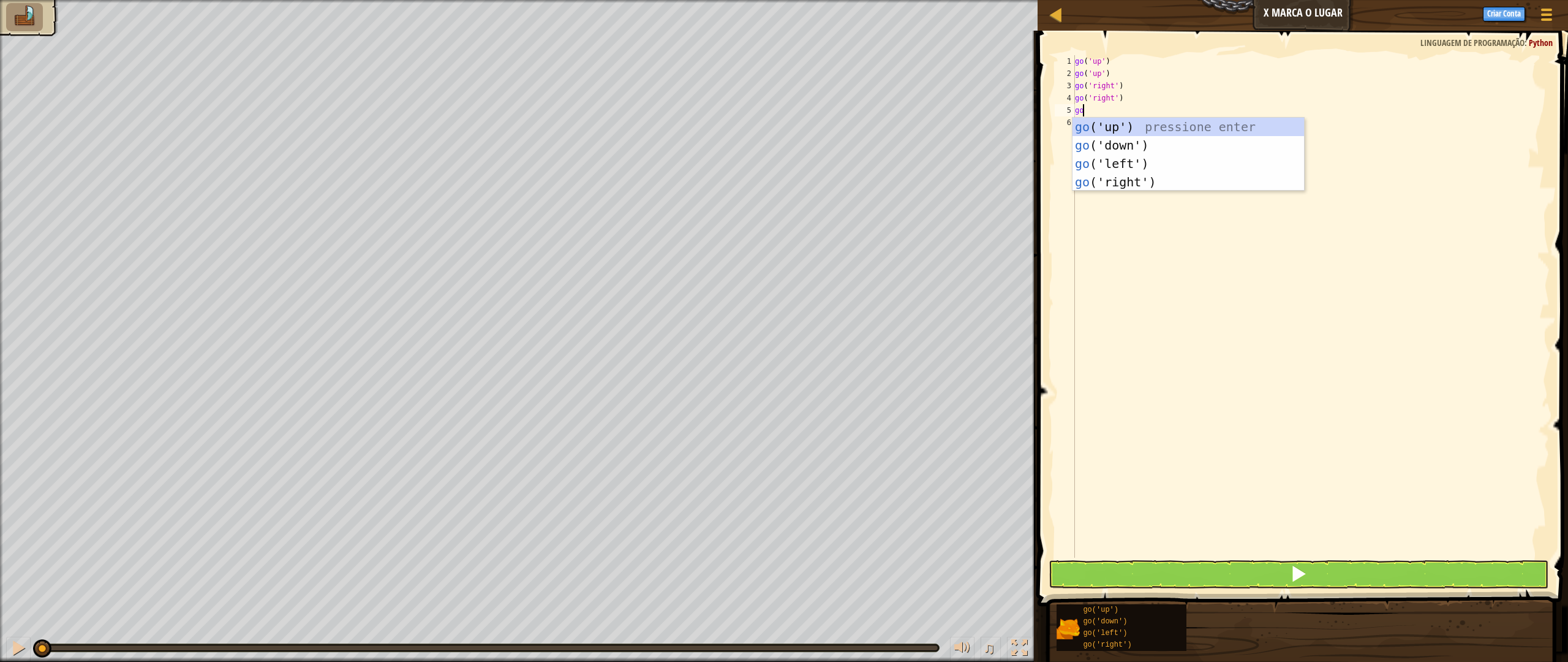
type textarea "go ri"
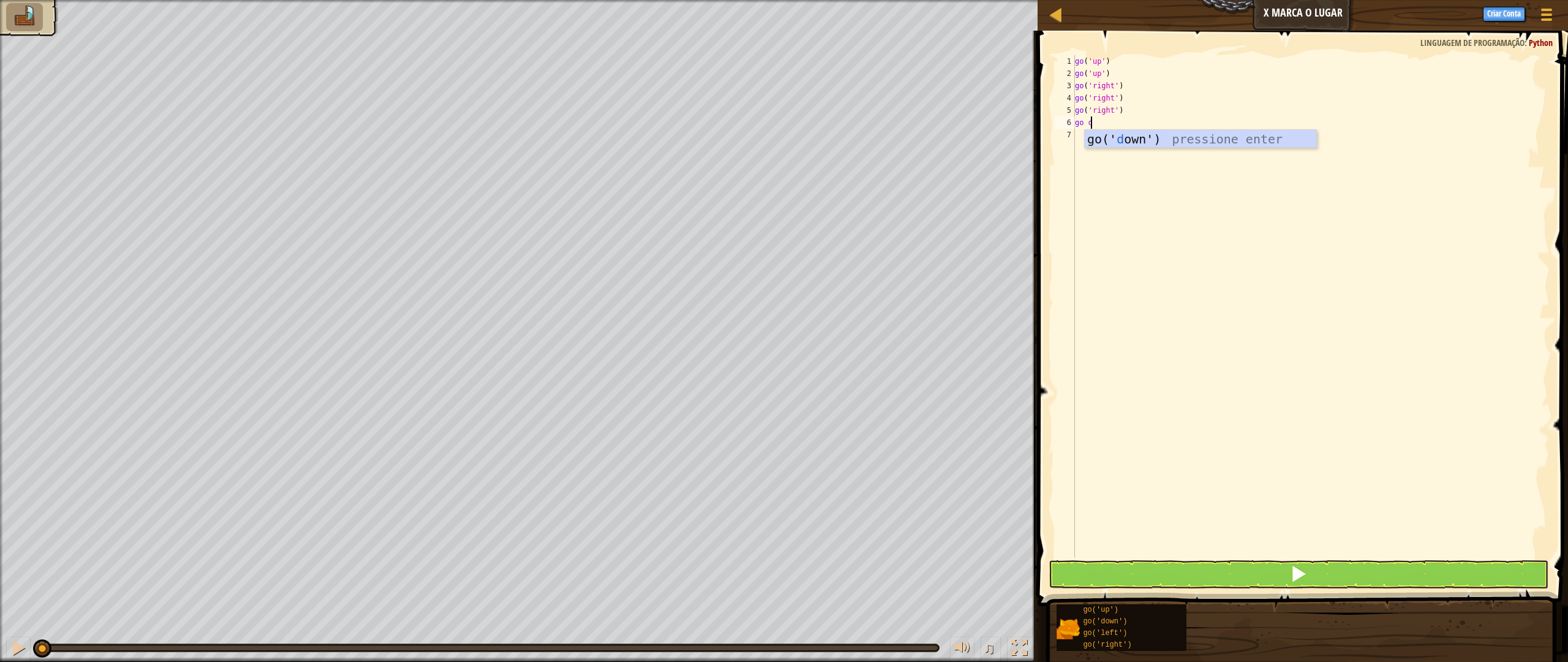
type textarea "go do"
type textarea "go"
type textarea "go le"
click at [1349, 564] on button at bounding box center [1298, 574] width 499 height 28
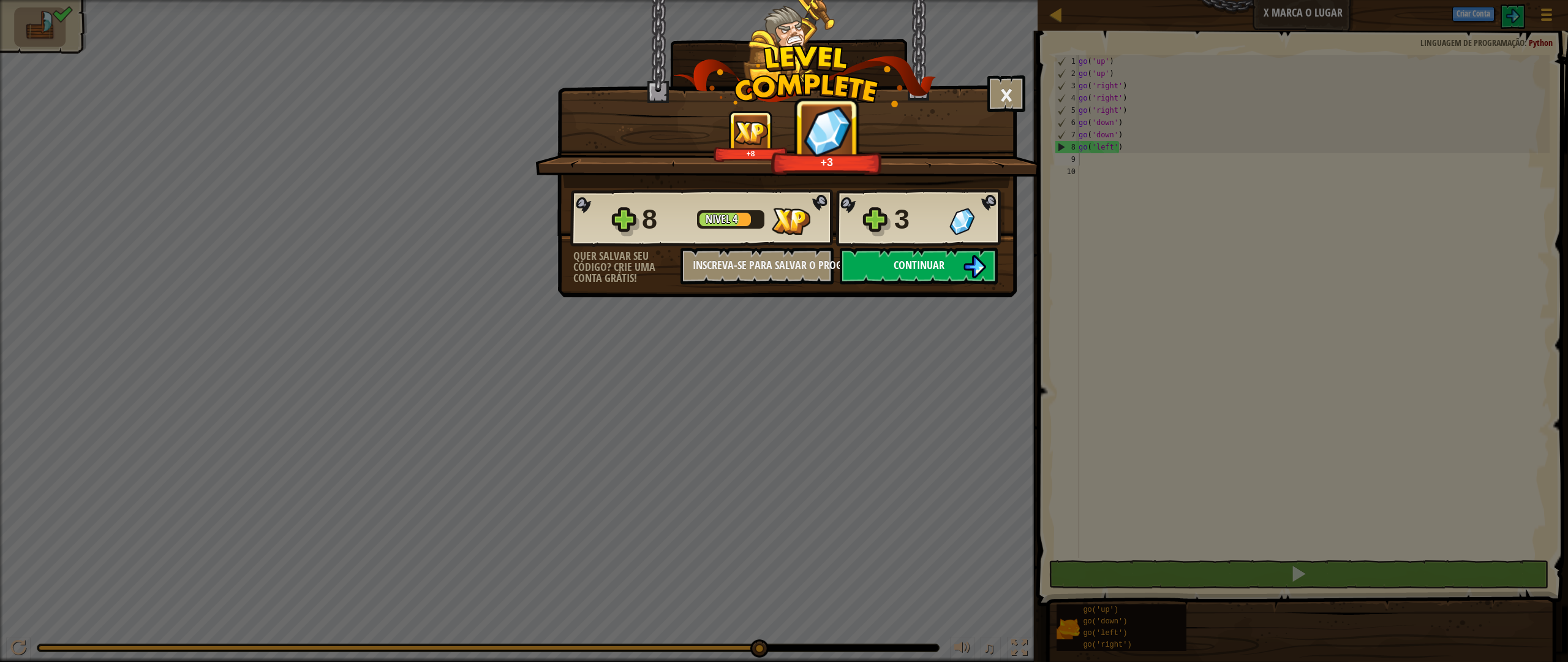
click at [981, 275] on img at bounding box center [974, 266] width 23 height 23
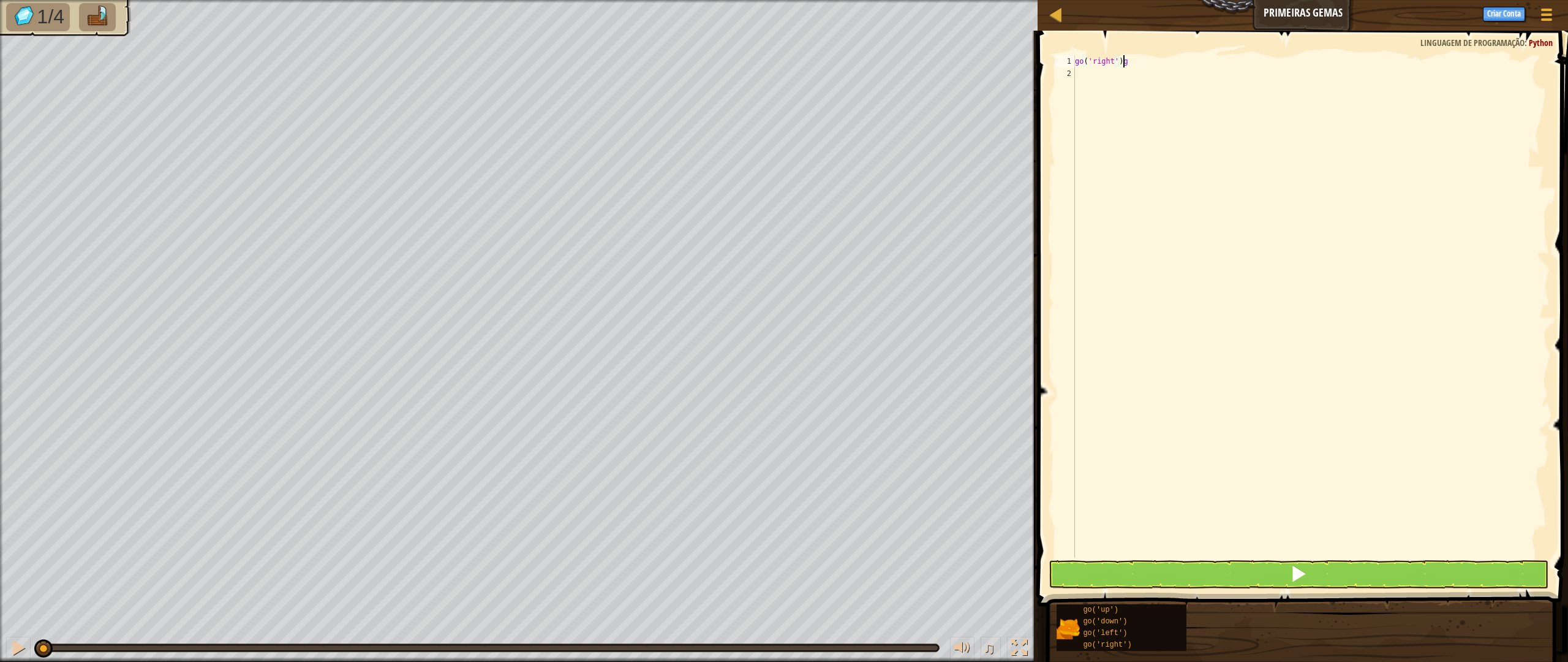
scroll to position [5, 3]
type textarea "go('right')go"
type textarea "go r"
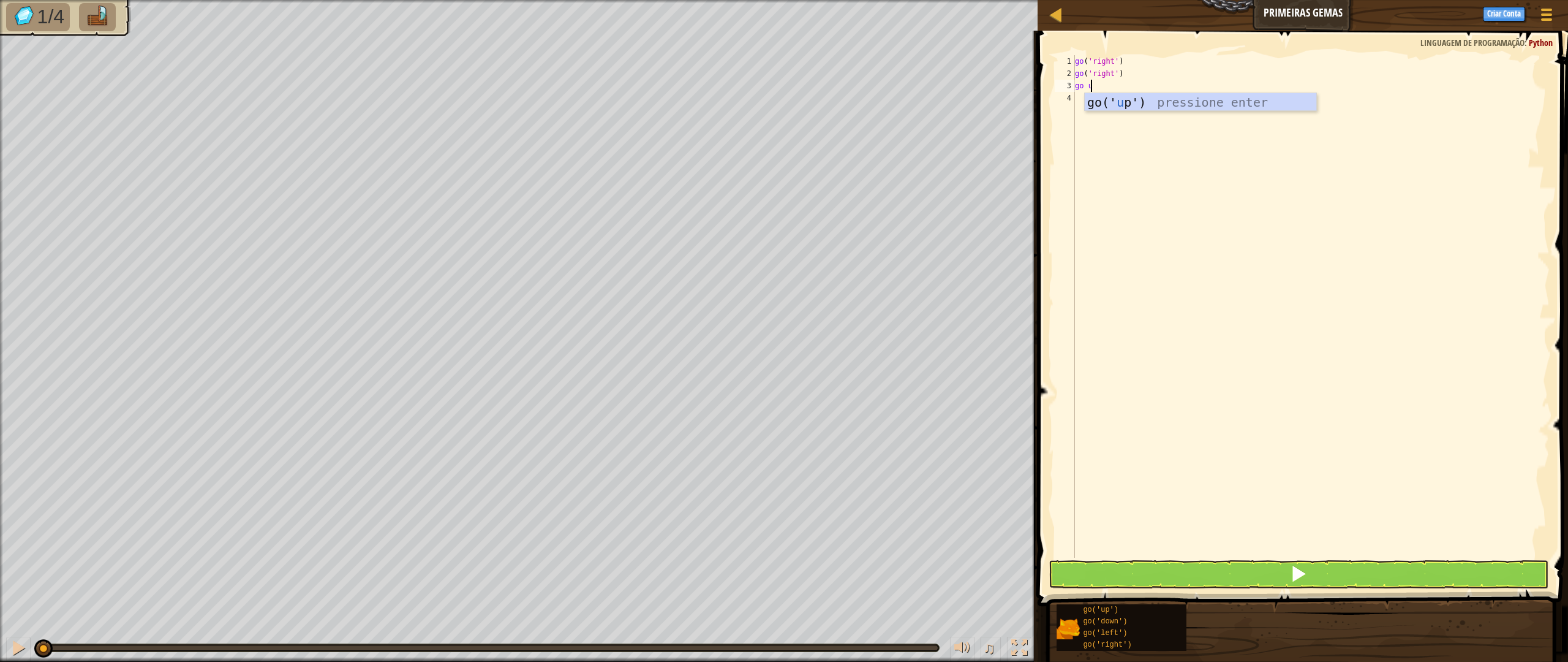
type textarea "go up"
type textarea "go do"
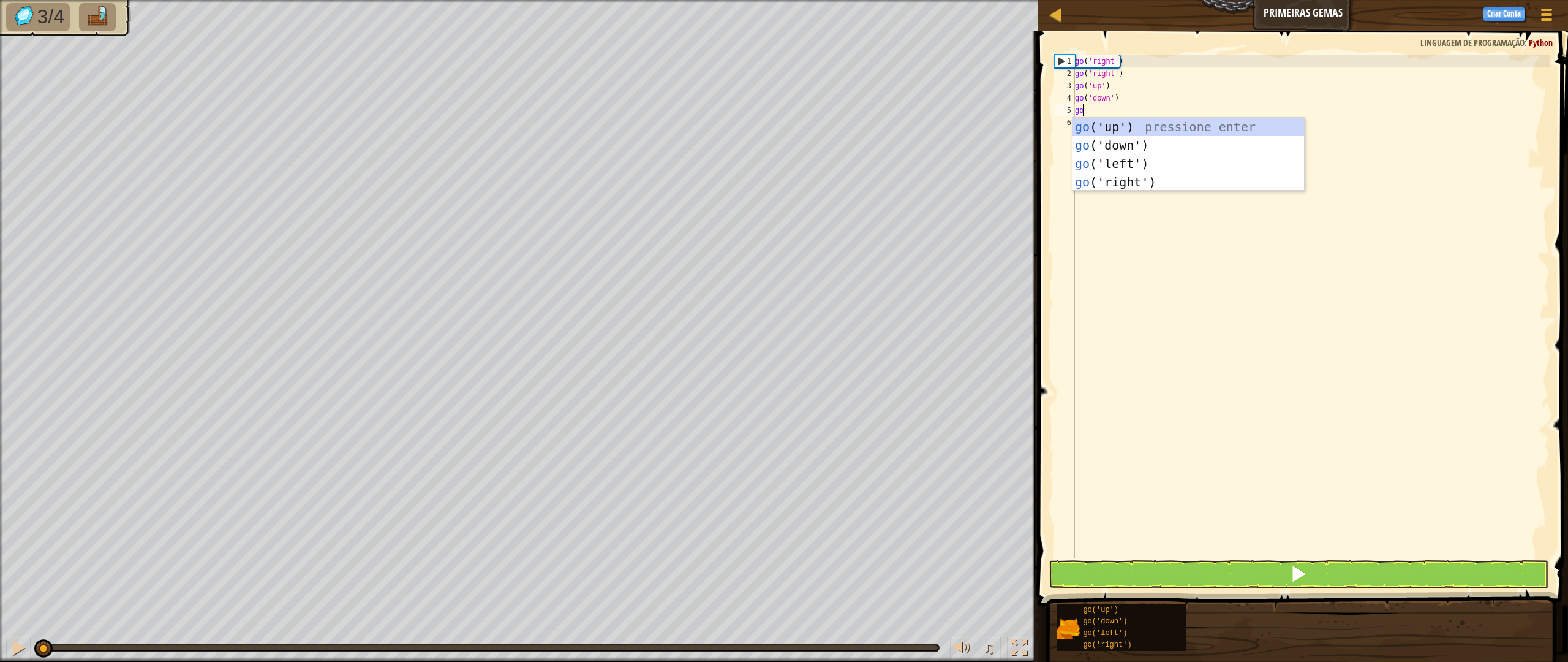
type textarea "[DEMOGRAPHIC_DATA]"
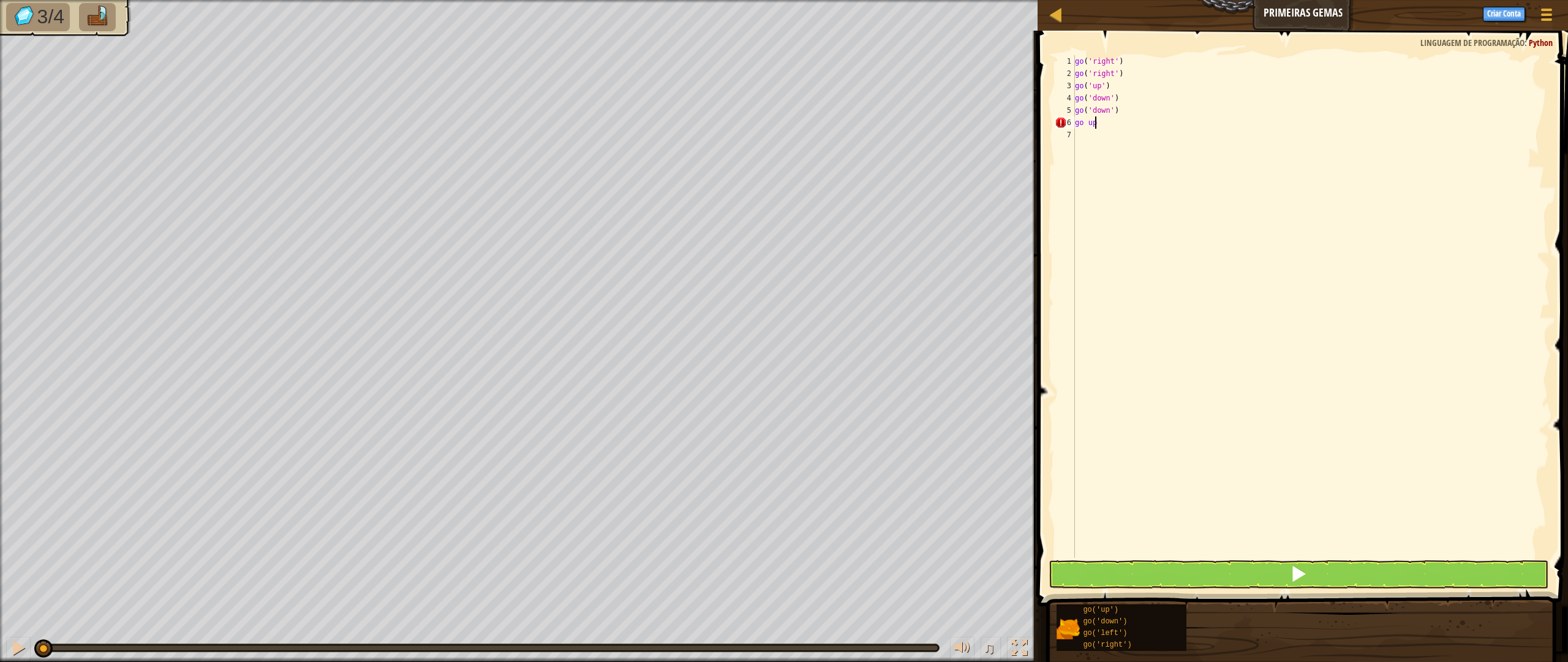
scroll to position [5, 1]
type textarea "go u"
type textarea "do ri"
click at [1261, 568] on button at bounding box center [1298, 574] width 499 height 28
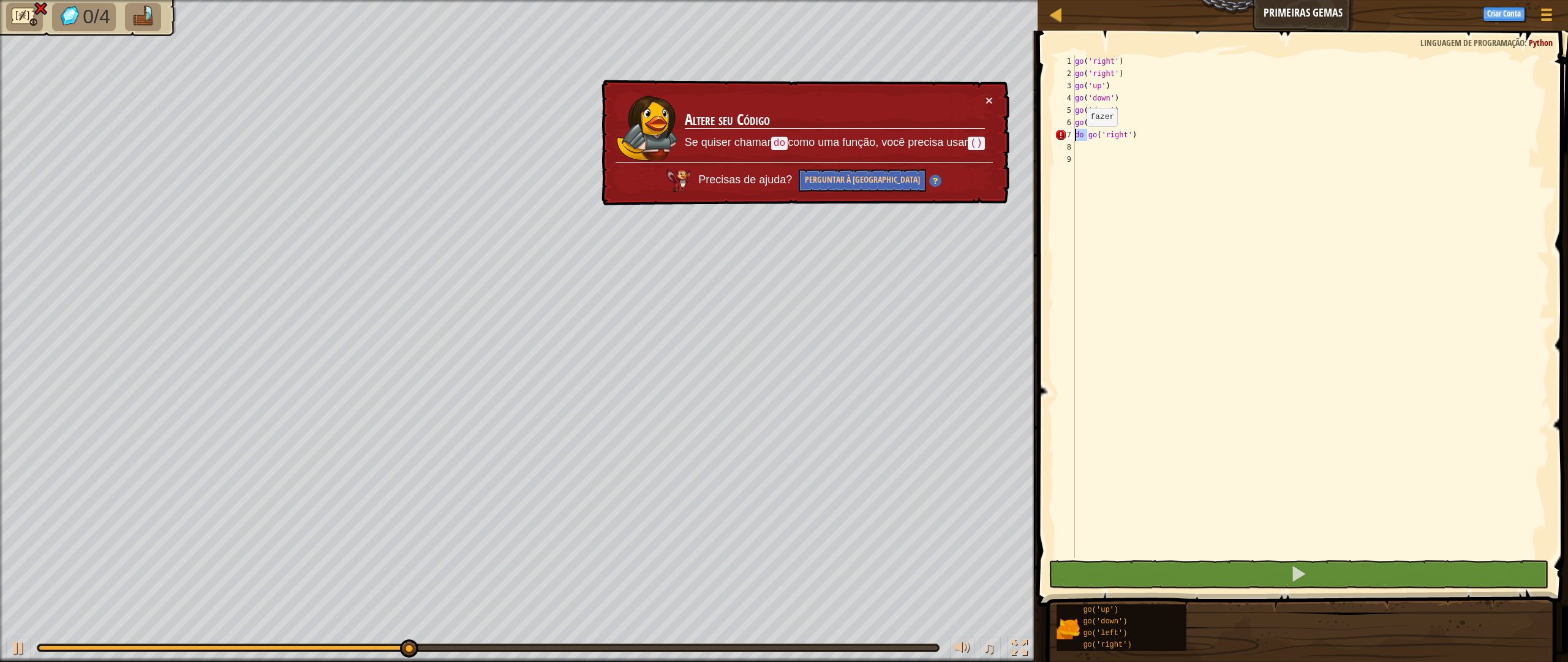
drag, startPoint x: 1085, startPoint y: 138, endPoint x: 1072, endPoint y: 139, distance: 13.0
click at [1072, 139] on div "1 2 3 4 5 6 7 8 9 go ( 'right' ) go ( 'right' ) go ( 'up' ) go ( 'down' ) go ( …" at bounding box center [1300, 305] width 498 height 502
type textarea "go('right')"
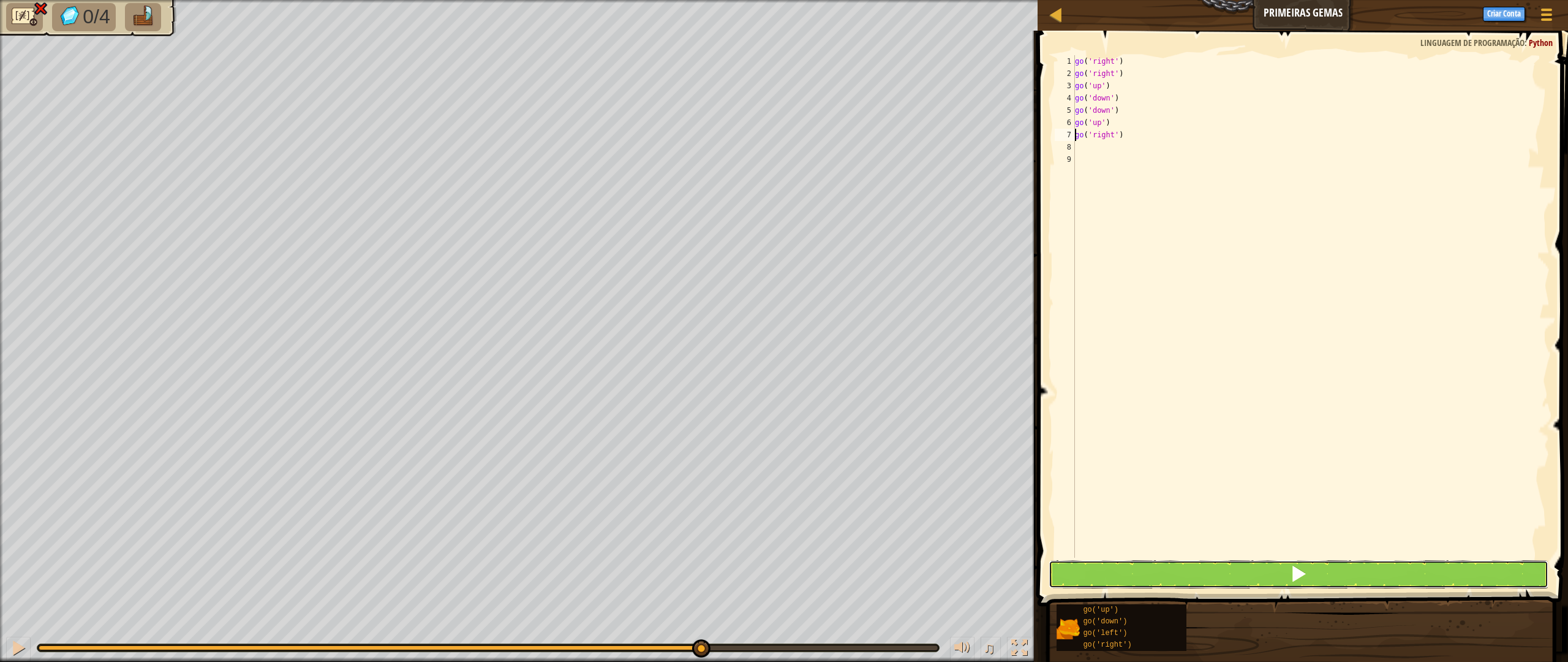
click at [1241, 576] on button at bounding box center [1298, 574] width 499 height 28
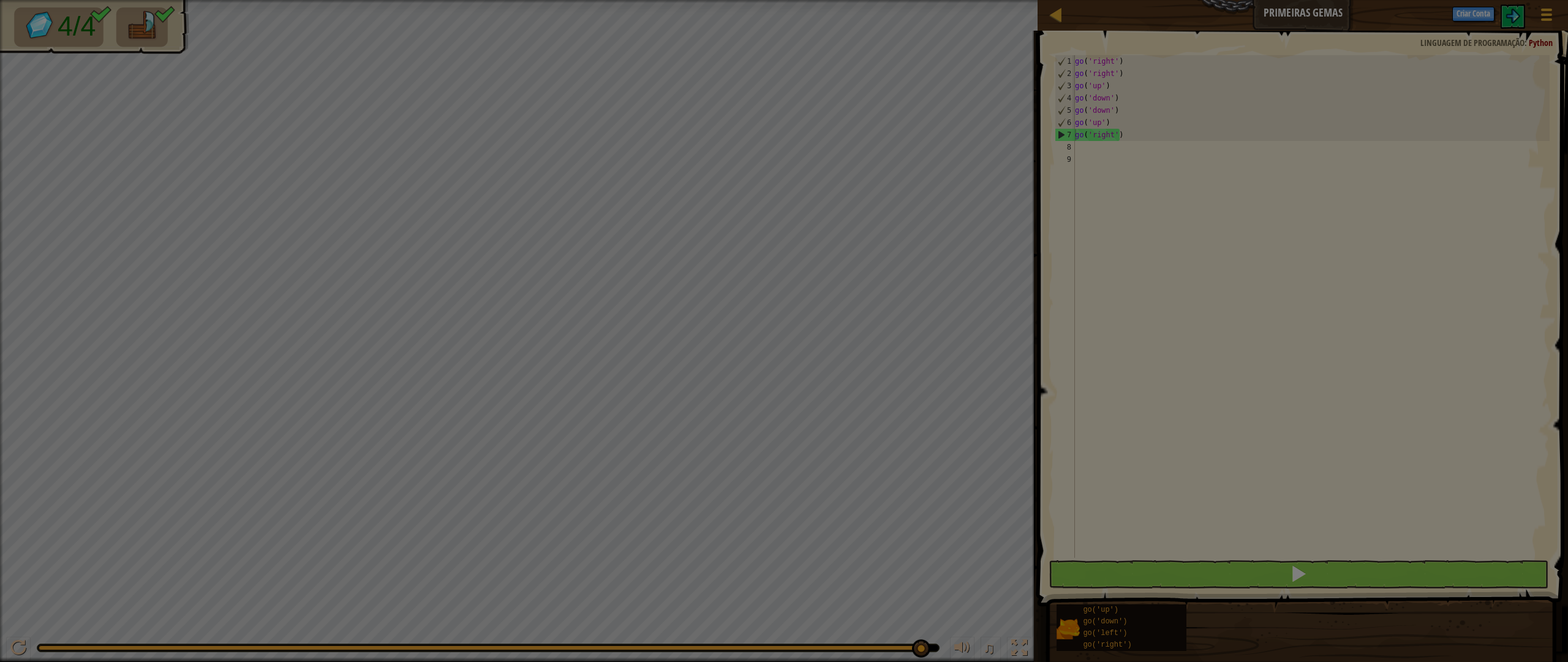
scroll to position [5, 1]
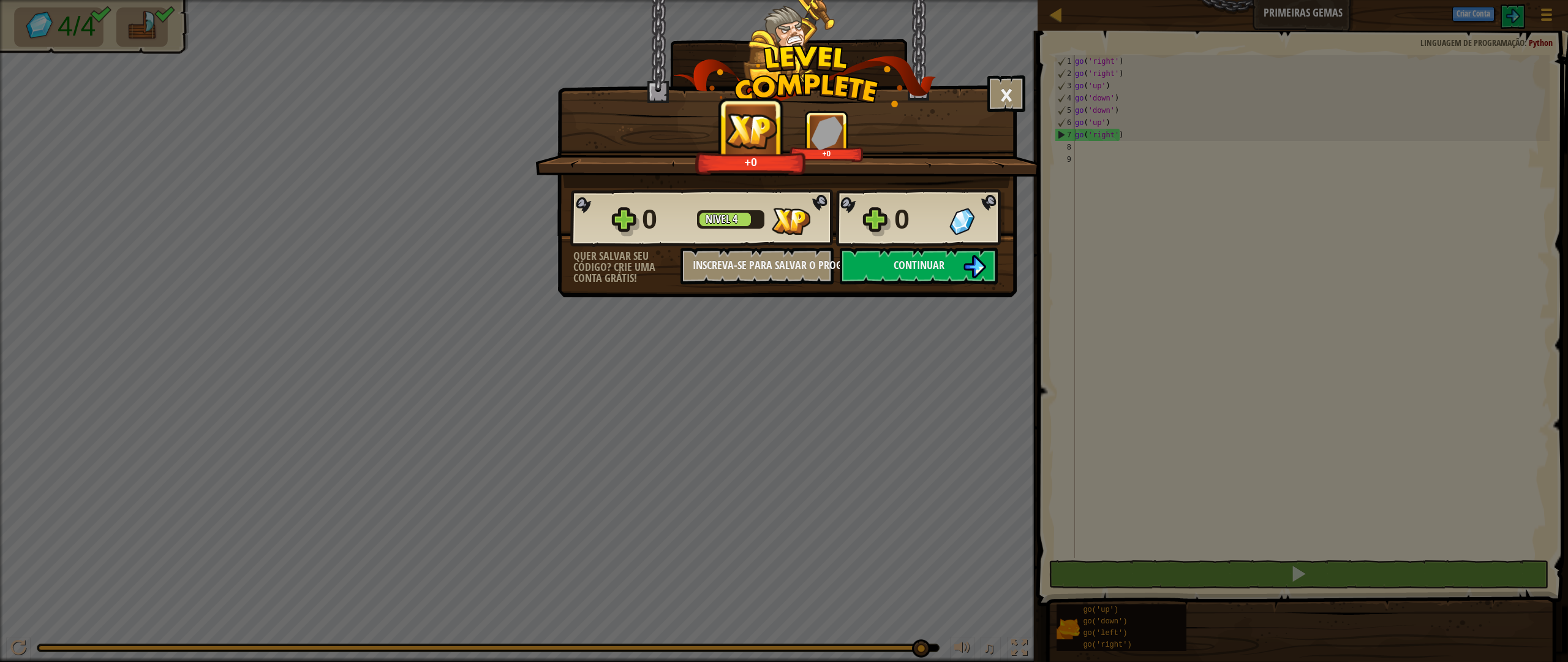
click at [893, 245] on div "0 Nível 4 0" at bounding box center [787, 218] width 434 height 59
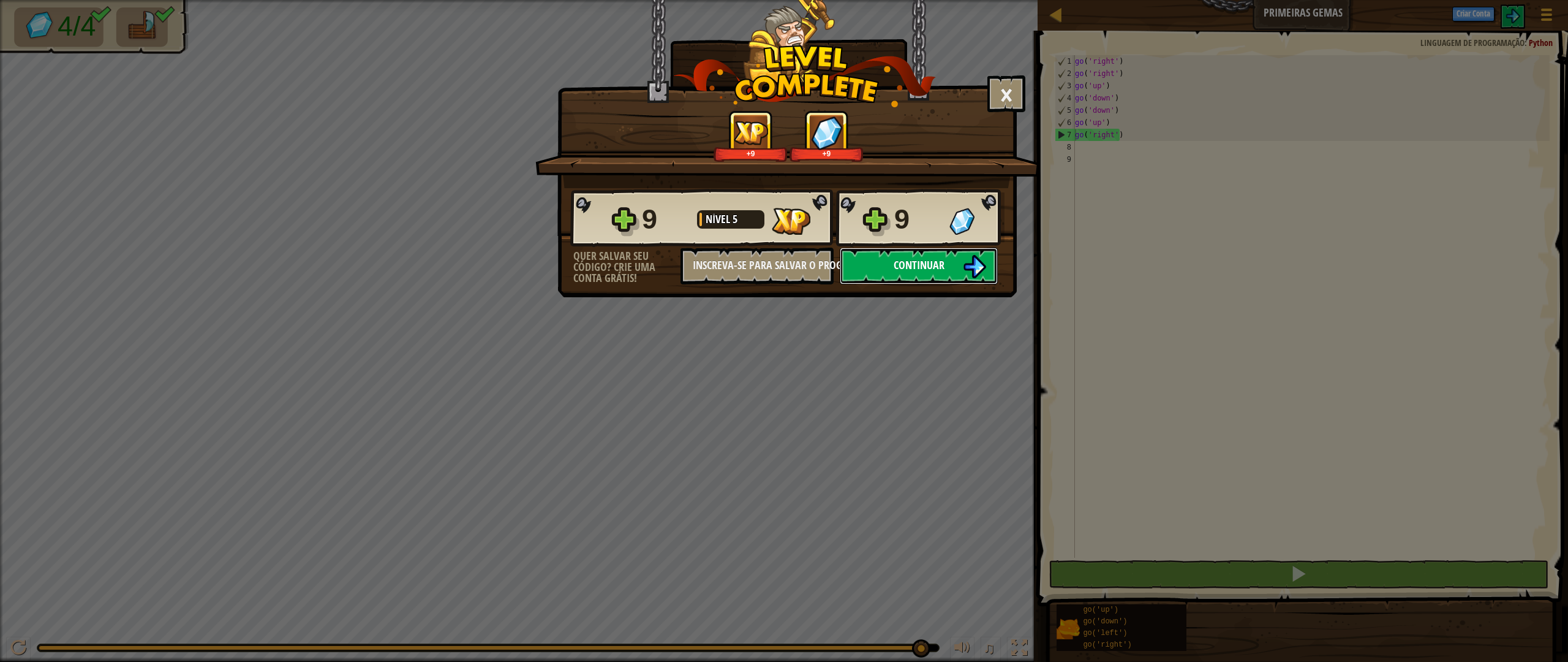
click at [893, 272] on span "Continuar" at bounding box center [918, 265] width 50 height 15
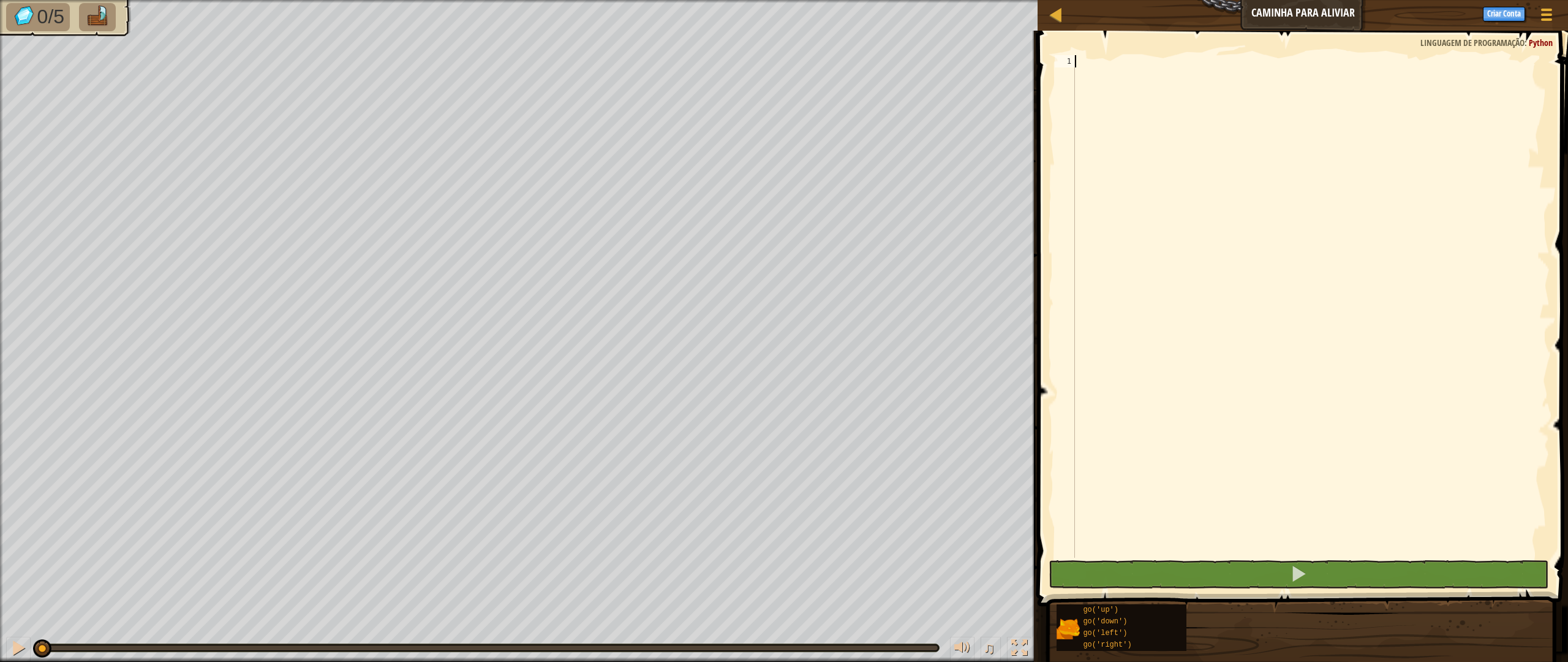
scroll to position [5, 0]
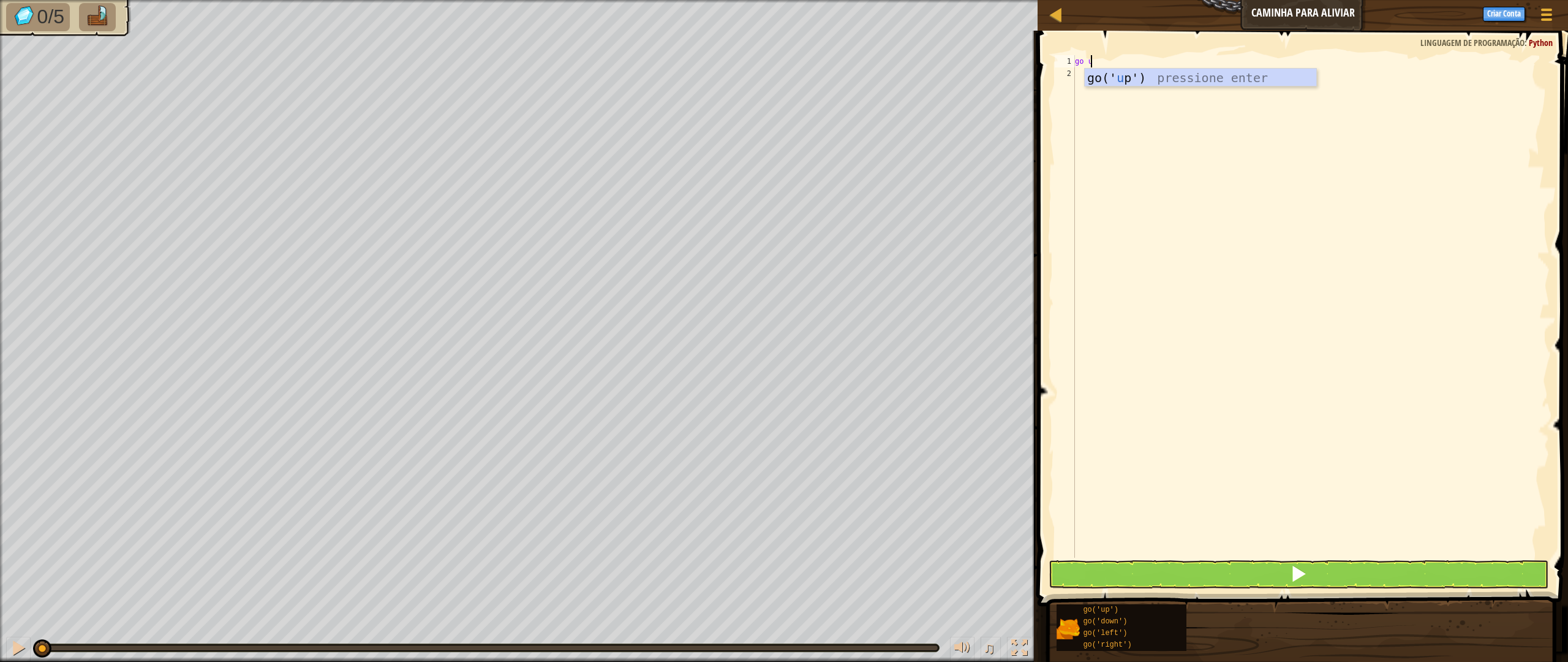
type textarea "go up"
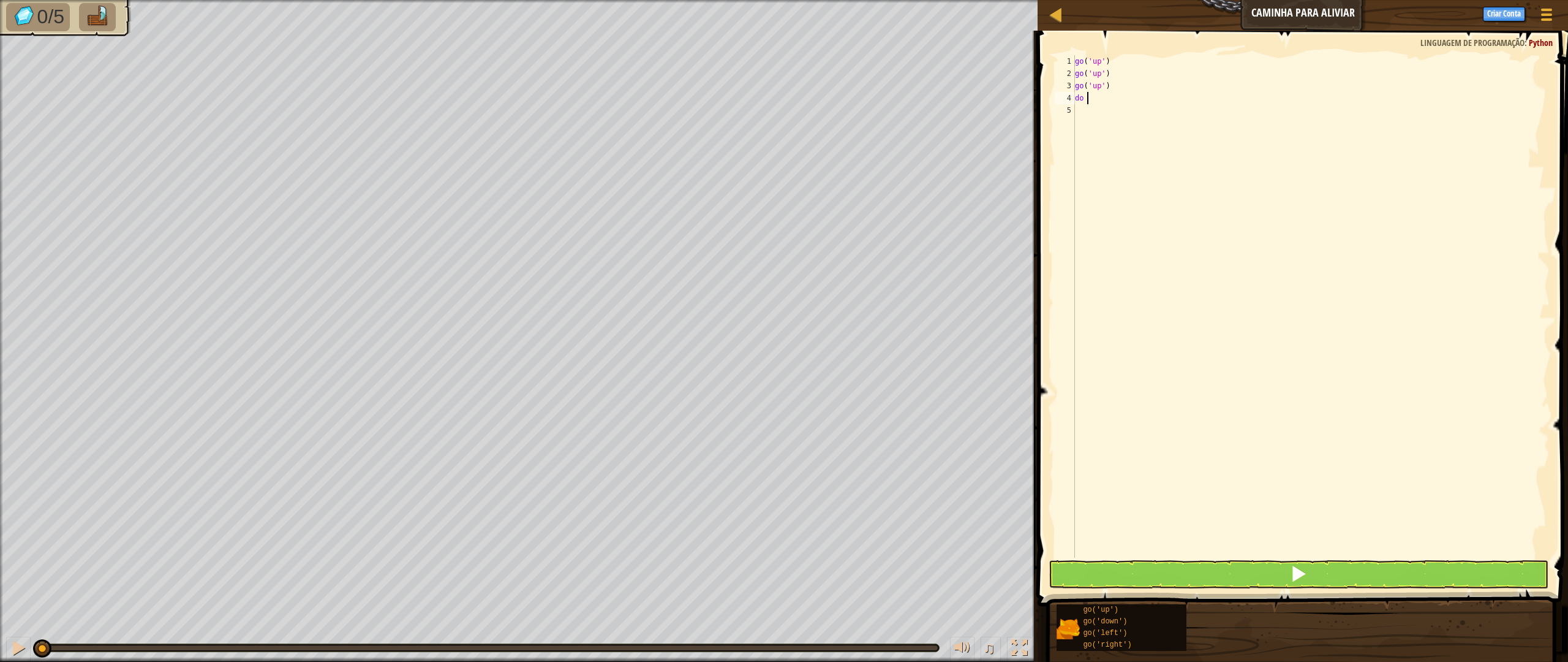
type textarea "do r"
drag, startPoint x: 1084, startPoint y: 101, endPoint x: 1065, endPoint y: 110, distance: 21.0
click at [1064, 108] on div "1 2 3 4 5 6 go ( 'up' ) go ( 'up' ) go ( 'up' ) do go ( 'right' ) ההההההההההההה…" at bounding box center [1300, 305] width 498 height 502
type textarea "d"
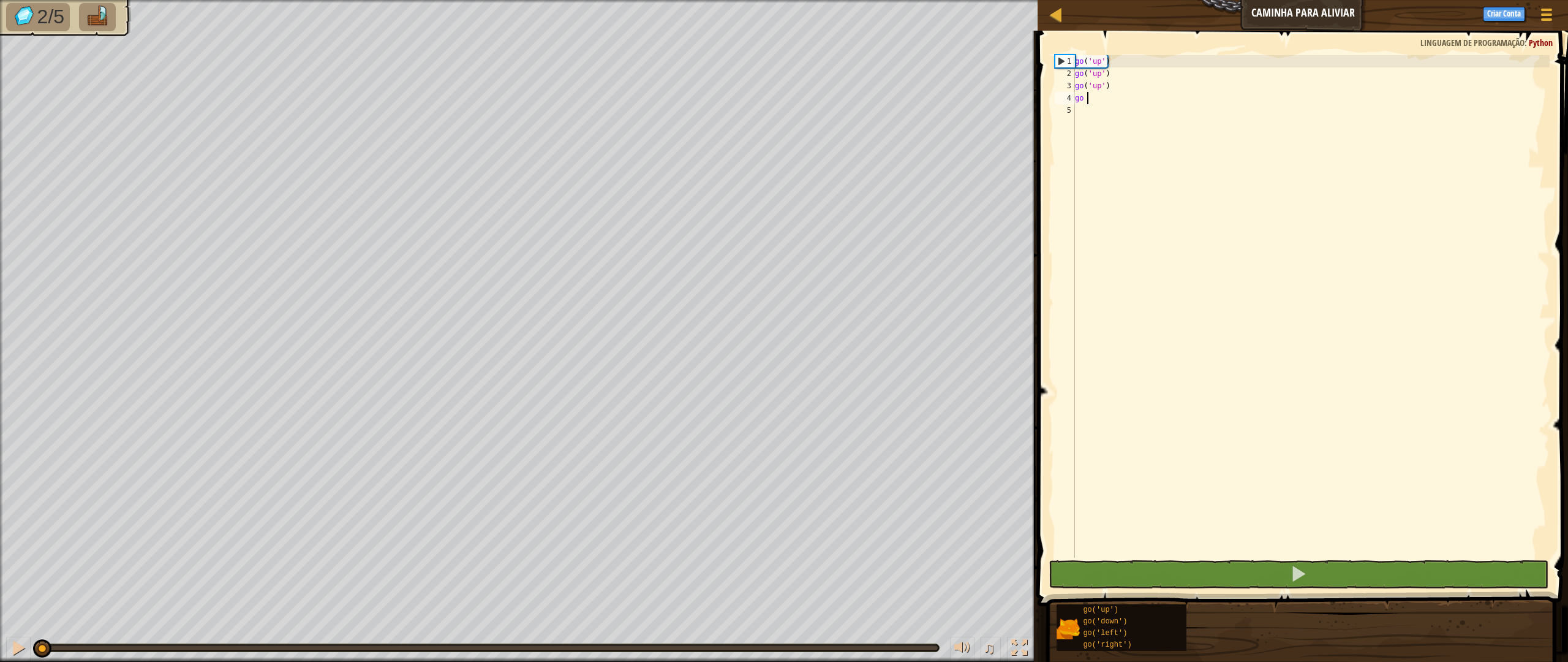
type textarea "go r"
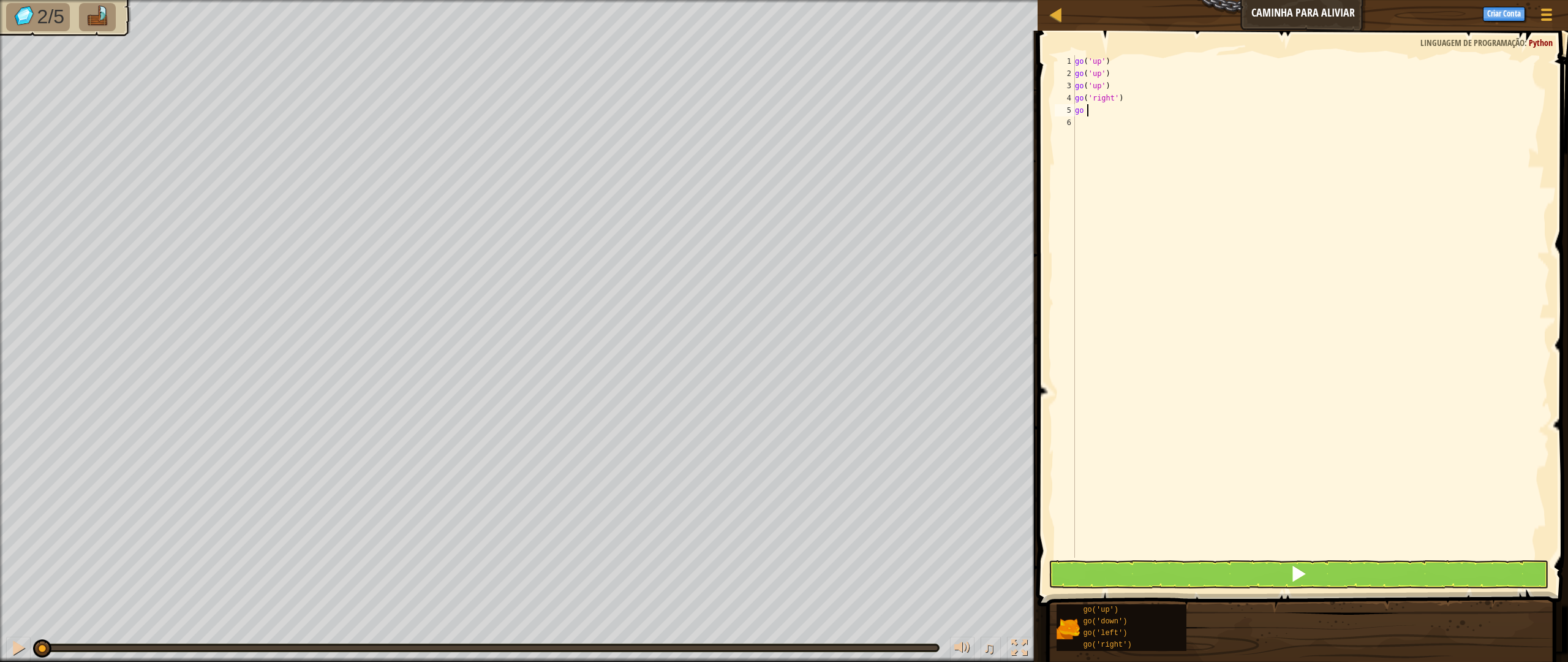
type textarea "go ri"
type textarea "r"
type textarea "d"
type textarea "go d"
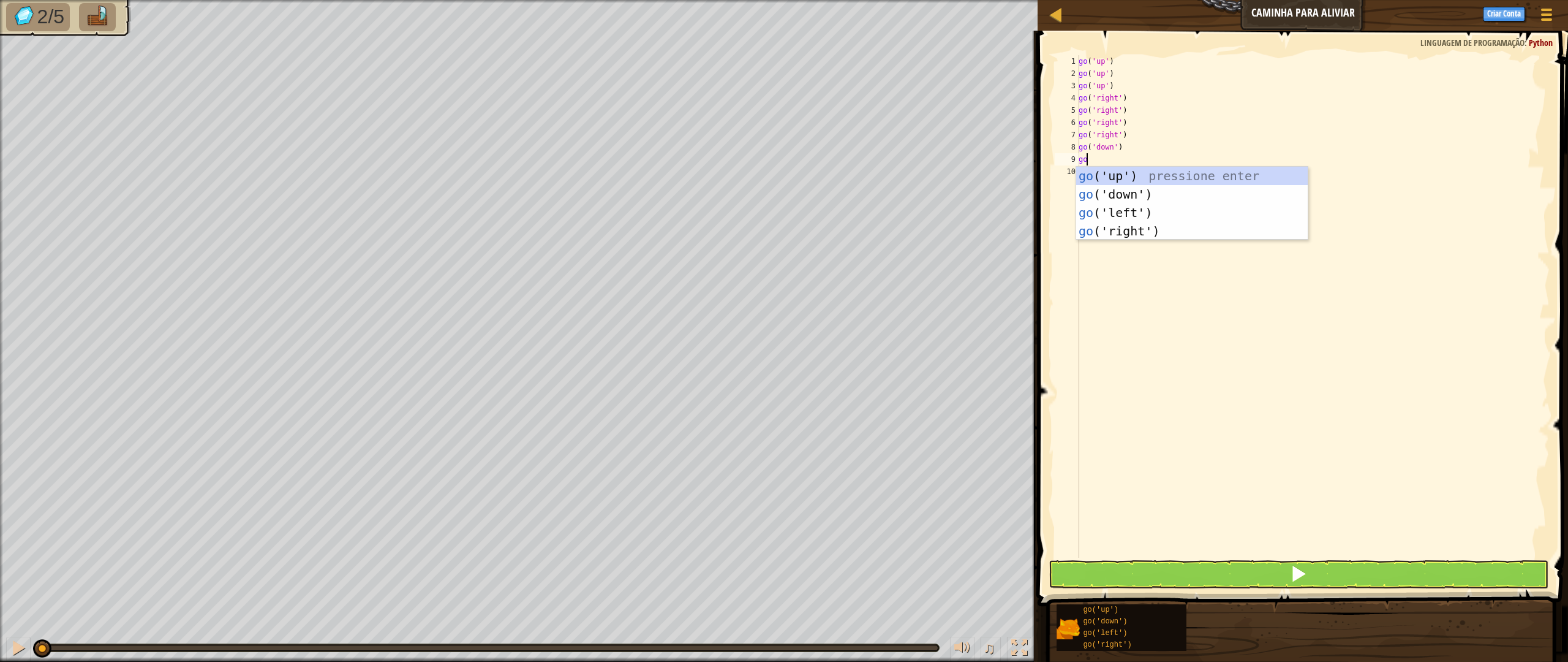
type textarea "go d"
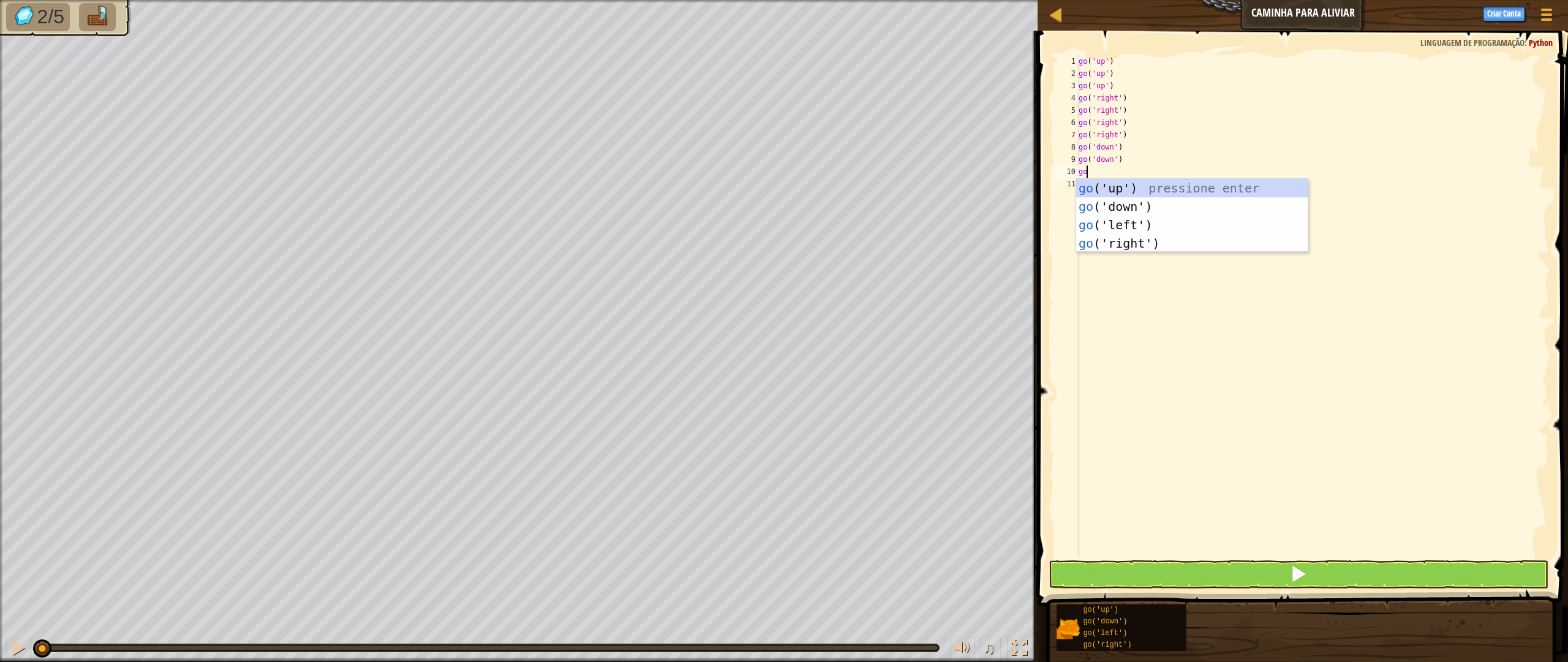
type textarea "go d"
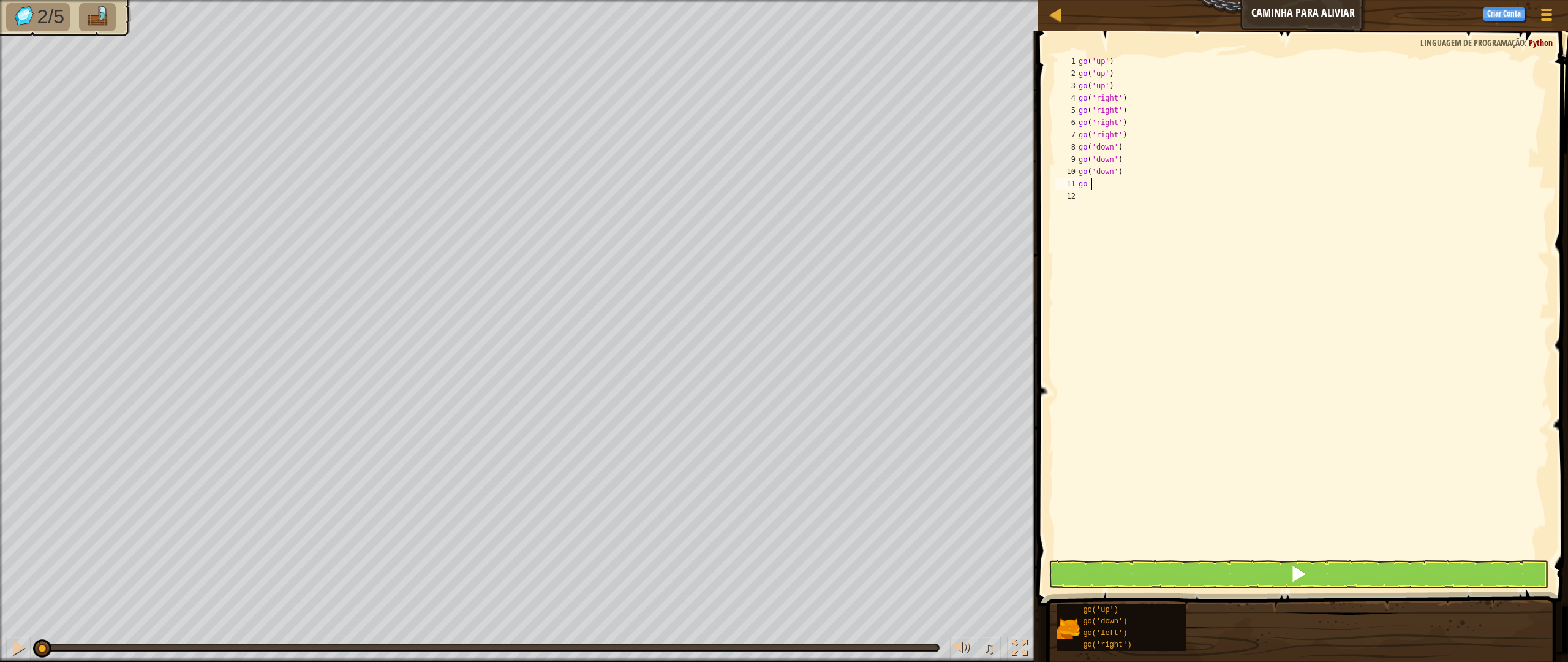
type textarea "go le"
drag, startPoint x: 1258, startPoint y: 570, endPoint x: 1140, endPoint y: 553, distance: 119.2
click at [1256, 570] on button at bounding box center [1298, 574] width 499 height 28
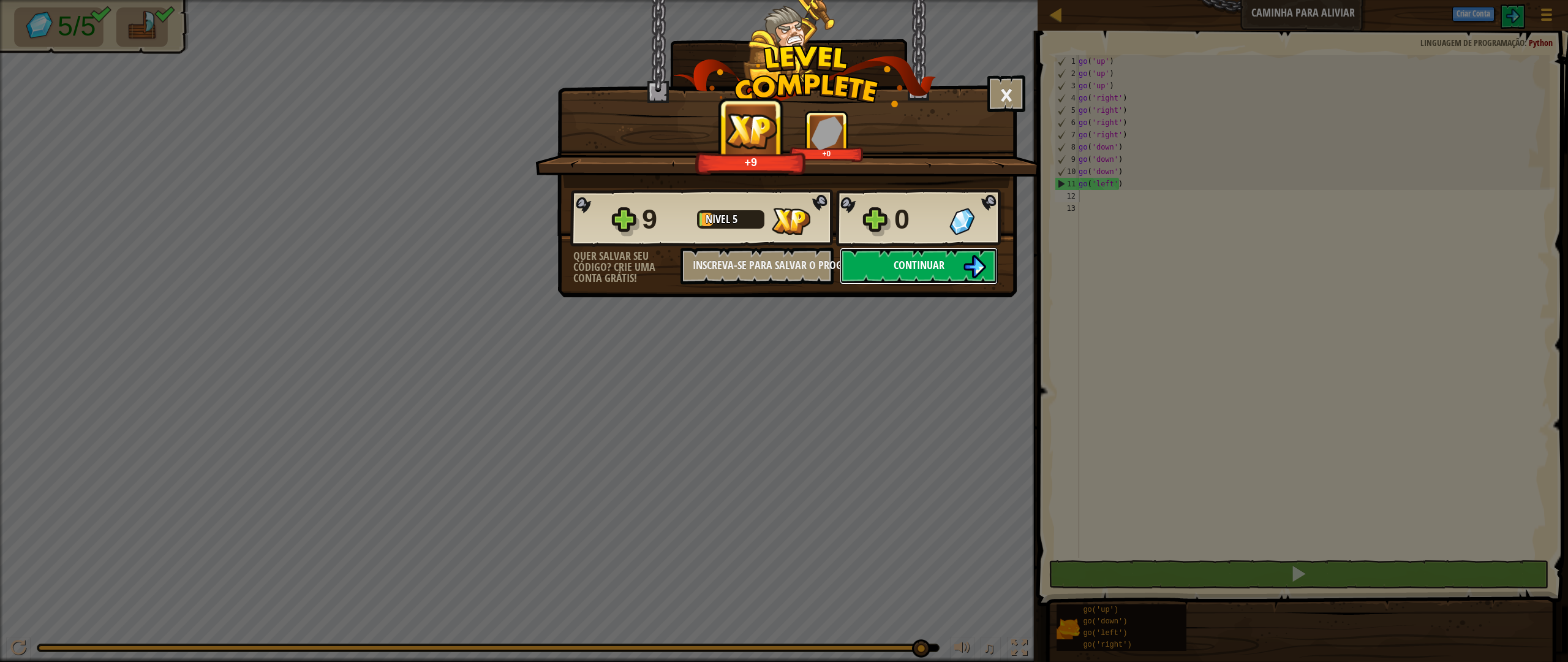
click at [910, 280] on button "Continuar" at bounding box center [918, 265] width 158 height 37
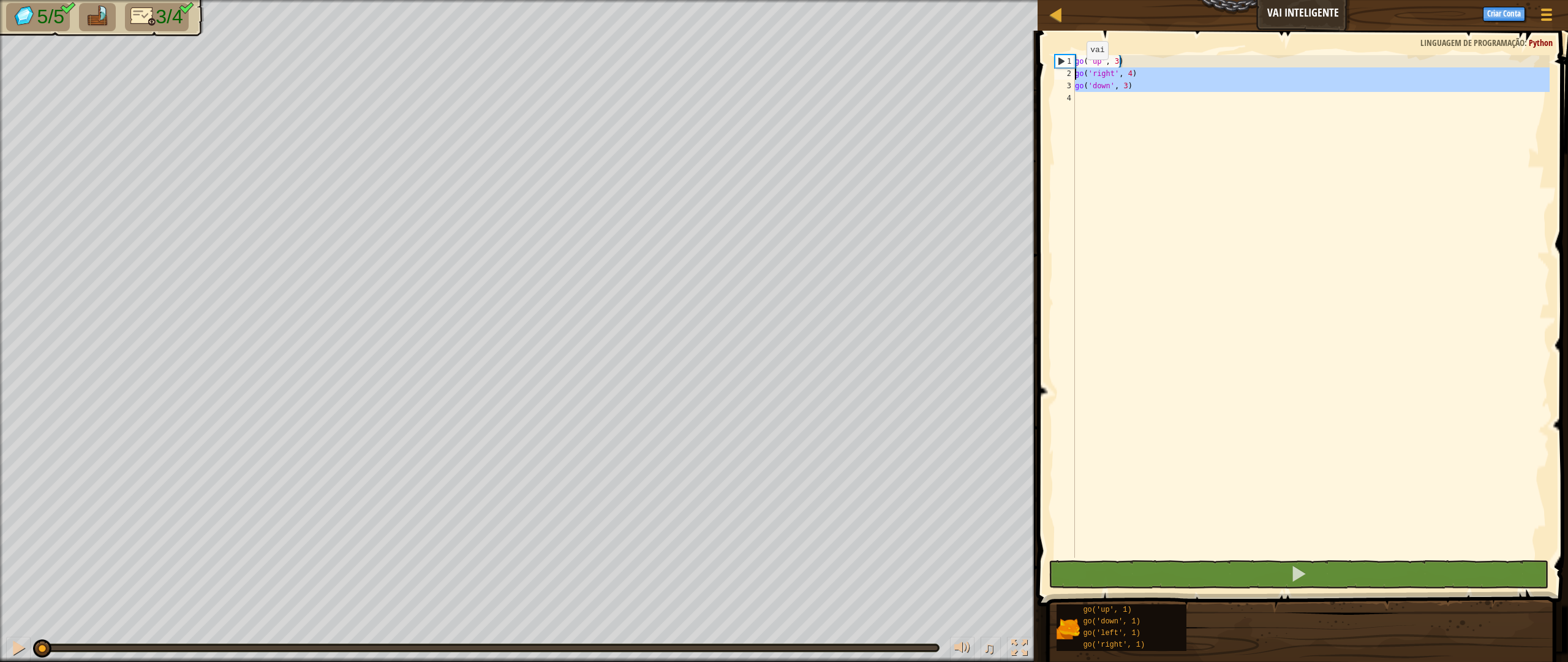
drag, startPoint x: 1092, startPoint y: 100, endPoint x: 1076, endPoint y: 69, distance: 34.9
click at [1076, 69] on div "go ( 'up' , 3 ) go ( 'right' , 4 ) go ( 'down' , 3 )" at bounding box center [1311, 318] width 477 height 527
type textarea "go('right', 4) go('down', 3)"
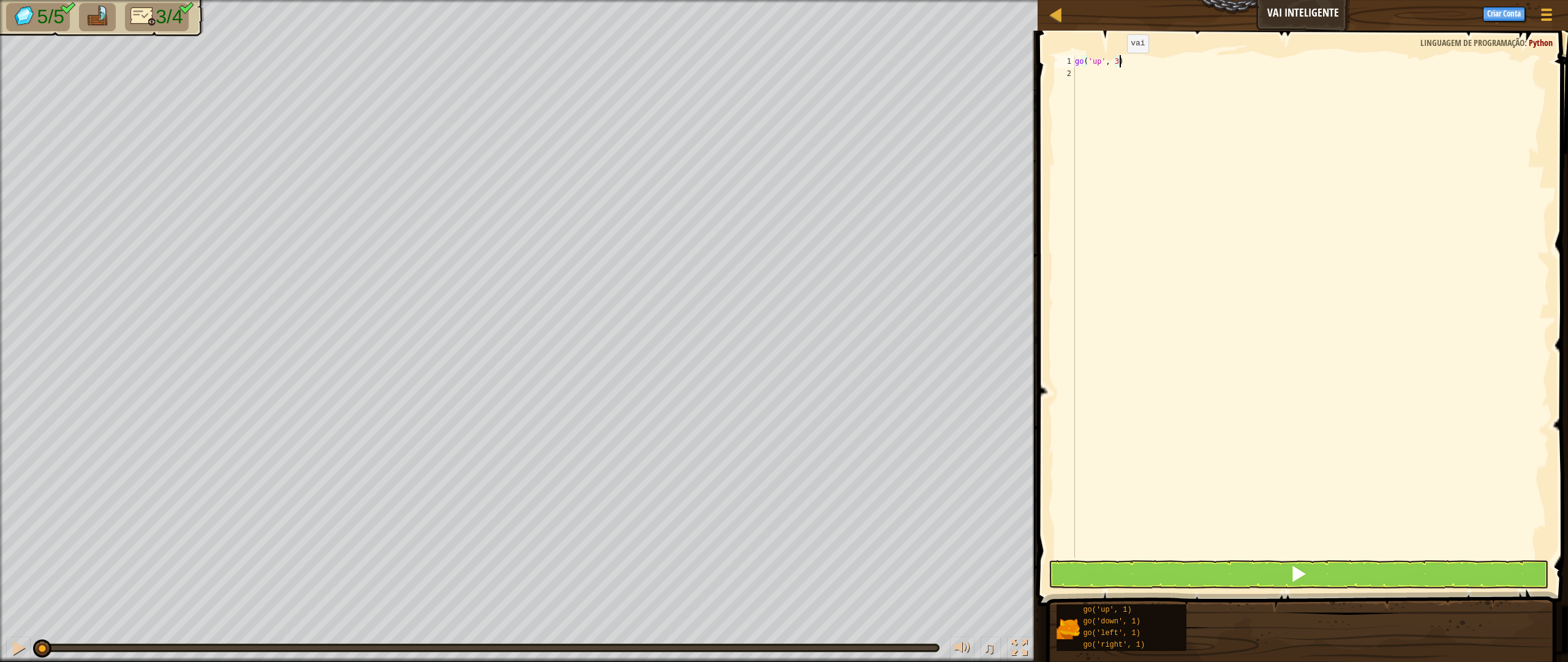
drag, startPoint x: 1141, startPoint y: 63, endPoint x: 1066, endPoint y: 68, distance: 75.2
click at [1066, 68] on div "go('up', 3) 1 2 go ( 'up' , 3 ) ההההההההההההההההההההההההההההההההההההההההההההההה…" at bounding box center [1300, 305] width 498 height 502
type textarea "g"
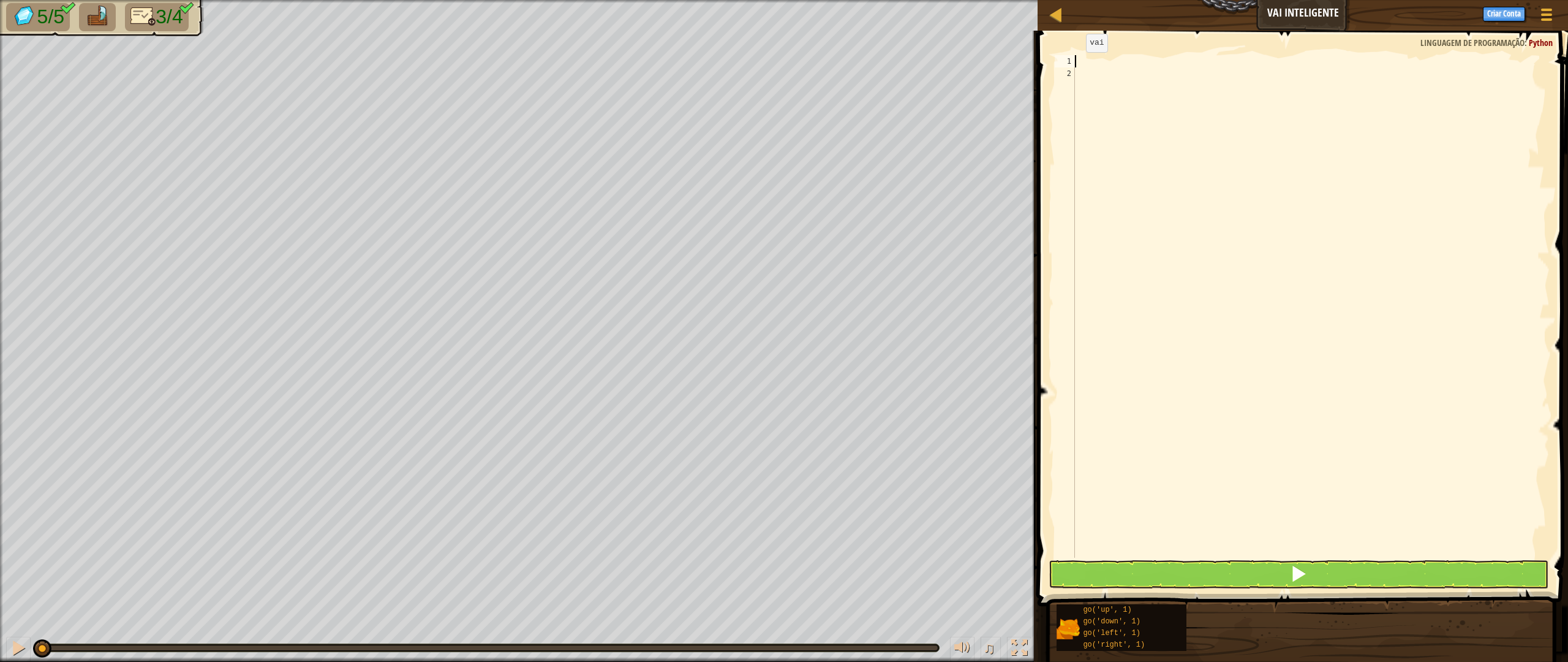
type textarea "go"
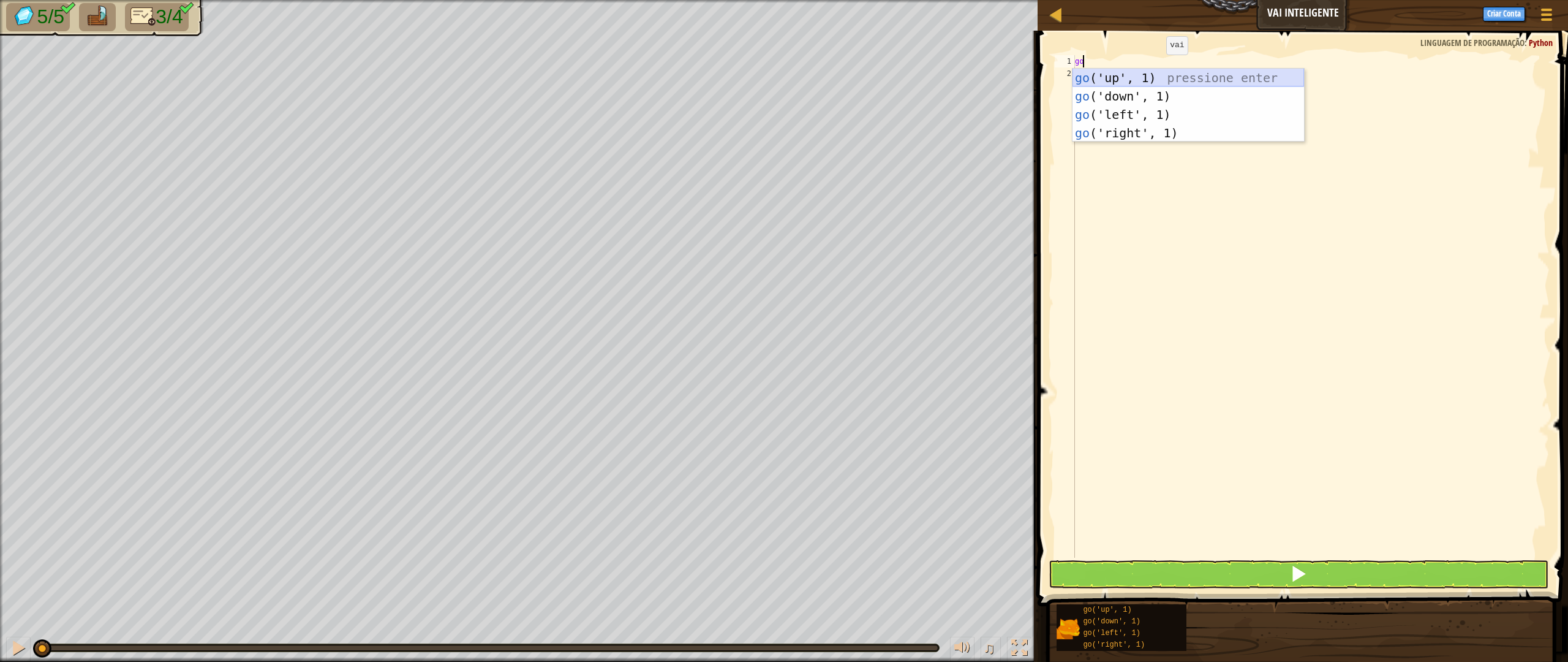
click at [1133, 77] on div "go ('up', 1) pressione enter go ('down', 1) pressione enter go ('left', 1) pres…" at bounding box center [1188, 123] width 232 height 110
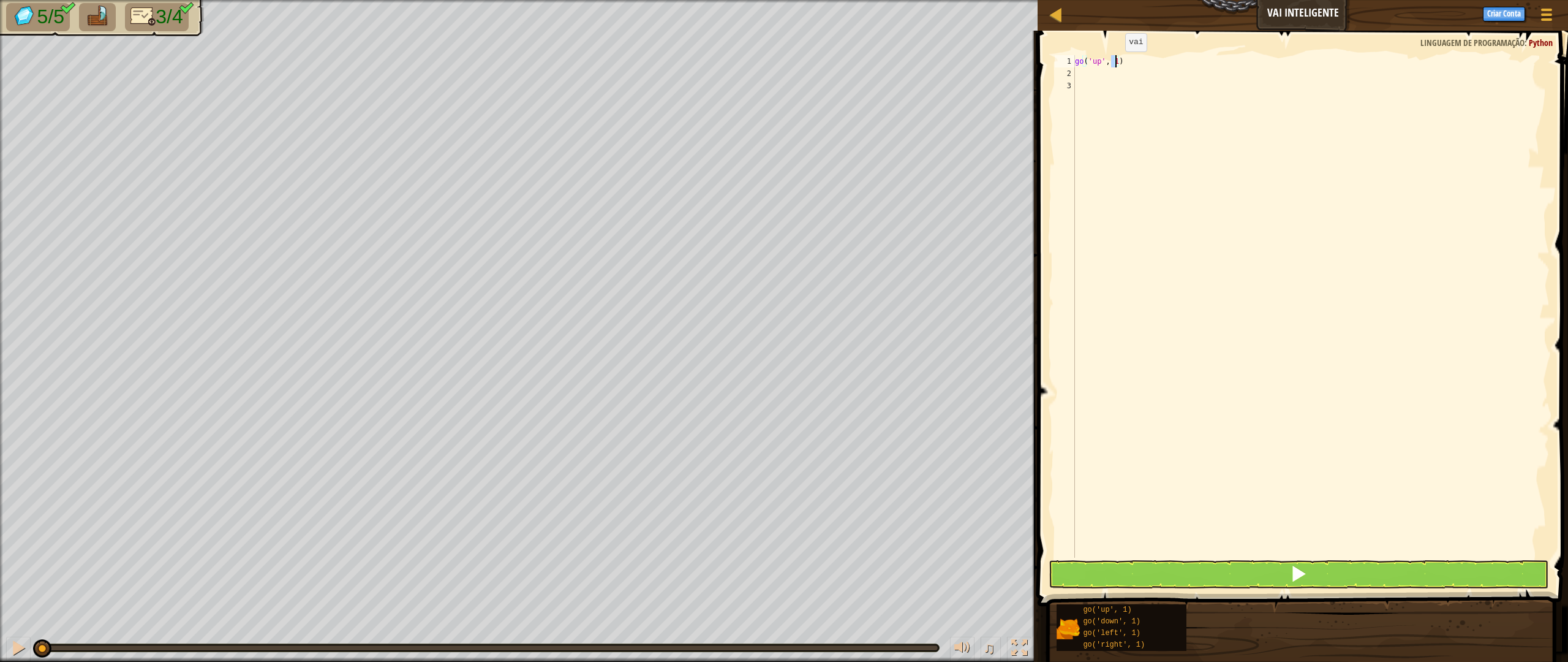
click at [1115, 63] on div "go ( 'up' , 1 )" at bounding box center [1311, 318] width 477 height 527
type textarea "go('up', 3)"
drag, startPoint x: 1170, startPoint y: 141, endPoint x: 1152, endPoint y: 119, distance: 28.4
click at [1170, 141] on div "go ( 'up' , 3 )" at bounding box center [1311, 318] width 477 height 527
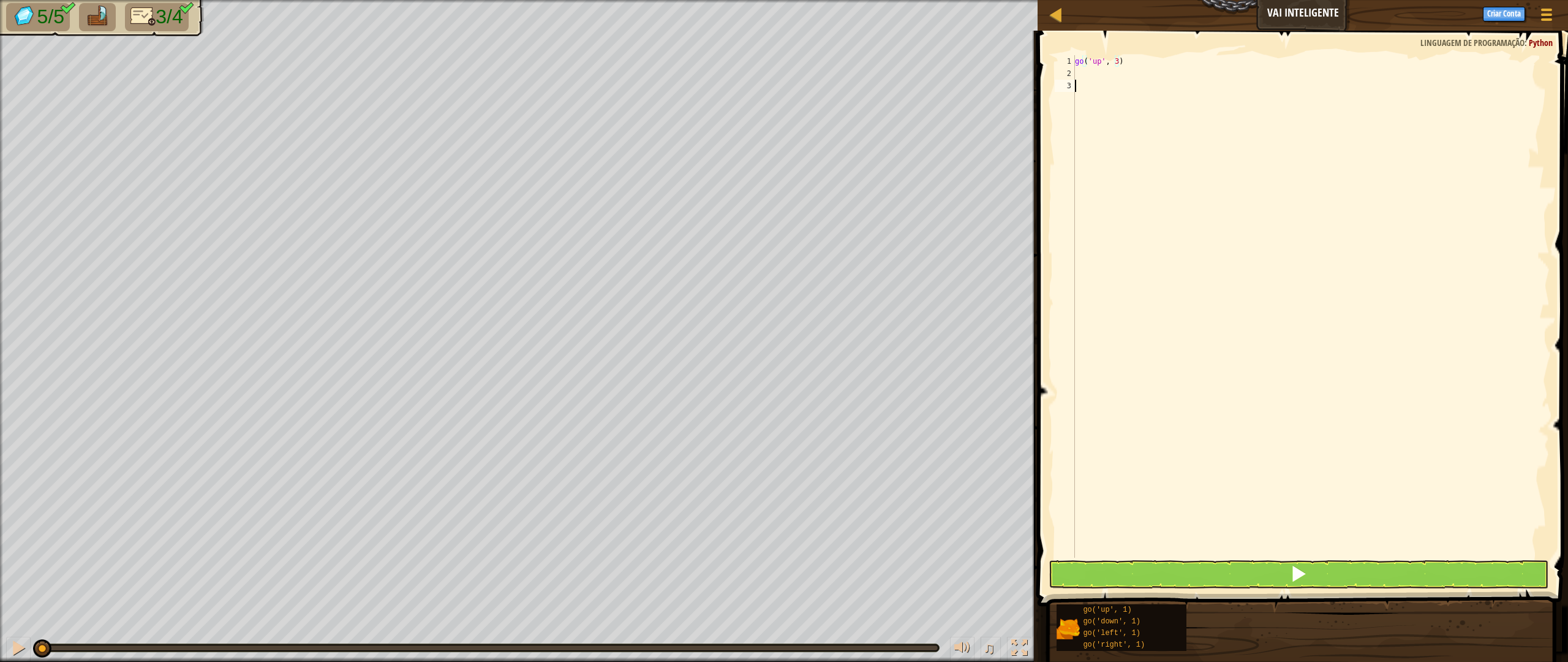
scroll to position [5, 0]
click at [1086, 75] on div "go ( 'up' , 3 )" at bounding box center [1311, 318] width 477 height 527
type textarea "go ri"
click at [1179, 84] on div "go(' ri ght', 1) pressione enter" at bounding box center [1200, 109] width 232 height 55
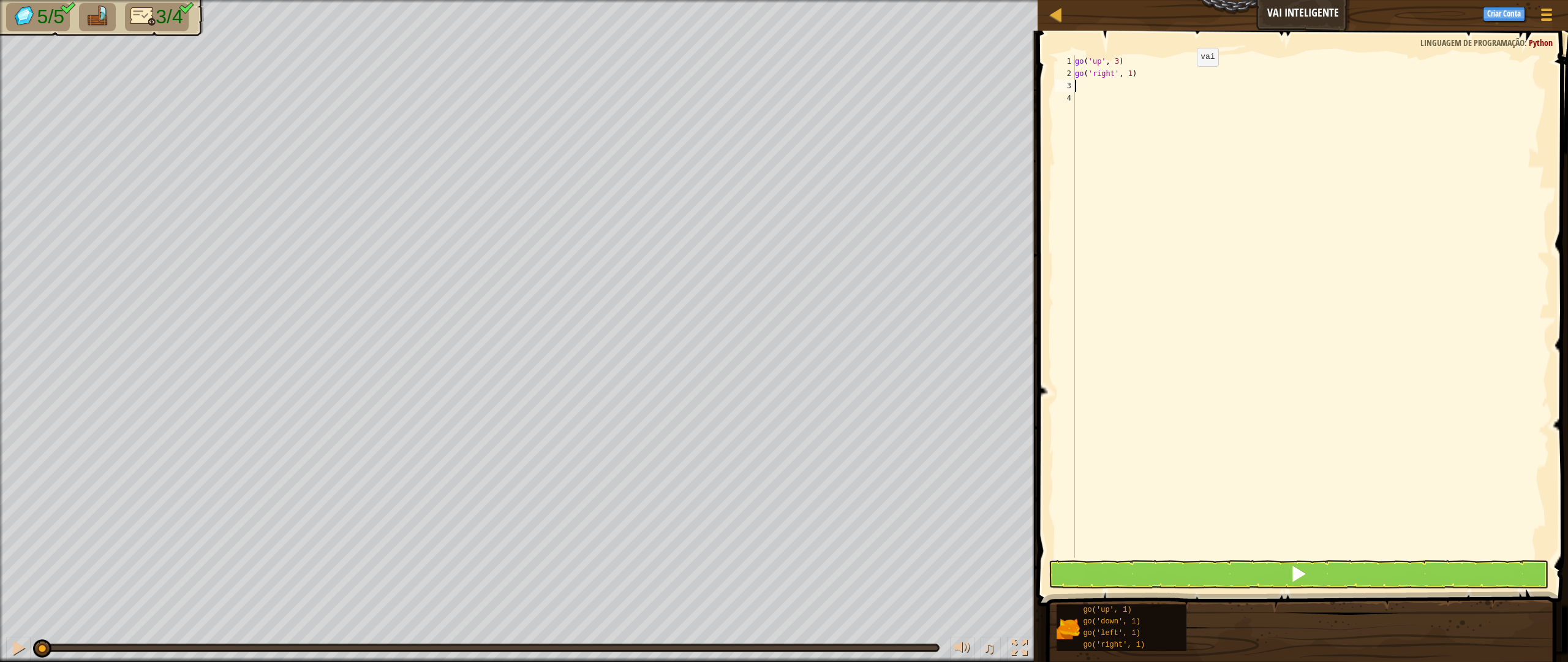
scroll to position [5, 0]
click at [1126, 74] on div "go ( 'up' , 3 ) go ( 'right' , 1 )" at bounding box center [1311, 318] width 477 height 527
type textarea "go('right', 4)"
click at [1147, 75] on div "go ( 'up' , 3 ) go ( 'right' , 4 )" at bounding box center [1311, 318] width 477 height 527
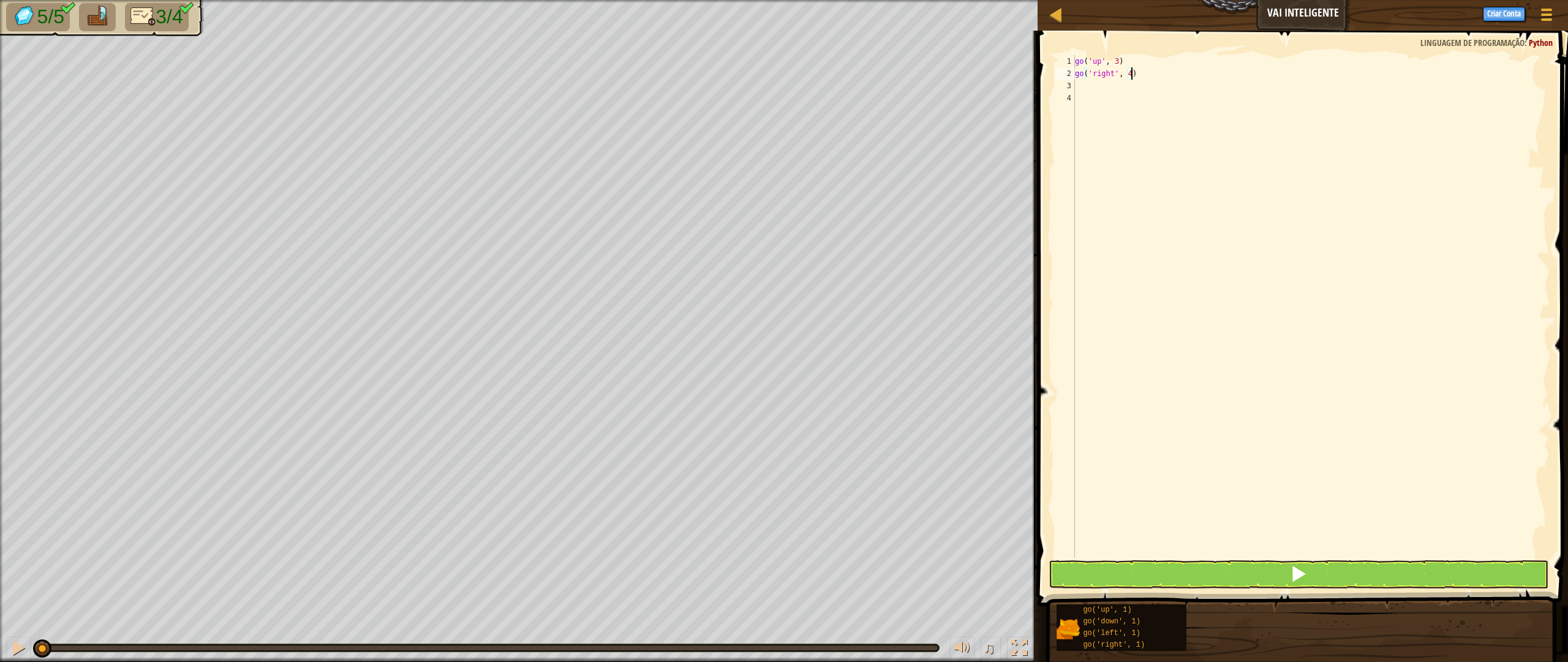
scroll to position [5, 0]
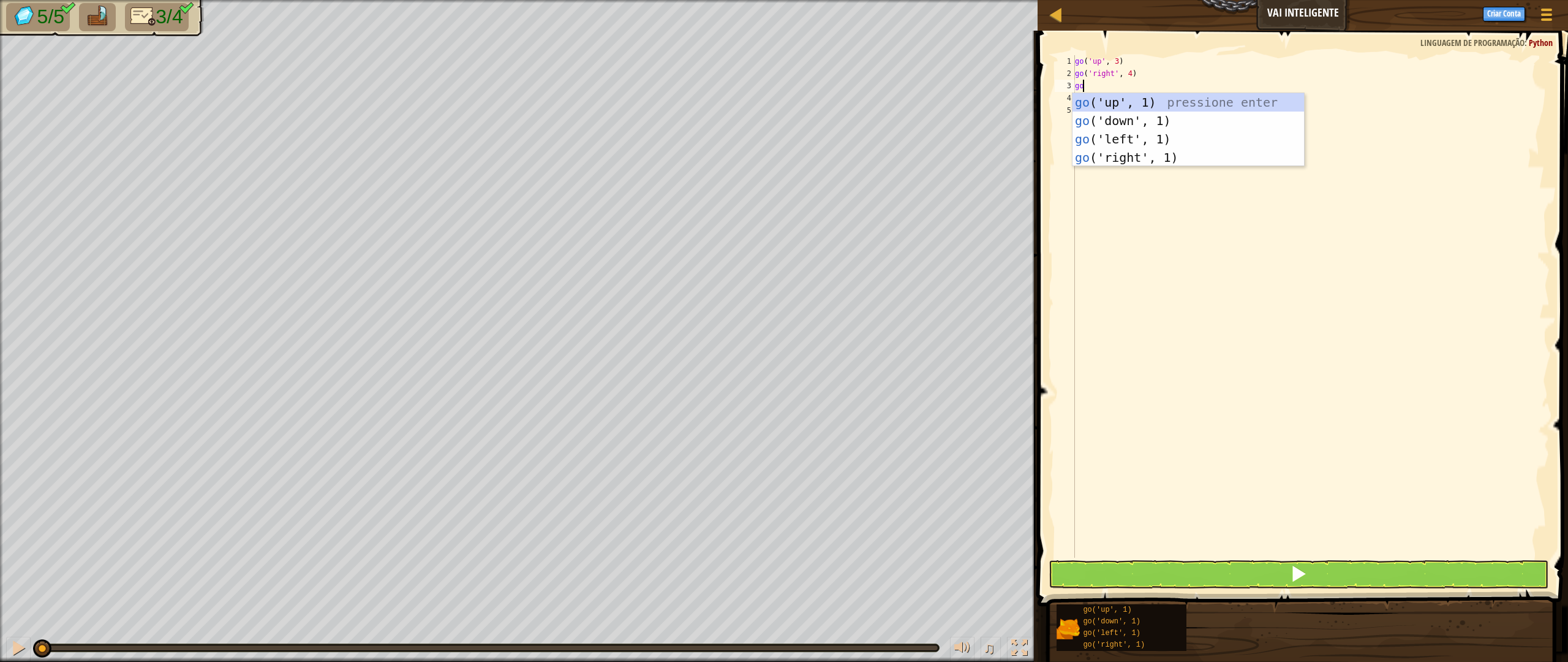
type textarea "go d"
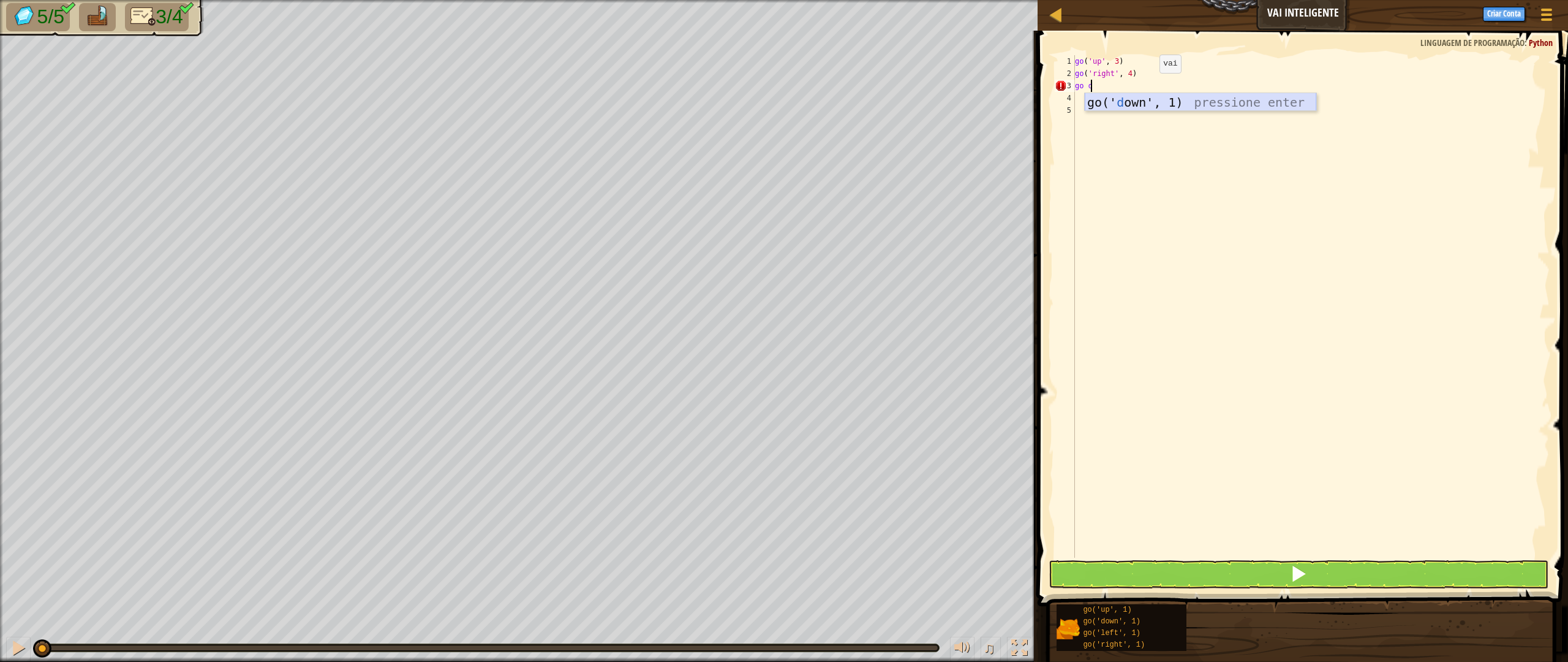
click at [1167, 100] on div "go(' d own', 1) pressione enter" at bounding box center [1200, 121] width 232 height 55
click at [1121, 87] on div "go ( 'up' , 3 ) go ( 'right' , 4 ) go ( 'down' , 1 )" at bounding box center [1311, 318] width 477 height 527
click at [1123, 86] on div "go ( 'up' , 3 ) go ( 'right' , 4 ) go ( 'down' , 1 )" at bounding box center [1311, 318] width 477 height 527
type textarea "go('down', 3)"
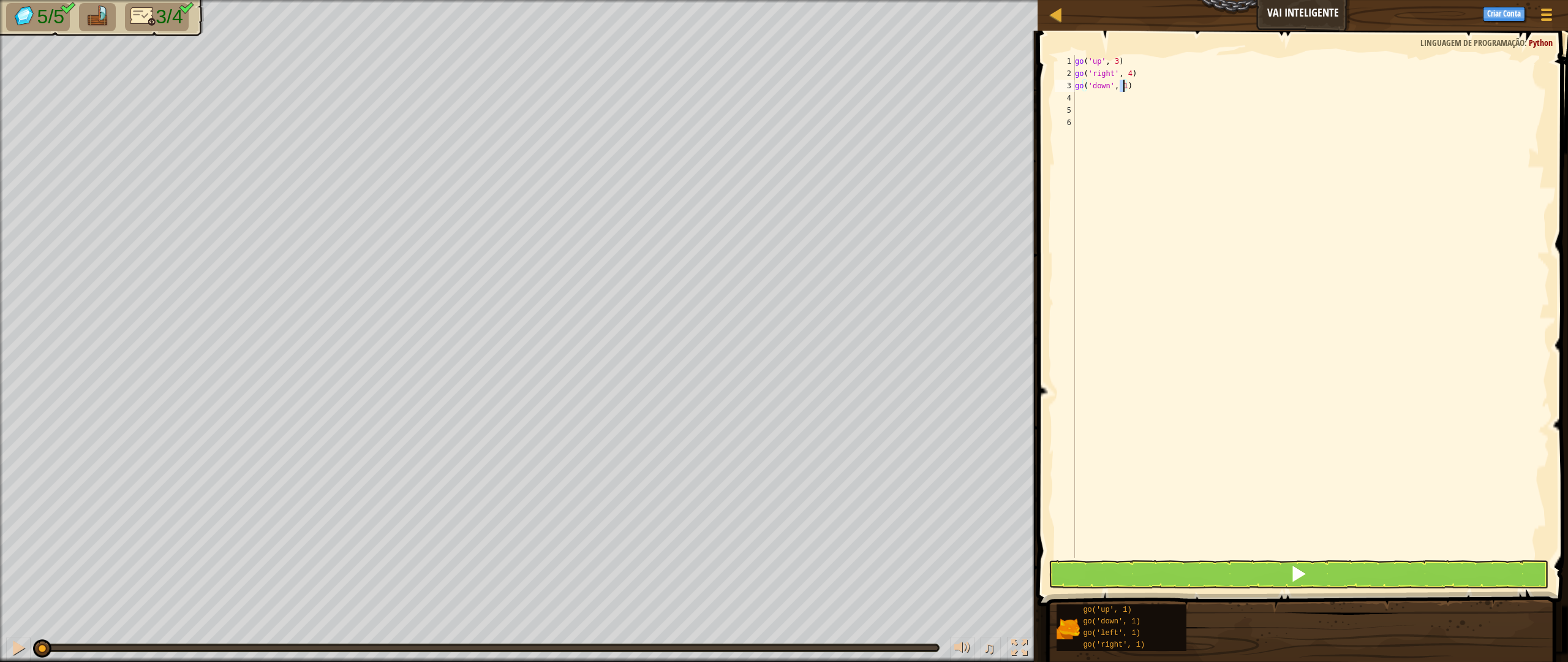
scroll to position [5, 3]
click at [1117, 100] on div "go ( 'up' , 3 ) go ( 'right' , 4 ) go ( 'down' , 3 )" at bounding box center [1311, 318] width 477 height 527
type textarea "go"
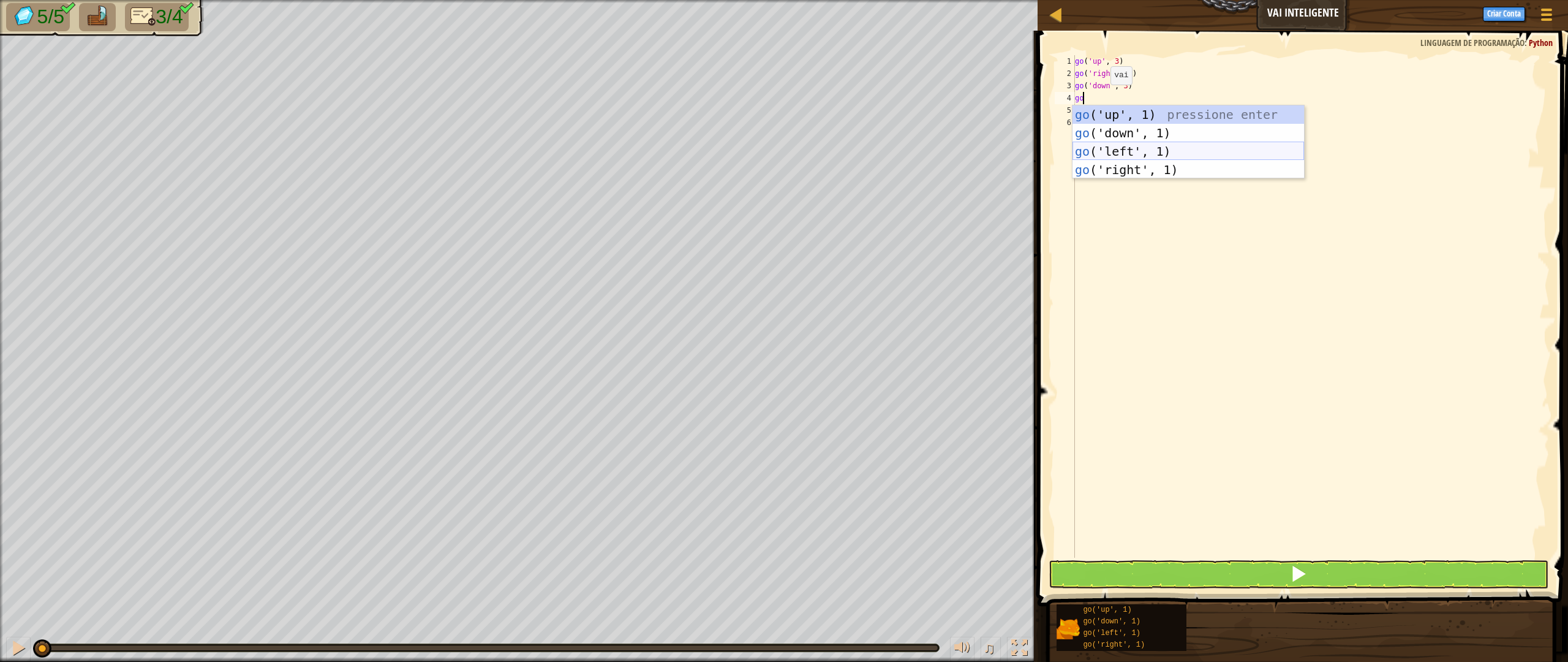
click at [1125, 151] on div "go ('up', 1) pressione enter go ('down', 1) pressione enter go ('left', 1) pres…" at bounding box center [1188, 160] width 232 height 110
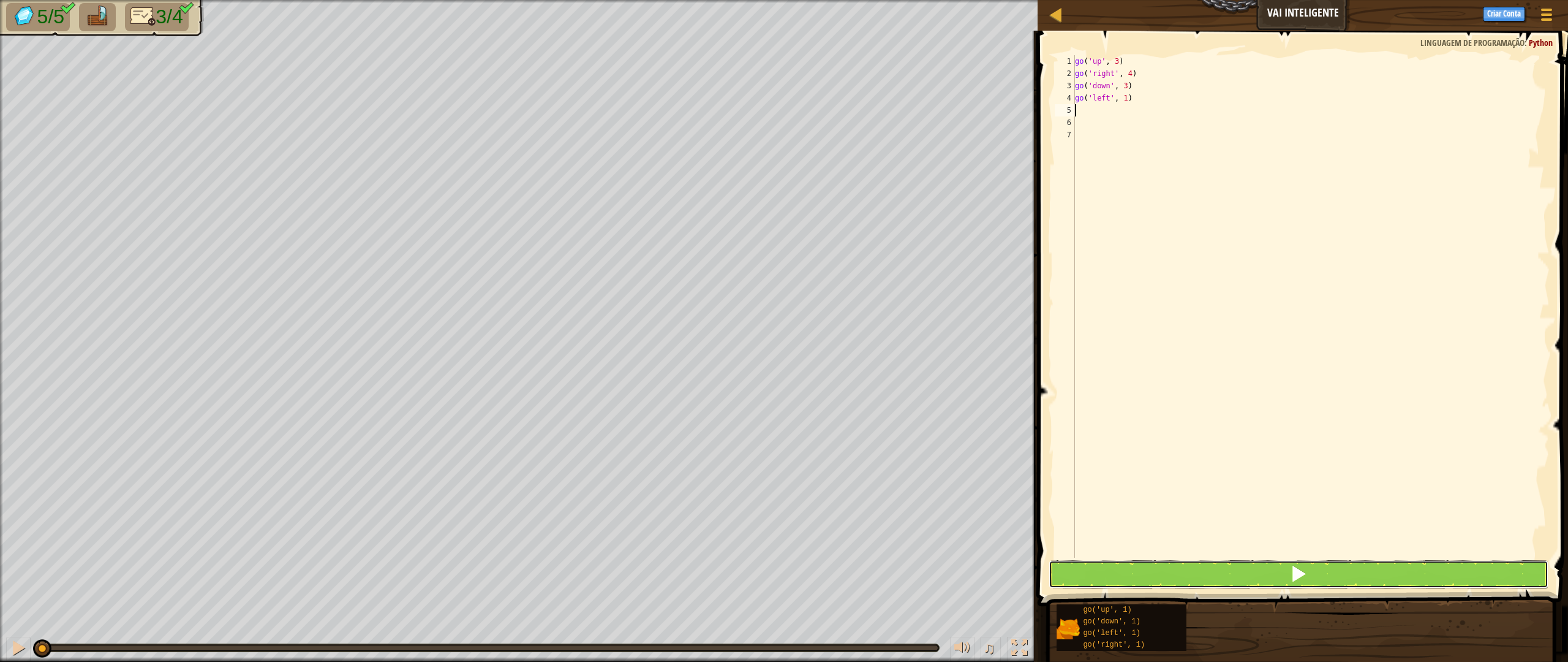
click at [1313, 578] on button at bounding box center [1298, 574] width 499 height 28
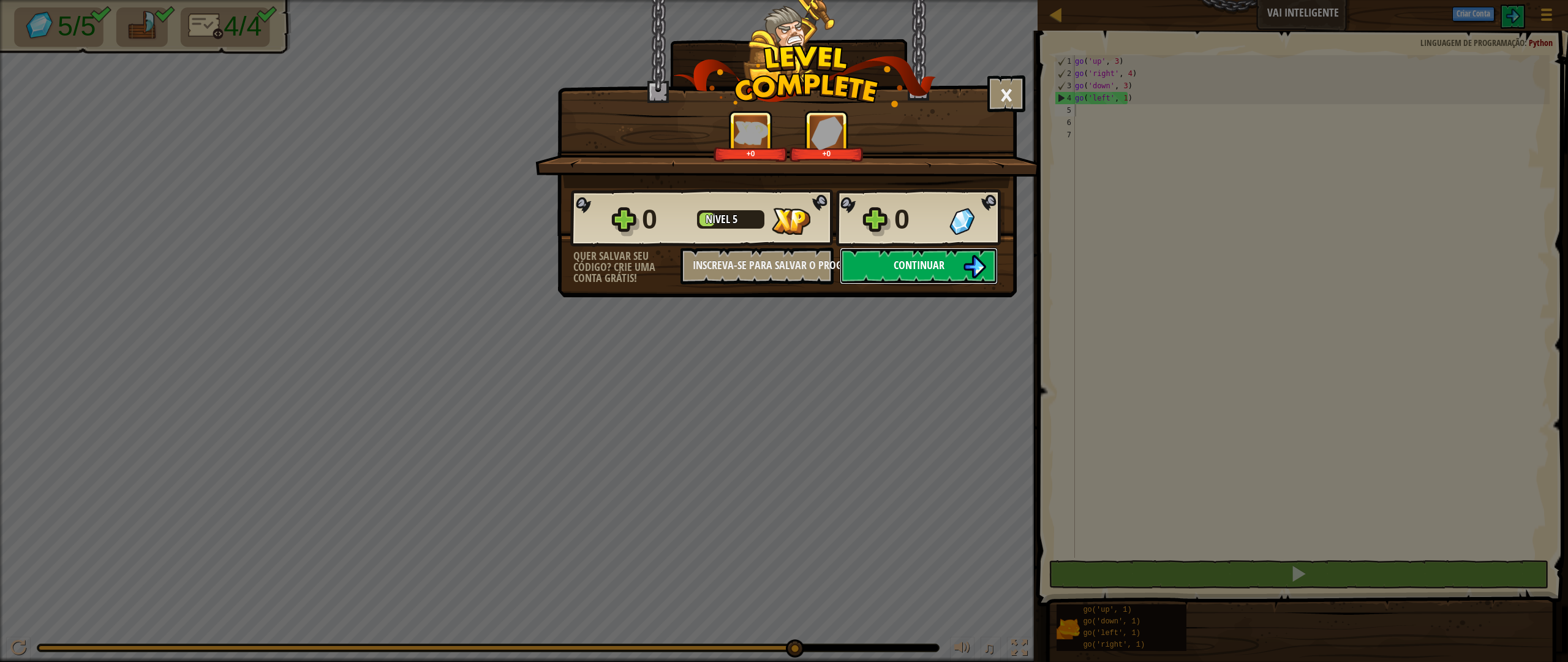
click at [937, 255] on button "Continuar" at bounding box center [918, 265] width 158 height 37
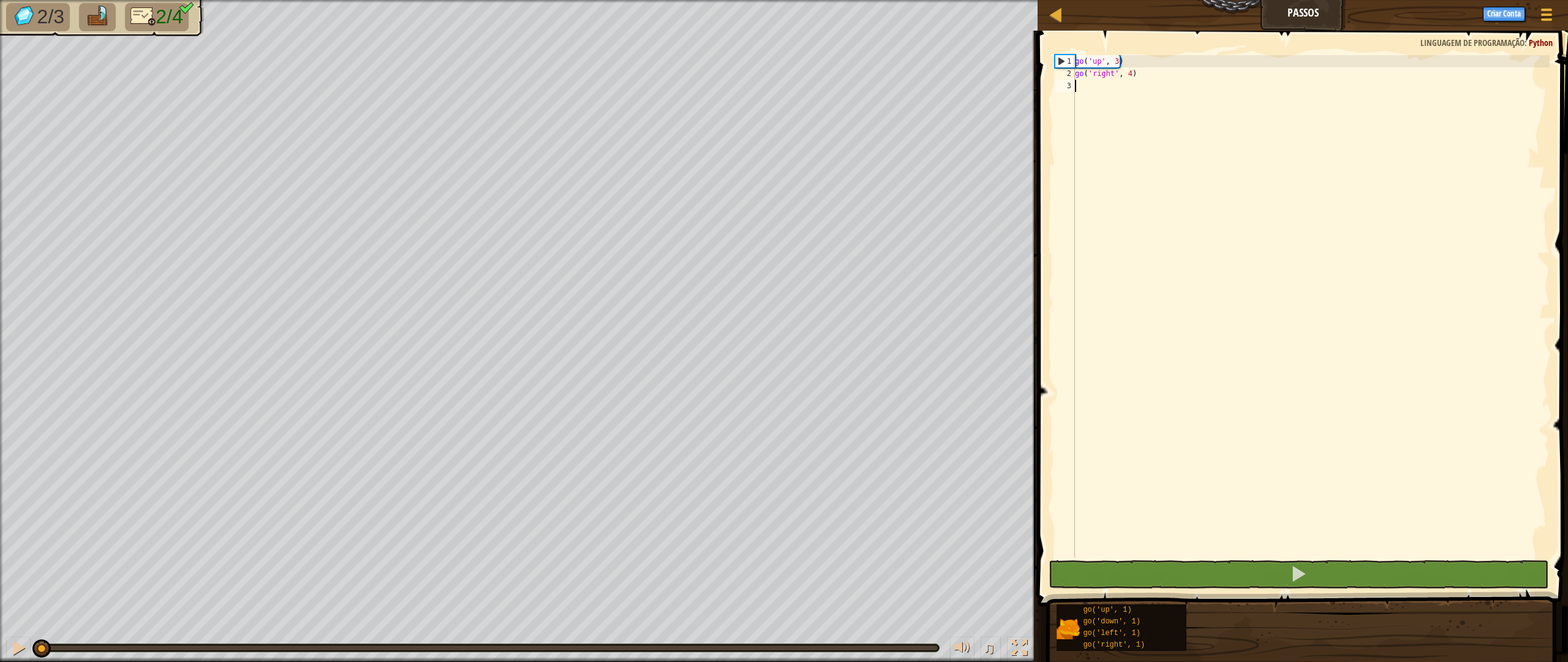
click at [1139, 133] on div "go ( 'up' , 3 ) go ( 'right' , 4 )" at bounding box center [1311, 318] width 477 height 527
drag, startPoint x: 1110, startPoint y: 104, endPoint x: 1061, endPoint y: 56, distance: 68.6
click at [1061, 56] on div "1 2 3 go ( 'up' , 3 ) go ( 'right' , 4 ) הההההההההההההההההההההההההההההההההההההה…" at bounding box center [1300, 305] width 498 height 502
type textarea "go('up', 3) go('right', 4)"
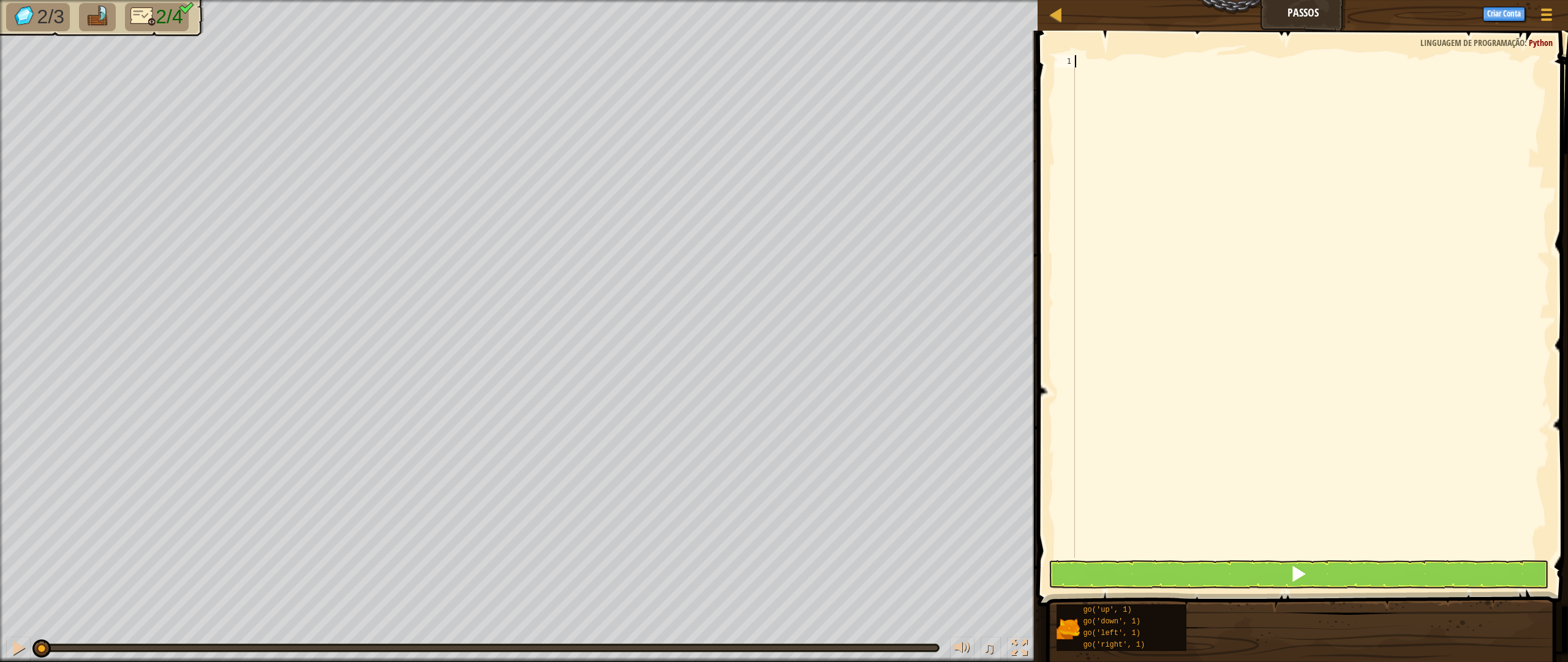
type textarea "go"
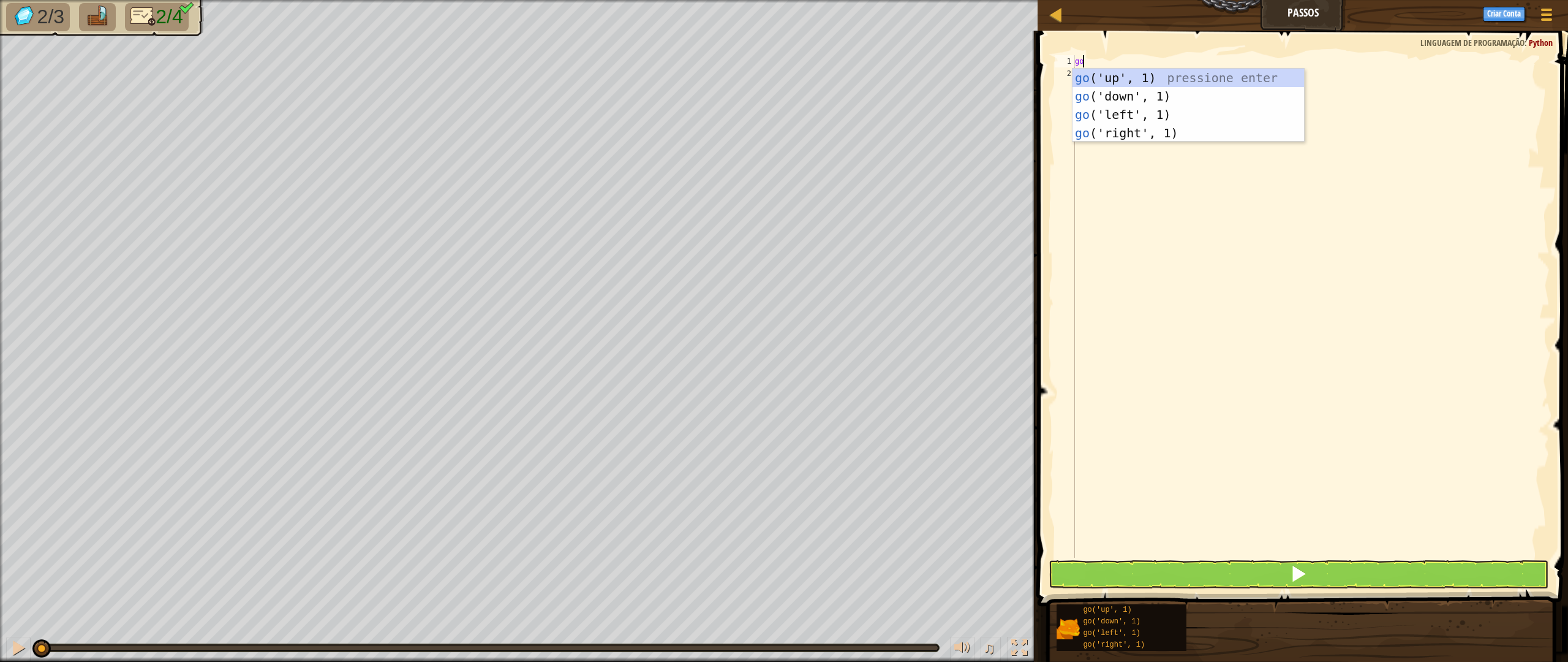
scroll to position [5, 0]
click at [1158, 76] on div "go ('up', 1) pressione enter go ('down', 1) pressione enter go ('left', 1) pres…" at bounding box center [1188, 123] width 232 height 110
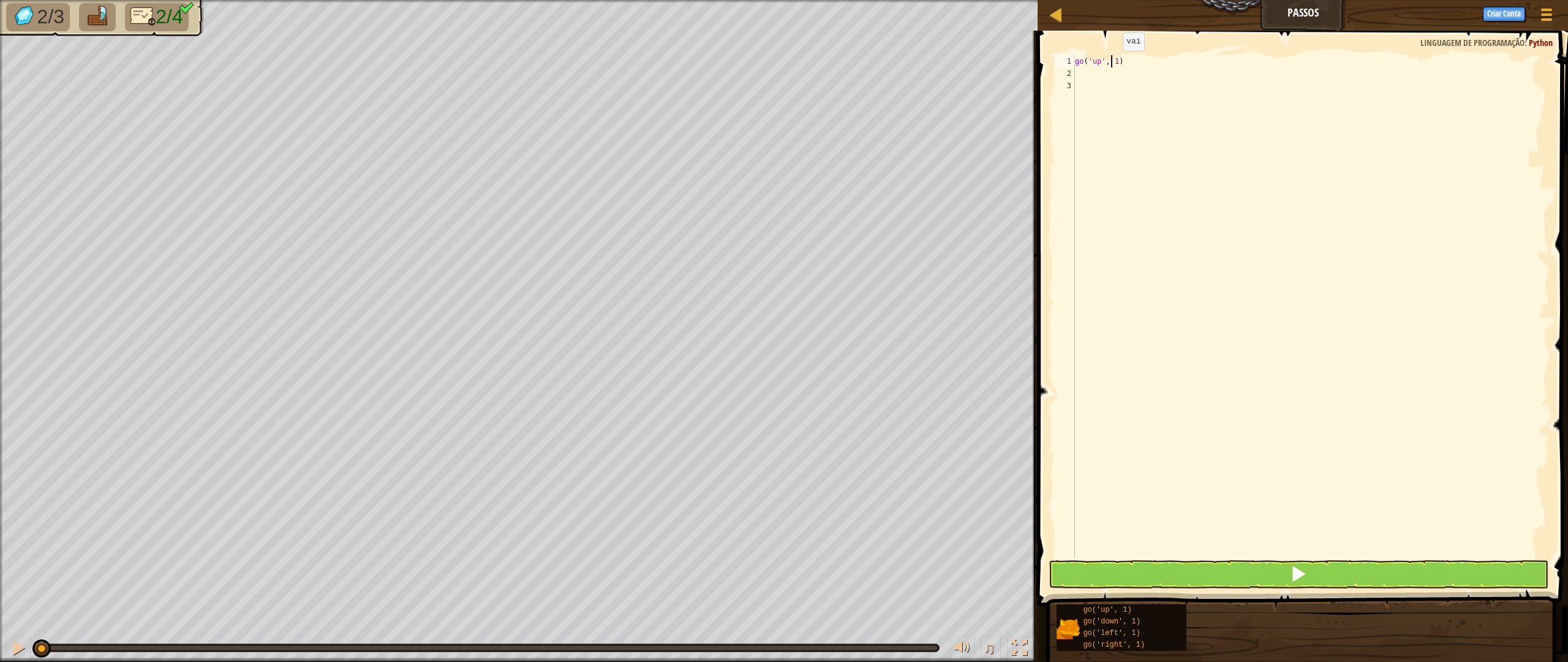
click at [1113, 63] on div "go ( 'up' , 1 )" at bounding box center [1311, 318] width 477 height 527
type textarea "go('up', 3)"
click at [1147, 65] on div "go ( 'up' , 3 )" at bounding box center [1311, 318] width 477 height 527
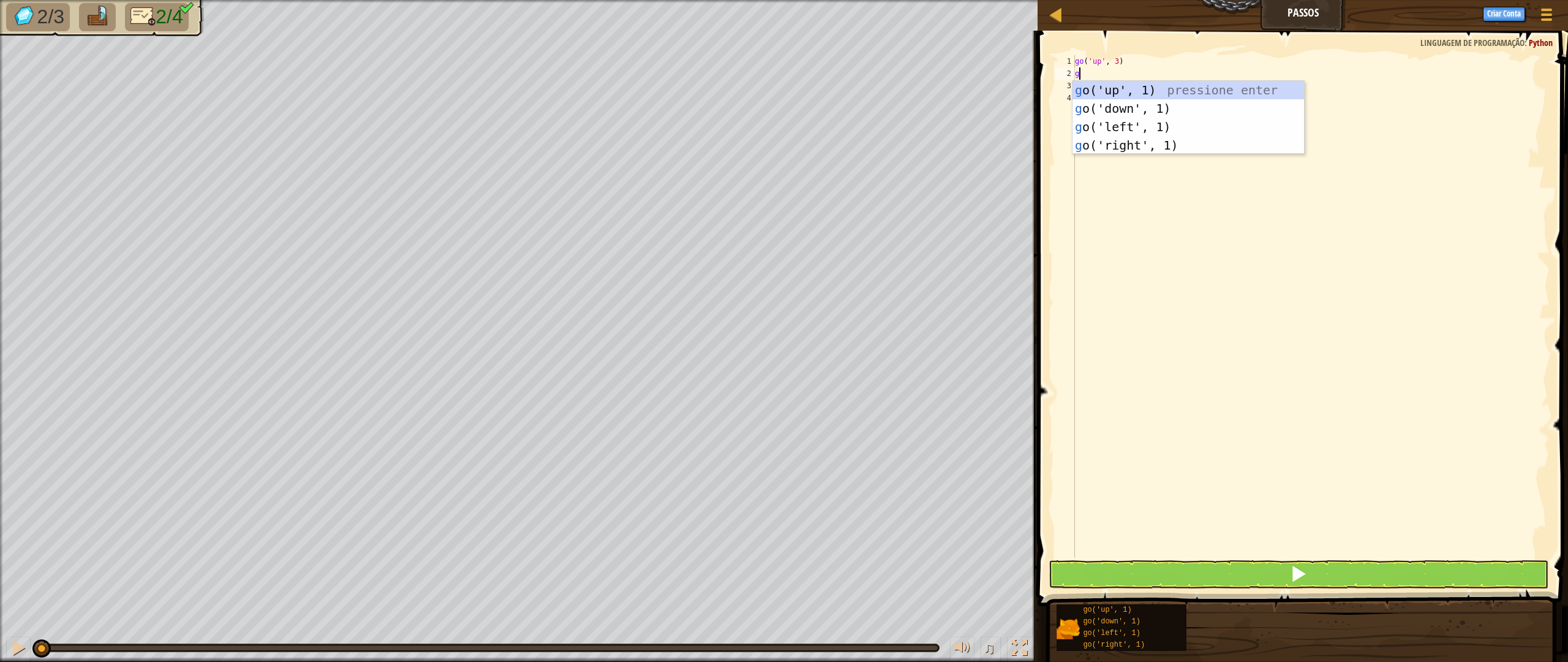
type textarea "go"
click at [1141, 114] on div "go ('up', 1) pressione enter go ('down', 1) pressione enter go ('left', 1) pres…" at bounding box center [1188, 136] width 232 height 110
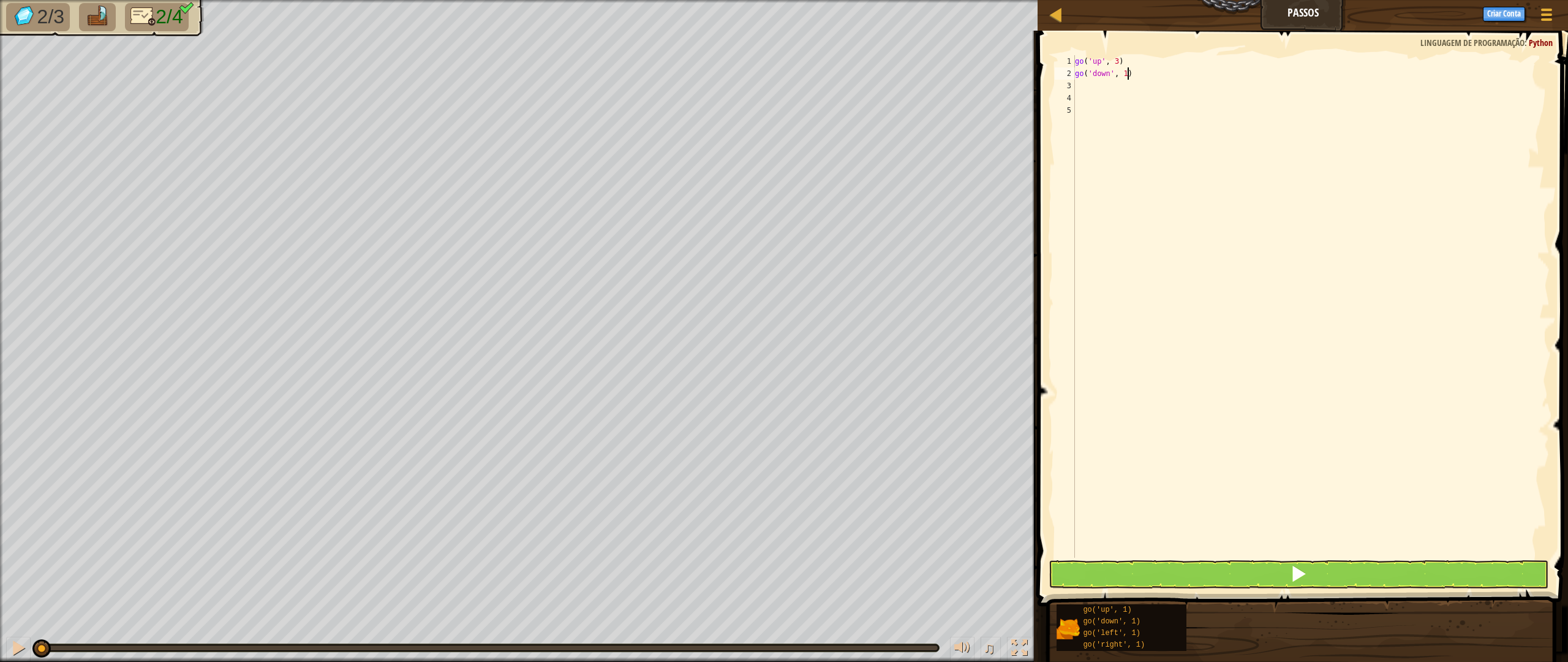
drag, startPoint x: 1137, startPoint y: 77, endPoint x: 1063, endPoint y: 77, distance: 74.0
click at [1063, 77] on div "1 2 3 4 5 go ( 'up' , 3 ) go ( 'down' , 1 ) ההההההההההההההההההההההההההההההההההה…" at bounding box center [1300, 305] width 498 height 502
type textarea "go r"
click at [1128, 86] on div "go(' r ight', 1) pressione enter" at bounding box center [1200, 109] width 232 height 55
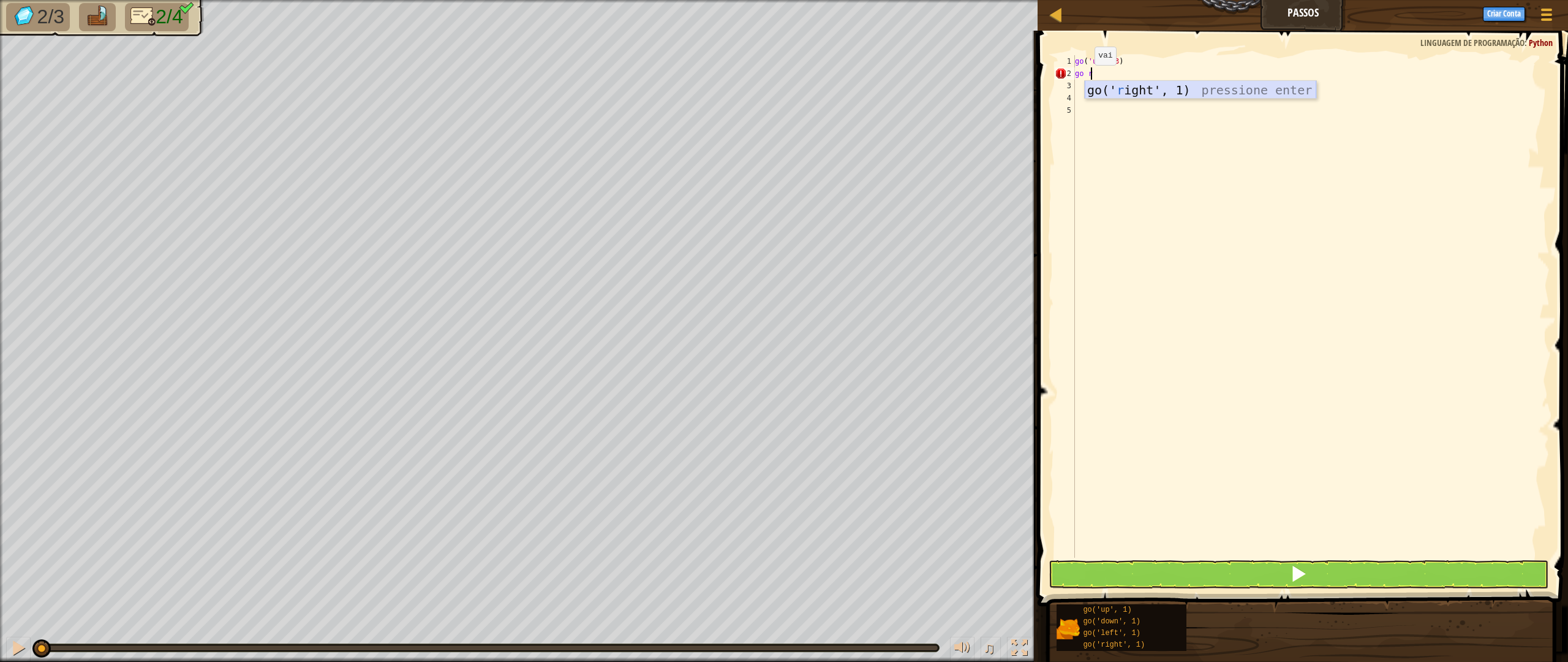
scroll to position [5, 0]
click at [1125, 74] on div "go ( 'up' , 3 ) go ( 'right' , 1 )" at bounding box center [1311, 318] width 477 height 527
type textarea "go('right', 4)"
click at [1111, 83] on div "go ( 'up' , 3 ) go ( 'right' , 4 )" at bounding box center [1311, 318] width 477 height 527
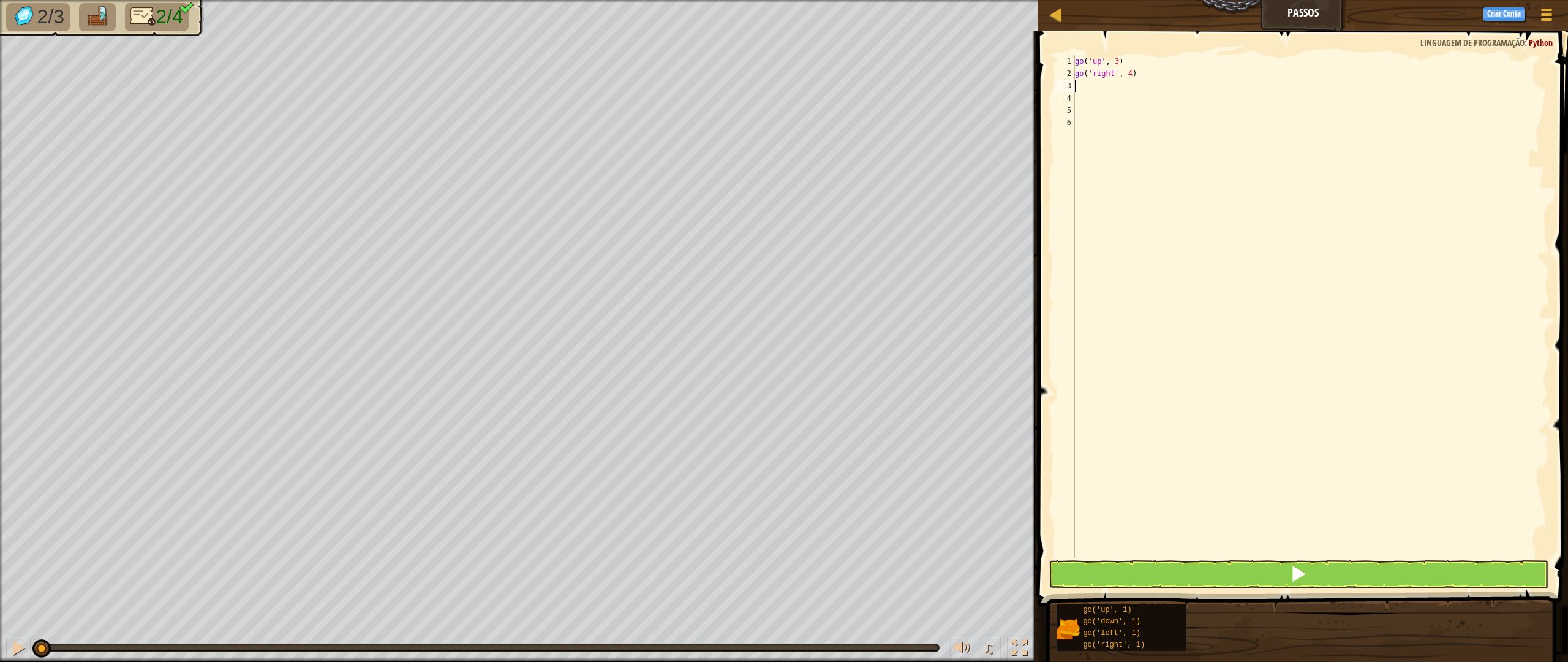
scroll to position [5, 0]
type textarea "go"
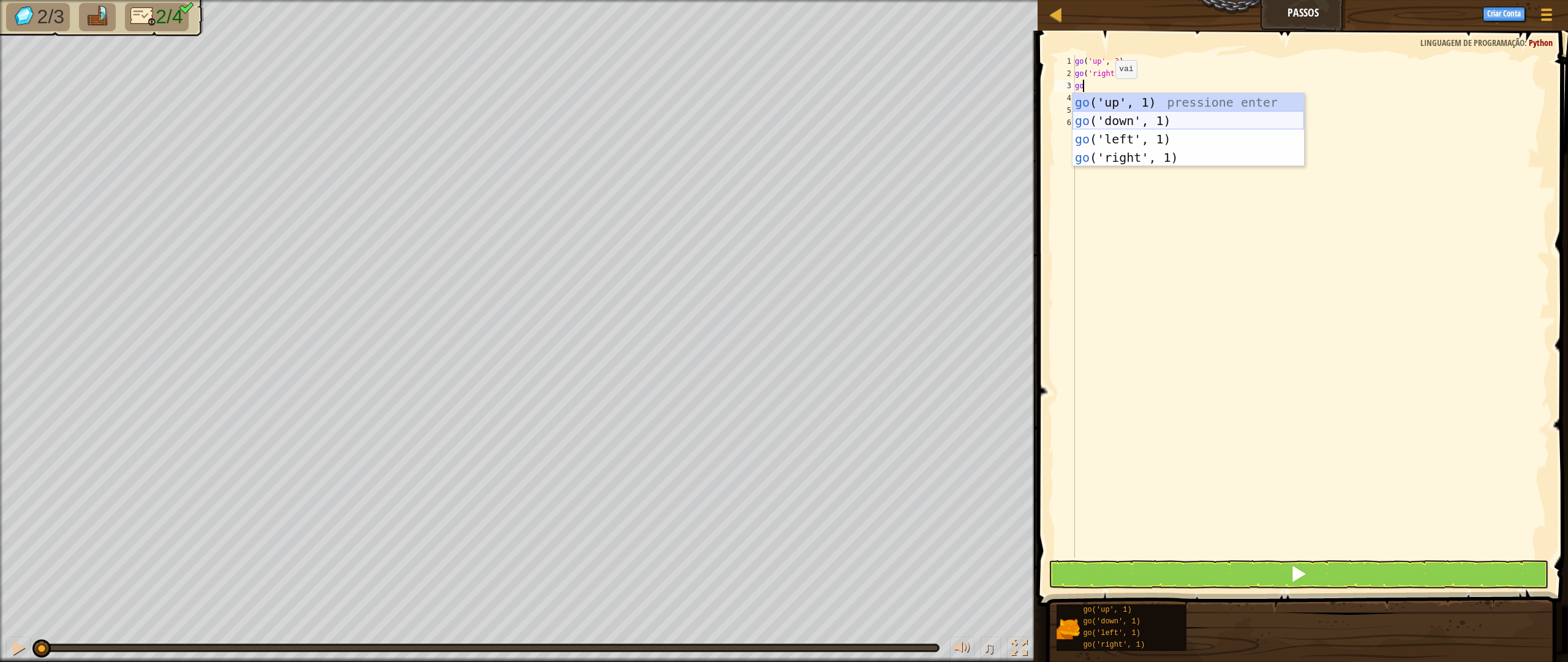
click at [1132, 121] on div "go ('up', 1) pressione enter go ('down', 1) pressione enter go ('left', 1) pres…" at bounding box center [1188, 148] width 232 height 110
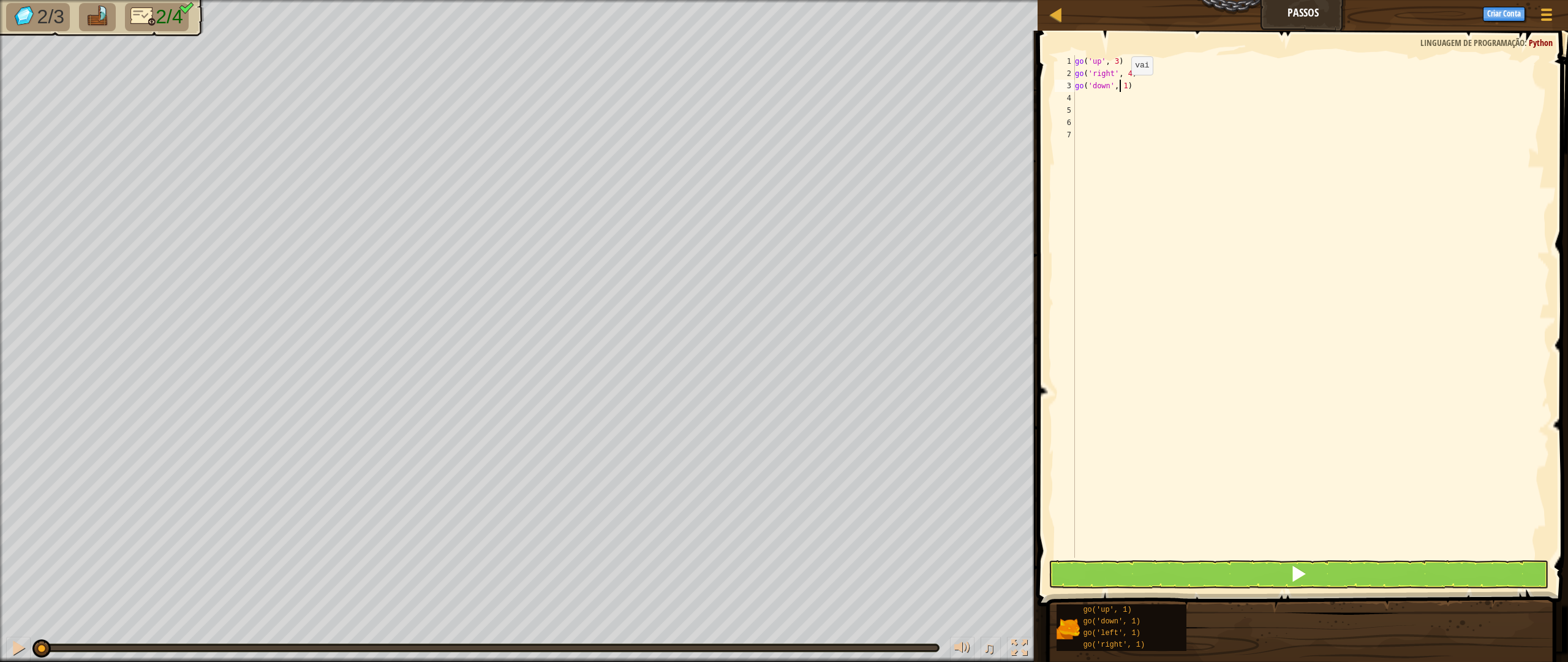
click at [1121, 87] on div "go ( 'up' , 3 ) go ( 'right' , 4 ) go ( 'down' , 1 )" at bounding box center [1311, 318] width 477 height 527
click at [1123, 86] on div "go ( 'up' , 3 ) go ( 'right' , 4 ) go ( 'down' , 1 )" at bounding box center [1311, 318] width 477 height 527
type textarea "go('down', 3)"
click at [1093, 98] on div "go ( 'up' , 3 ) go ( 'right' , 4 ) go ( 'down' , 3 )" at bounding box center [1311, 318] width 477 height 527
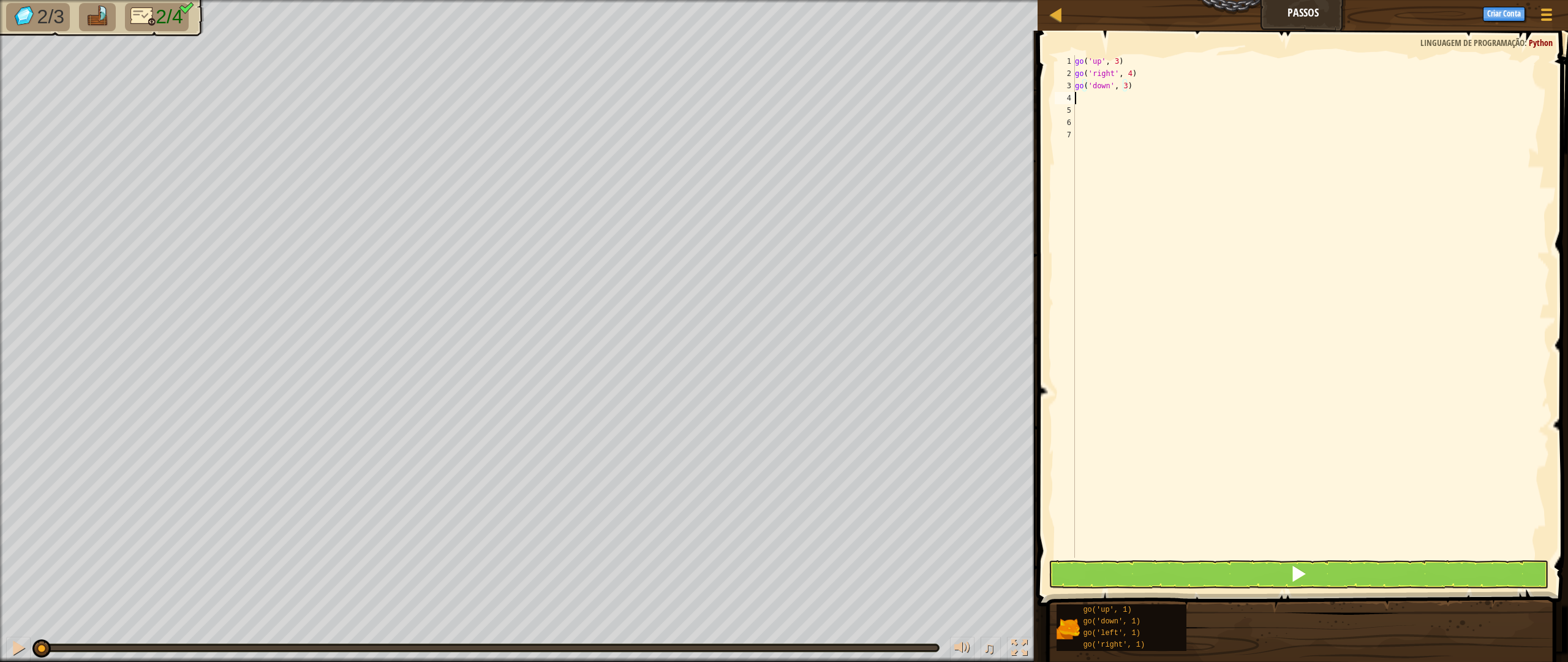
scroll to position [5, 0]
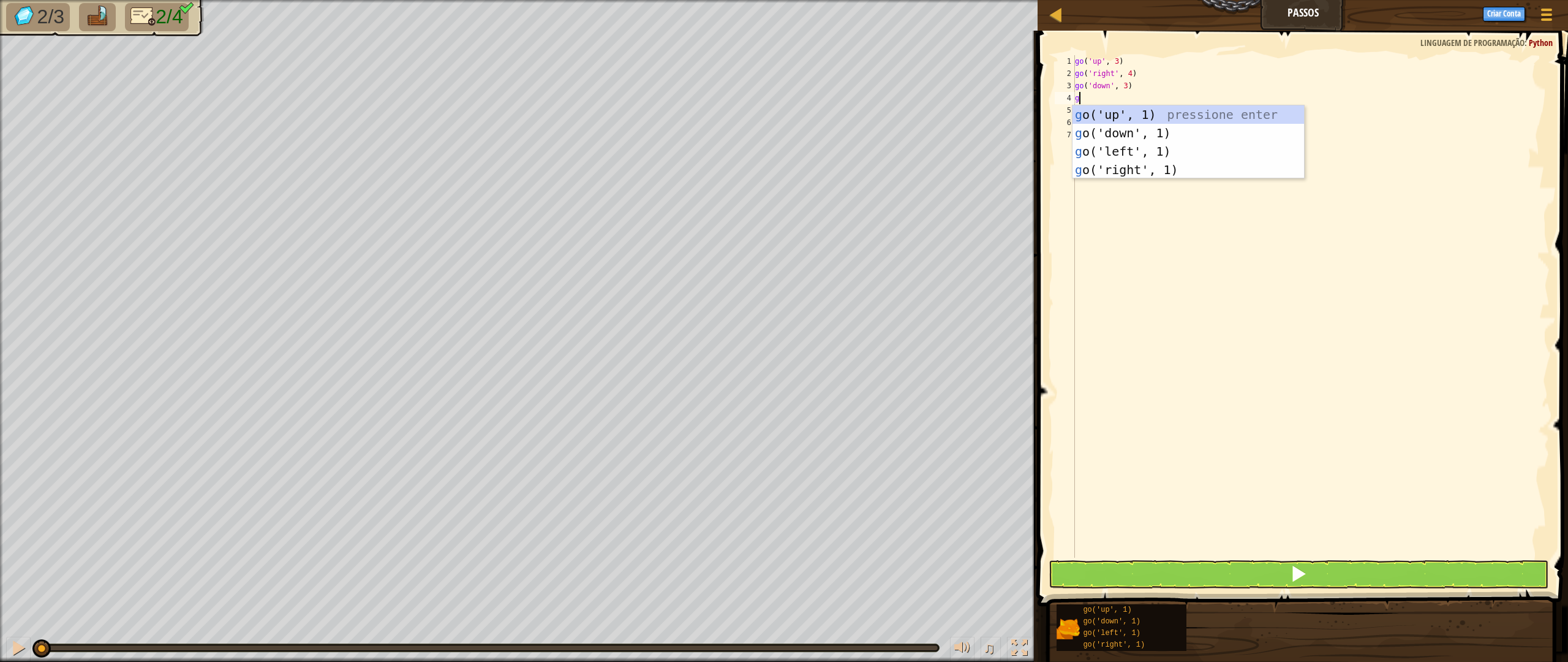
type textarea "go"
click at [1120, 149] on div "go ('up', 1) pressione enter go ('down', 1) pressione enter go ('left', 1) pres…" at bounding box center [1188, 160] width 232 height 110
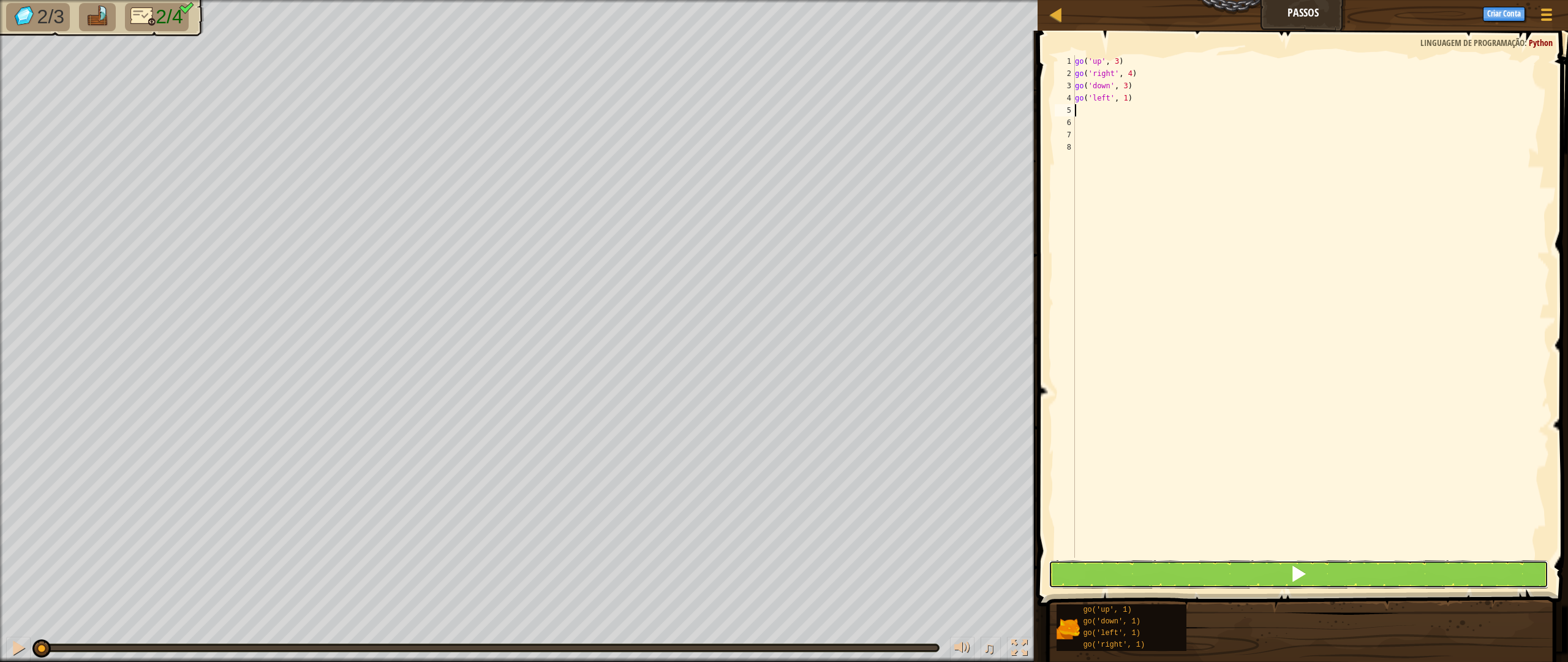
click at [1176, 578] on button at bounding box center [1298, 574] width 499 height 28
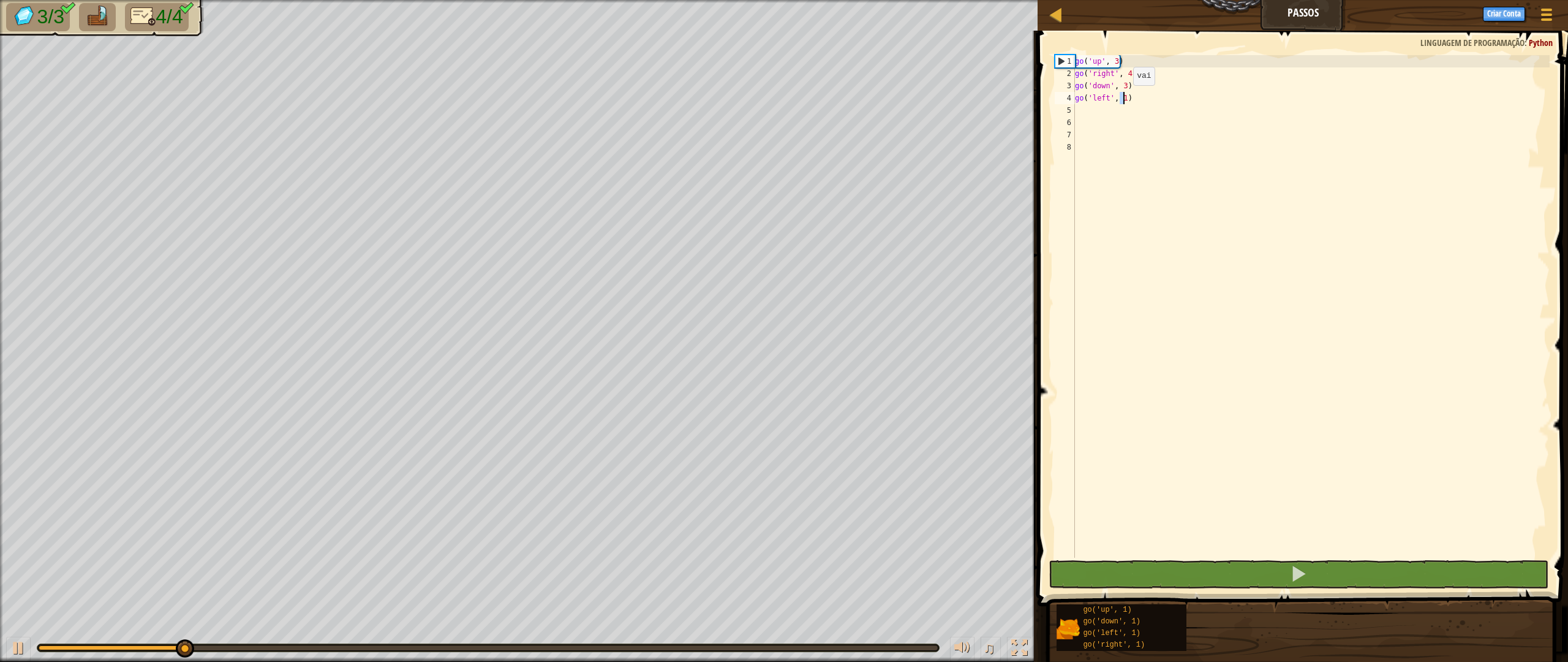
click at [1123, 98] on div "go ( 'up' , 3 ) go ( 'right' , 4 ) go ( 'down' , 3 ) go ( 'left' , 1 )" at bounding box center [1311, 318] width 477 height 527
type textarea "go('left', 2)"
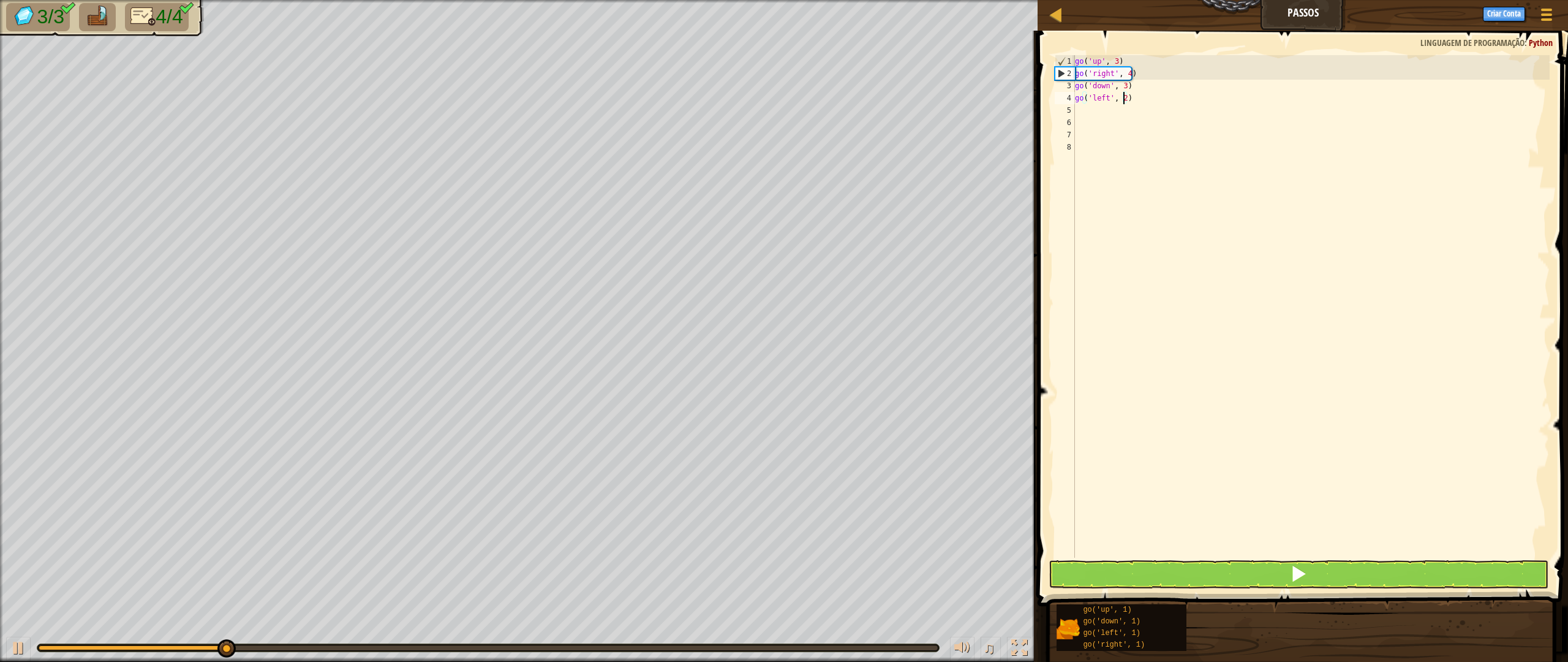
scroll to position [5, 3]
click at [1191, 213] on div "go ( 'up' , 3 ) go ( 'right' , 4 ) go ( 'down' , 3 ) go ( 'left' , 2 )" at bounding box center [1311, 318] width 477 height 527
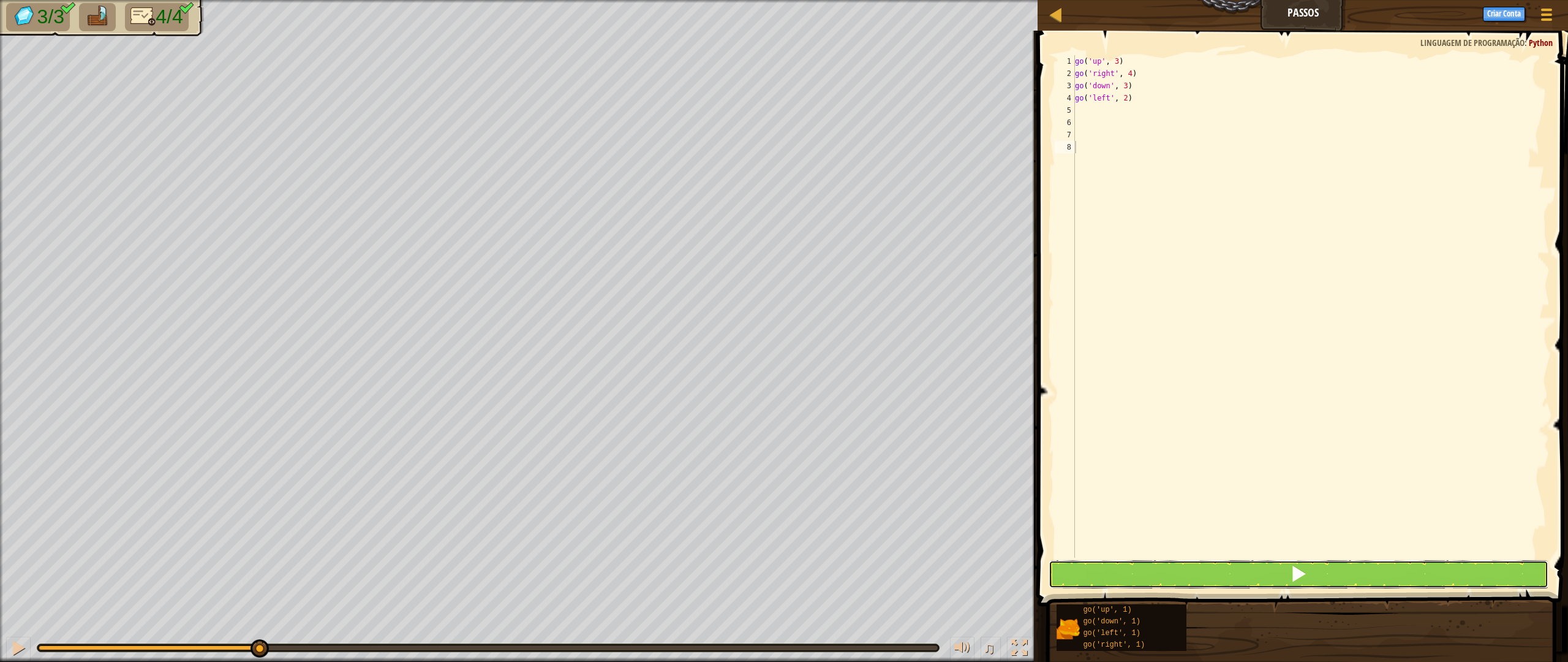
drag, startPoint x: 1315, startPoint y: 571, endPoint x: 1256, endPoint y: 418, distance: 164.0
click at [1315, 571] on button at bounding box center [1298, 574] width 499 height 28
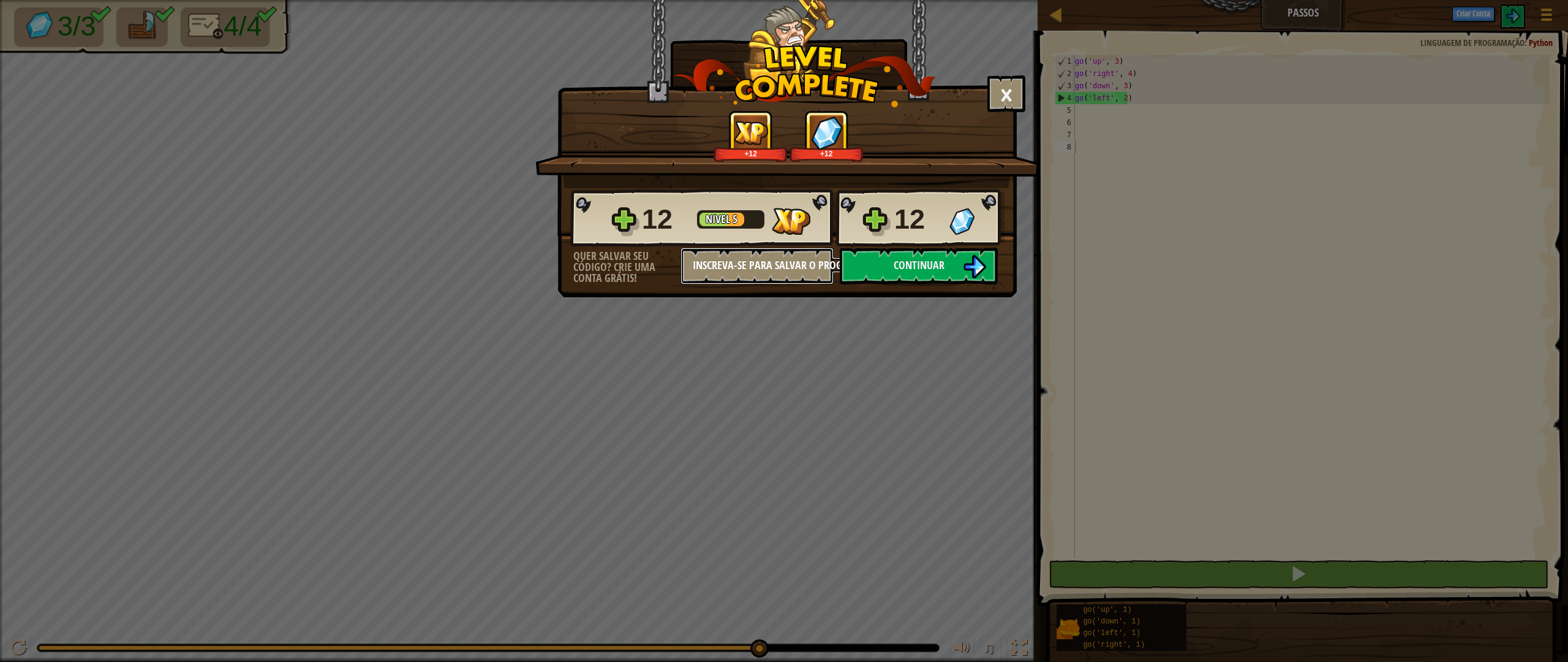
click at [799, 260] on button "Inscreva-se para salvar o progresso" at bounding box center [757, 265] width 153 height 37
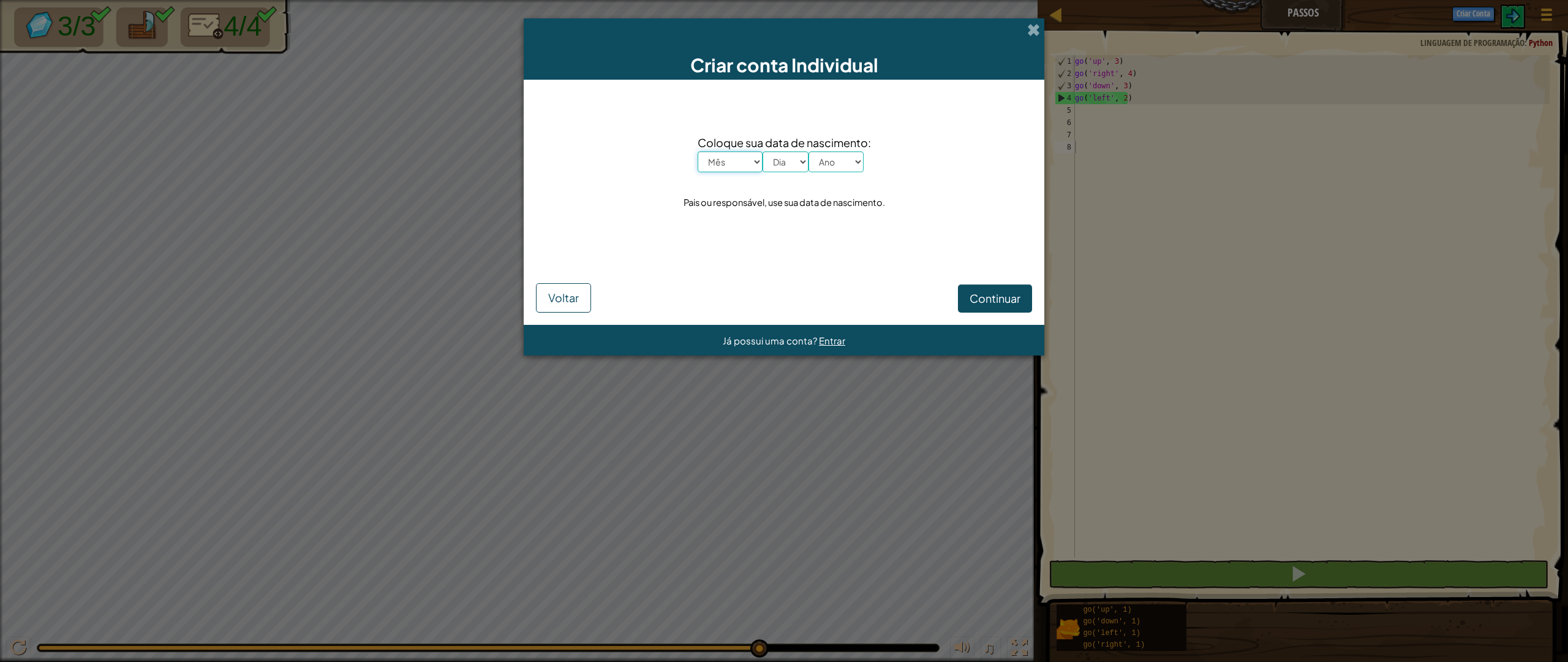
click at [749, 159] on select "Mês Janeiro Fevereiro Março Abril Maio Junho Julho Agosto Setembro Outubro Nove…" at bounding box center [730, 162] width 65 height 21
select select "11"
click at [698, 151] on select "Mês Janeiro Fevereiro Março Abril Maio Junho Julho Agosto Setembro Outubro Nove…" at bounding box center [730, 162] width 65 height 21
click at [776, 165] on select "Dia 1 2 3 4 5 6 7 8 9 10 11 12 13 14 15 16 17 18 19 20 21 22 23 24 25 26 27 28 …" at bounding box center [786, 162] width 46 height 21
select select "1"
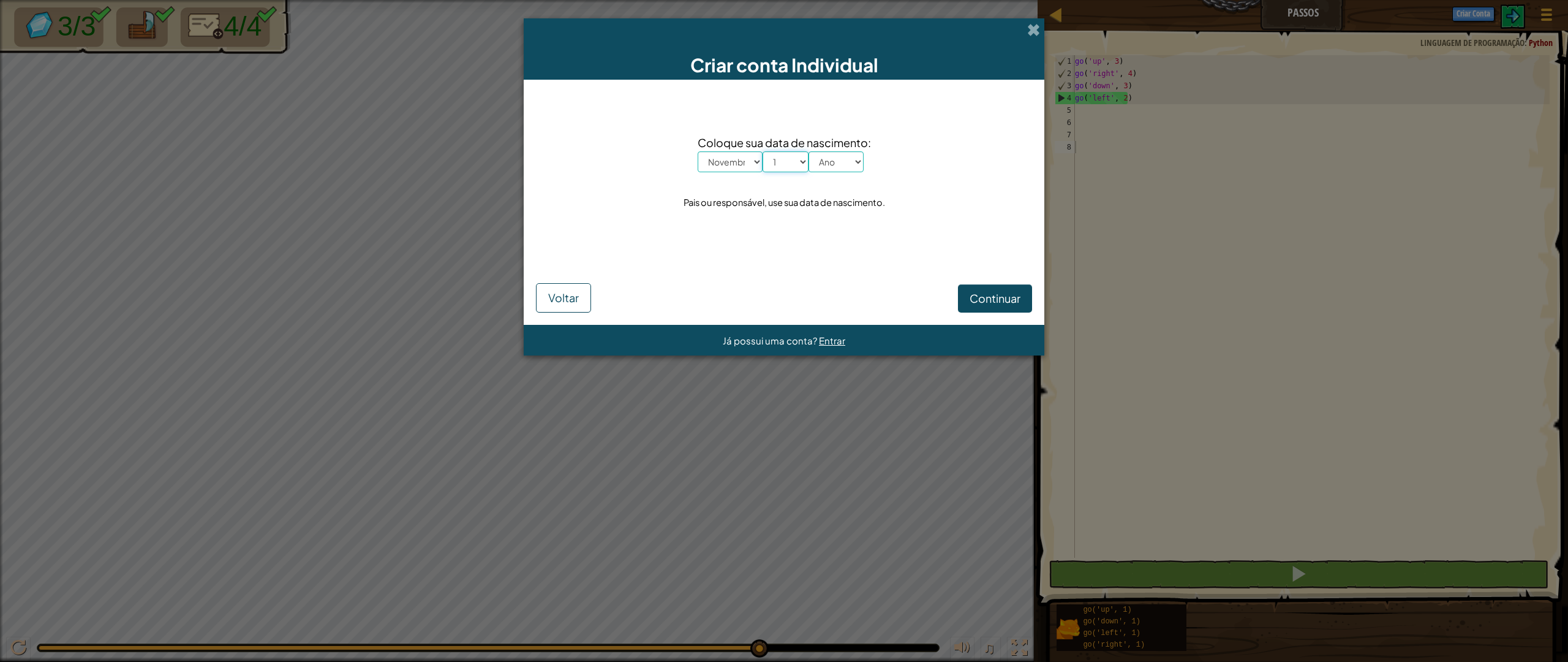
click at [763, 151] on select "Dia 1 2 3 4 5 6 7 8 9 10 11 12 13 14 15 16 17 18 19 20 21 22 23 24 25 26 27 28 …" at bounding box center [786, 162] width 46 height 21
click at [834, 164] on select "Ano 2025 2024 2023 2022 2021 2020 2019 2018 2017 2016 2015 2014 2013 2012 2011 …" at bounding box center [835, 162] width 55 height 21
select select "2005"
click at [808, 151] on select "Ano 2025 2024 2023 2022 2021 2020 2019 2018 2017 2016 2015 2014 2013 2012 2011 …" at bounding box center [835, 162] width 55 height 21
click at [987, 292] on span "Continuar" at bounding box center [994, 298] width 50 height 14
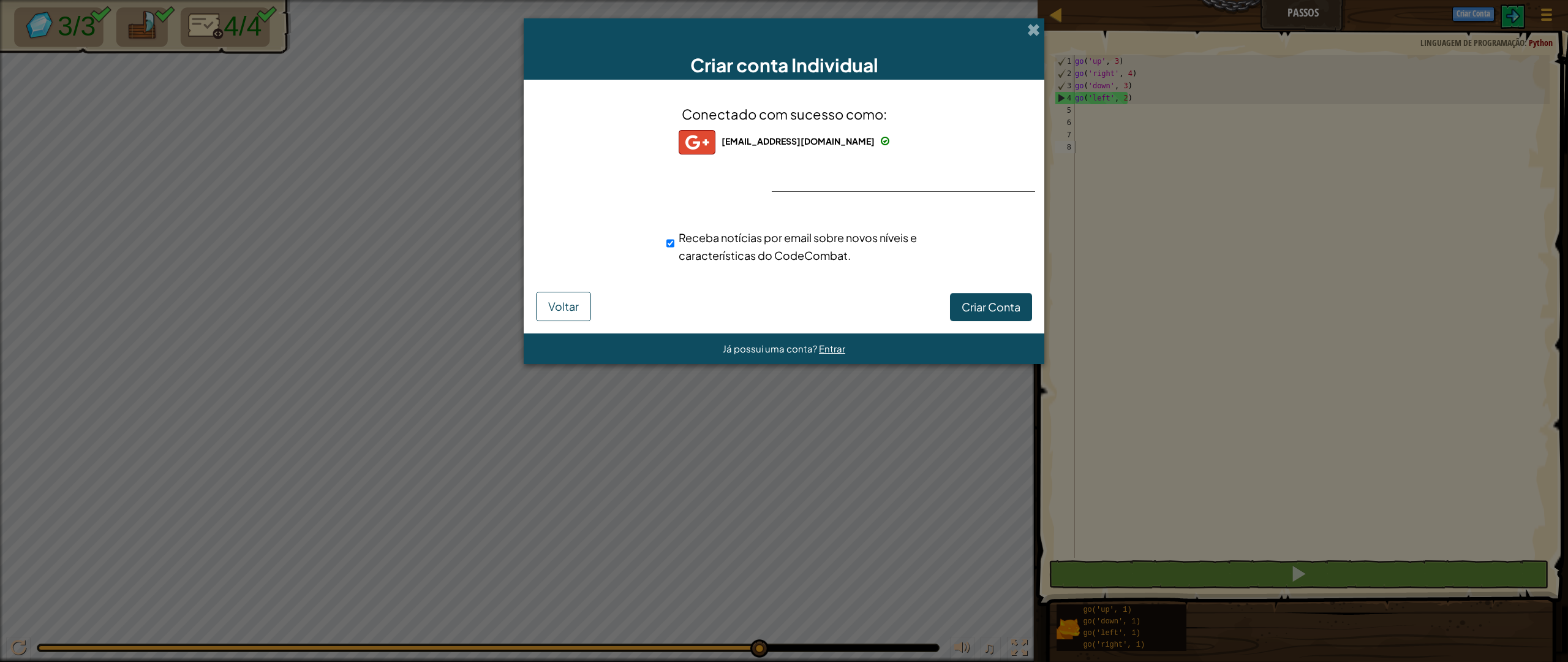
click at [680, 245] on div "Receba notícias por email sobre novos níveis e características do CodeCombat." at bounding box center [805, 246] width 278 height 36
click at [670, 243] on input "Receba notícias por email sobre novos níveis e características do CodeCombat." at bounding box center [669, 243] width 8 height 25
checkbox input "false"
click at [970, 307] on span "Criar Conta" at bounding box center [990, 306] width 59 height 14
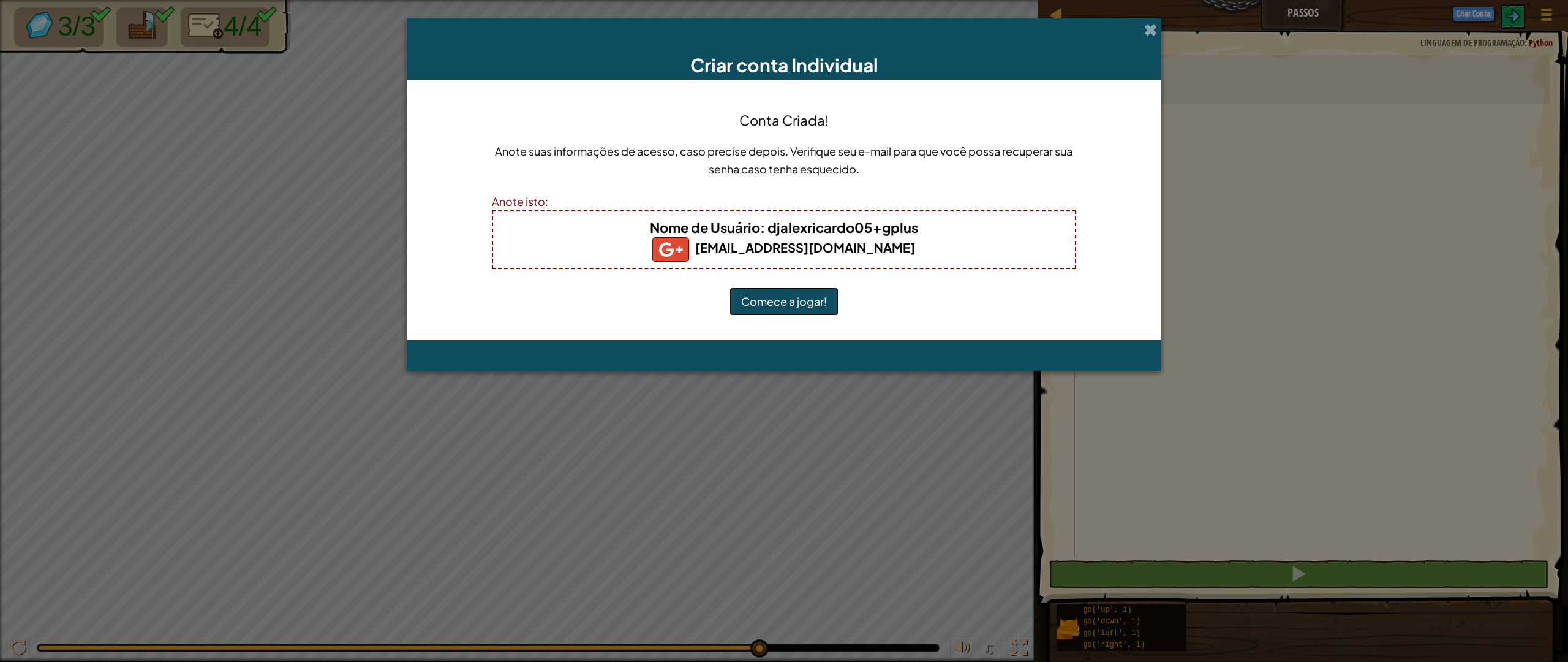
click at [799, 298] on button "Comece a jogar!" at bounding box center [783, 301] width 109 height 28
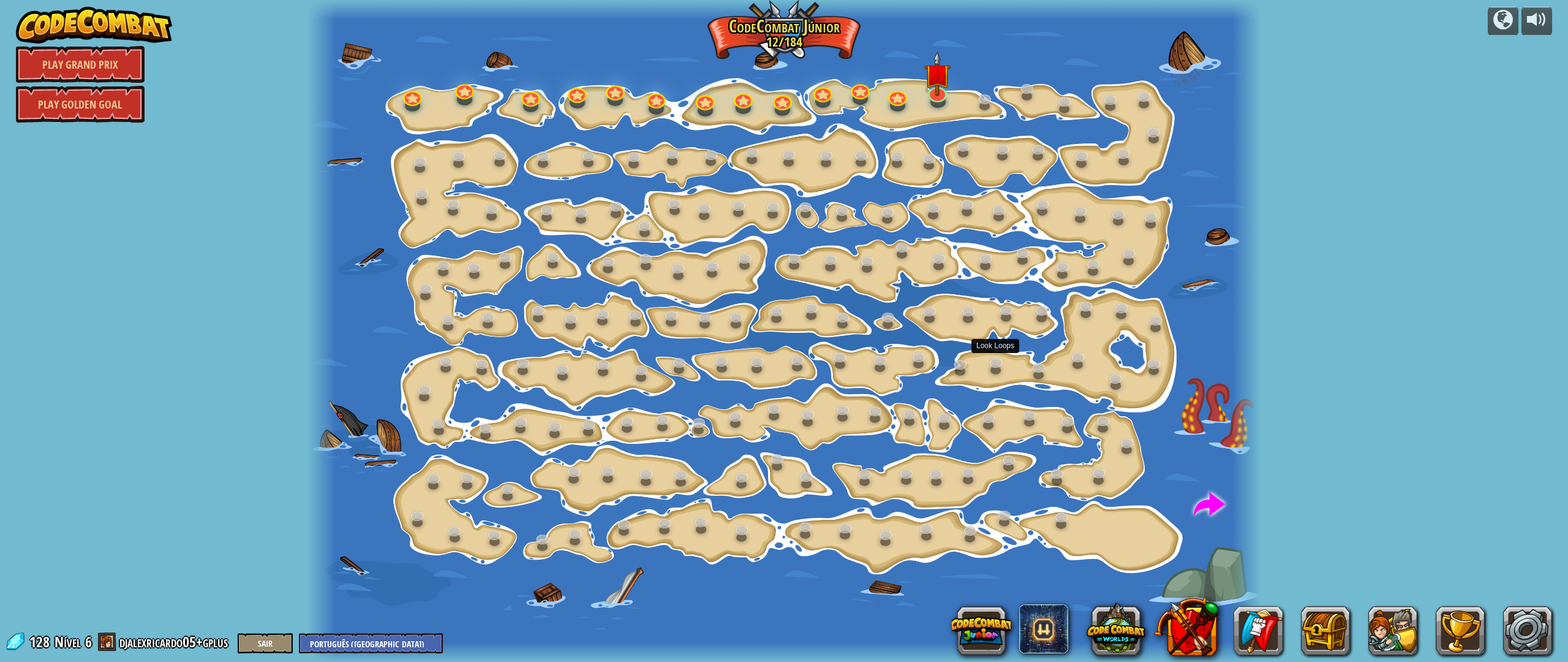
select select "pt-BR"
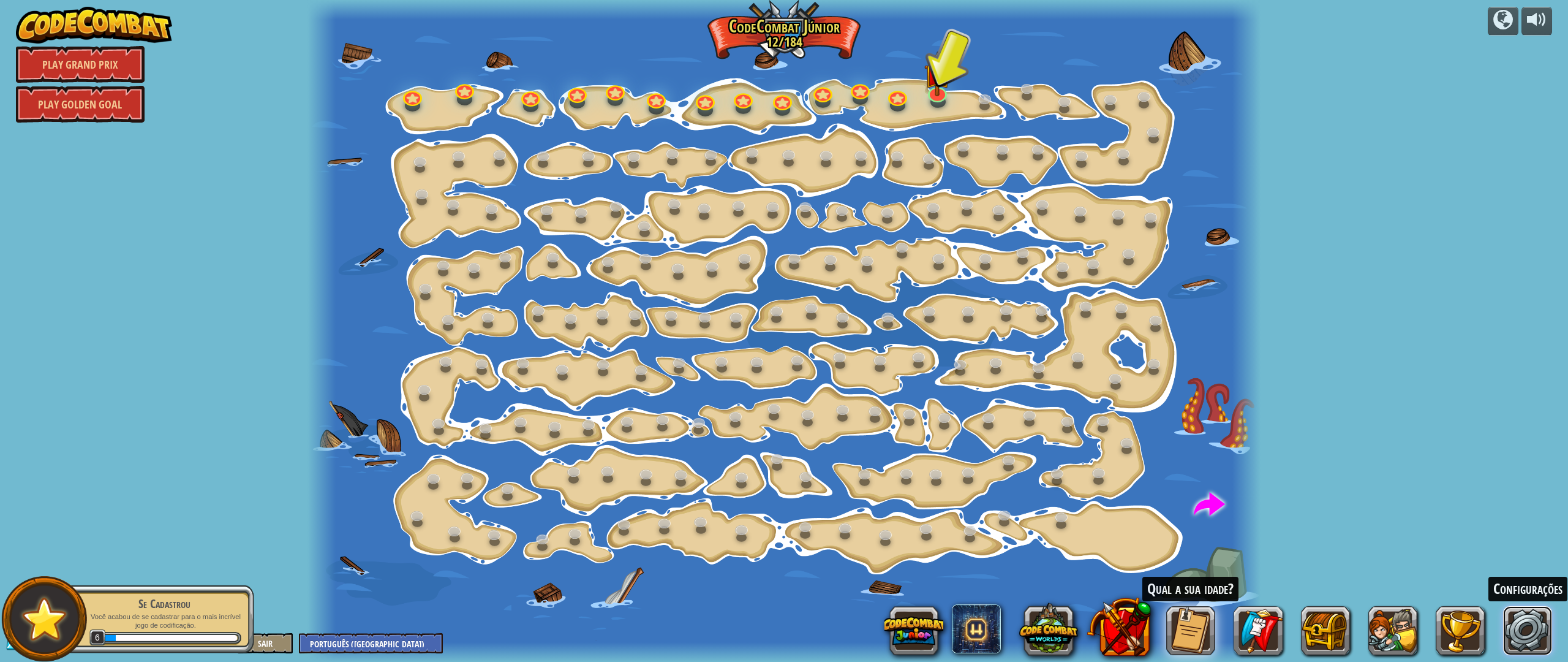
click at [1534, 625] on link at bounding box center [1527, 629] width 49 height 49
